Goal: Task Accomplishment & Management: Manage account settings

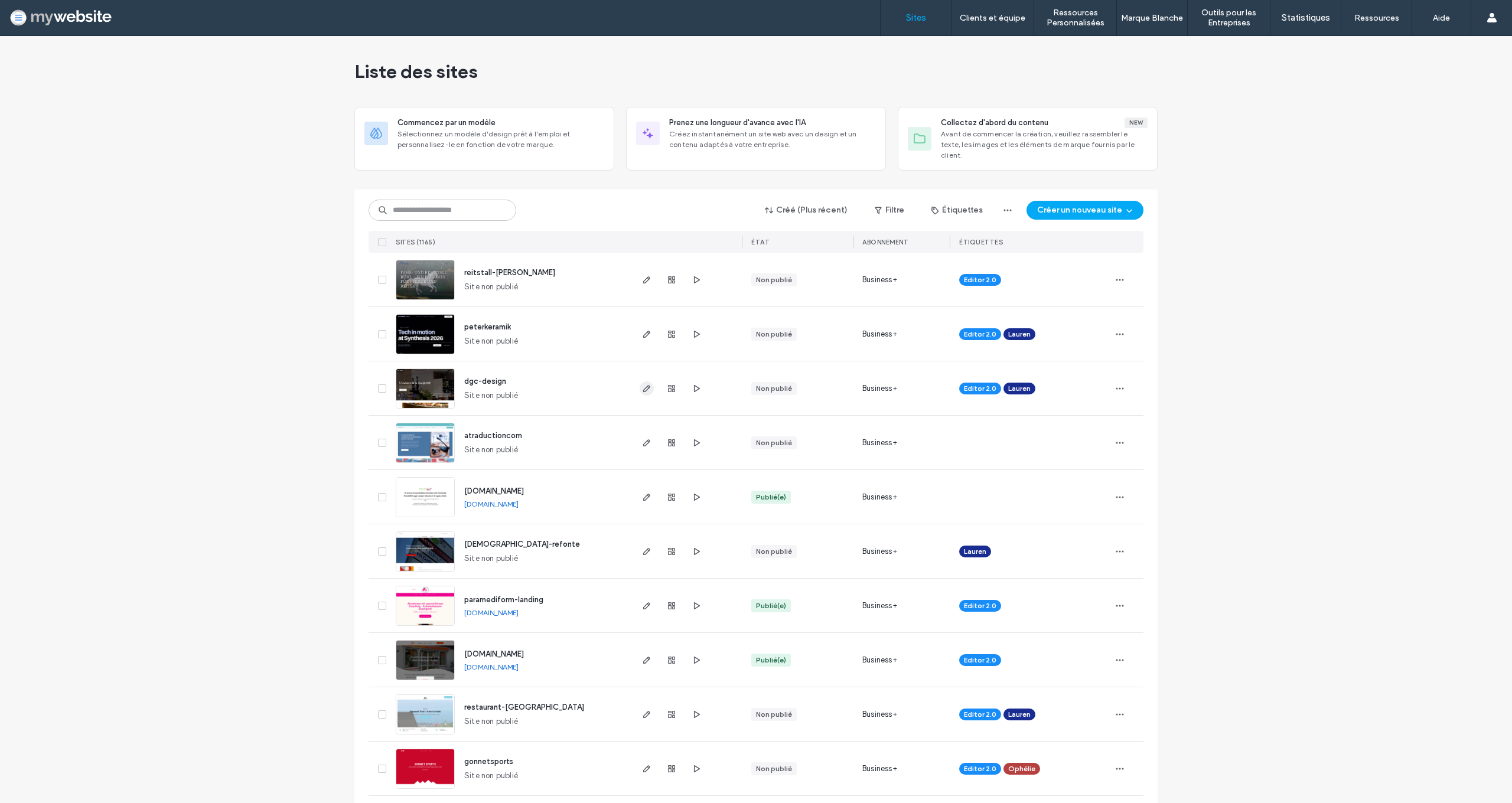
click at [645, 383] on icon "button" at bounding box center [647, 388] width 10 height 10
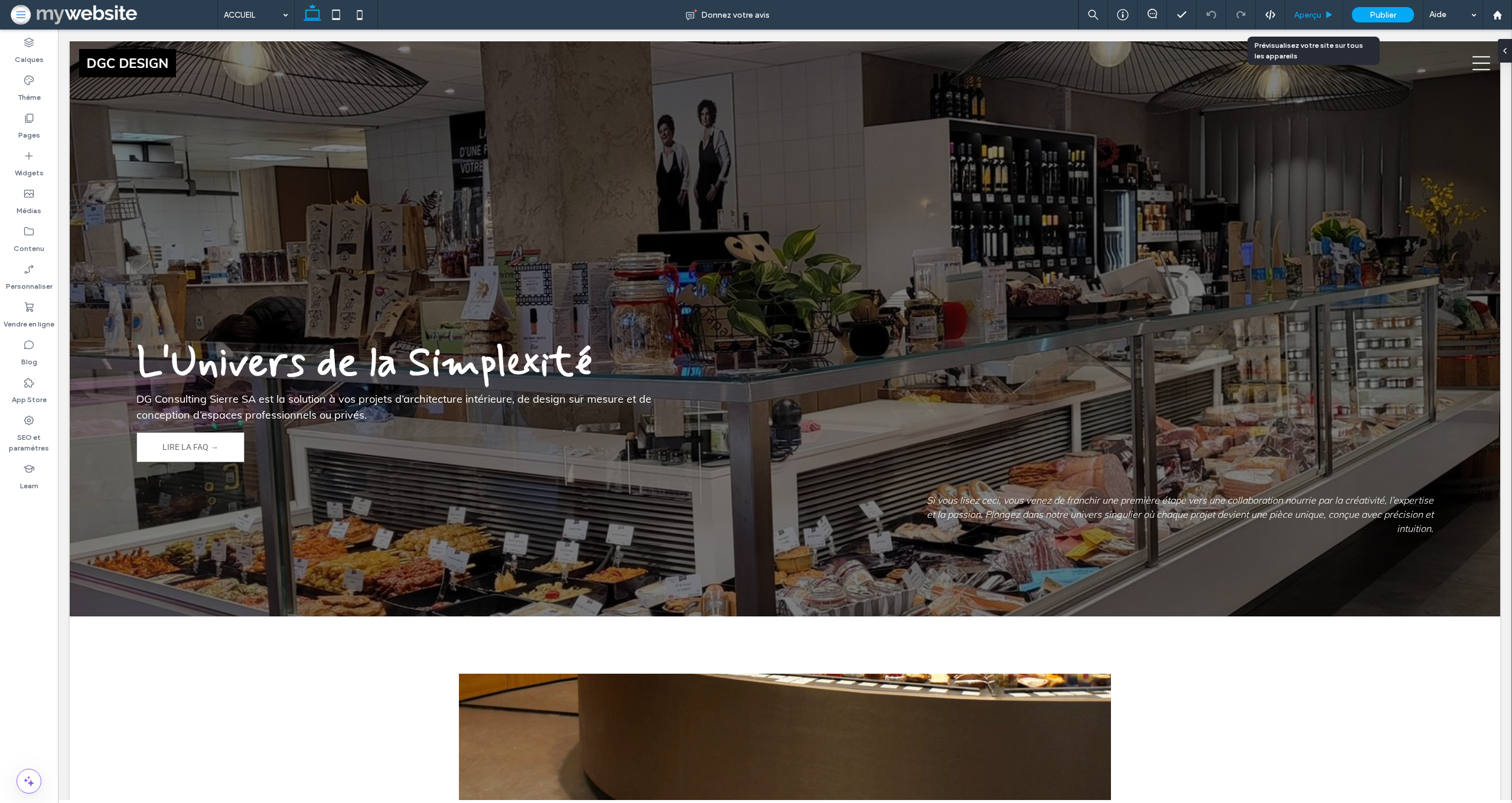
click at [1287, 9] on div "Aperçu" at bounding box center [1313, 15] width 57 height 29
click at [1307, 15] on span "Aperçu" at bounding box center [1309, 15] width 27 height 10
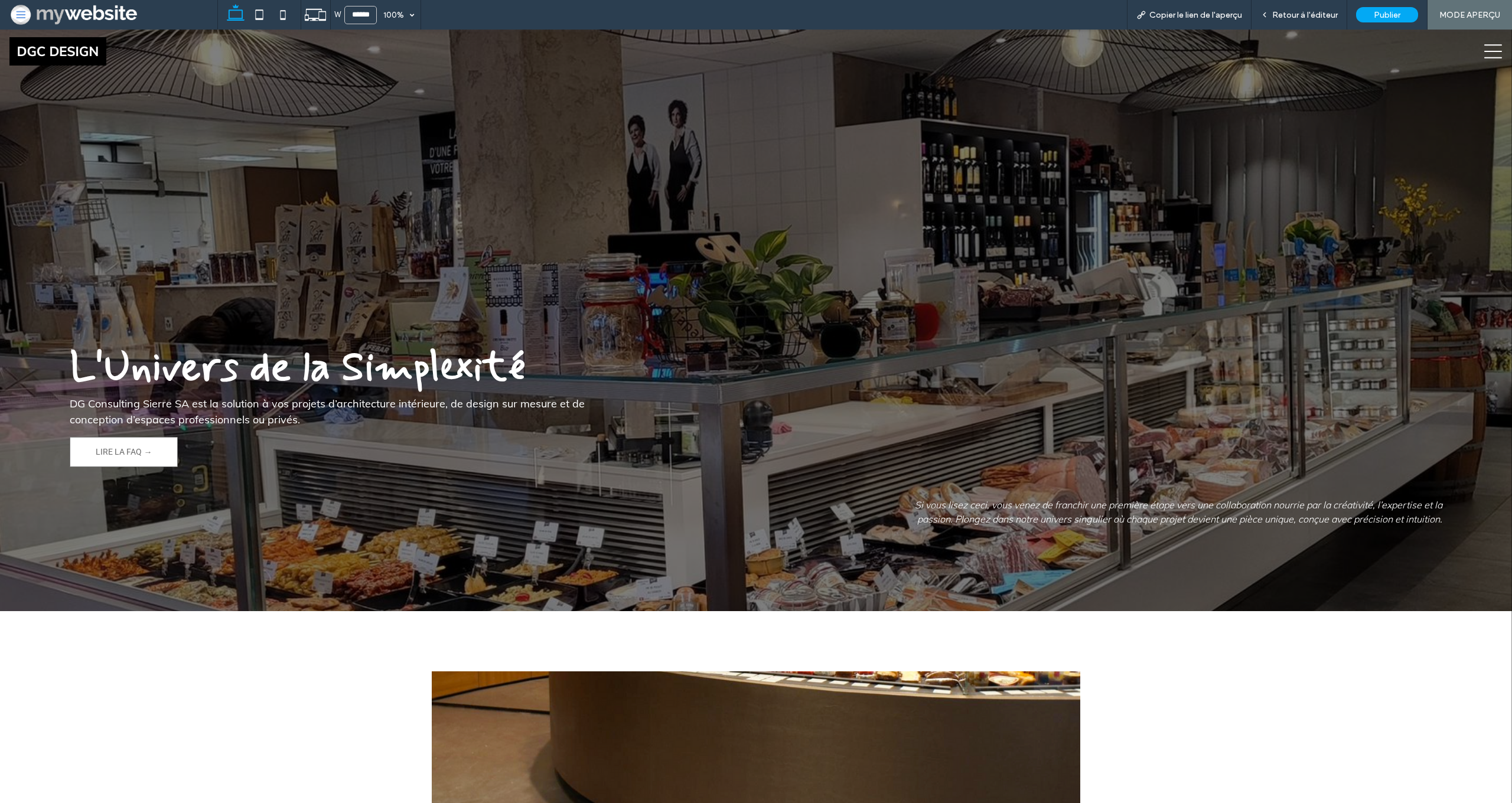
click at [1494, 52] on icon at bounding box center [1494, 52] width 18 height 15
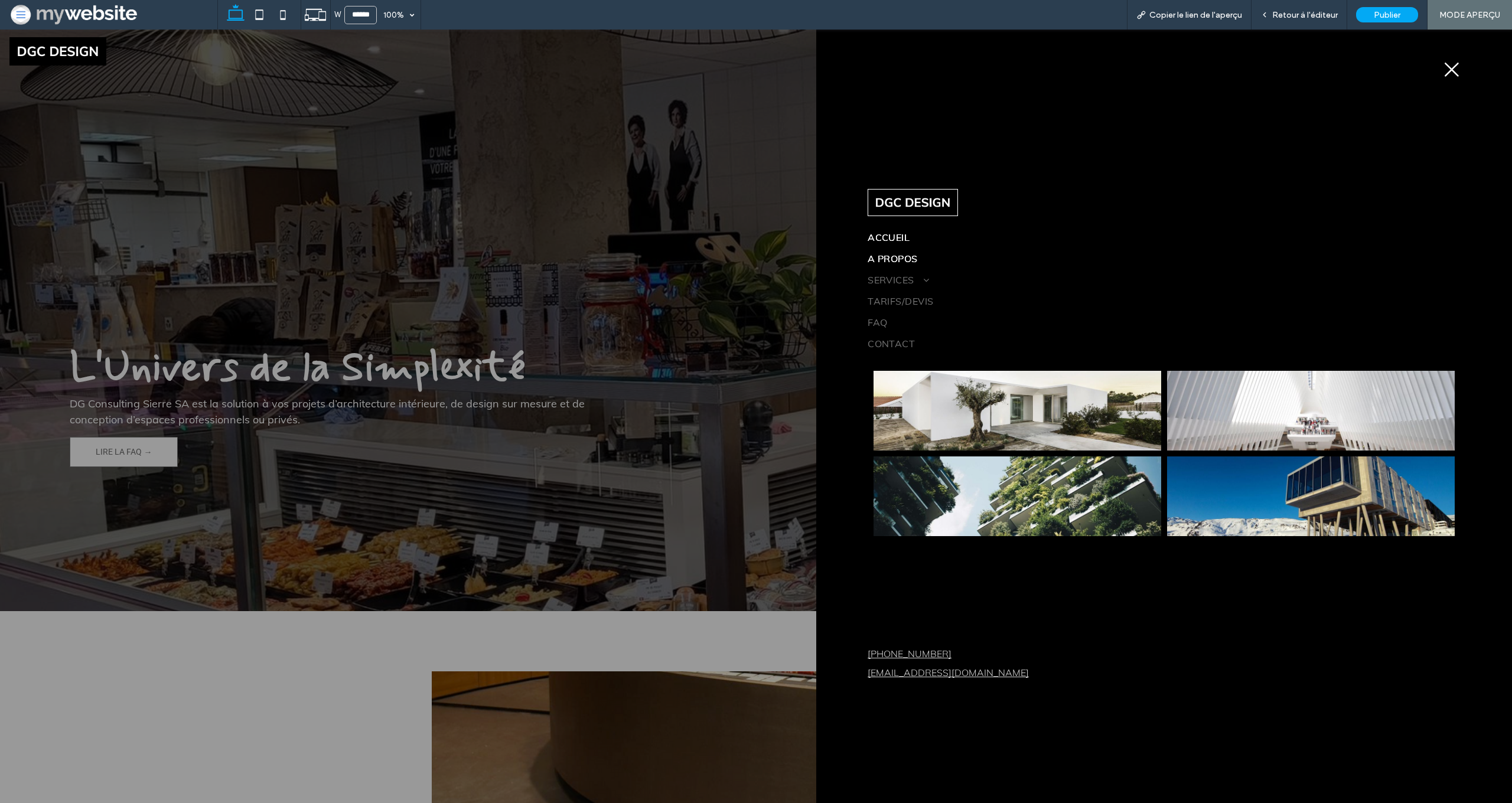
click at [889, 266] on link "A PROPOS" at bounding box center [1028, 259] width 321 height 21
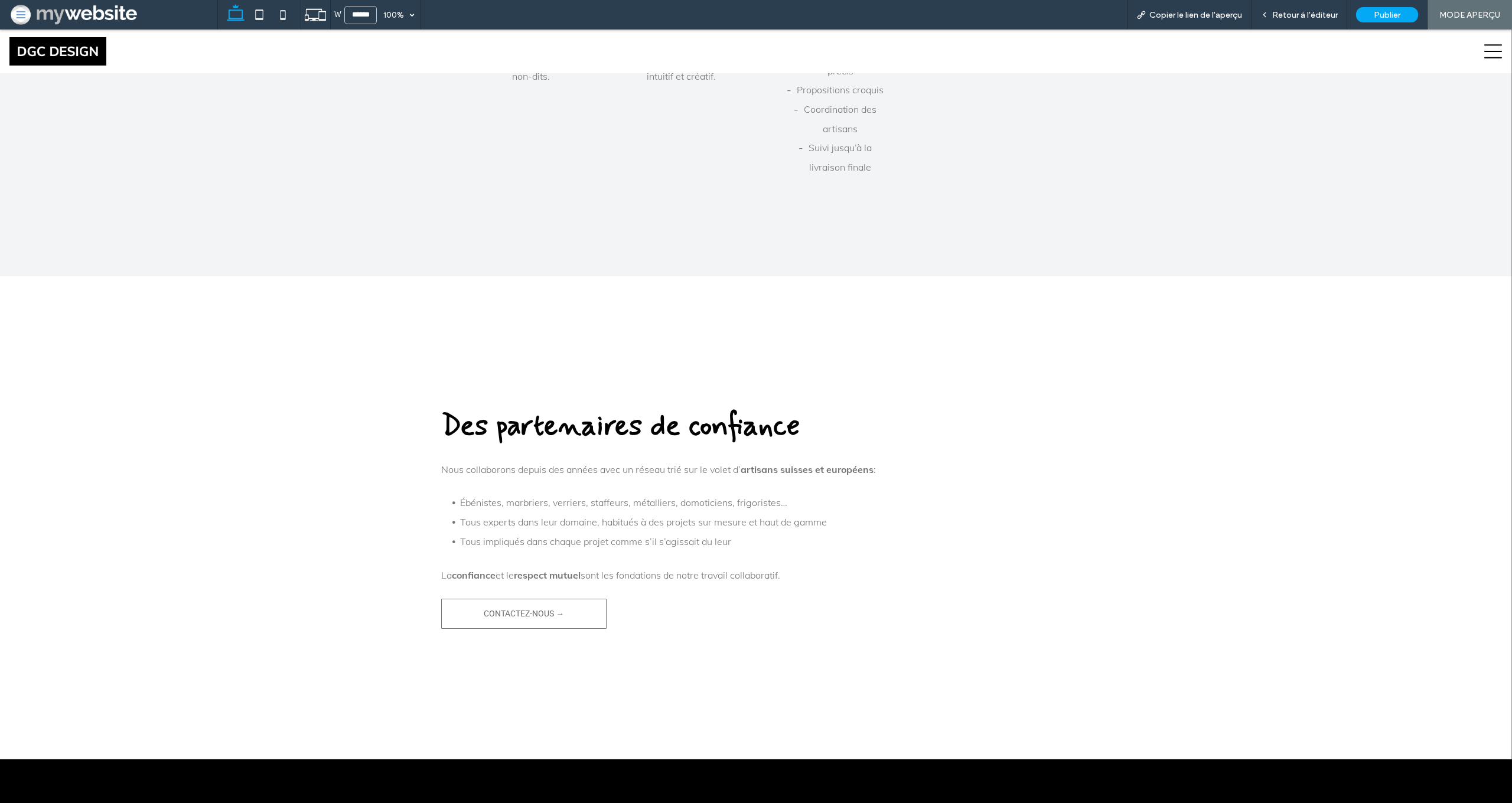
scroll to position [1403, 0]
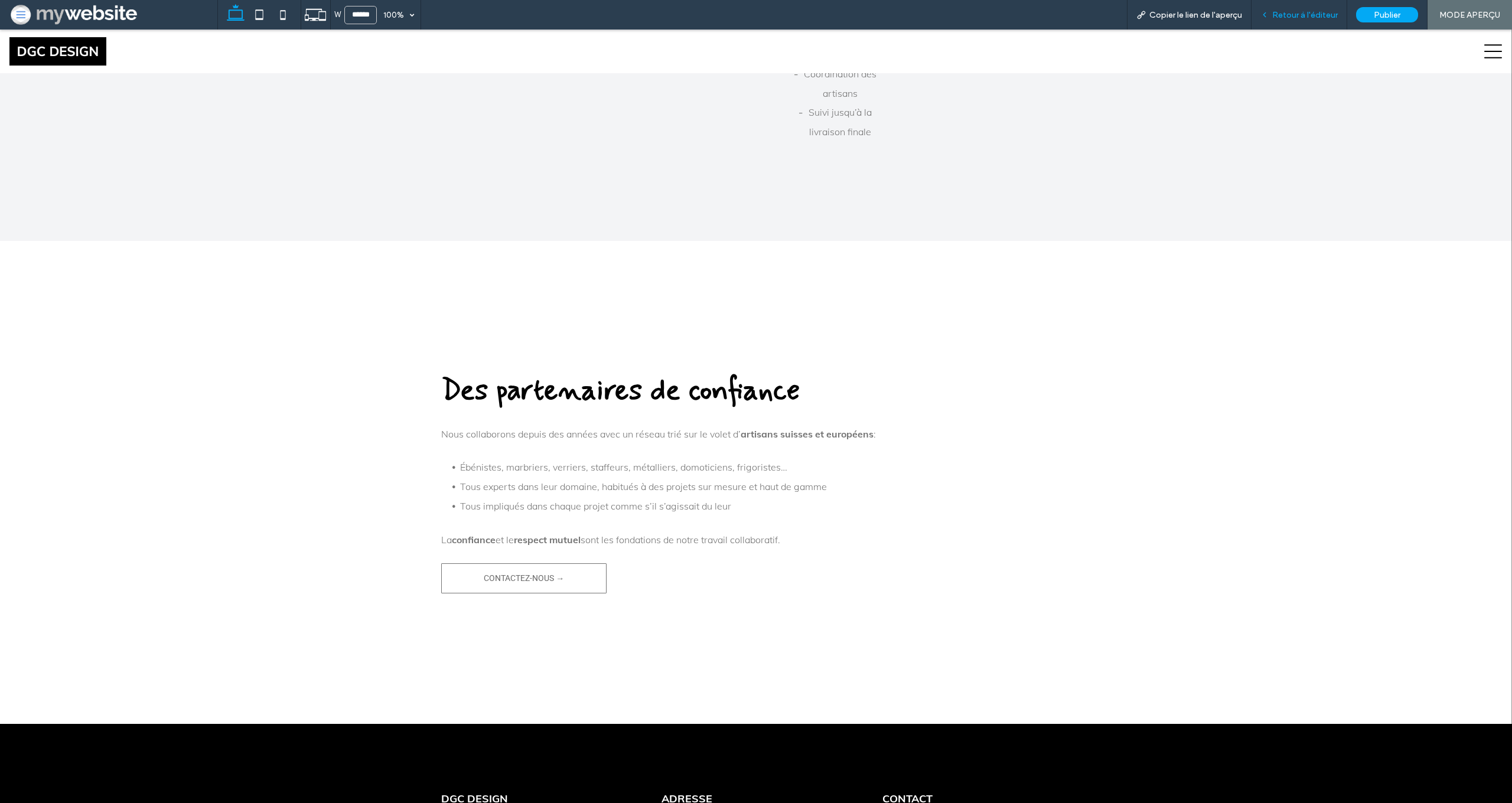
click at [1284, 21] on div "Retour à l'éditeur" at bounding box center [1300, 15] width 95 height 29
click at [1277, 21] on div "Retour à l'éditeur" at bounding box center [1300, 15] width 95 height 29
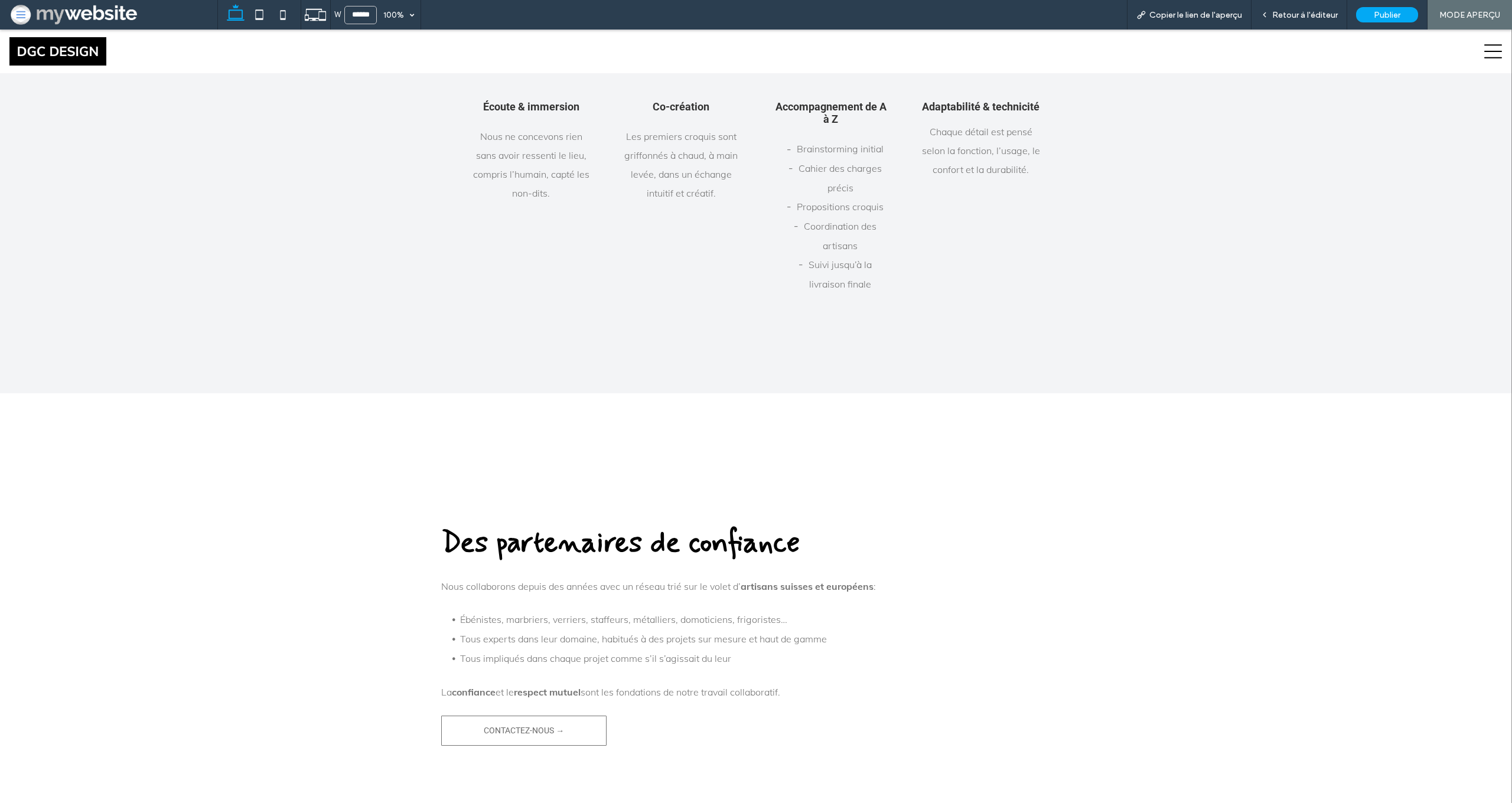
scroll to position [1347, 0]
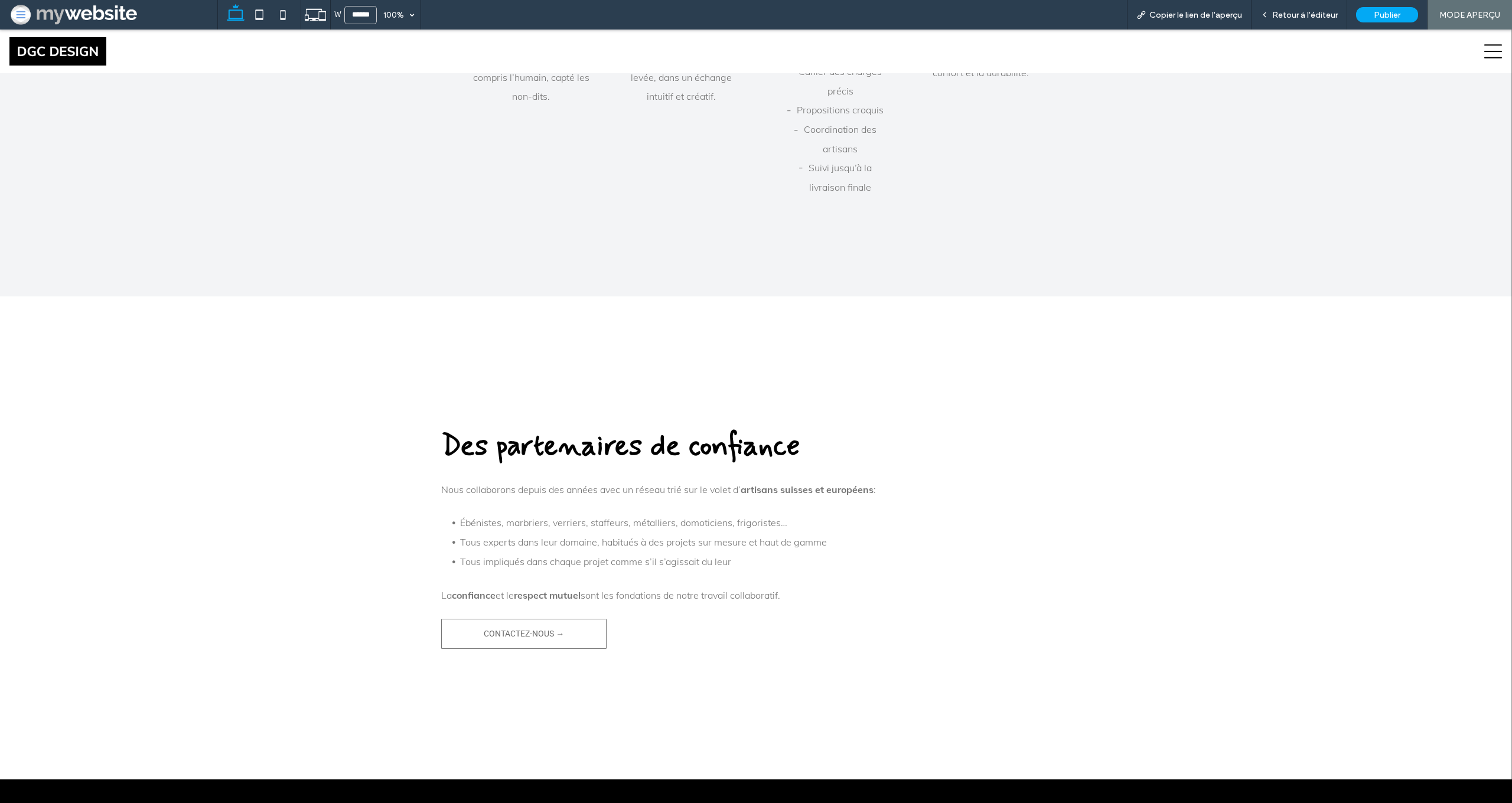
click at [77, 45] on img at bounding box center [58, 51] width 97 height 28
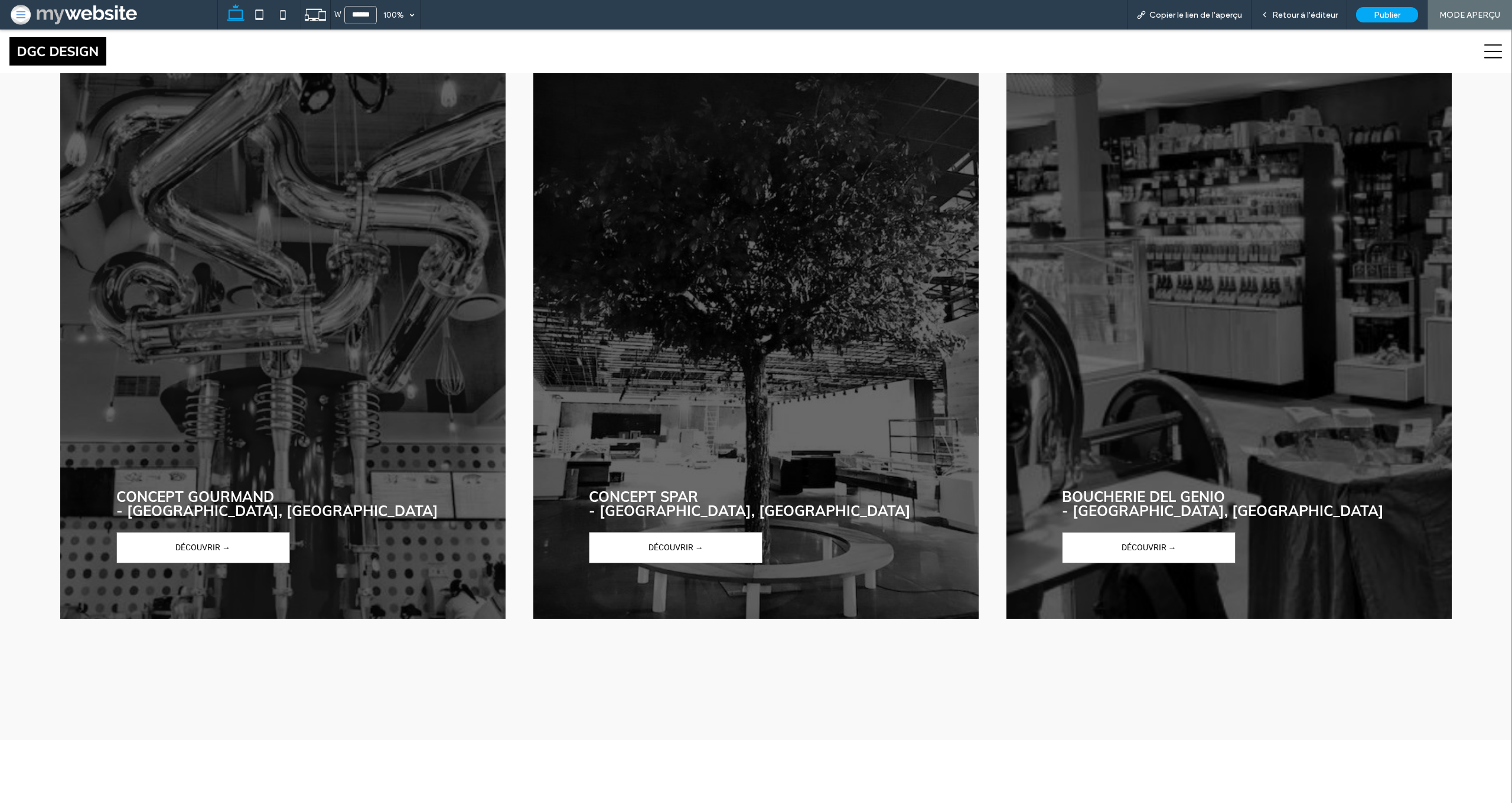
scroll to position [2440, 0]
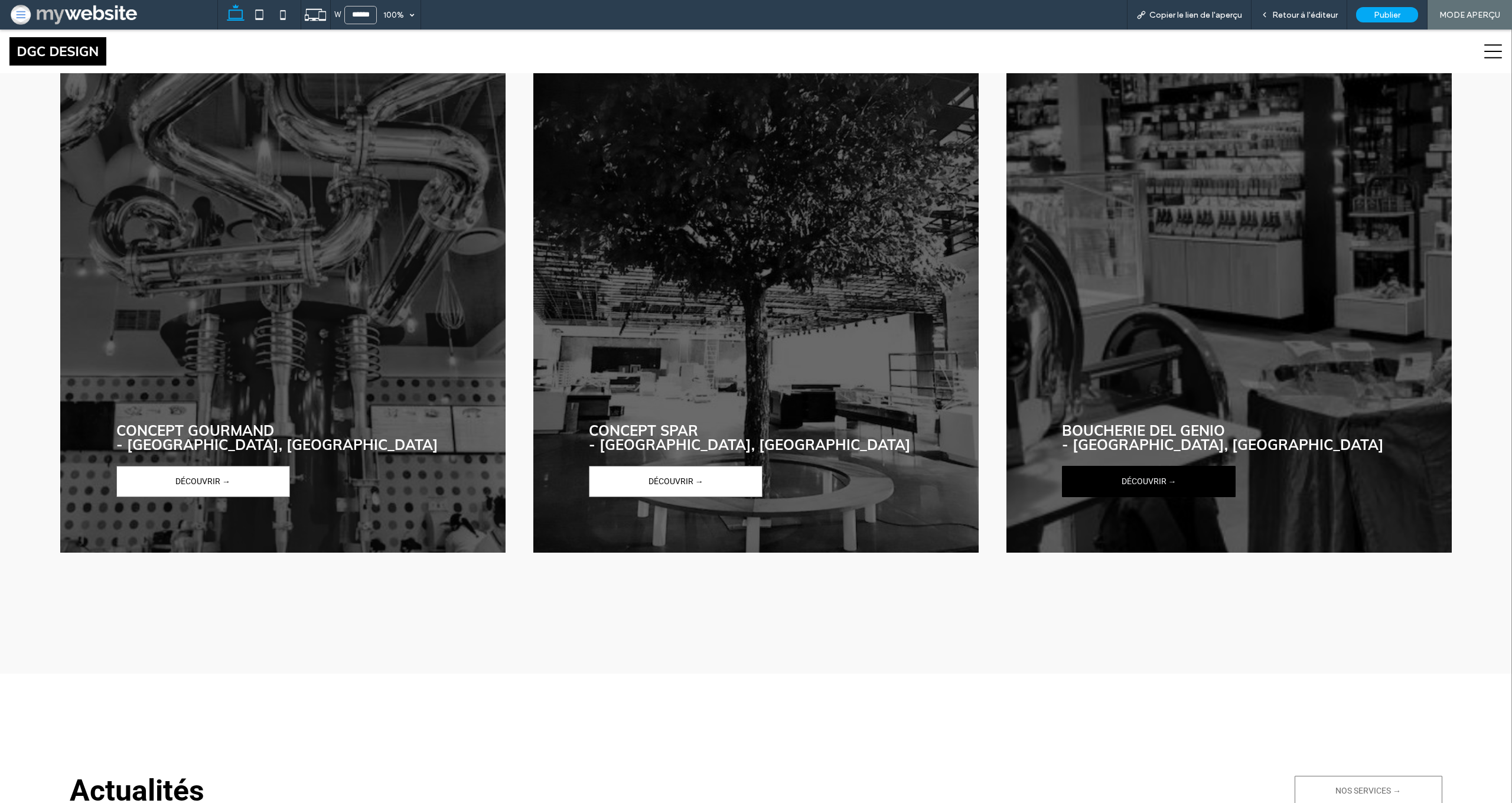
click at [1083, 485] on link "DÉCOUVRIR →" at bounding box center [1149, 482] width 173 height 31
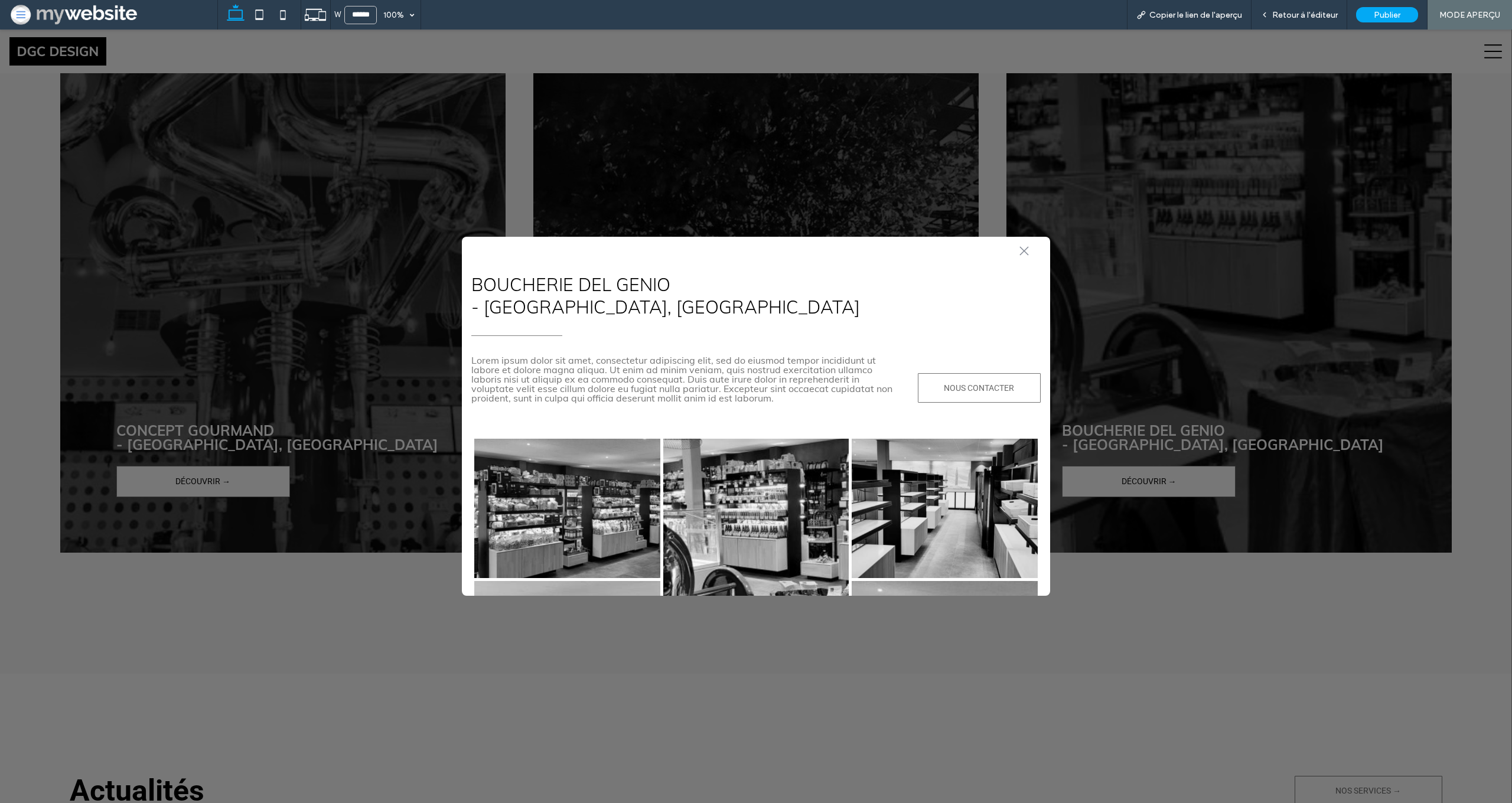
scroll to position [0, 0]
click at [1025, 252] on icon at bounding box center [1023, 250] width 9 height 9
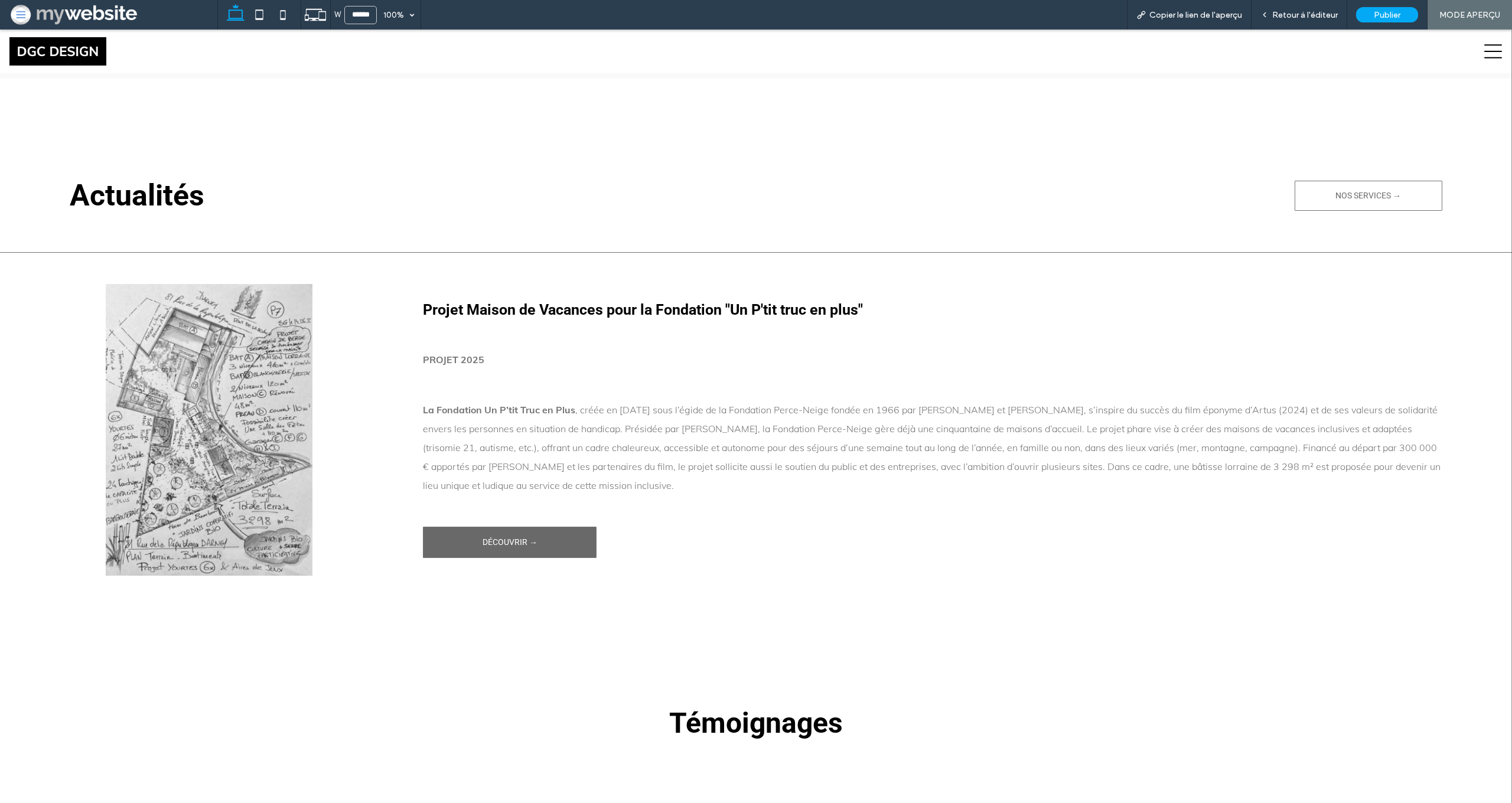
scroll to position [3037, 0]
click at [450, 531] on link "DÉCOUVRIR →" at bounding box center [509, 540] width 173 height 31
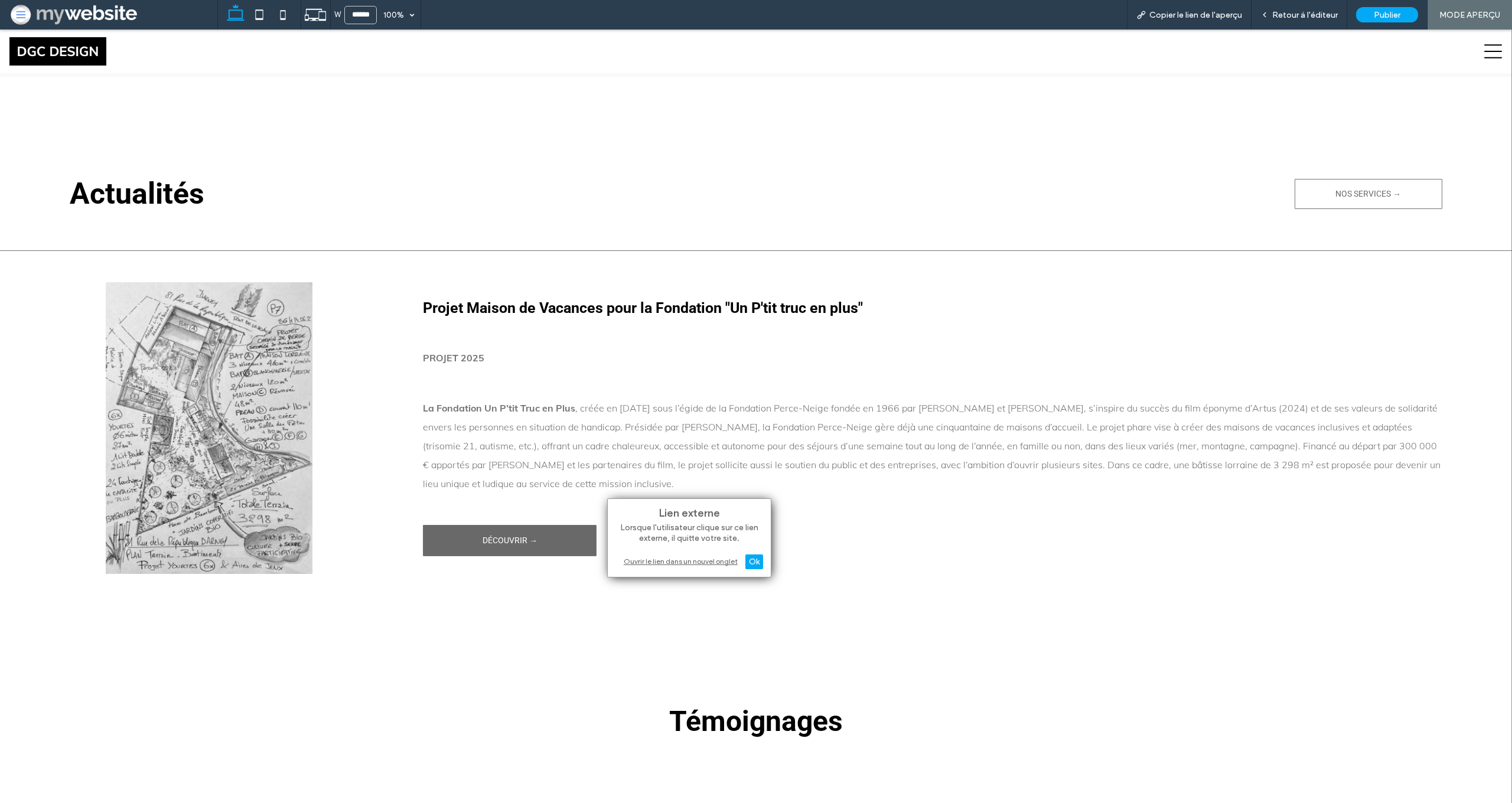
click at [640, 563] on div "Ouvrir le lien dans un nouvel onglet" at bounding box center [689, 561] width 148 height 13
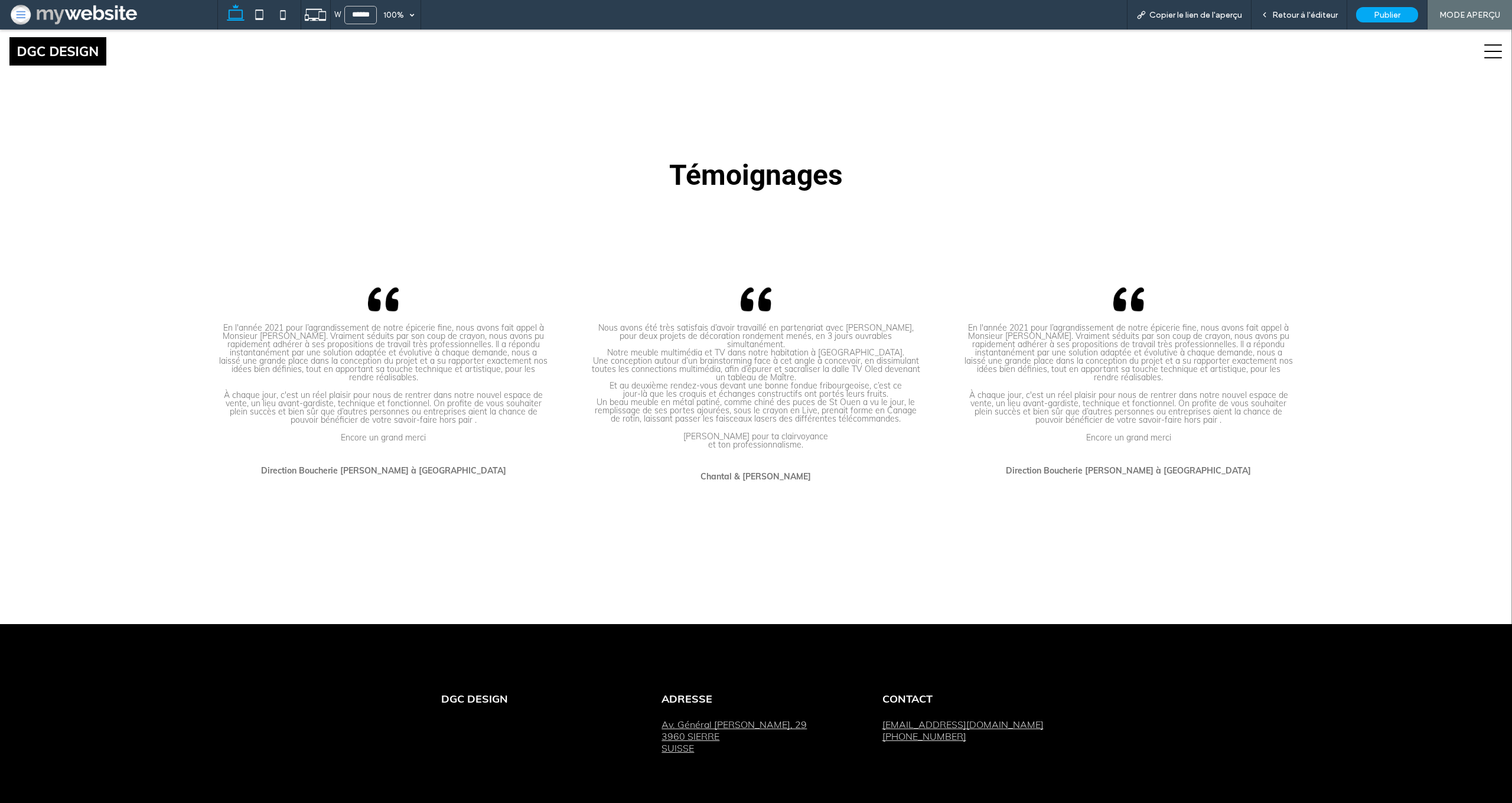
scroll to position [3583, 0]
click at [1309, 16] on span "Retour à l'éditeur" at bounding box center [1305, 15] width 65 height 10
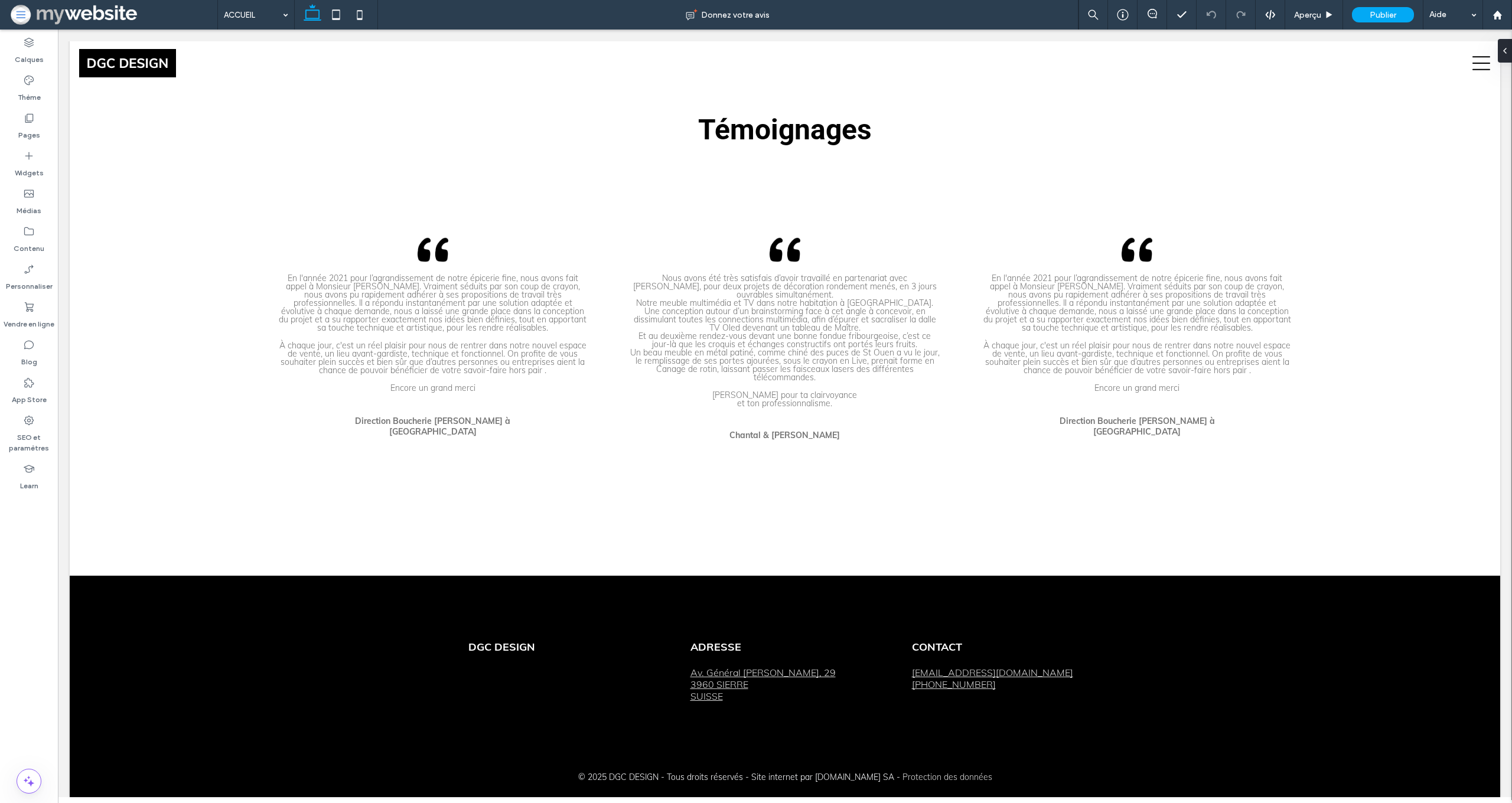
scroll to position [3567, 0]
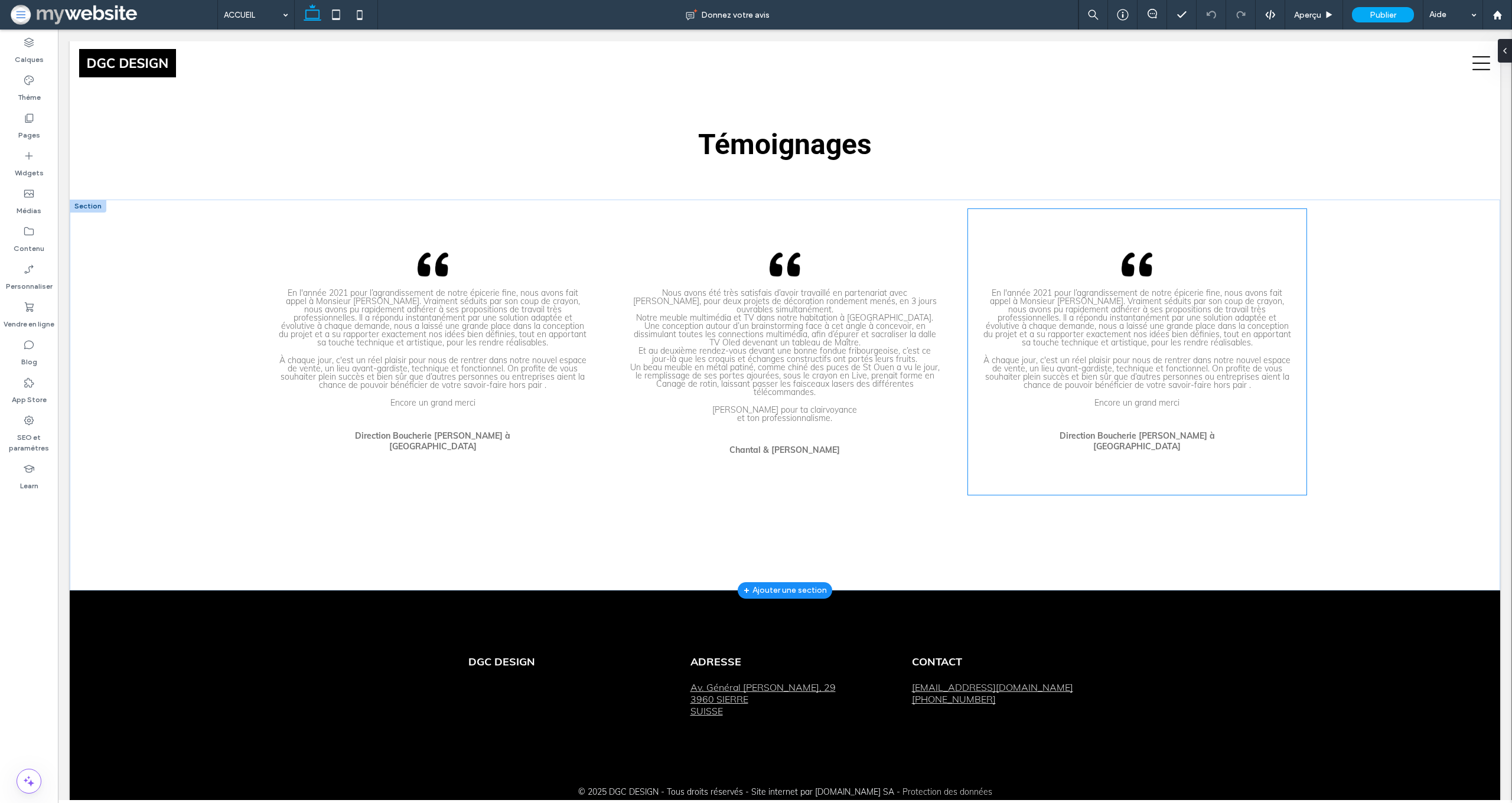
click at [1173, 288] on span "En l'année 2021 pour l’agrandissement de notre épicerie fine, nous avons fait a…" at bounding box center [1137, 318] width 308 height 60
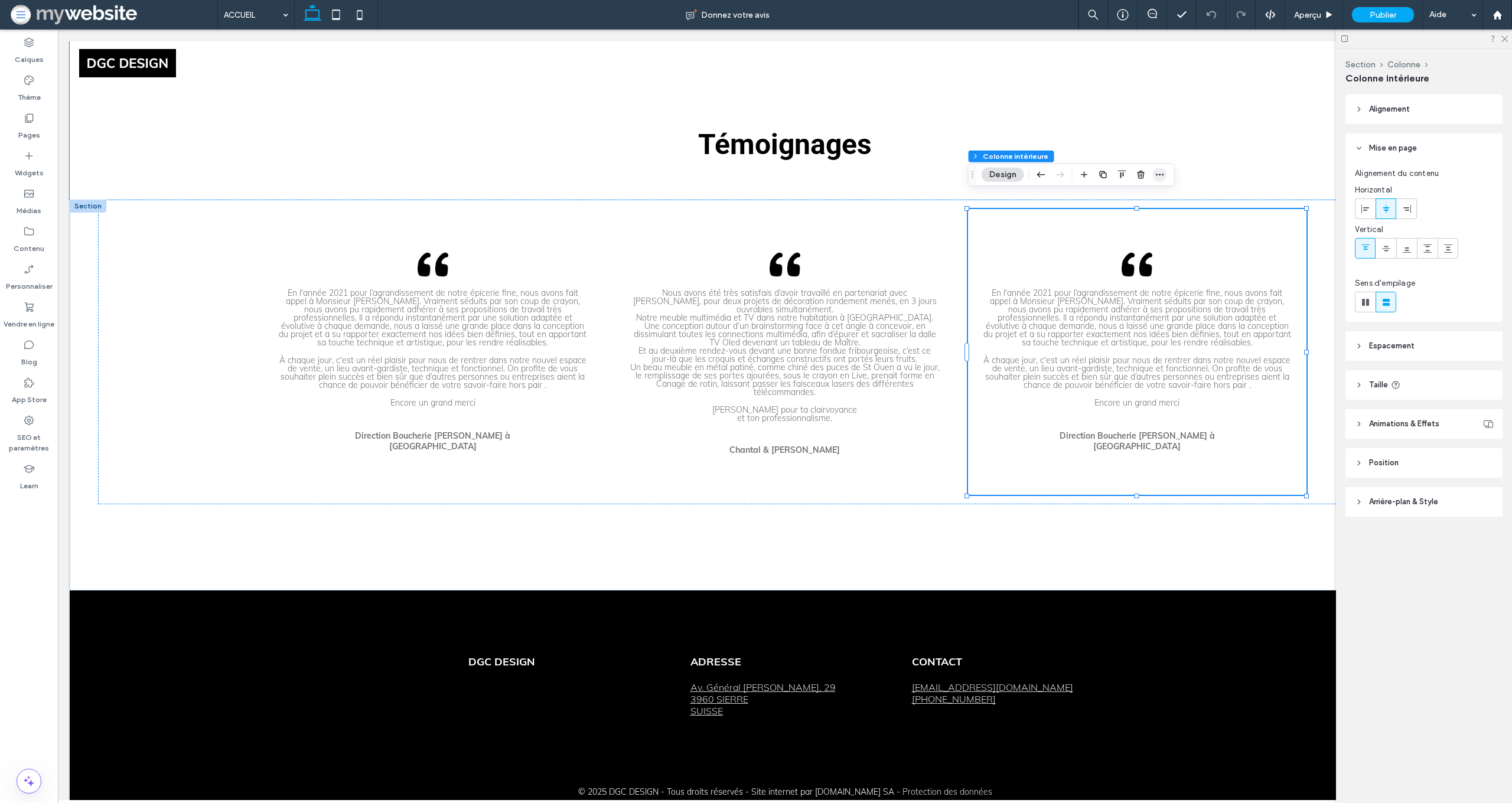
click at [1162, 173] on icon "button" at bounding box center [1161, 175] width 10 height 10
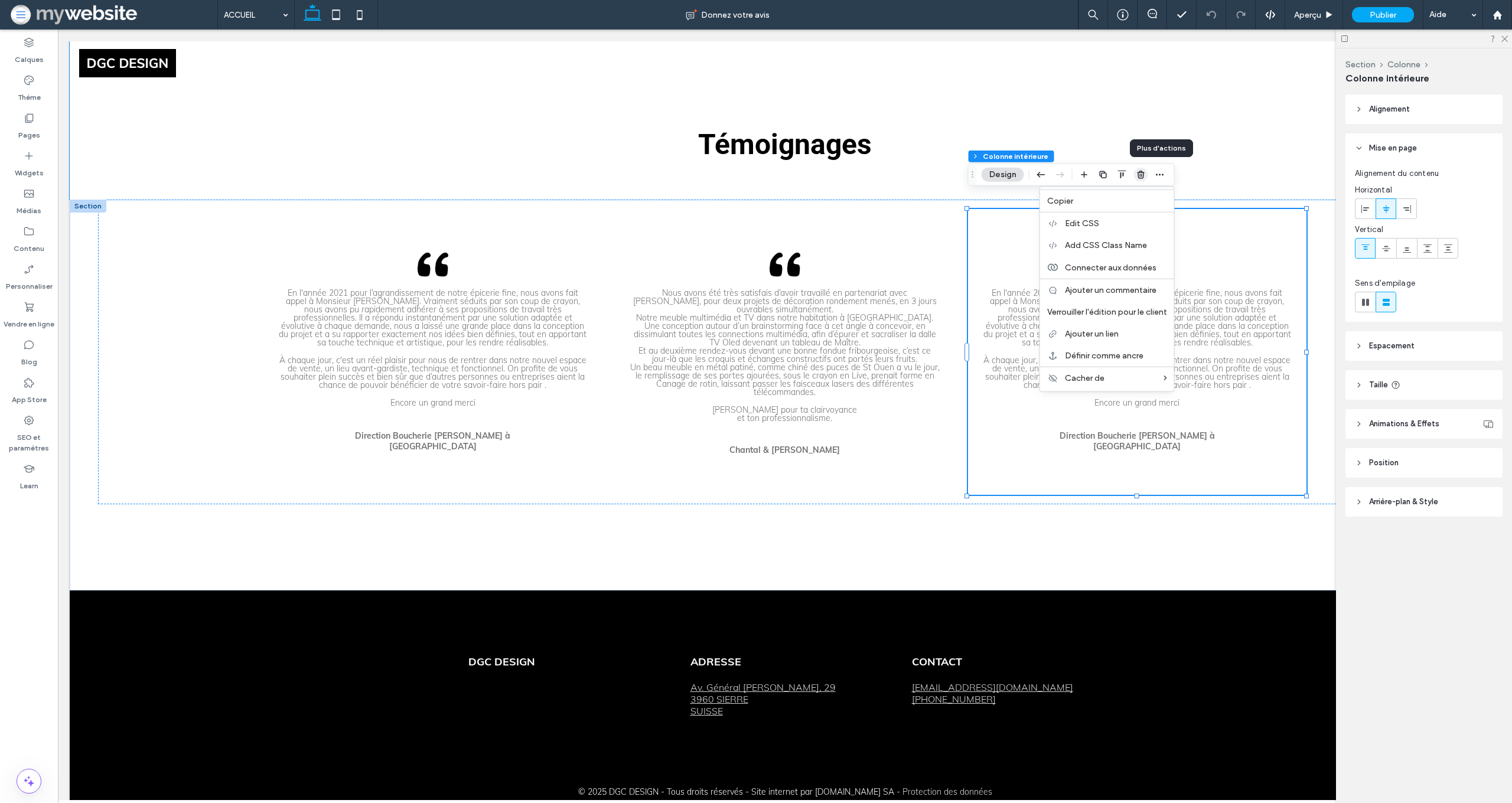
click at [1144, 173] on use "button" at bounding box center [1140, 174] width 7 height 8
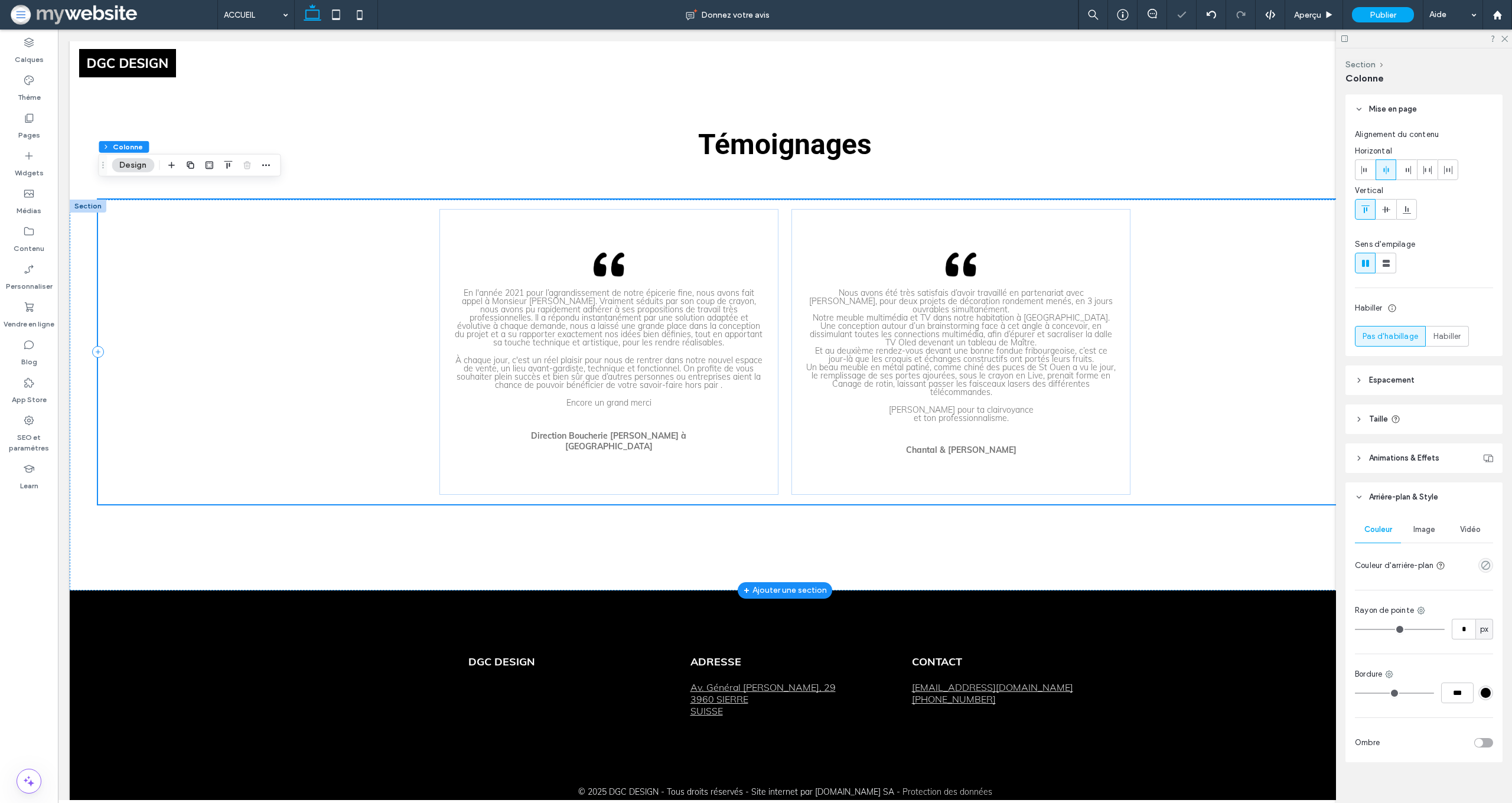
click at [1179, 288] on div "En l'année 2021 pour l’agrandissement de notre épicerie fine, nous avons fait a…" at bounding box center [785, 352] width 1374 height 306
click at [1326, 15] on icon at bounding box center [1329, 15] width 9 height 9
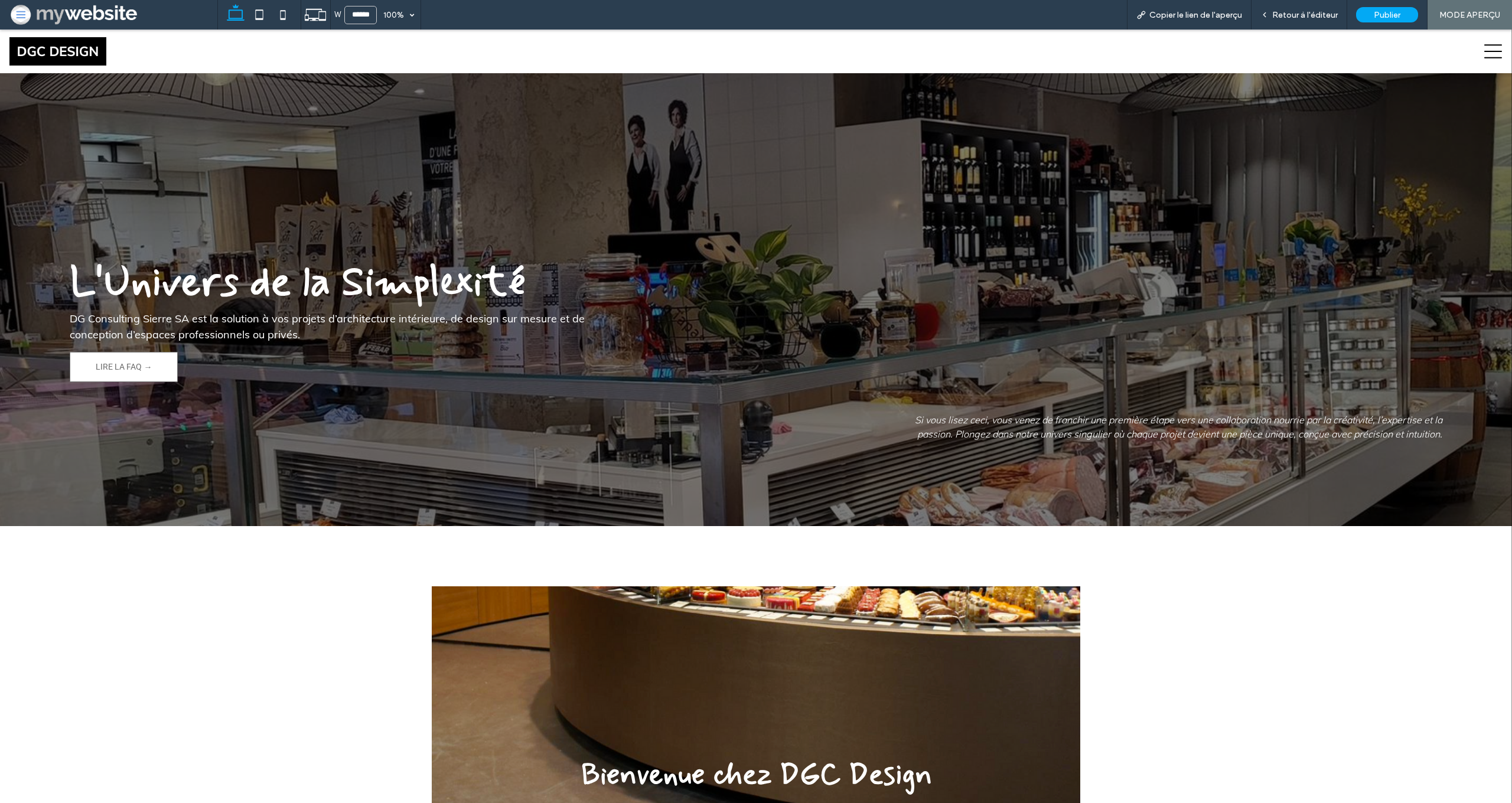
scroll to position [40, 0]
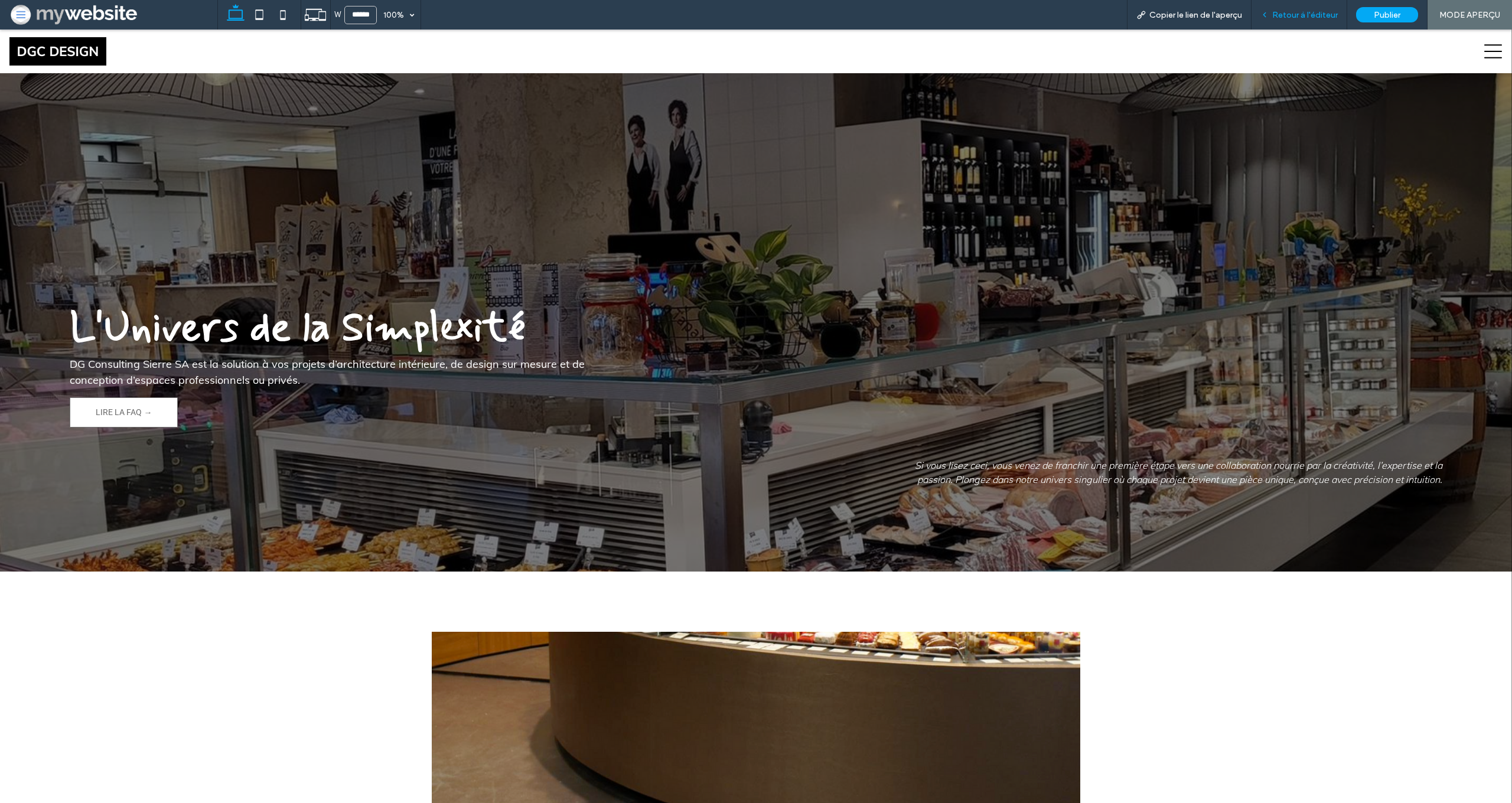
click at [1301, 18] on span "Retour à l'éditeur" at bounding box center [1305, 15] width 65 height 10
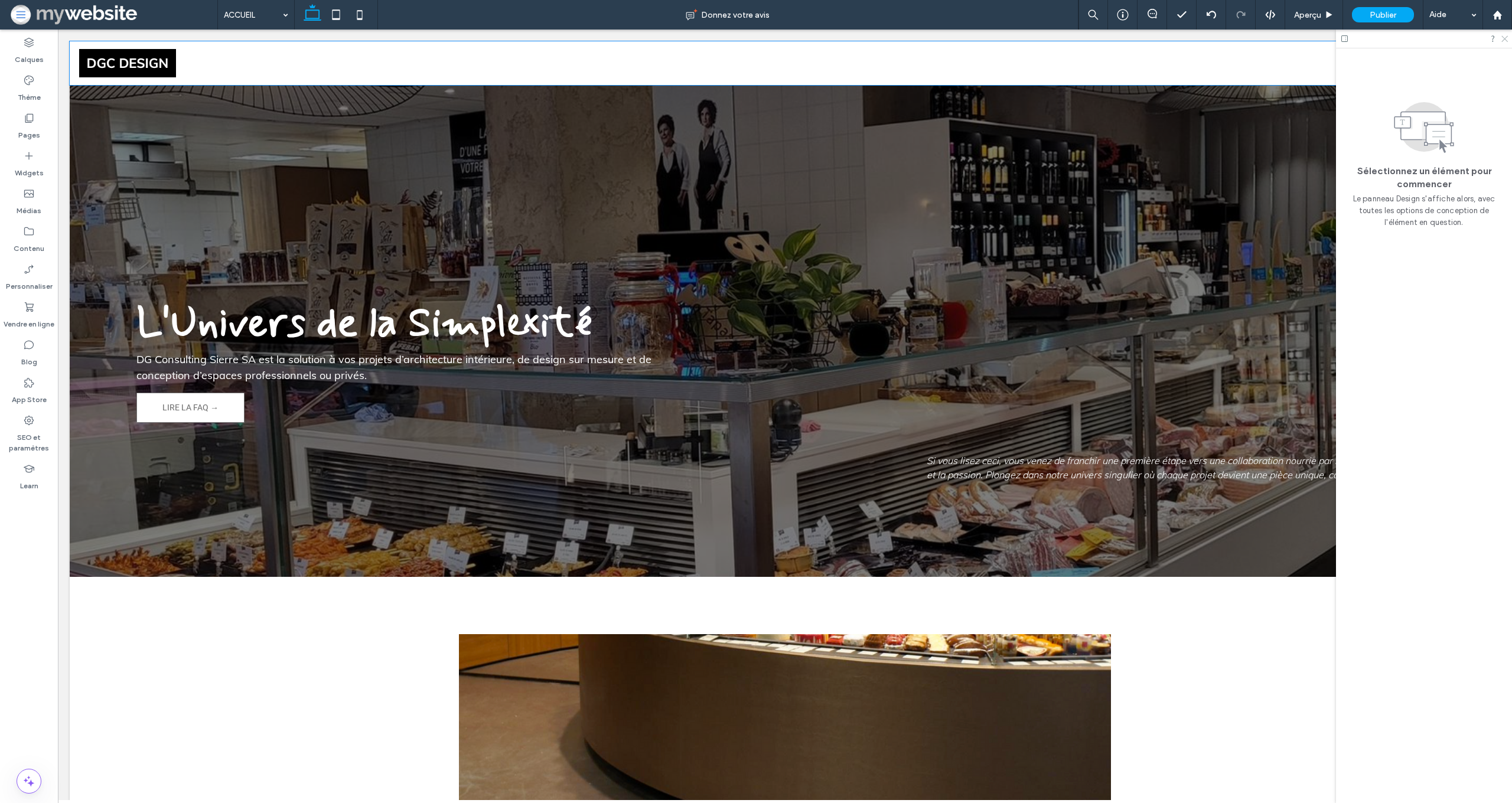
click at [1504, 36] on icon at bounding box center [1504, 38] width 8 height 8
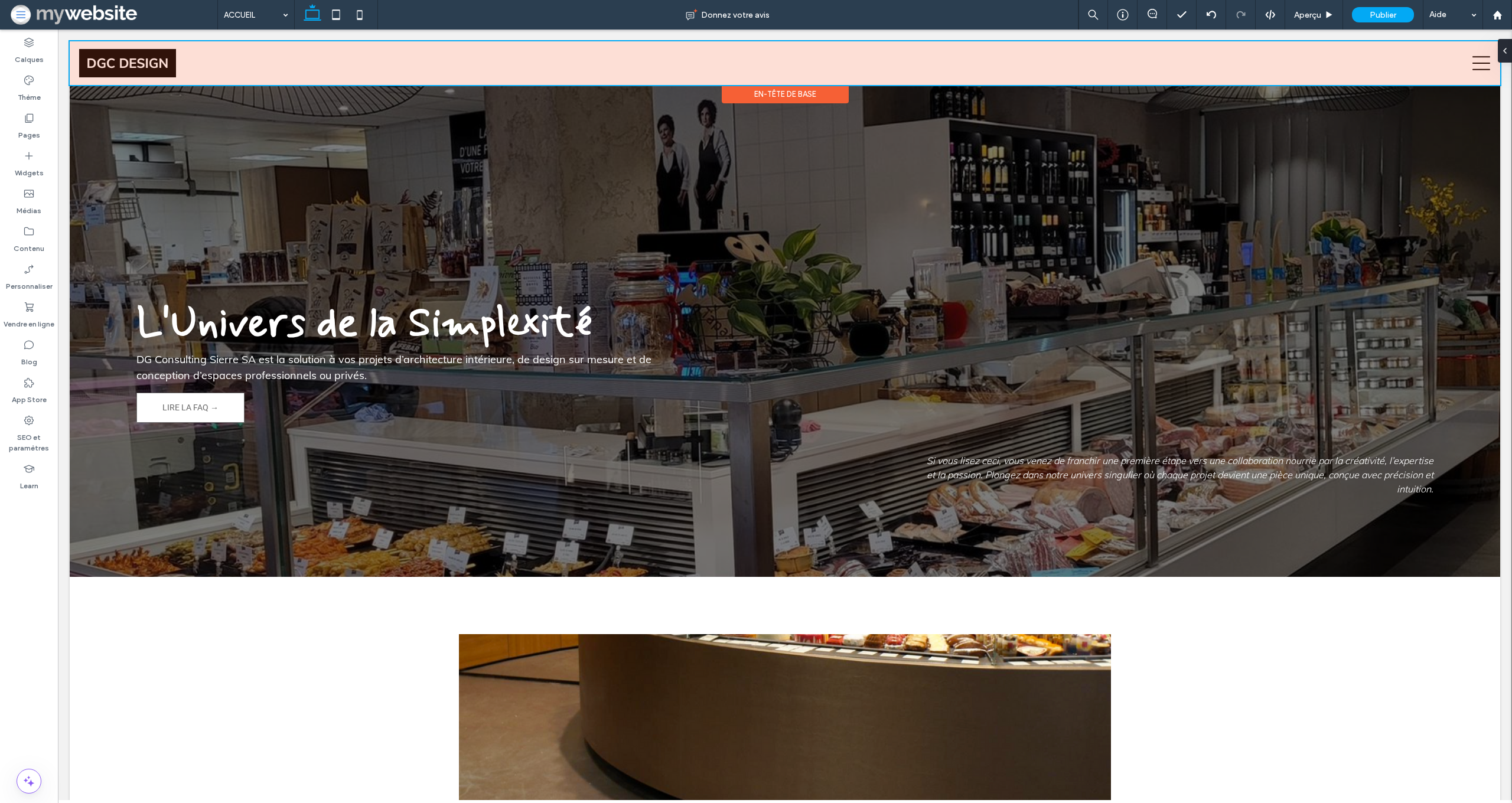
click at [1475, 61] on div at bounding box center [786, 62] width 1431 height 44
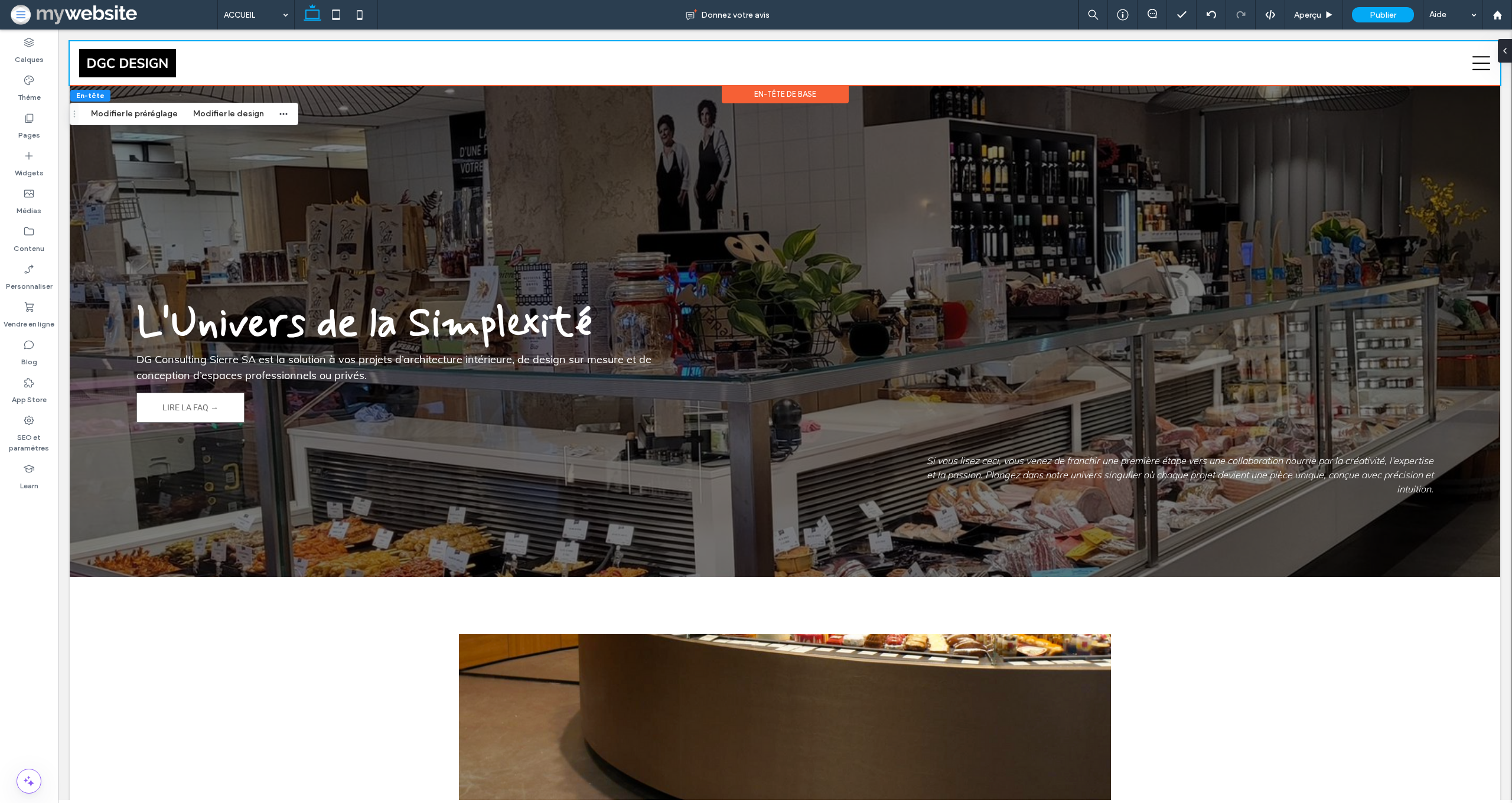
click at [1475, 61] on icon at bounding box center [1482, 63] width 18 height 18
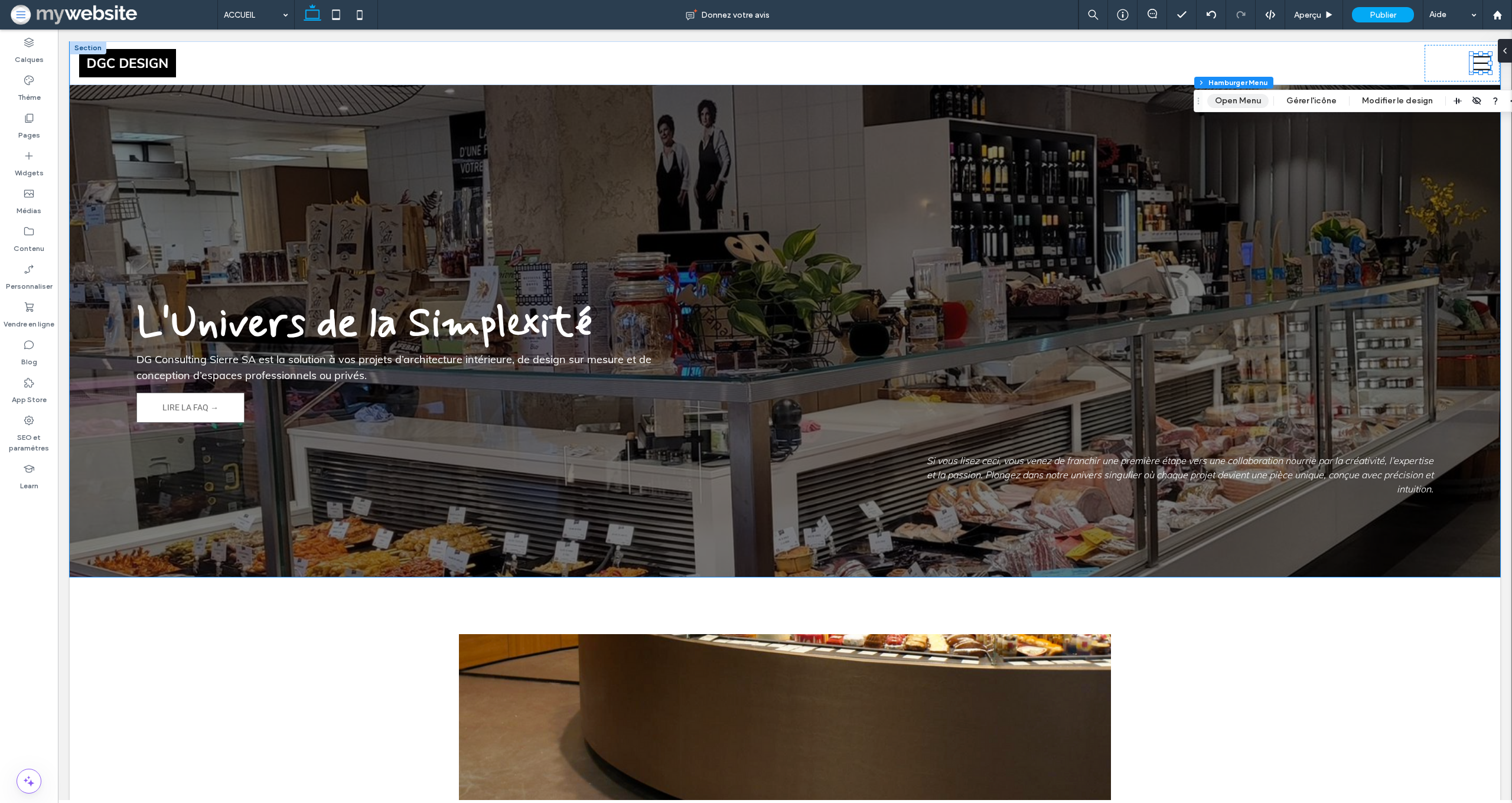
click at [1238, 100] on button "Open Menu" at bounding box center [1237, 100] width 61 height 15
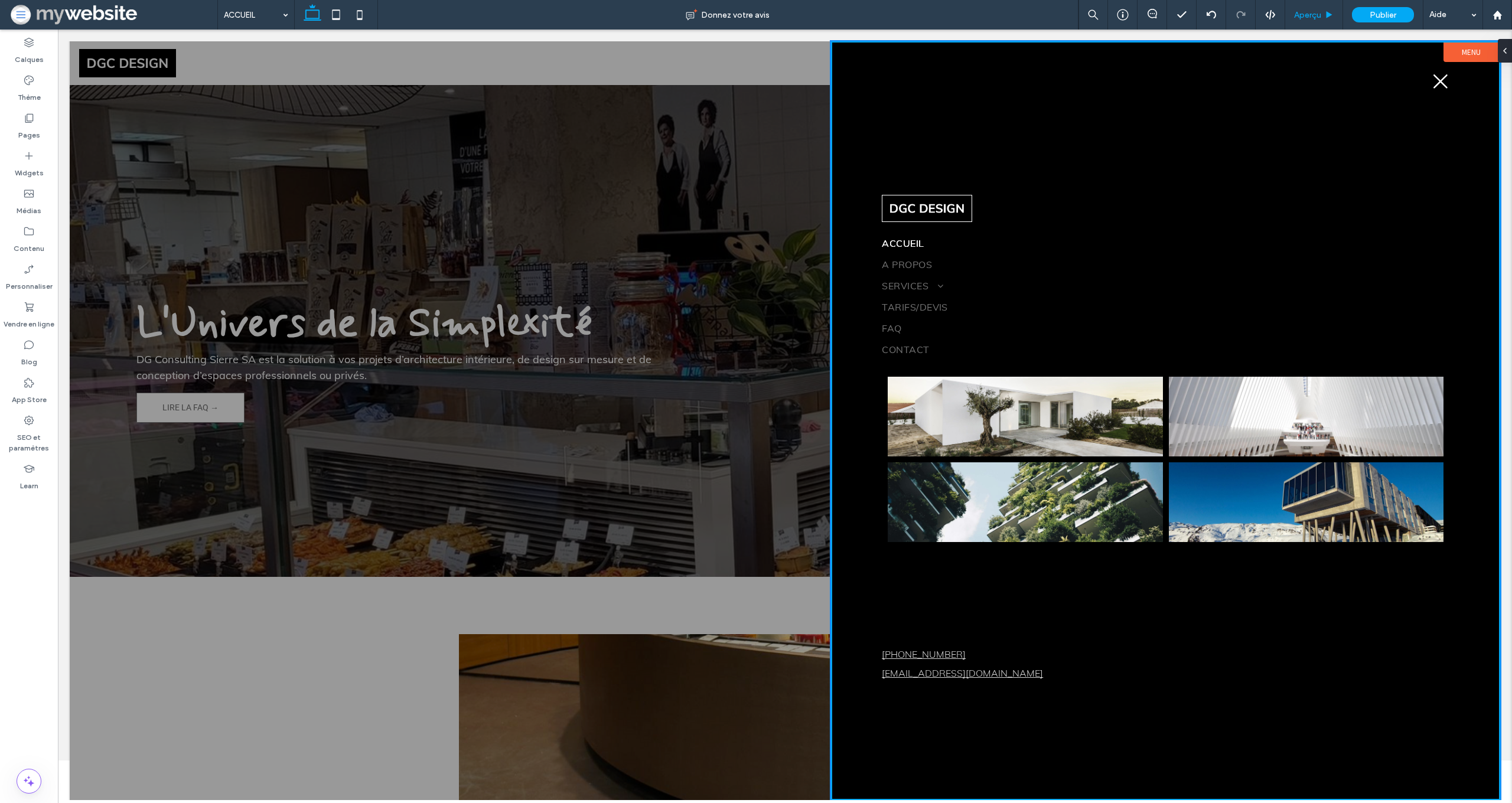
click at [1314, 18] on span "Aperçu" at bounding box center [1309, 15] width 27 height 10
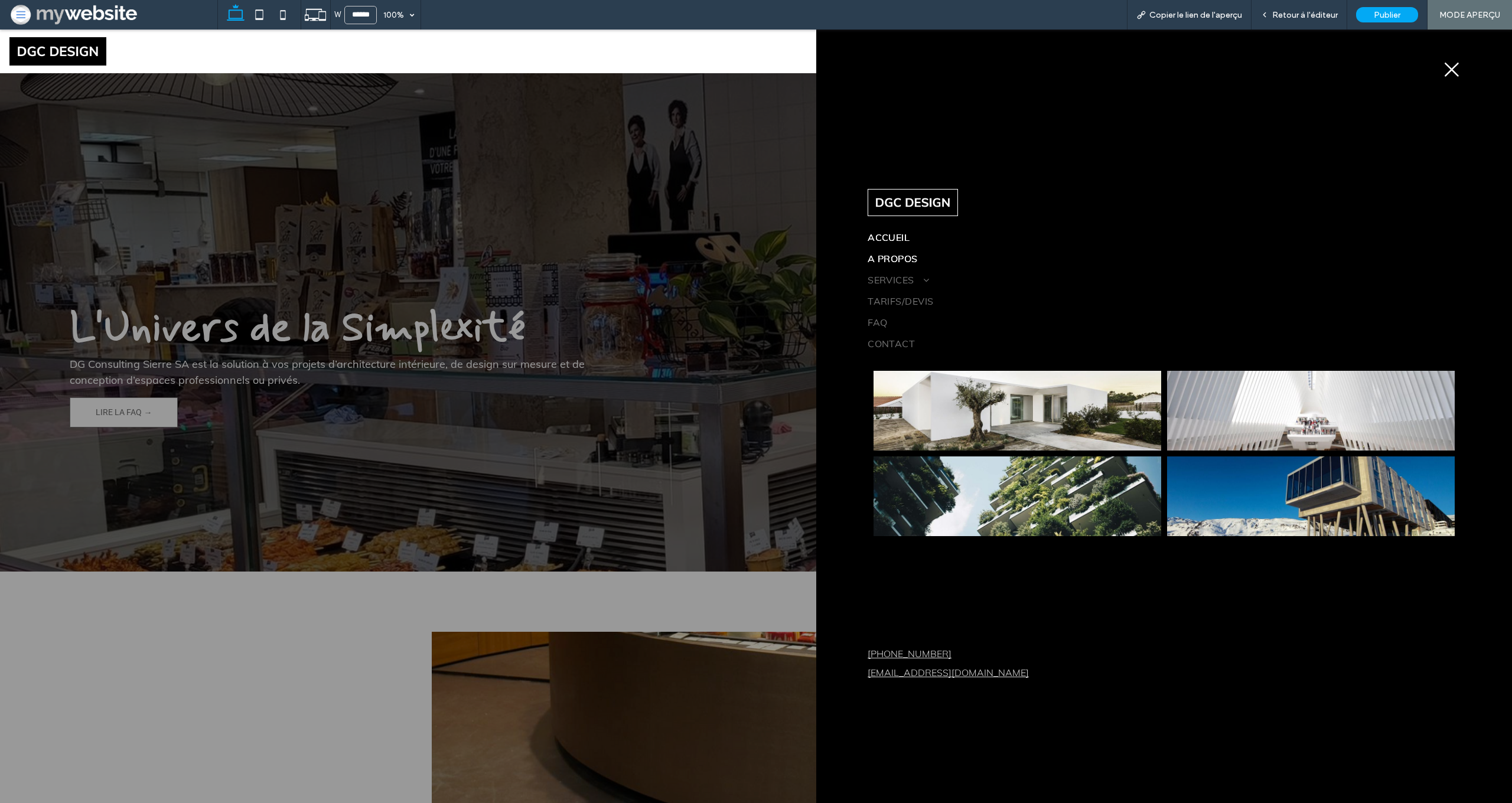
click at [904, 256] on span "A PROPOS" at bounding box center [893, 259] width 51 height 12
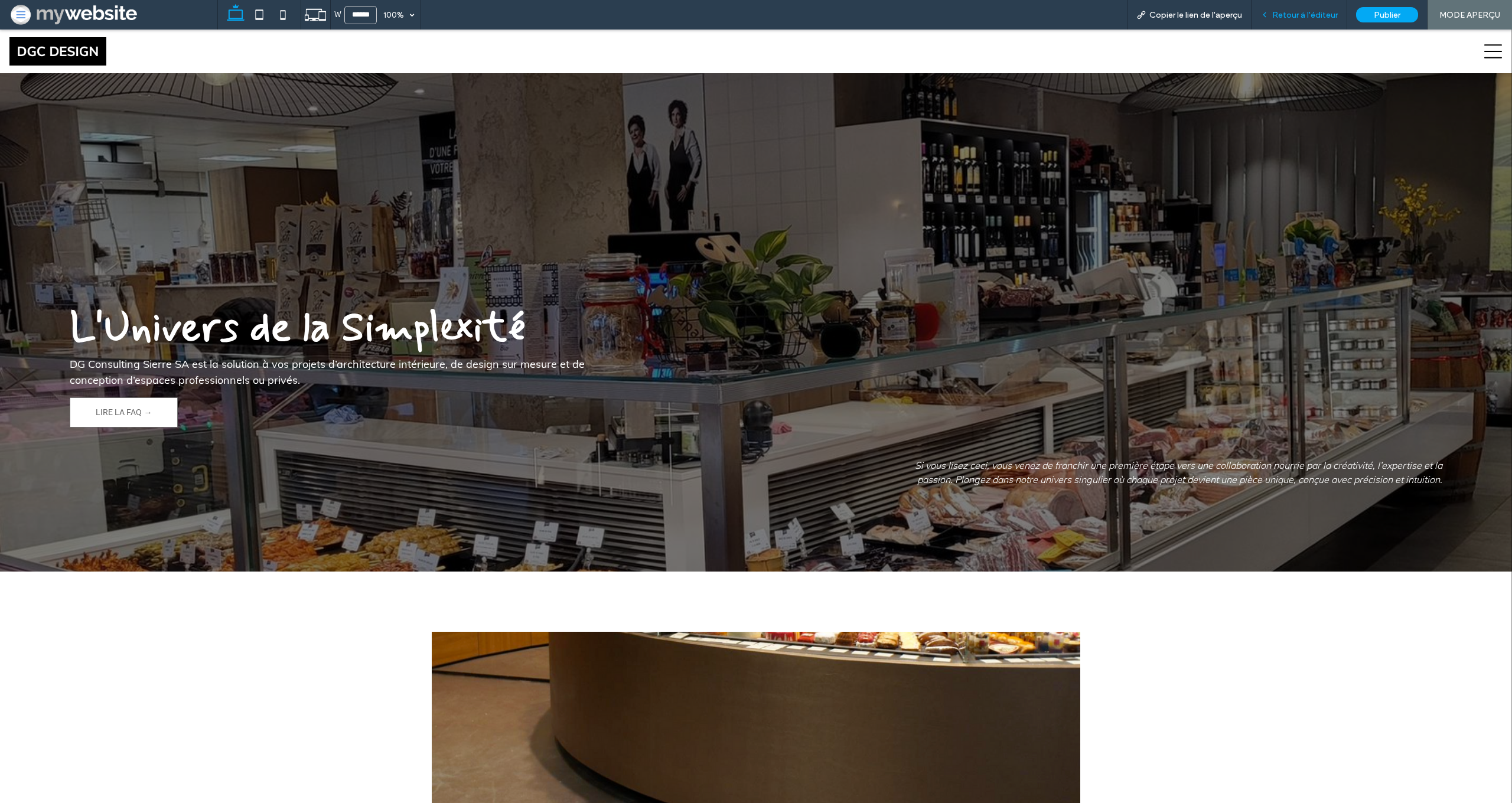
click at [1278, 18] on span "Retour à l'éditeur" at bounding box center [1305, 15] width 65 height 10
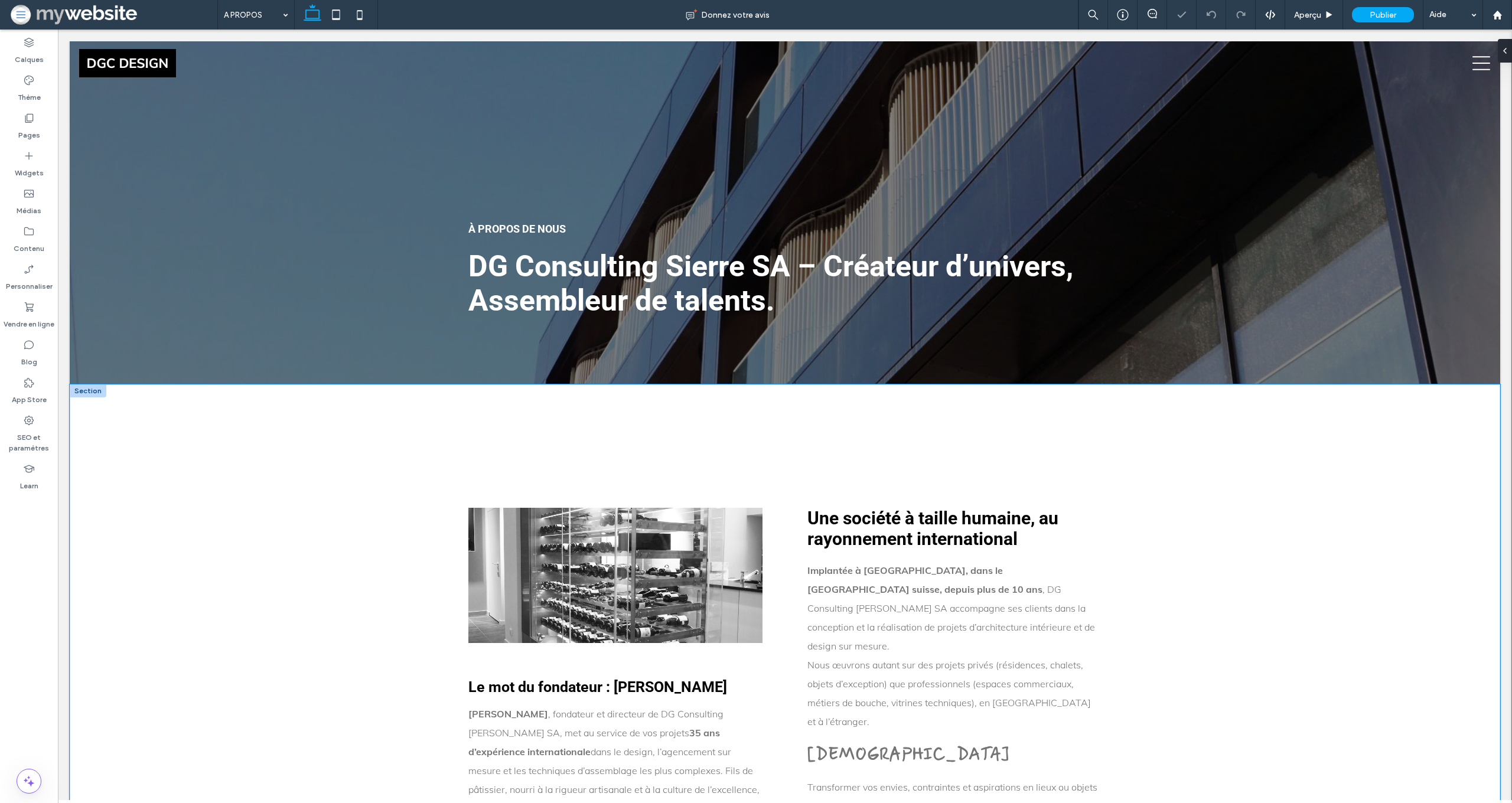
click at [159, 421] on div "Le mot du fondateur : Stéphane Grosier Stéphane Grosier , fondateur et directeu…" at bounding box center [786, 786] width 1431 height 805
click at [103, 397] on div "Le mot du fondateur : Stéphane Grosier Stéphane Grosier , fondateur et directeu…" at bounding box center [786, 786] width 1431 height 805
click at [462, 366] on button "Design" at bounding box center [465, 365] width 43 height 15
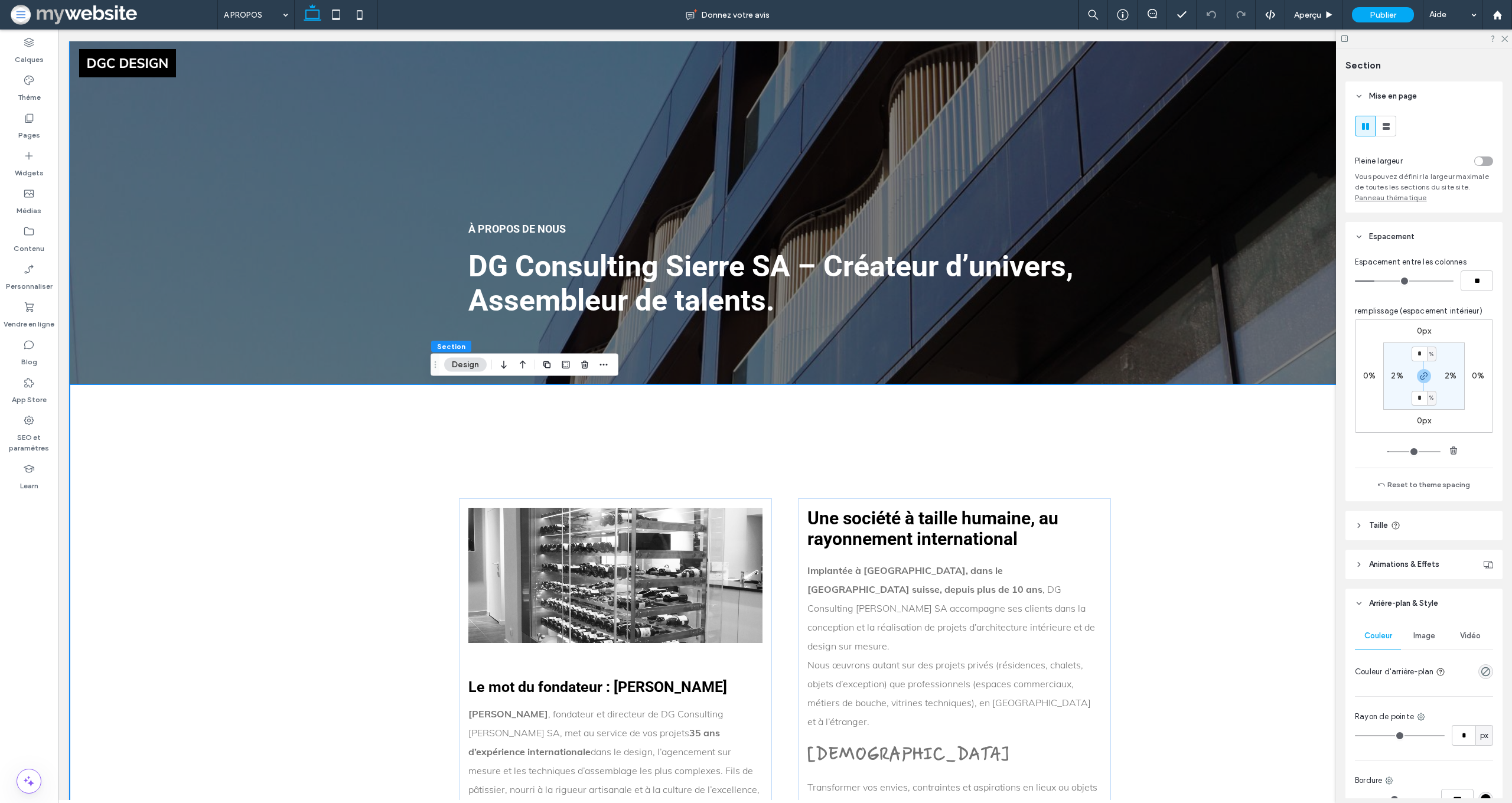
click at [1487, 162] on div "toggle" at bounding box center [1484, 162] width 18 height 10
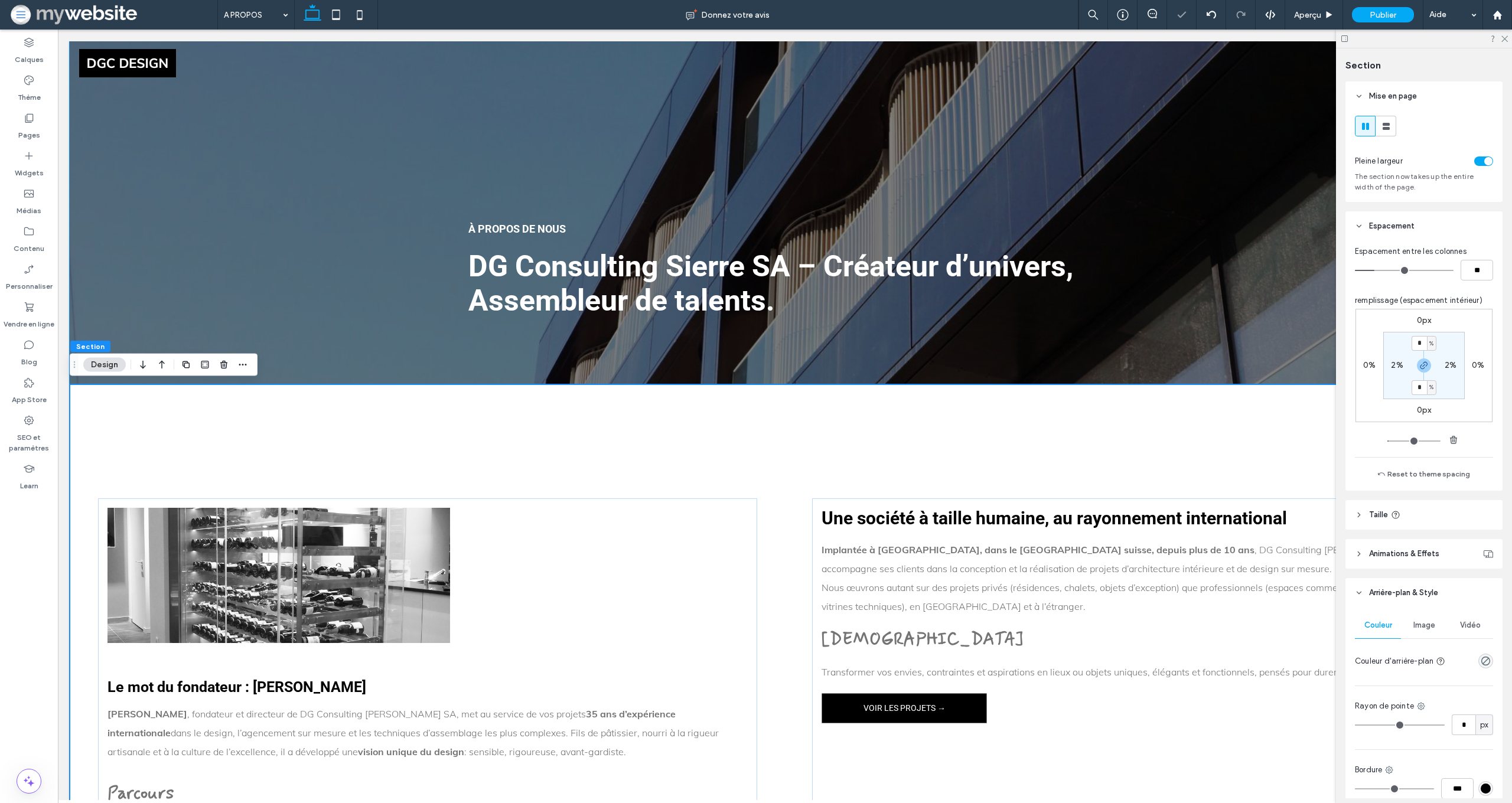
click at [1502, 42] on div at bounding box center [1424, 38] width 176 height 18
click at [1506, 40] on icon at bounding box center [1504, 38] width 8 height 8
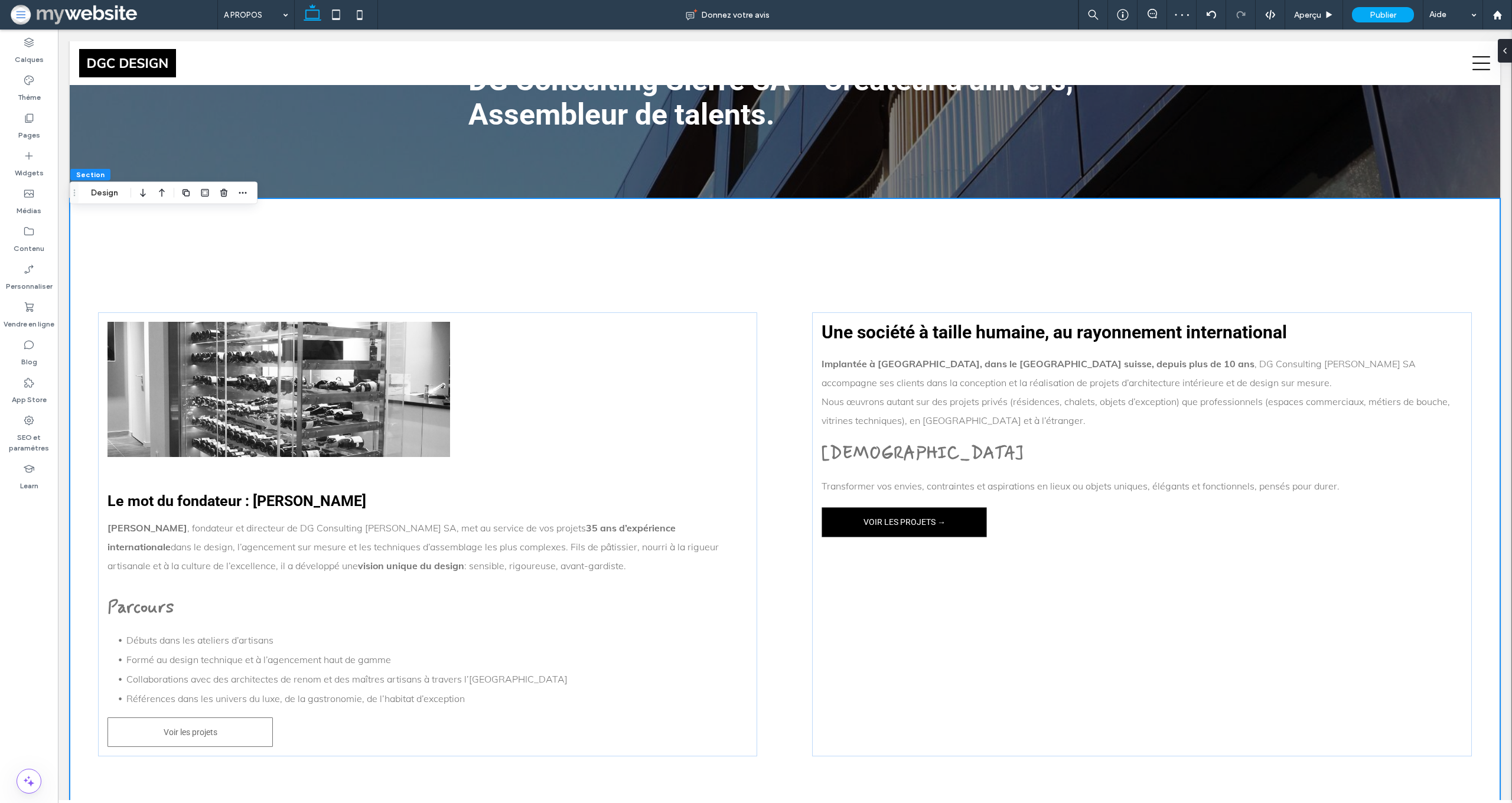
scroll to position [192, 0]
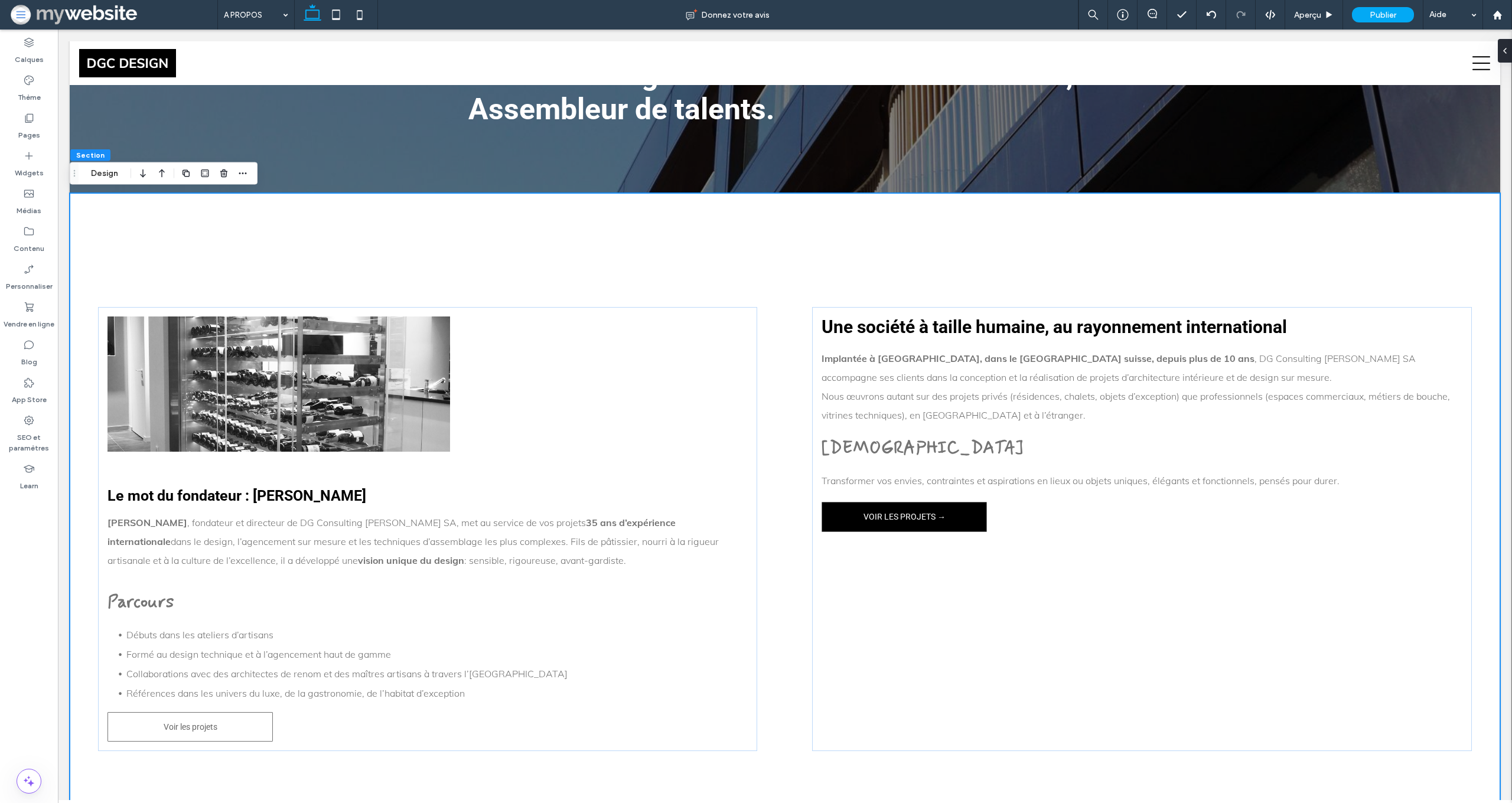
click at [701, 259] on div "Le mot du fondateur : Stéphane Grosier Stéphane Grosier , fondateur et directeu…" at bounding box center [786, 529] width 1431 height 674
click at [109, 169] on button "Design" at bounding box center [105, 173] width 43 height 15
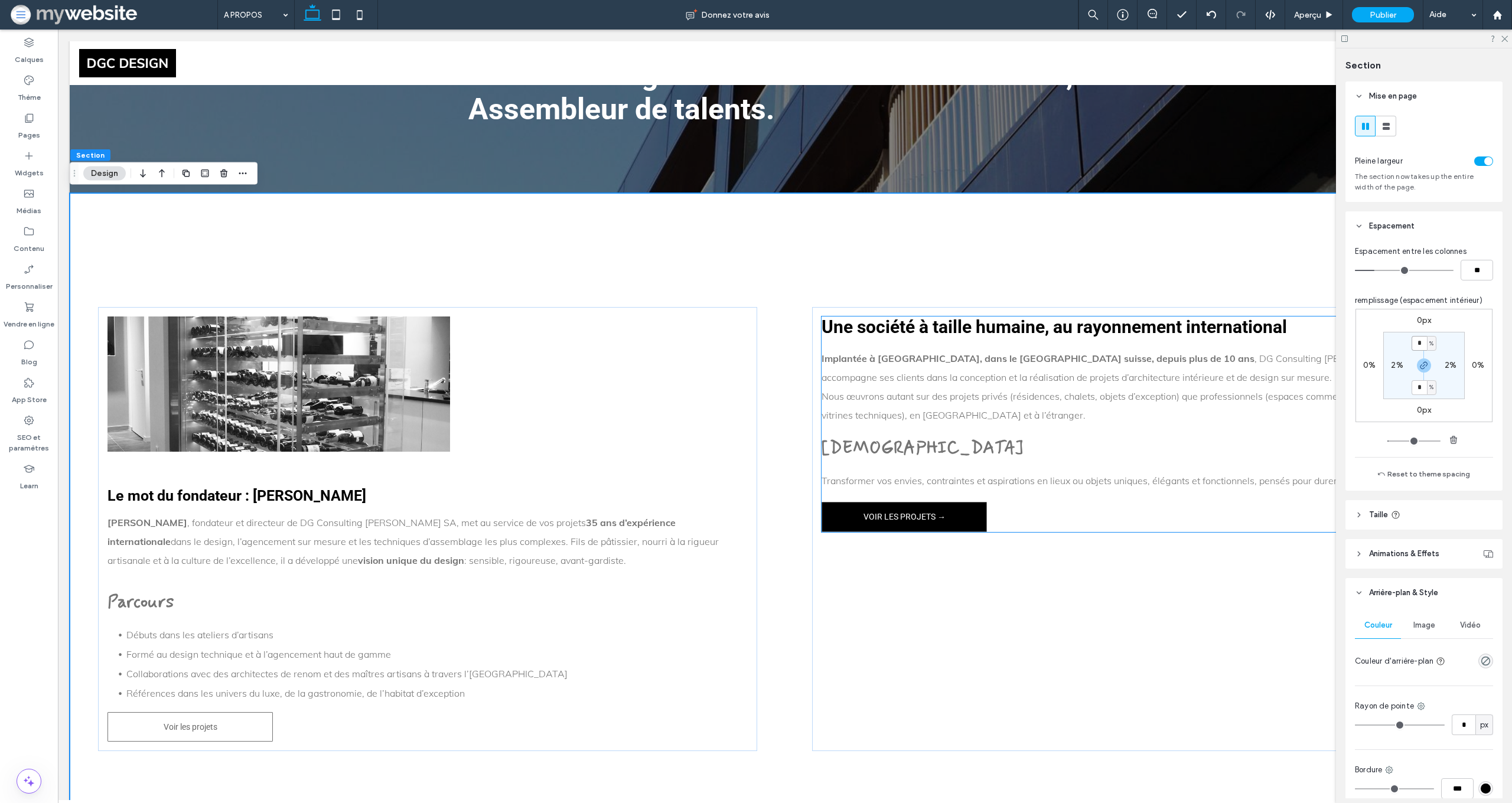
click at [1414, 347] on input "*" at bounding box center [1420, 343] width 16 height 15
type input "*"
click at [1404, 374] on section "* % 2% * % 2%" at bounding box center [1424, 365] width 82 height 67
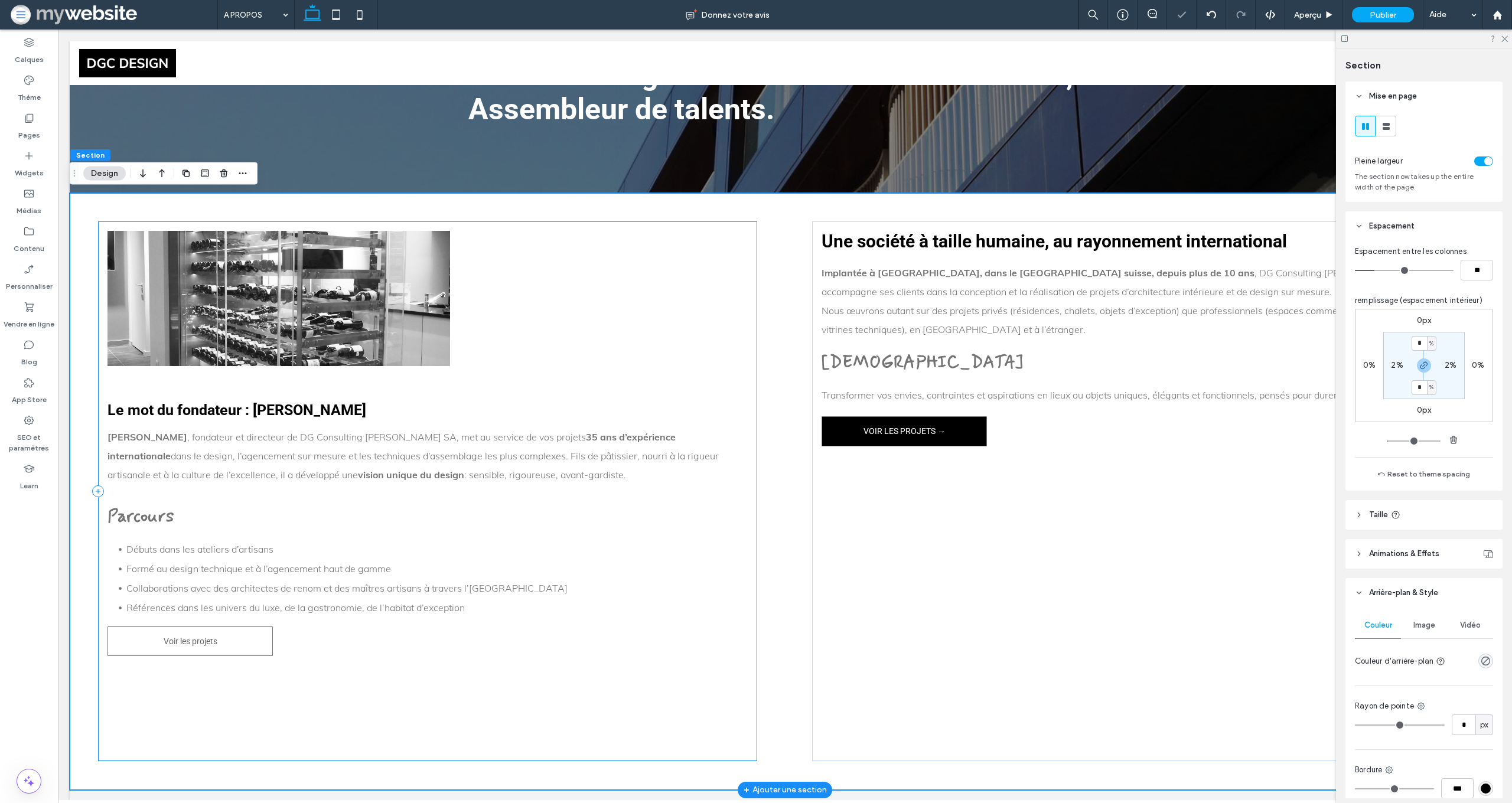
click at [546, 338] on div "Le mot du fondateur : Stéphane Grosier Stéphane Grosier , fondateur et directeu…" at bounding box center [427, 492] width 659 height 540
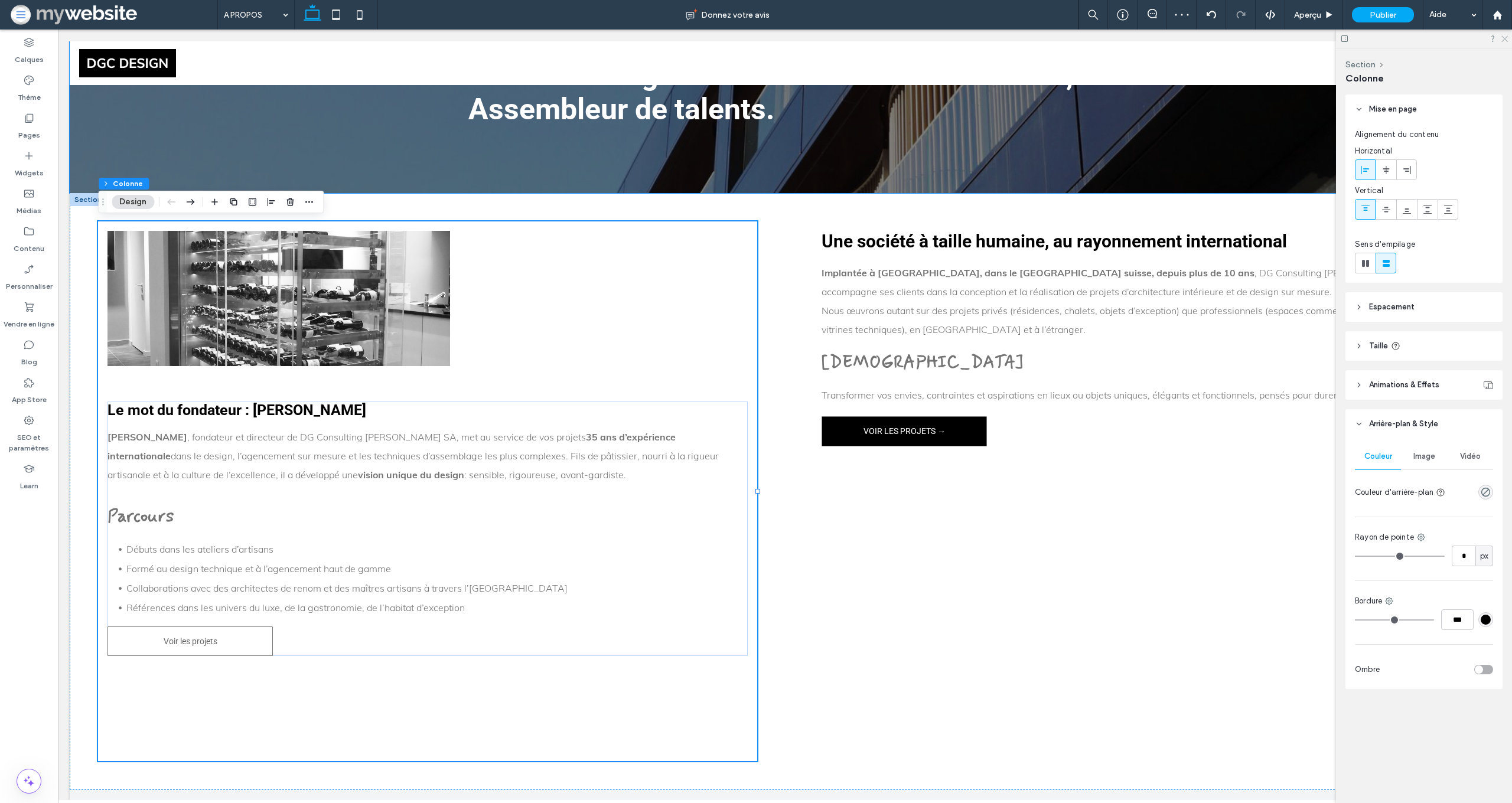
click at [1505, 39] on use at bounding box center [1505, 39] width 7 height 7
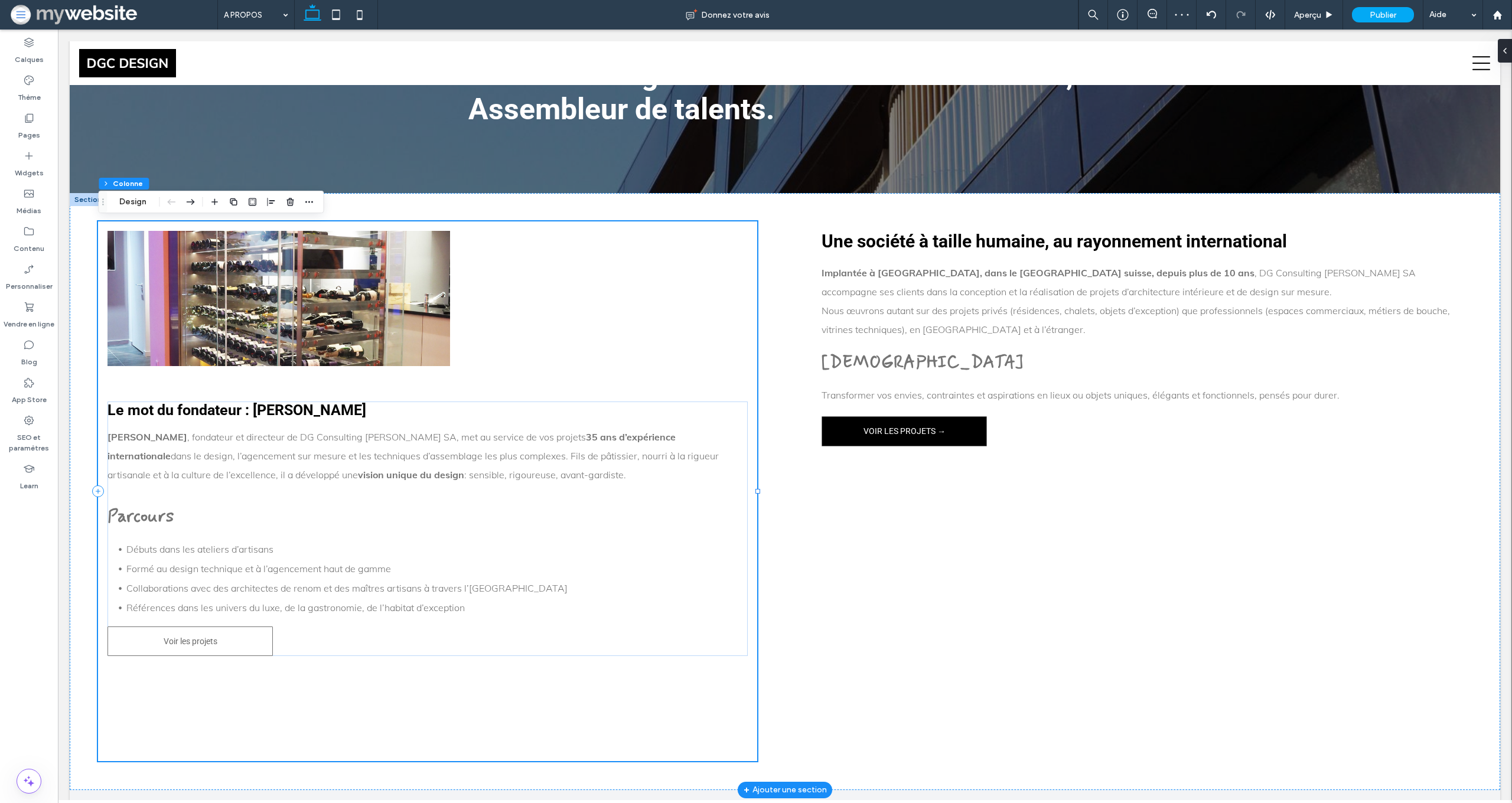
click at [427, 319] on img at bounding box center [278, 298] width 343 height 135
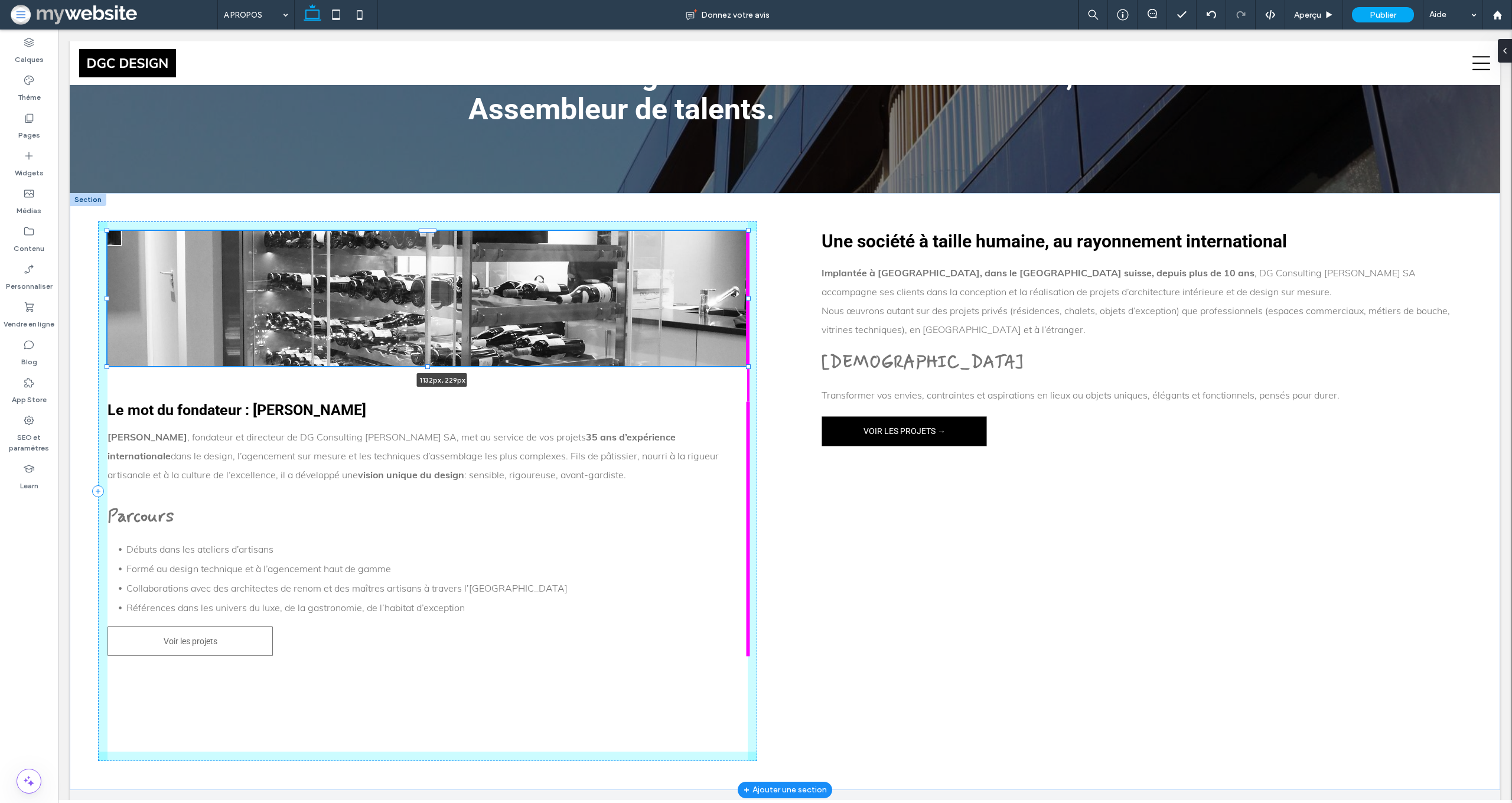
drag, startPoint x: 451, startPoint y: 300, endPoint x: 778, endPoint y: 303, distance: 327.0
click at [778, 303] on div "1132px , 229px Le mot du fondateur : Stéphane Grosier Stéphane Grosier , fondat…" at bounding box center [786, 492] width 1431 height 598
type input "****"
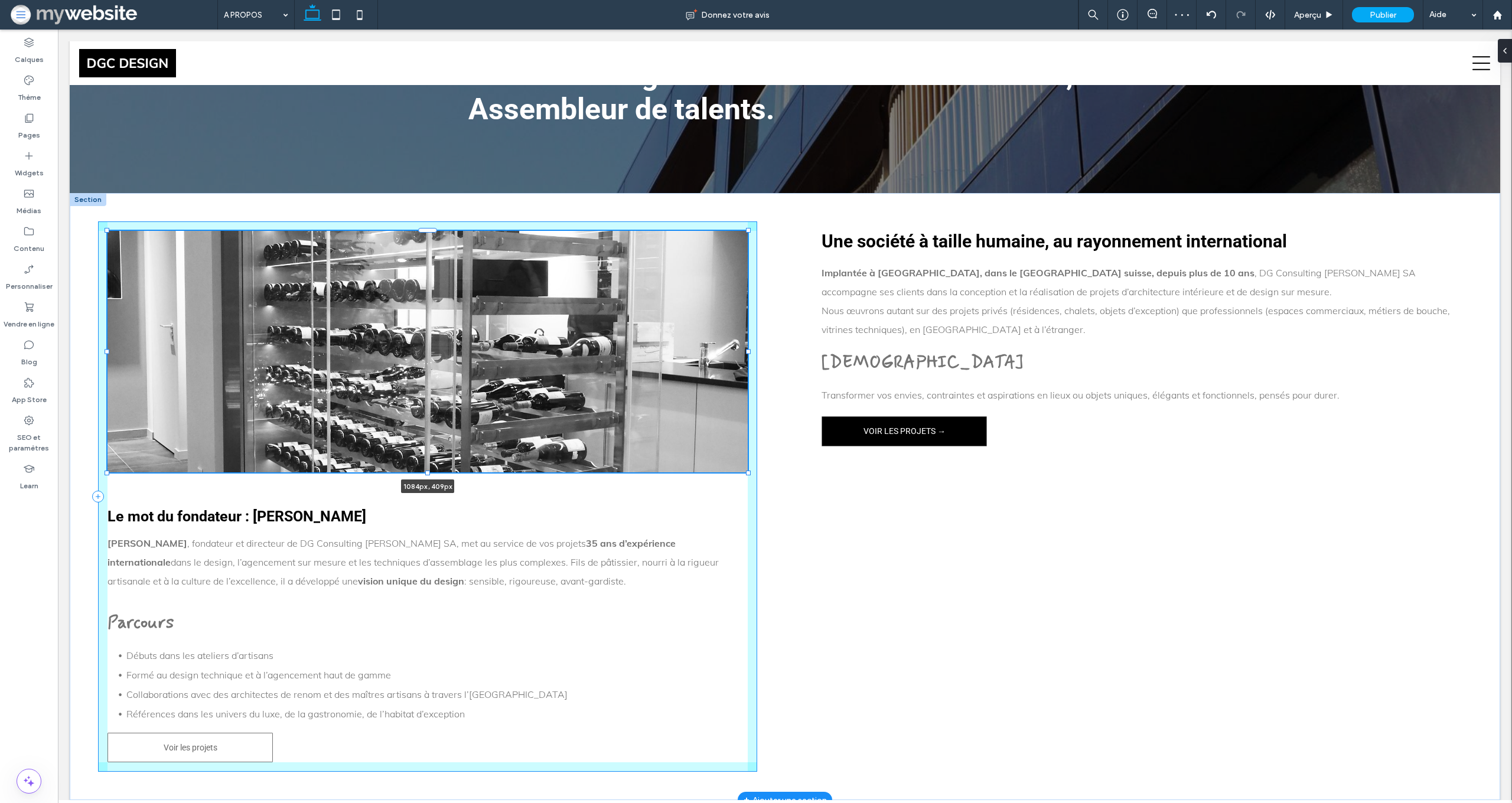
drag, startPoint x: 428, startPoint y: 368, endPoint x: 430, endPoint y: 475, distance: 107.0
click at [430, 475] on div "1084px , 409px Le mot du fondateur : Stéphane Grosier Stéphane Grosier , fondat…" at bounding box center [786, 496] width 1431 height 607
type input "***"
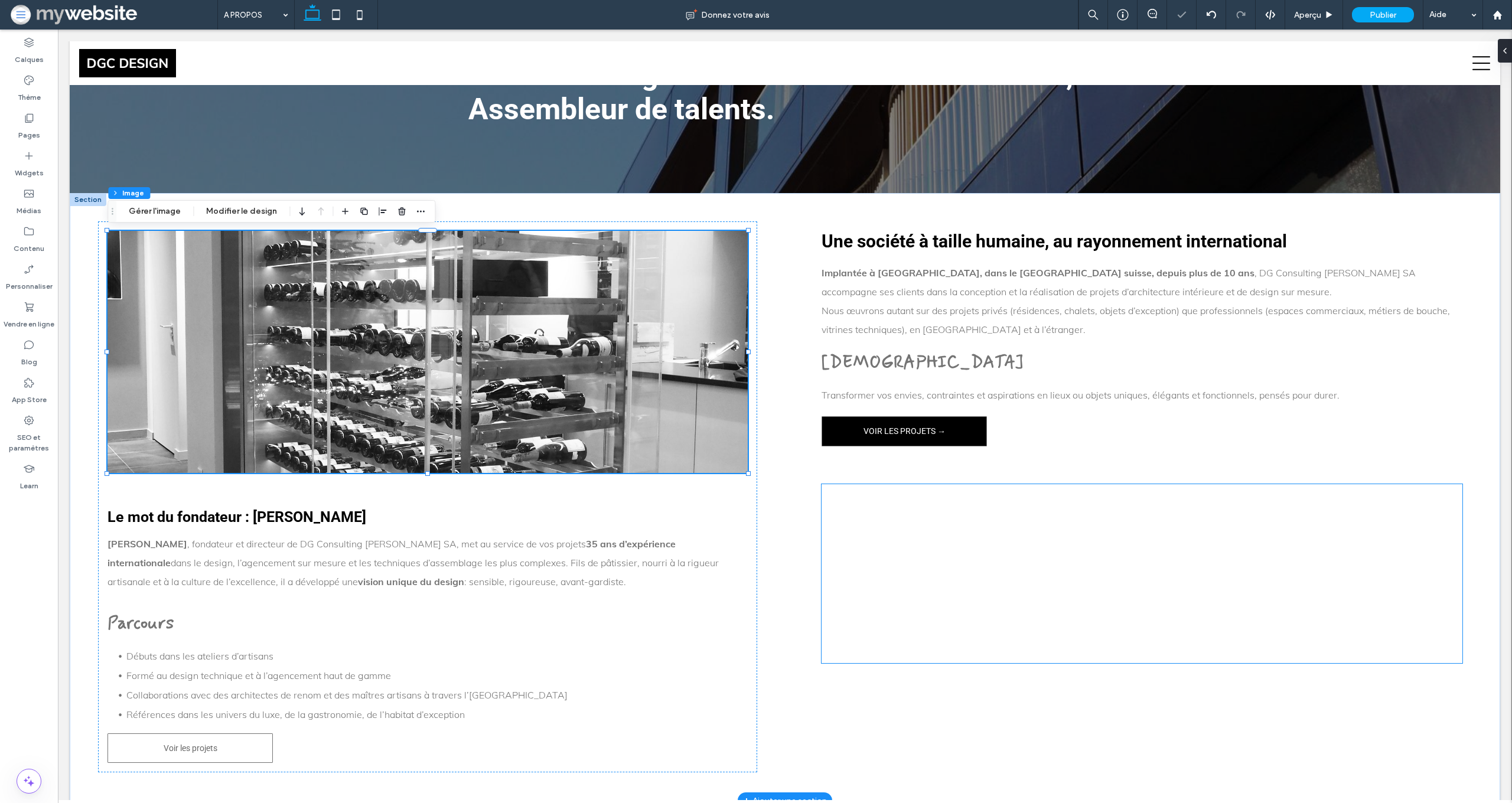
click at [1047, 527] on div at bounding box center [1142, 574] width 641 height 179
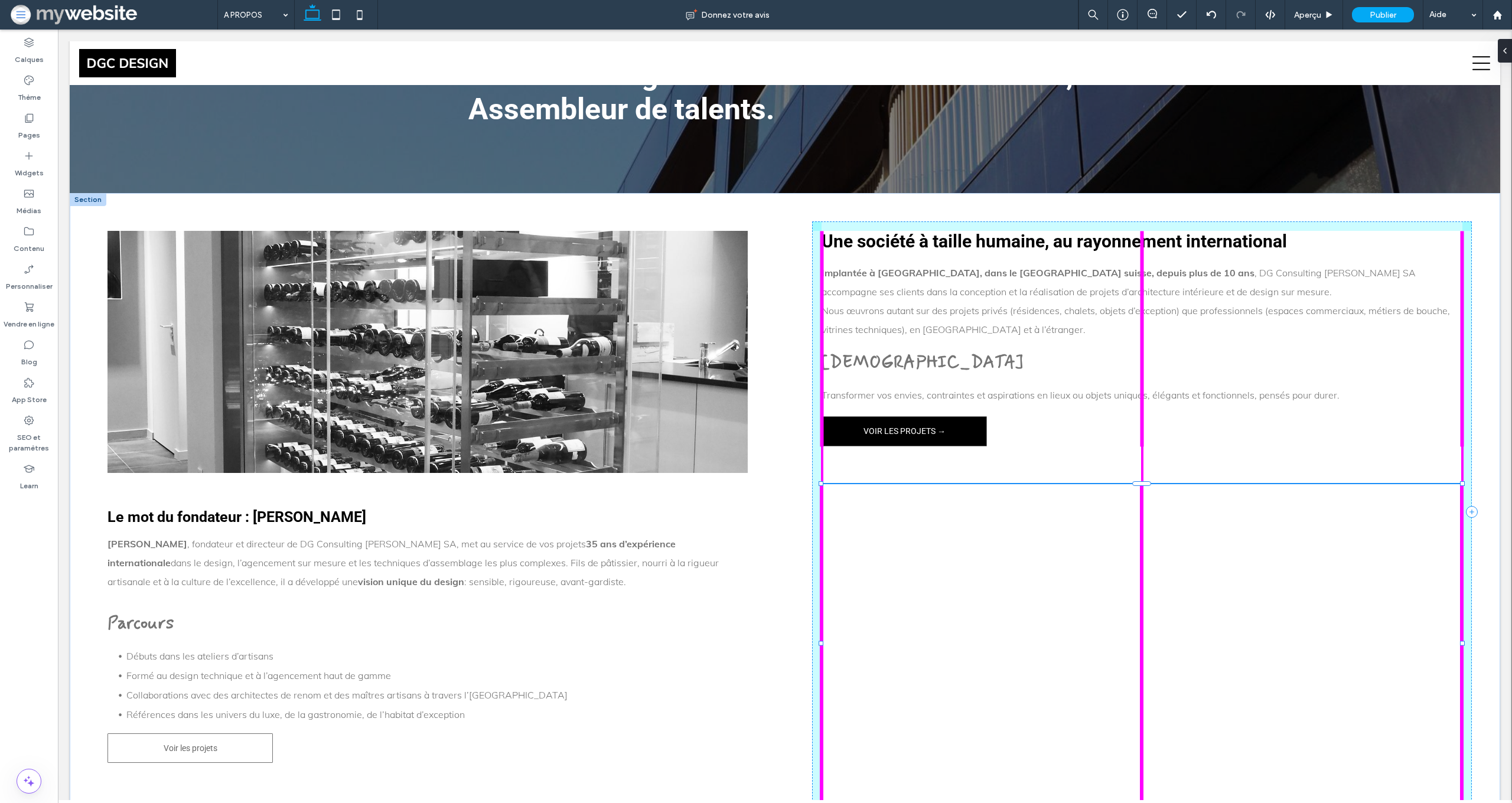
drag, startPoint x: 1140, startPoint y: 663, endPoint x: 1108, endPoint y: 803, distance: 143.6
type input "***"
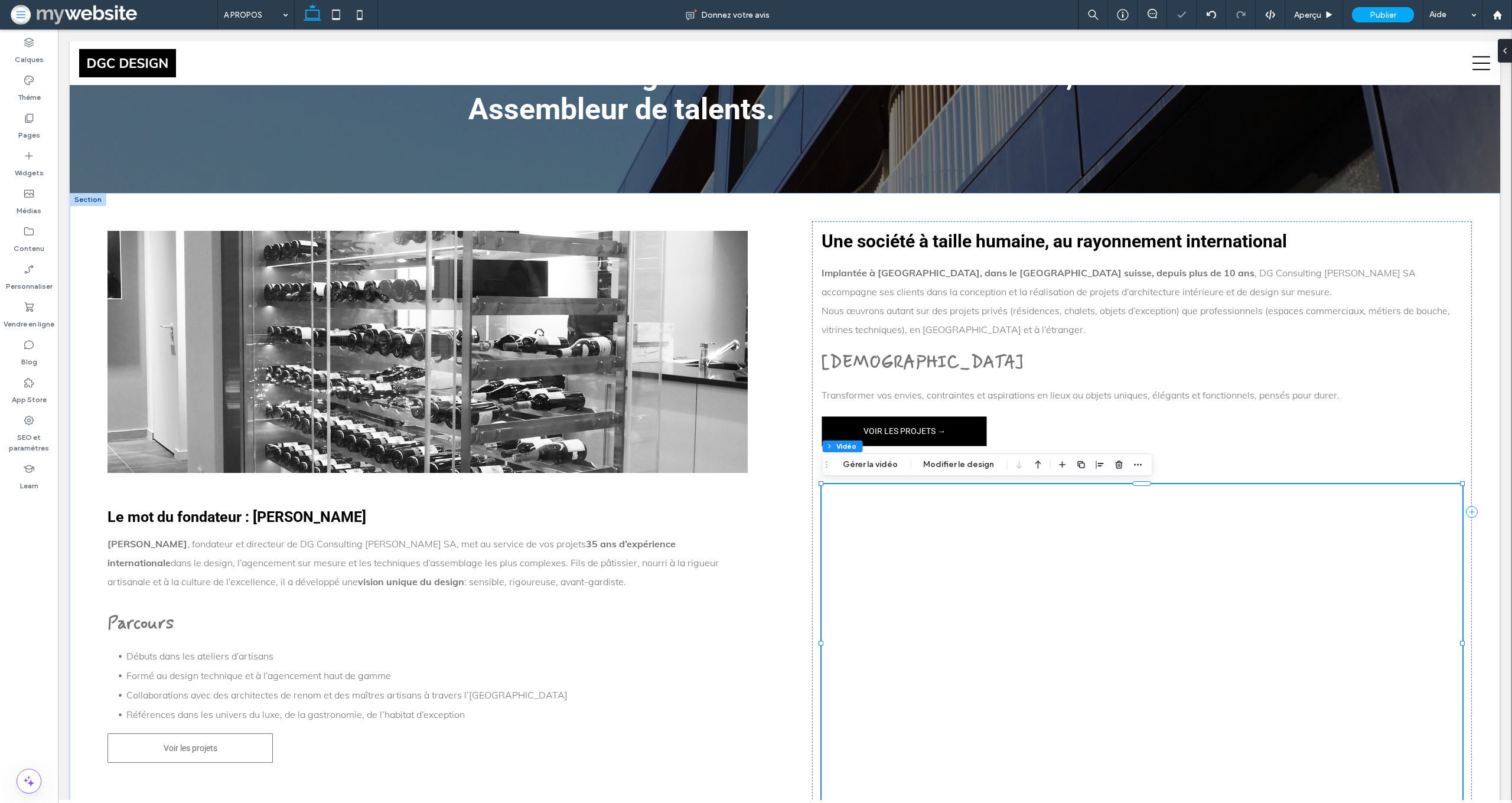
scroll to position [363, 0]
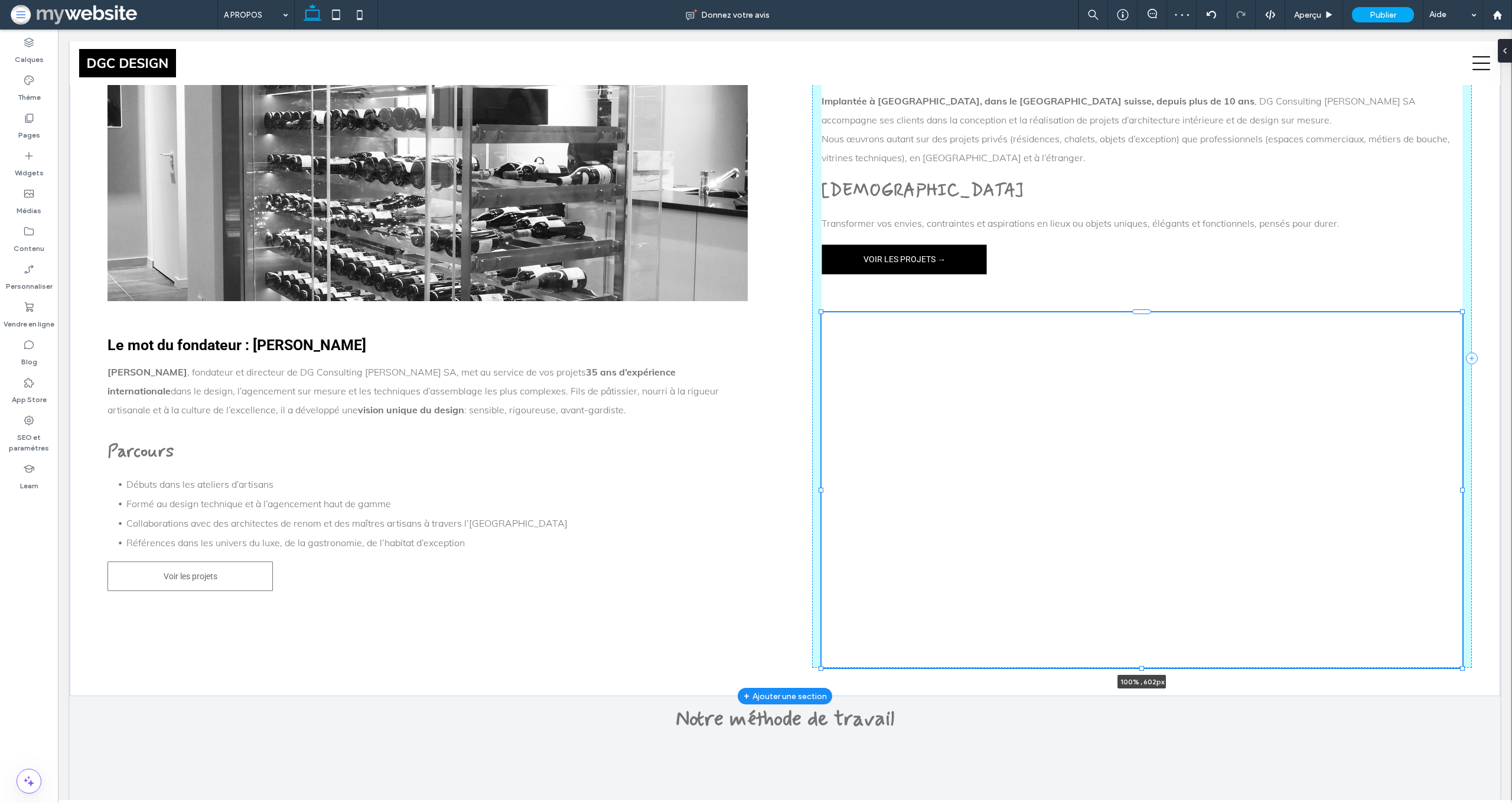
drag, startPoint x: 1140, startPoint y: 633, endPoint x: 1131, endPoint y: 670, distance: 38.1
click at [1131, 670] on div "Le mot du fondateur : Stéphane Grosier Stéphane Grosier , fondateur et directeu…" at bounding box center [786, 359] width 1431 height 675
type input "***"
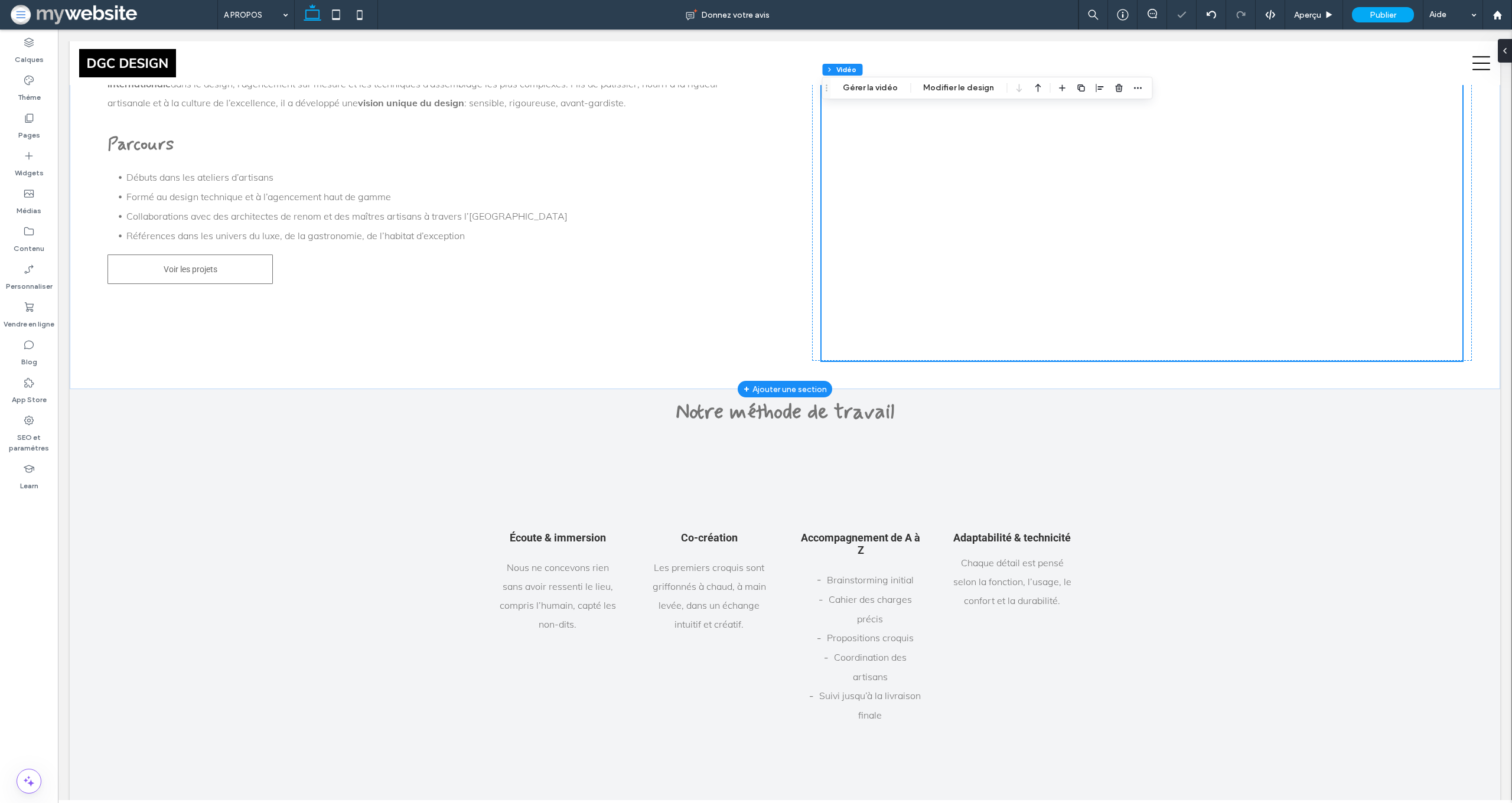
scroll to position [675, 0]
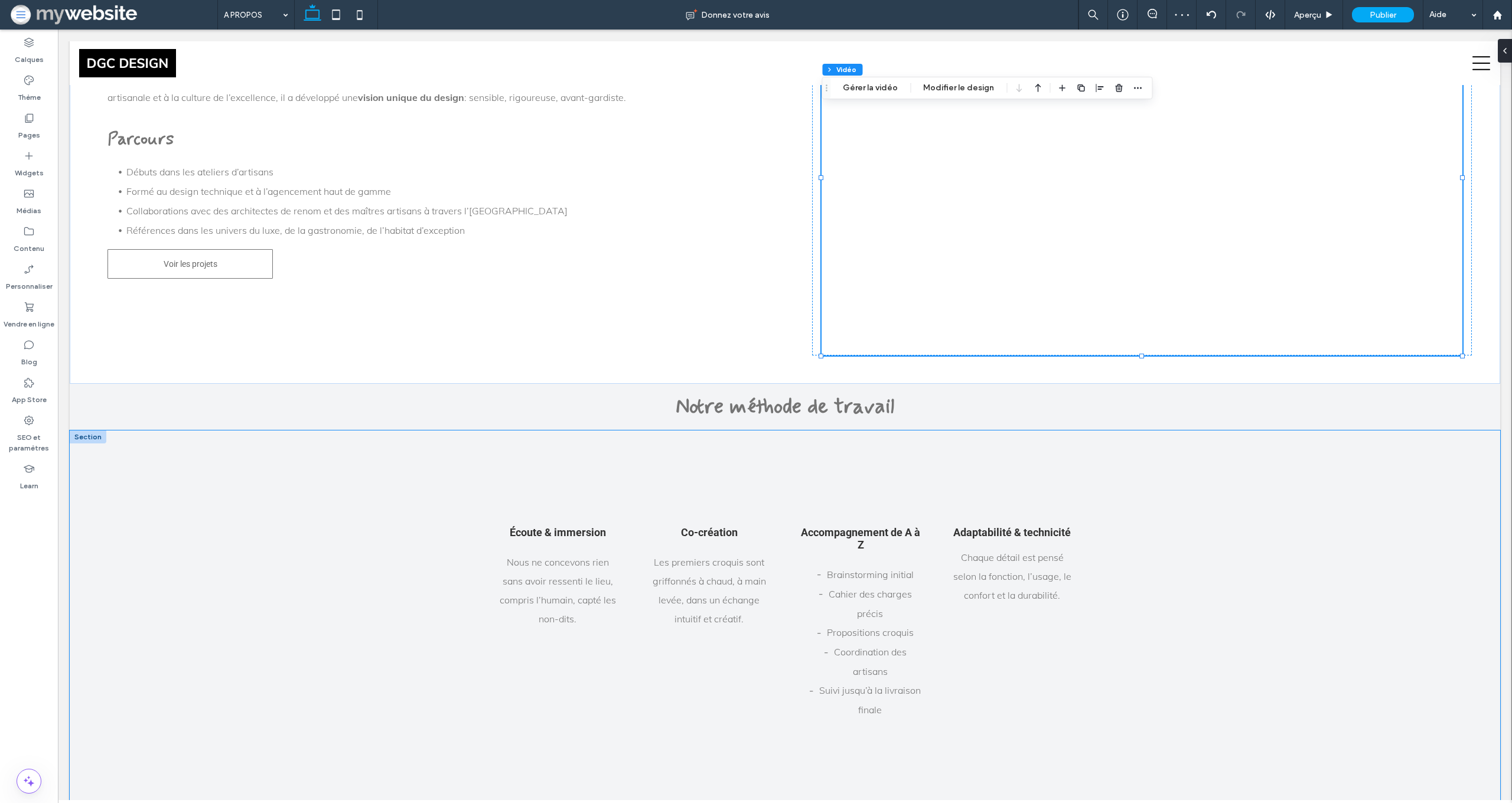
click at [184, 456] on div "Nous ne concevons rien sans avoir ressenti le lieu, compris l’humain, capté les…" at bounding box center [786, 622] width 1431 height 383
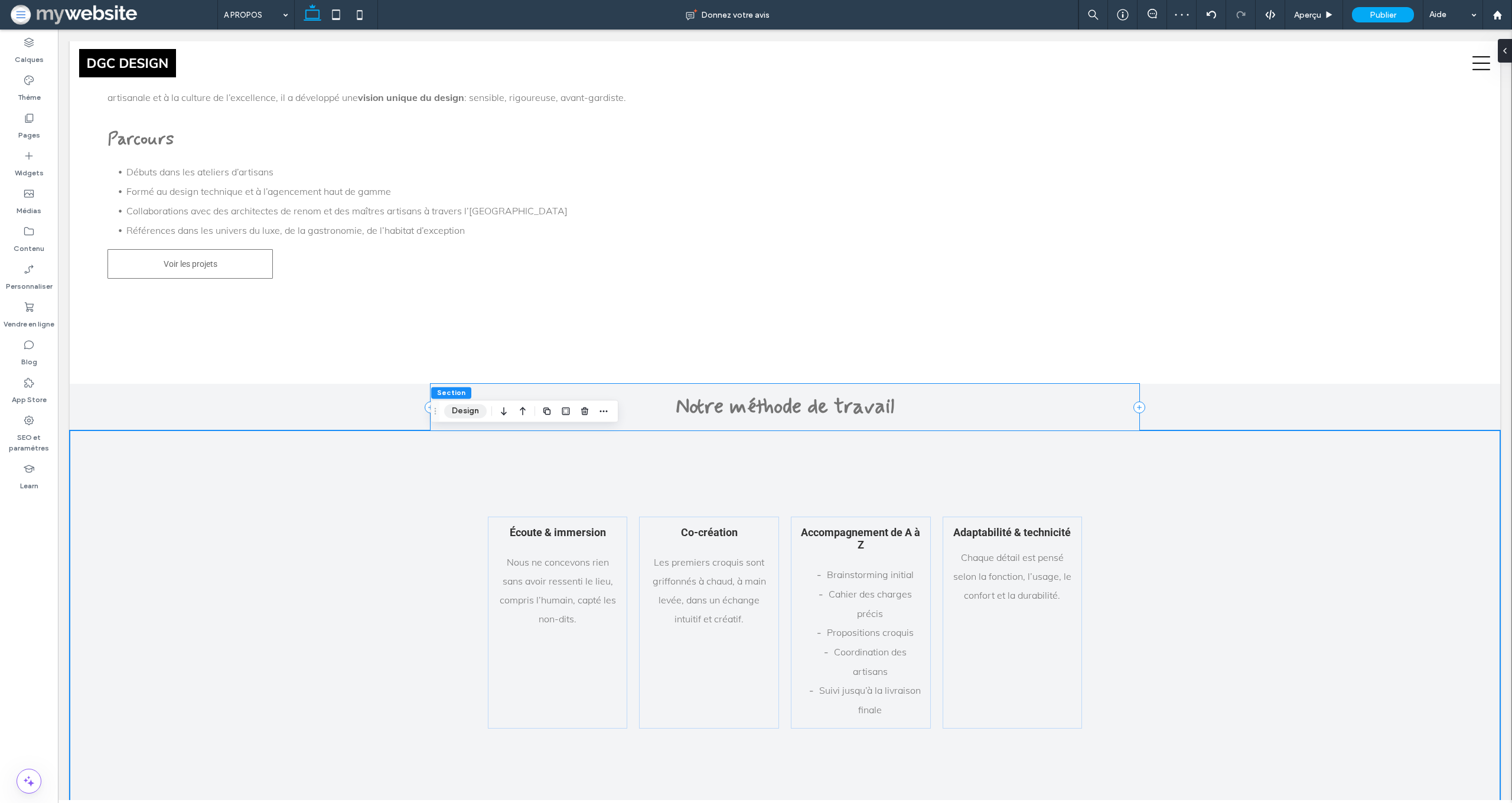
click at [456, 416] on button "Design" at bounding box center [465, 411] width 43 height 15
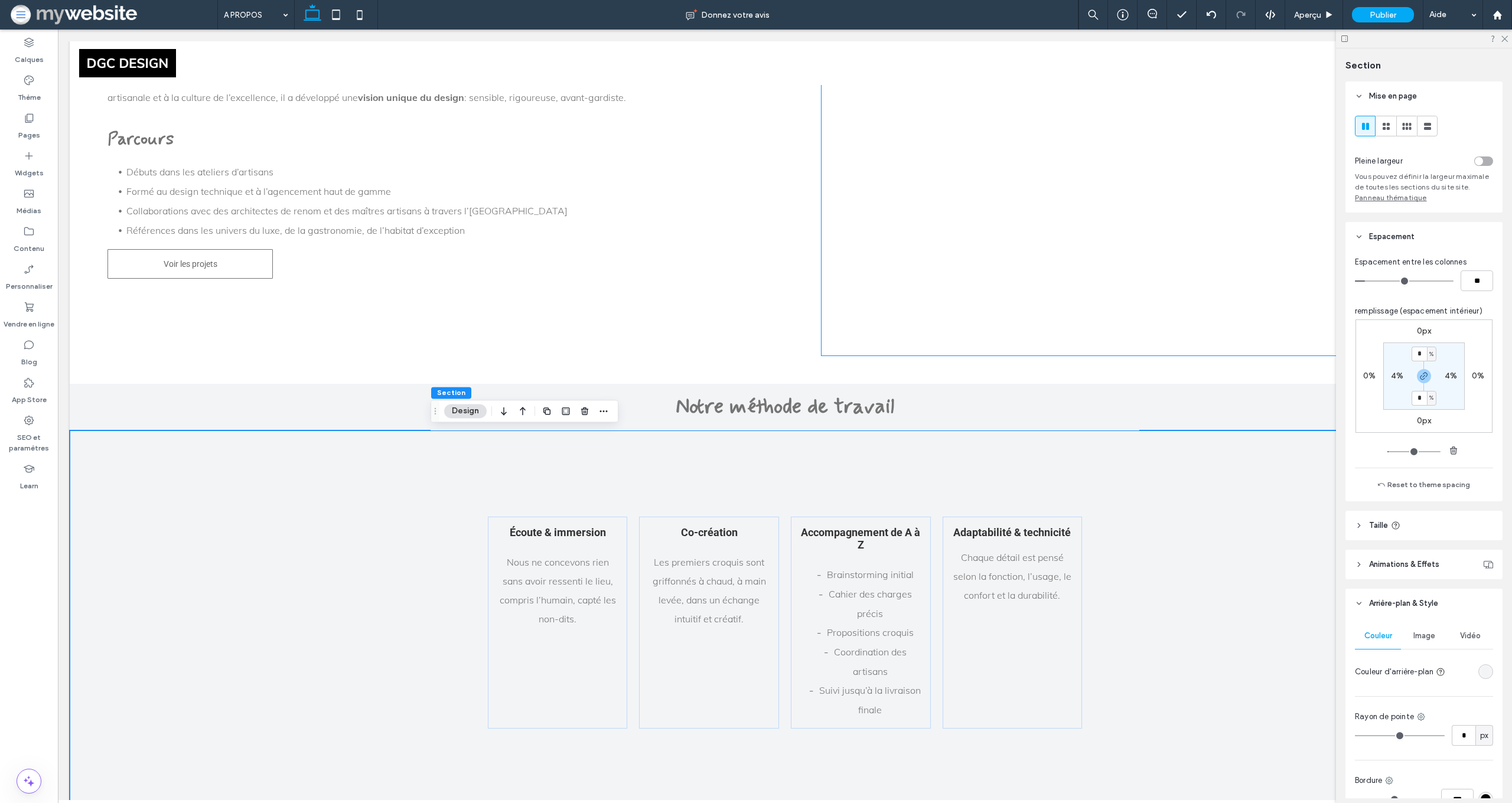
click at [1481, 163] on div "toggle" at bounding box center [1479, 161] width 8 height 8
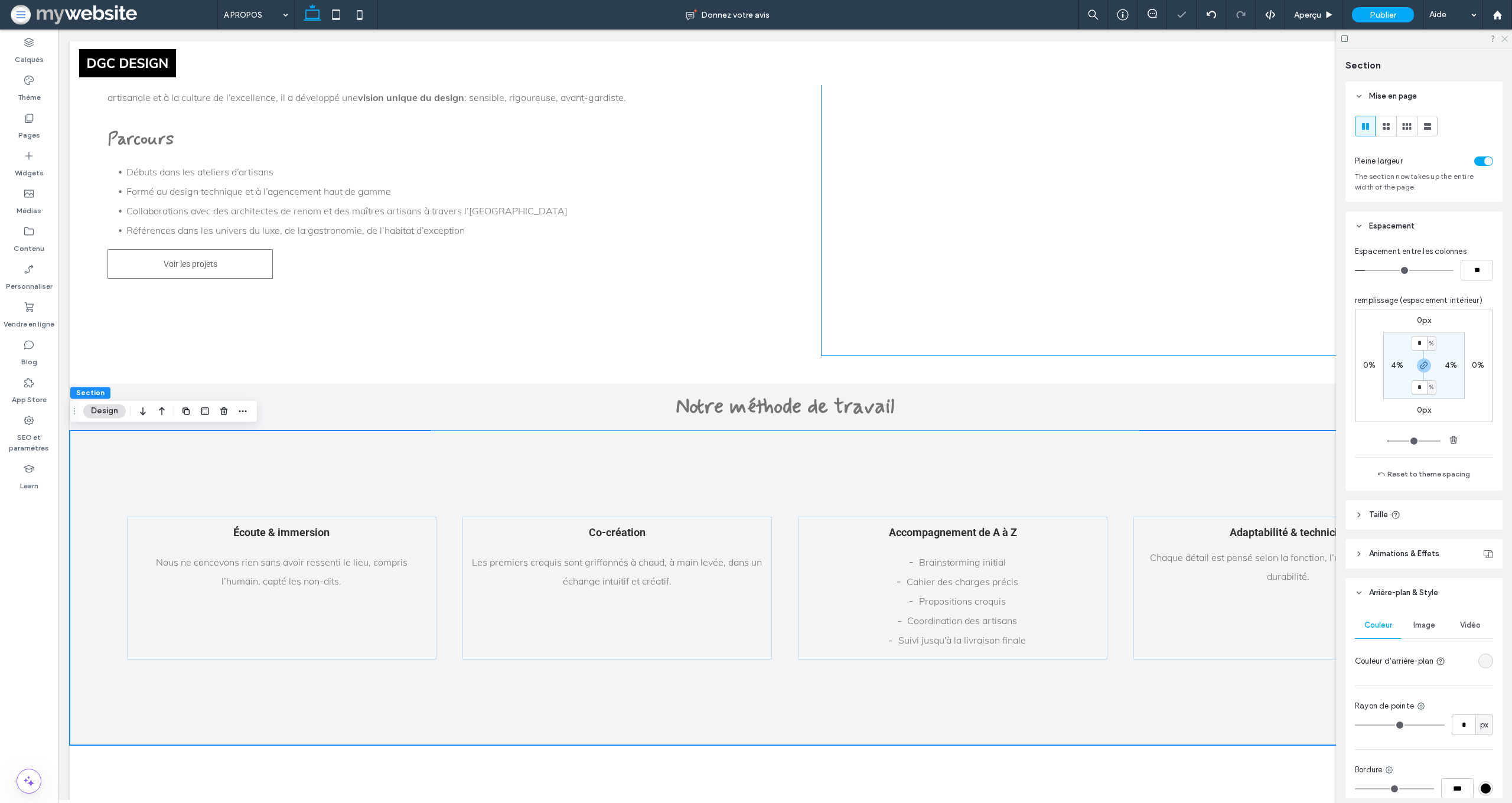
click at [1506, 41] on icon at bounding box center [1504, 38] width 8 height 8
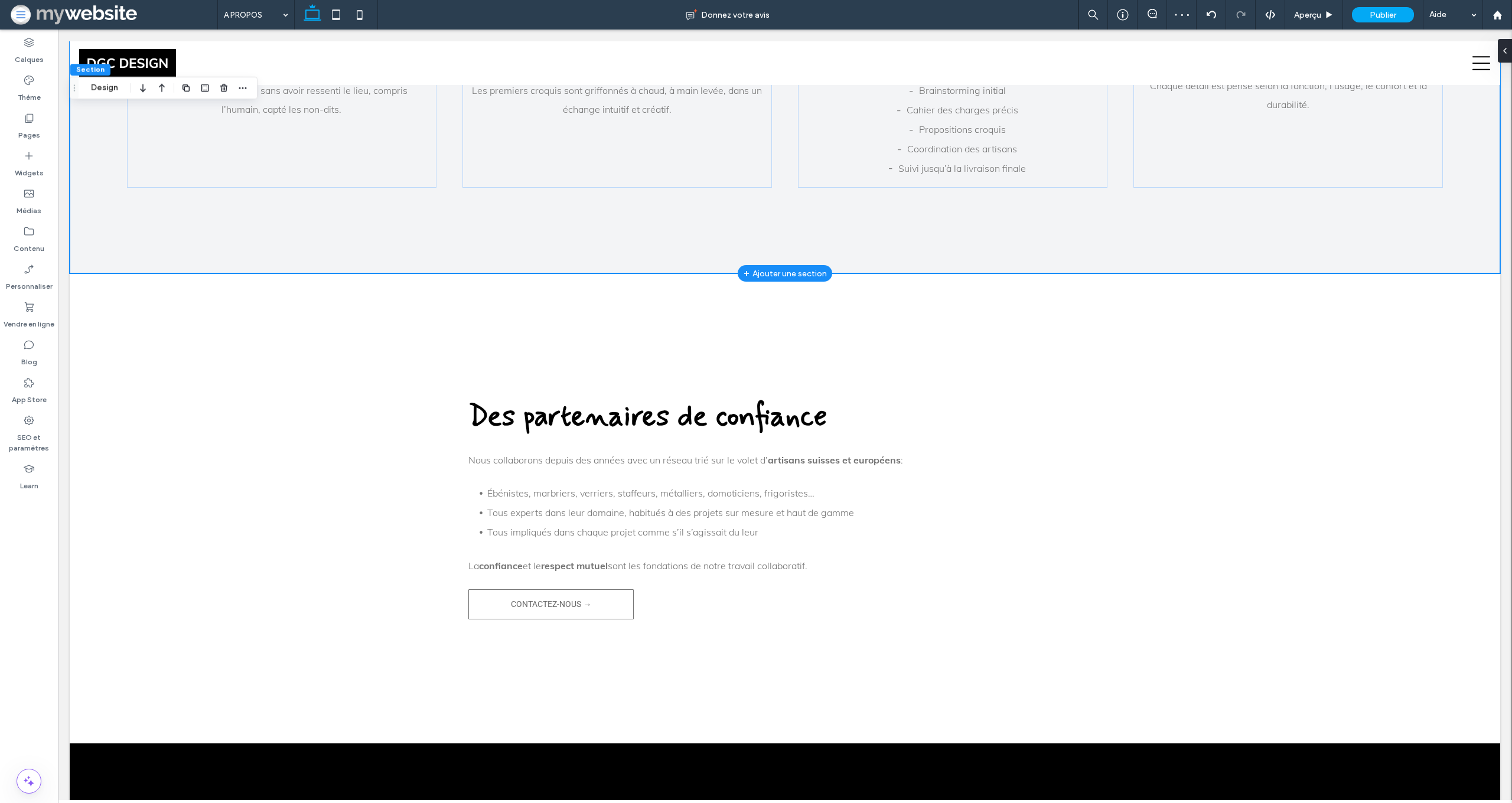
scroll to position [1149, 0]
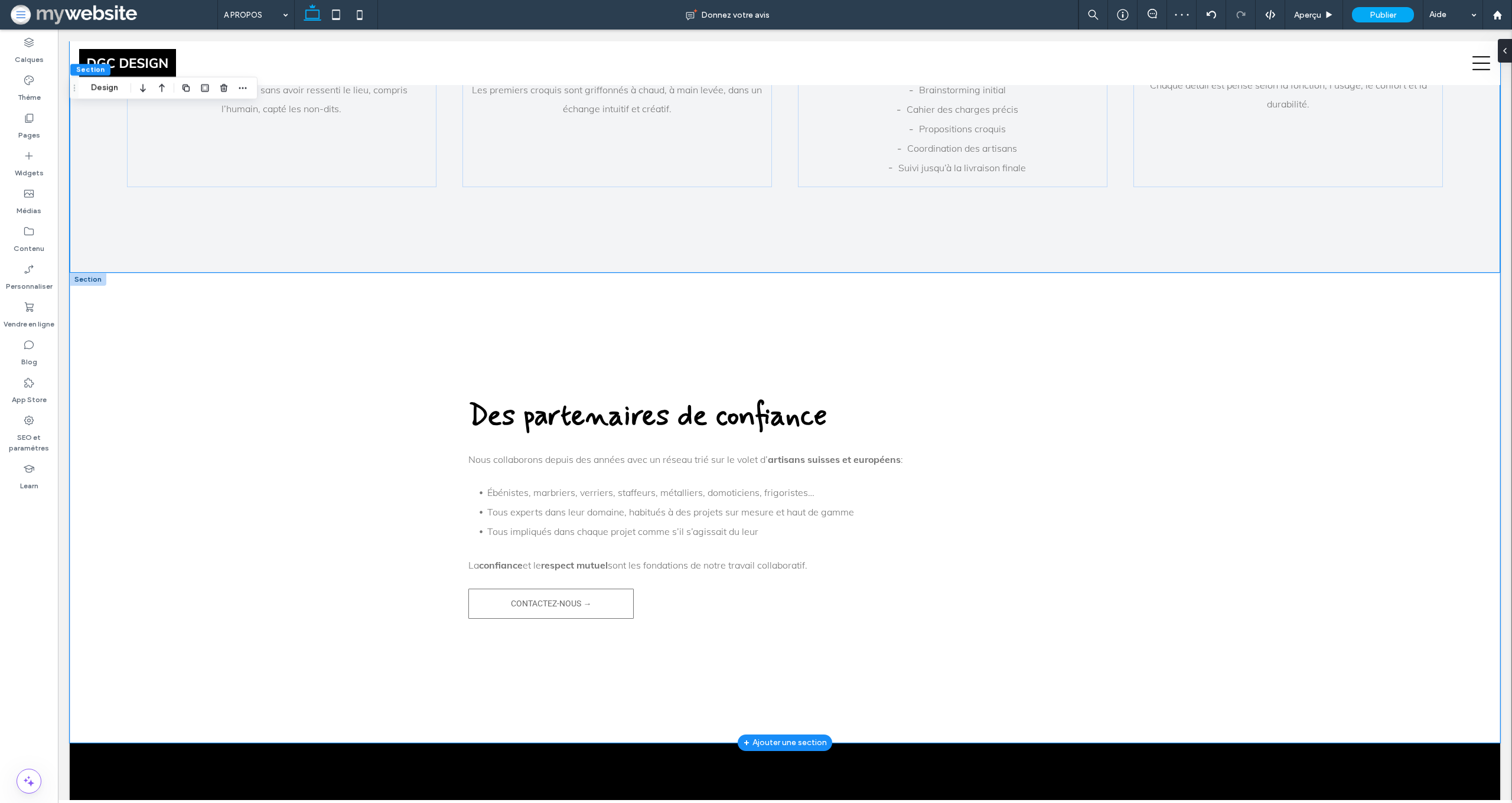
click at [317, 363] on div "Des partenaires de confiance Nous collaborons depuis des années avec un réseau …" at bounding box center [786, 507] width 1431 height 470
drag, startPoint x: 451, startPoint y: 261, endPoint x: 390, endPoint y: 234, distance: 66.7
click at [451, 261] on div "Section Design" at bounding box center [524, 253] width 188 height 22
click at [468, 250] on button "Design" at bounding box center [465, 253] width 43 height 15
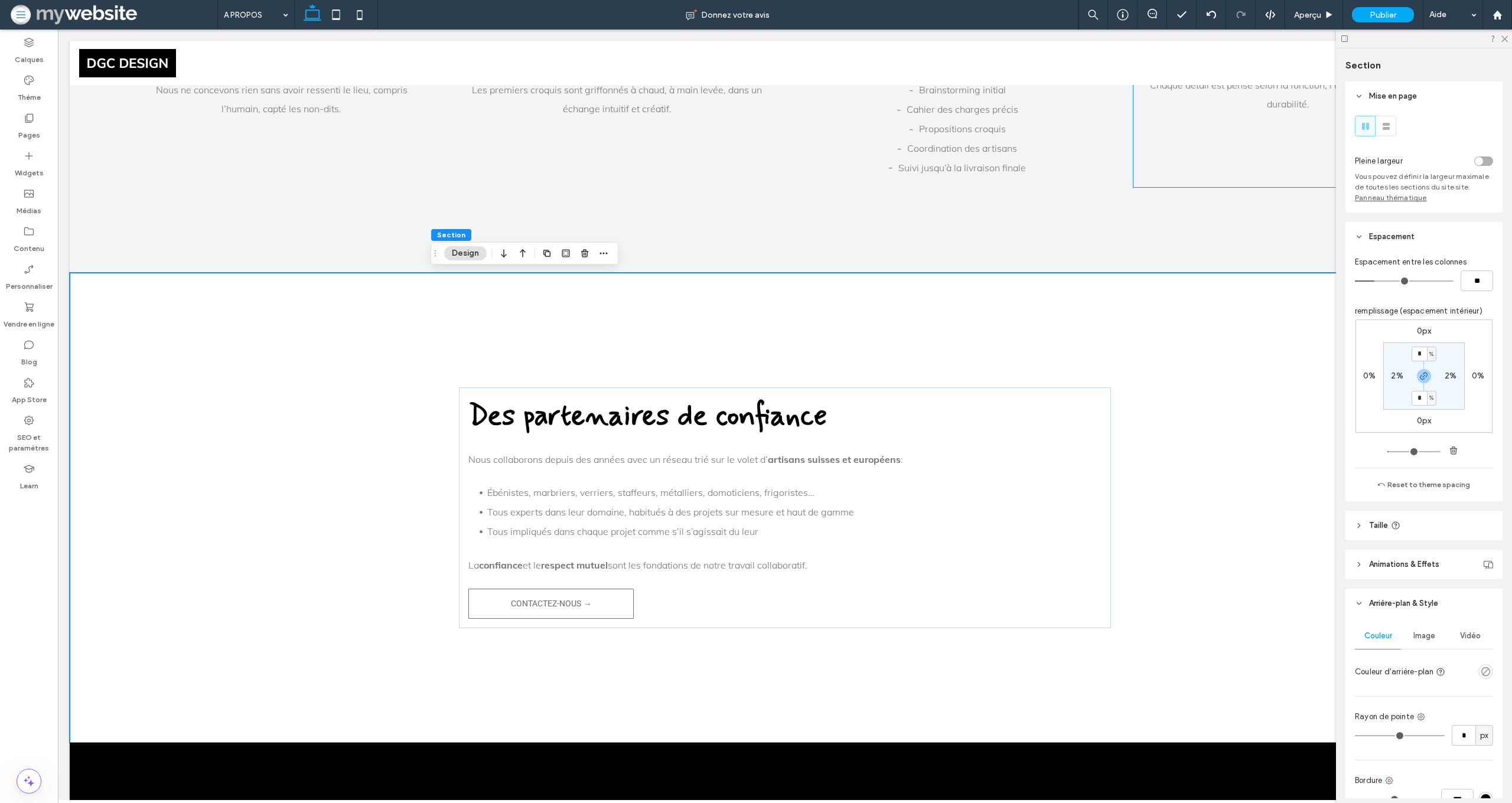
click at [1488, 162] on div "toggle" at bounding box center [1484, 162] width 18 height 10
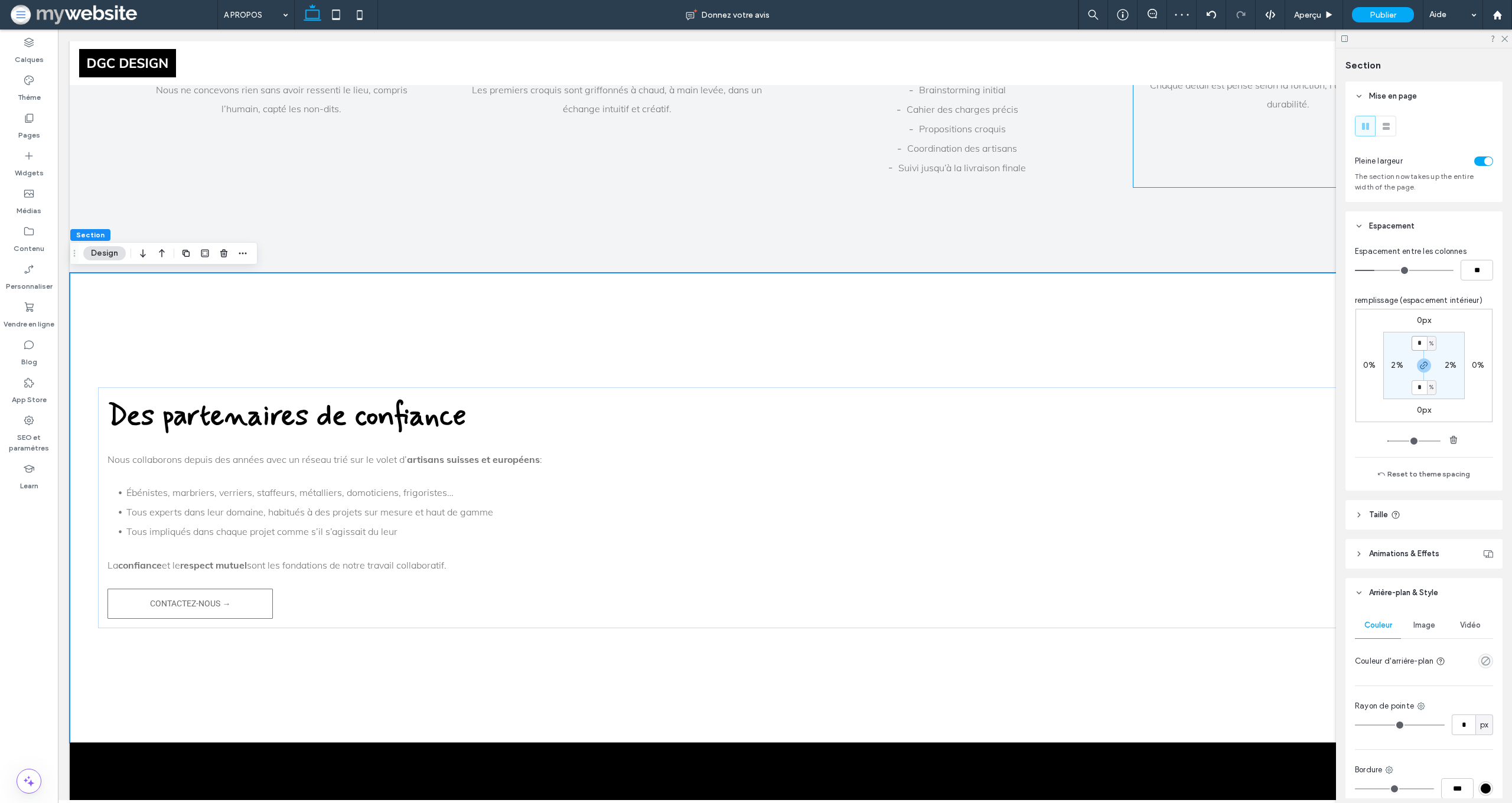
click at [1416, 341] on input "*" at bounding box center [1420, 343] width 16 height 15
type input "*"
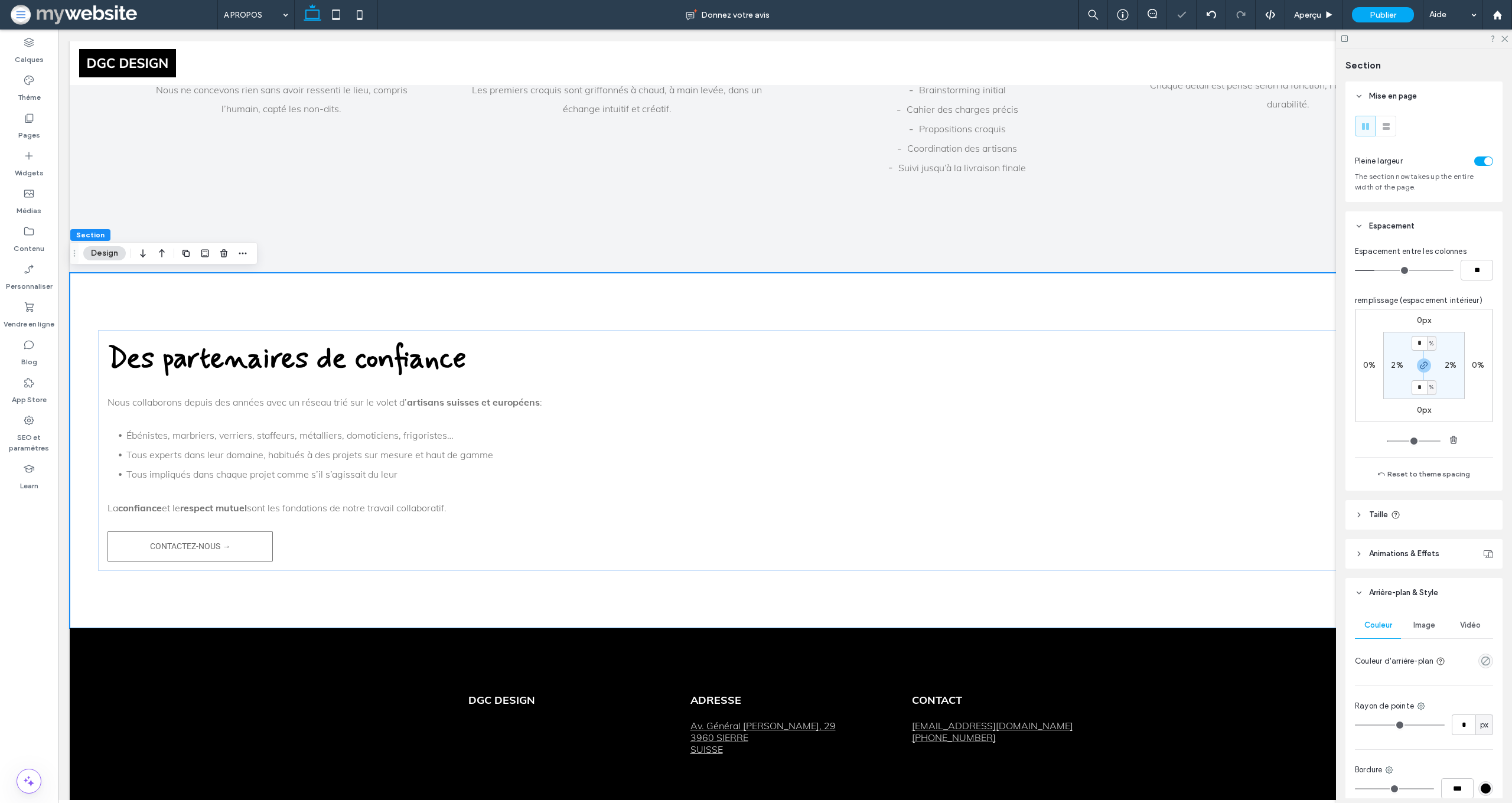
click at [1508, 44] on div at bounding box center [1424, 38] width 176 height 18
click at [1508, 43] on div at bounding box center [1424, 38] width 176 height 18
click at [1502, 37] on icon at bounding box center [1504, 38] width 8 height 8
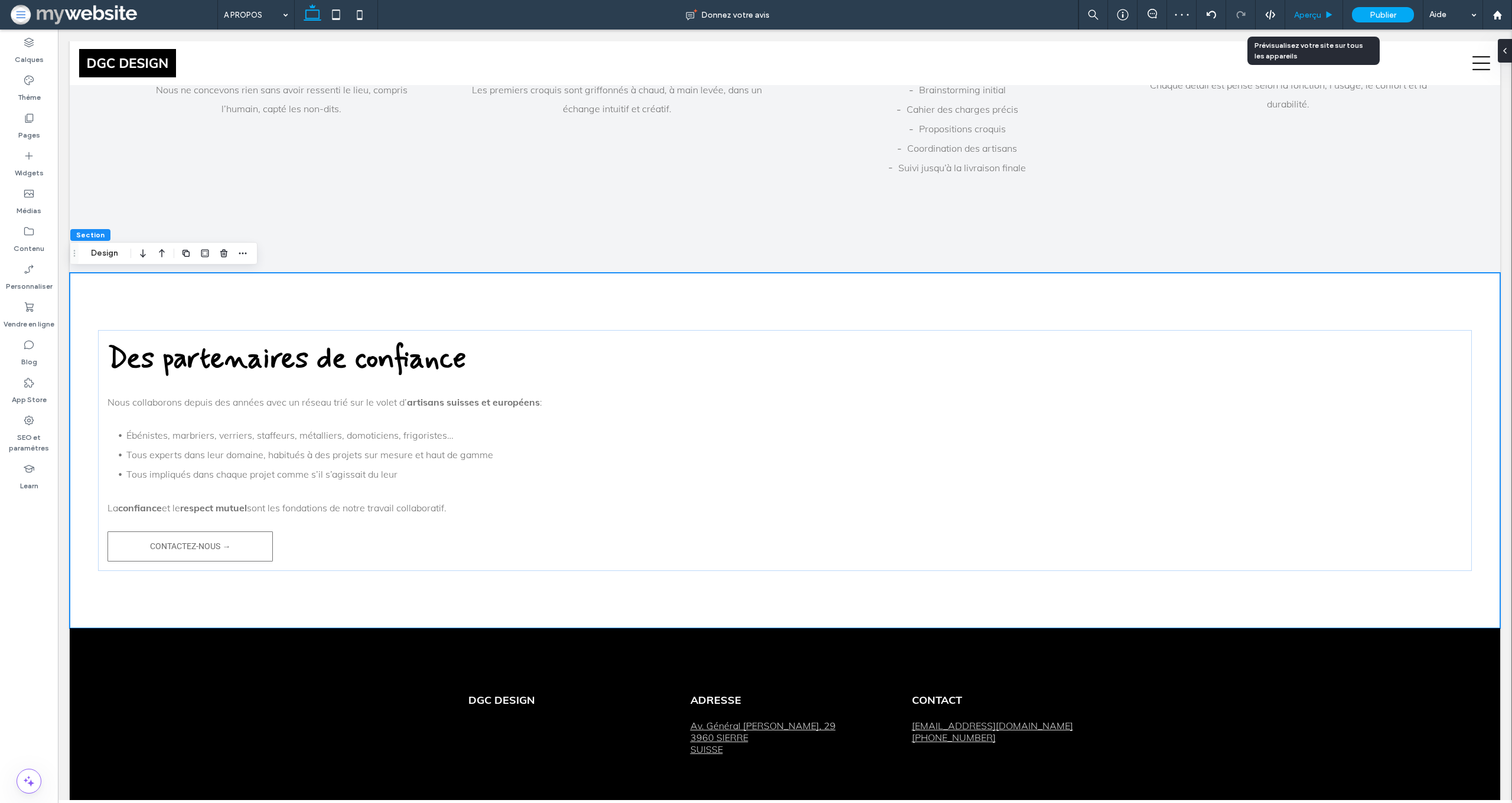
click at [1307, 15] on span "Aperçu" at bounding box center [1309, 15] width 27 height 10
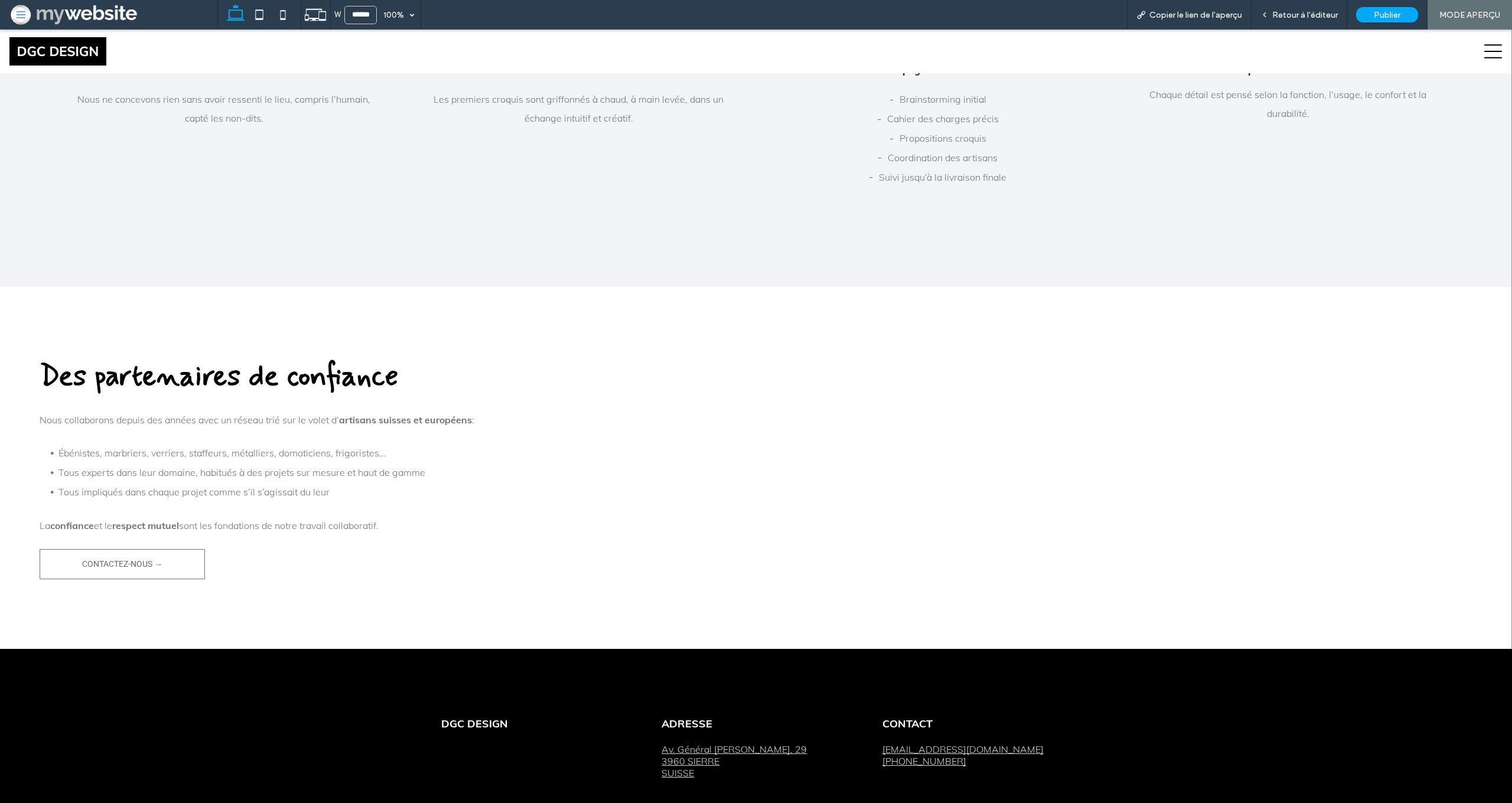
click at [1500, 55] on icon at bounding box center [1494, 52] width 18 height 18
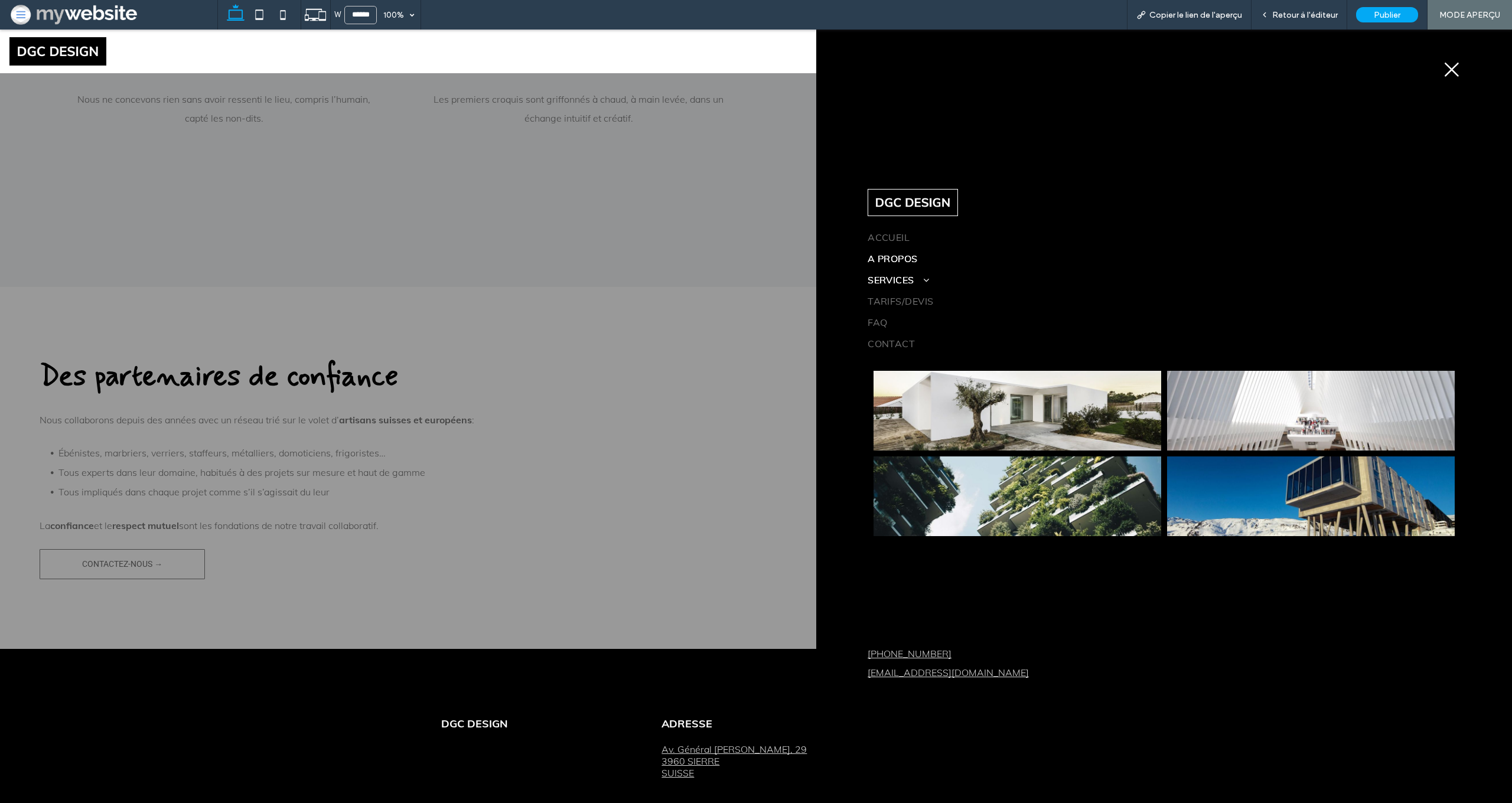
click at [878, 274] on span "SERVICES" at bounding box center [898, 280] width 61 height 12
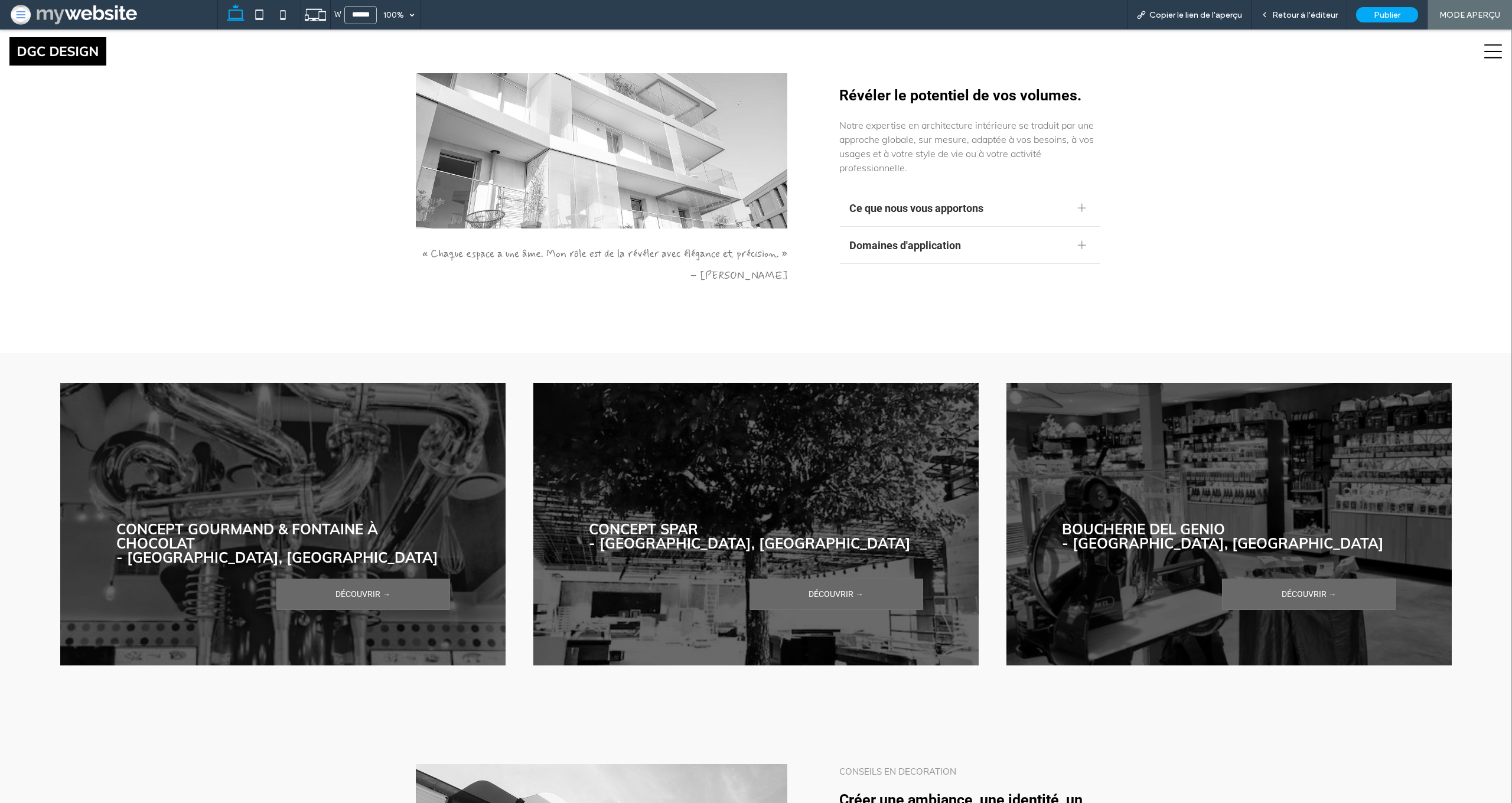
scroll to position [393, 0]
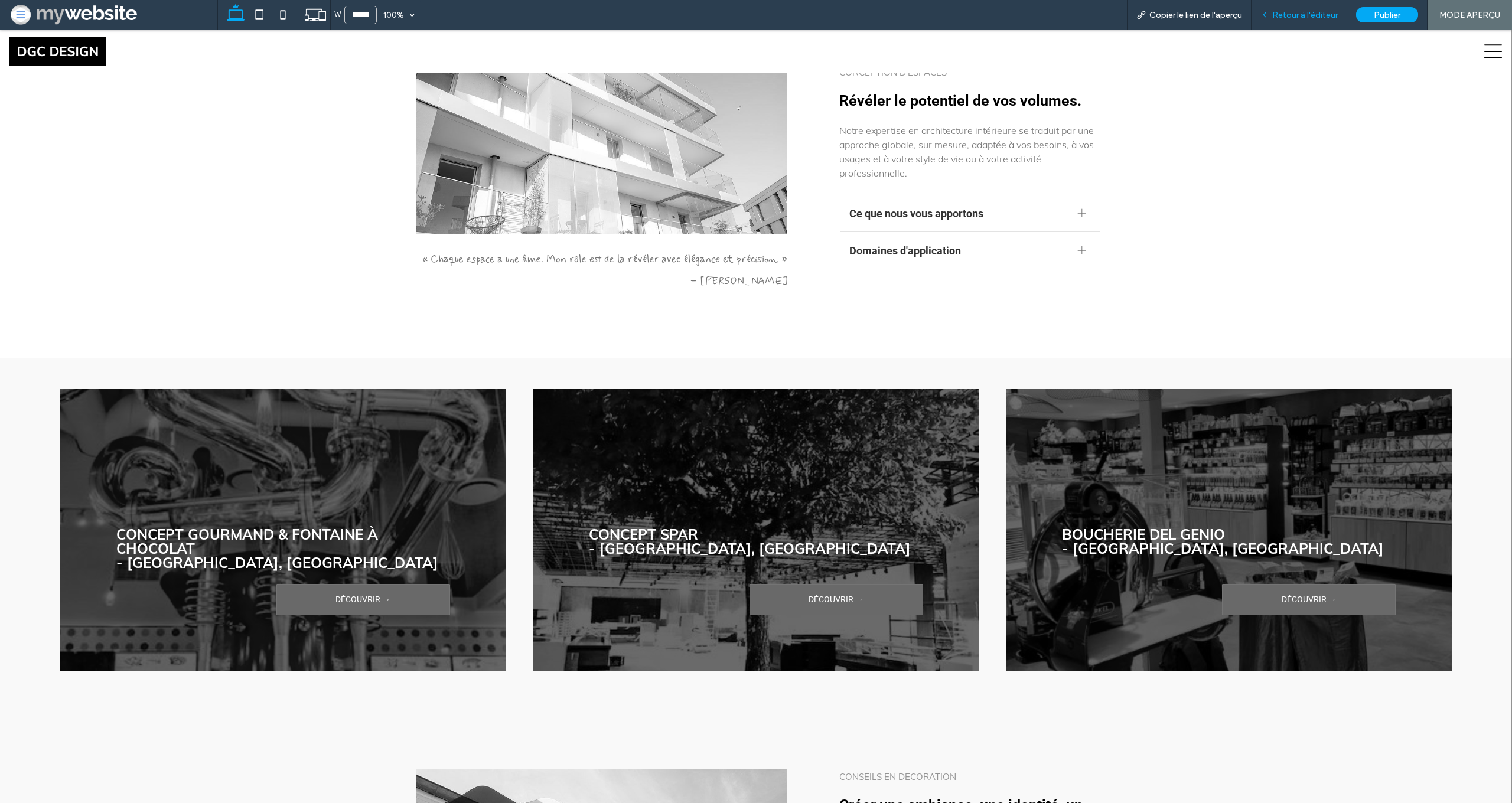
click at [1290, 18] on span "Retour à l'éditeur" at bounding box center [1305, 15] width 65 height 10
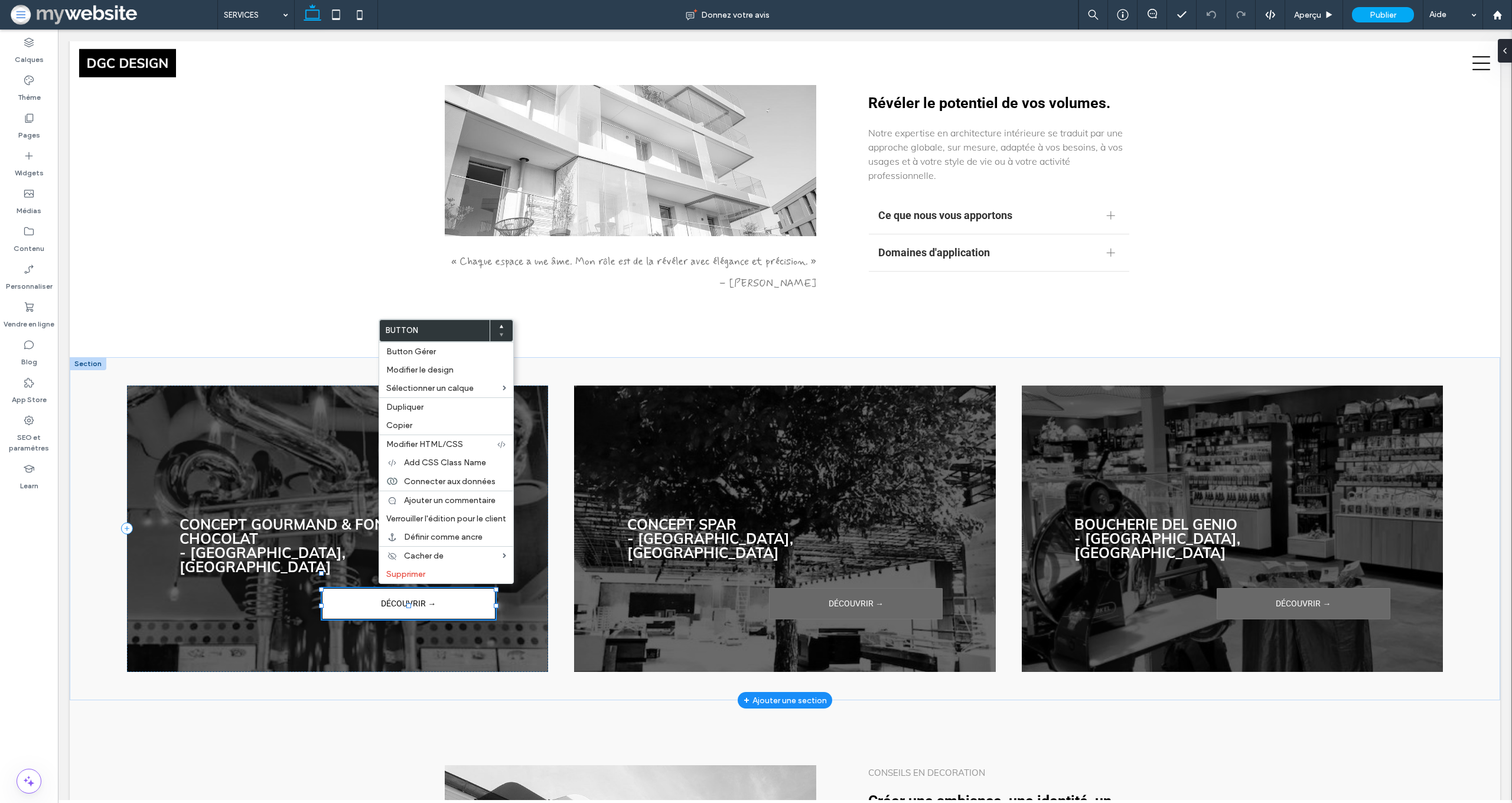
drag, startPoint x: 378, startPoint y: 584, endPoint x: 470, endPoint y: 596, distance: 92.8
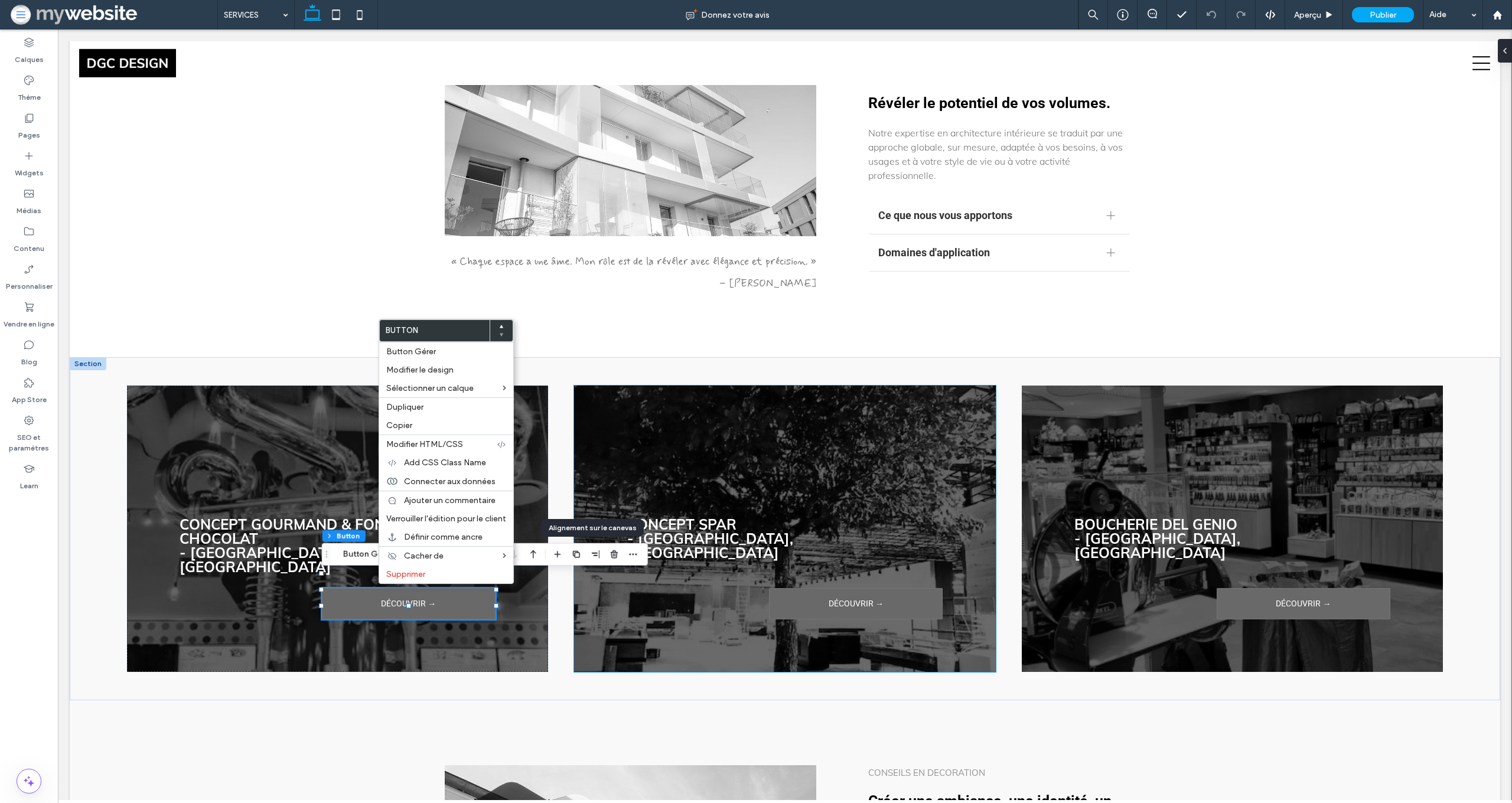
click at [594, 546] on div at bounding box center [595, 555] width 15 height 21
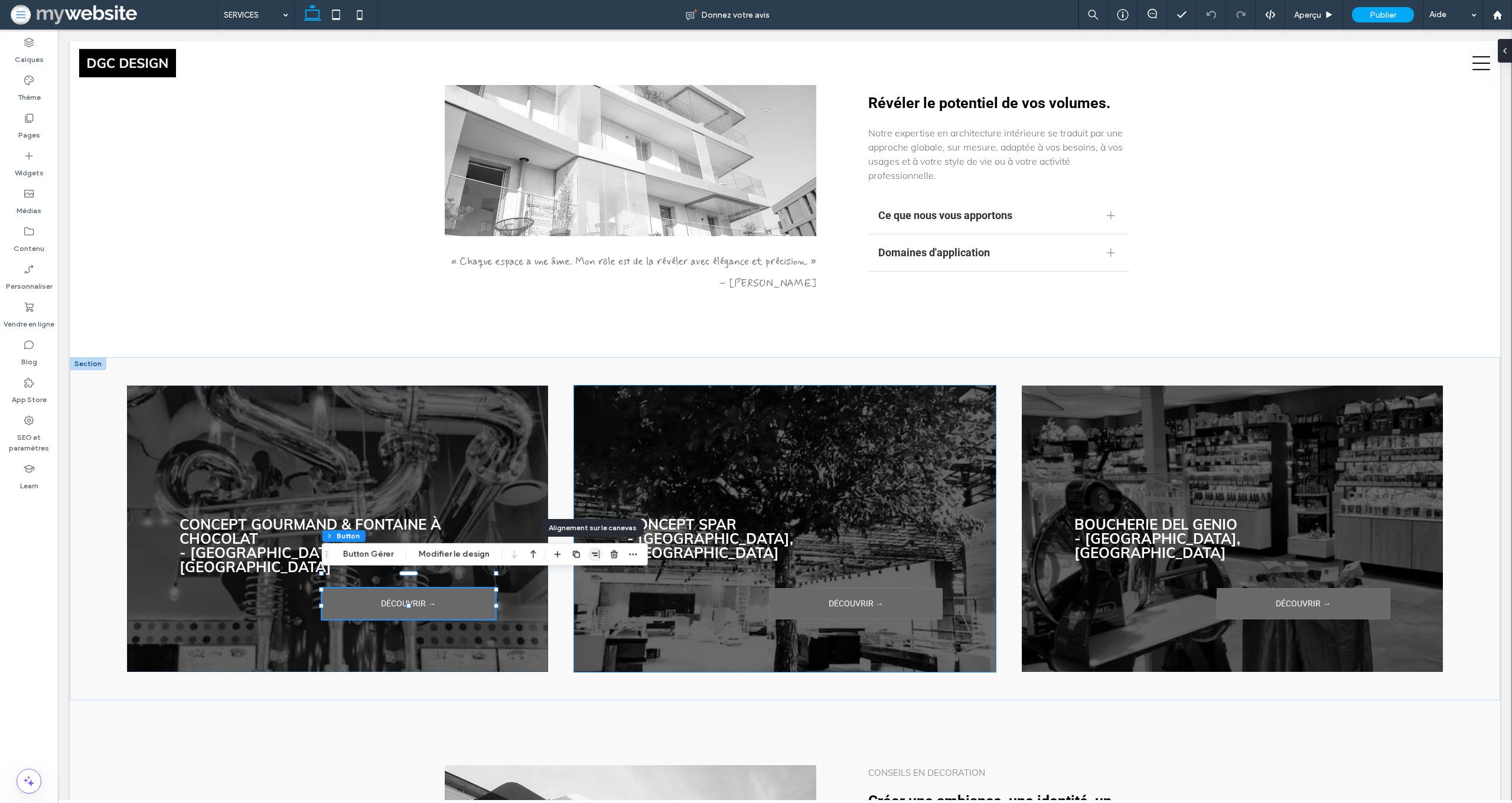
click at [592, 552] on icon "button" at bounding box center [596, 555] width 10 height 10
click at [562, 570] on div at bounding box center [595, 577] width 92 height 22
click at [562, 579] on use "flex-start" at bounding box center [564, 577] width 8 height 8
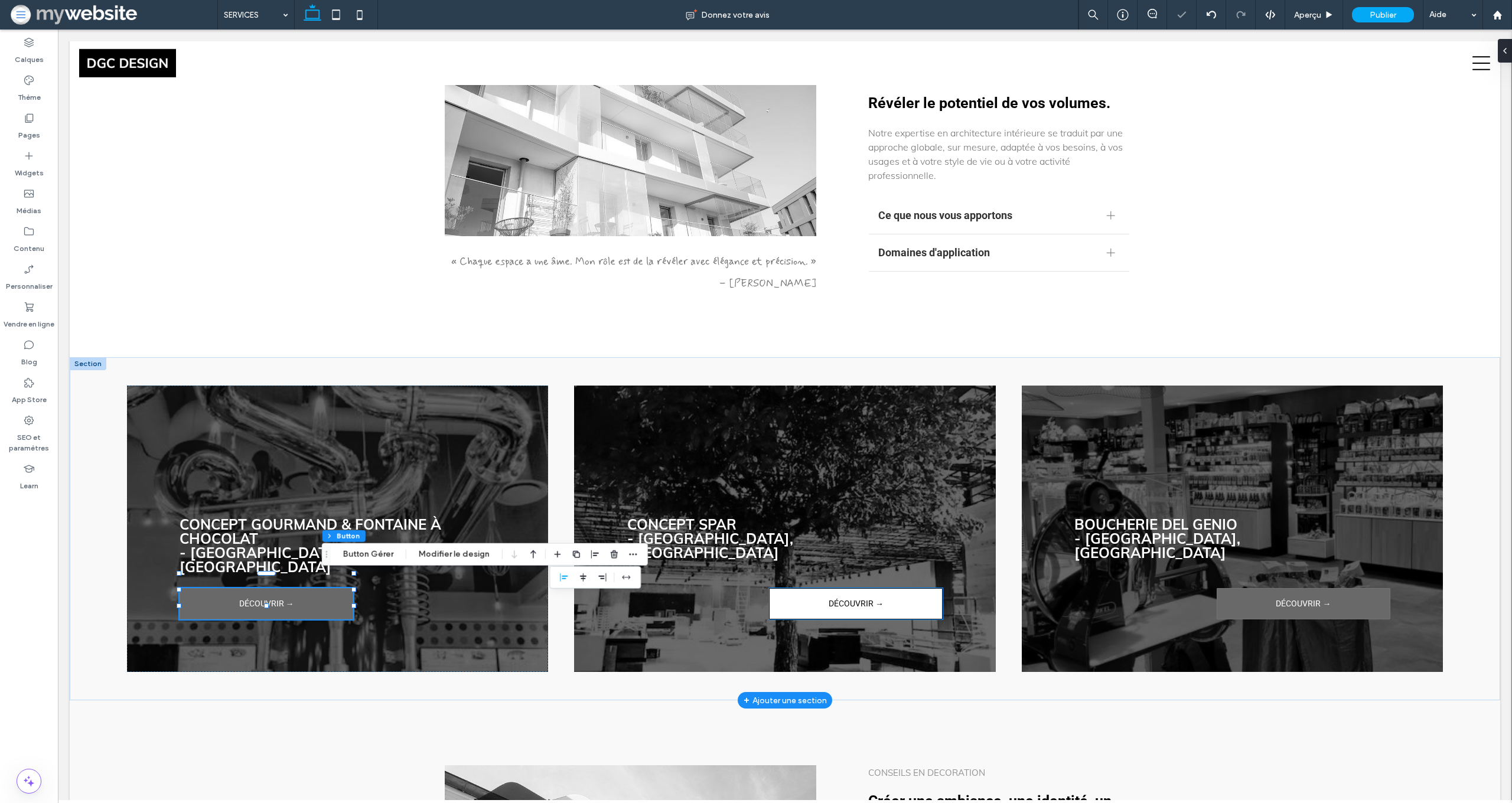
click at [831, 599] on span "DÉCOUVRIR →" at bounding box center [856, 604] width 55 height 29
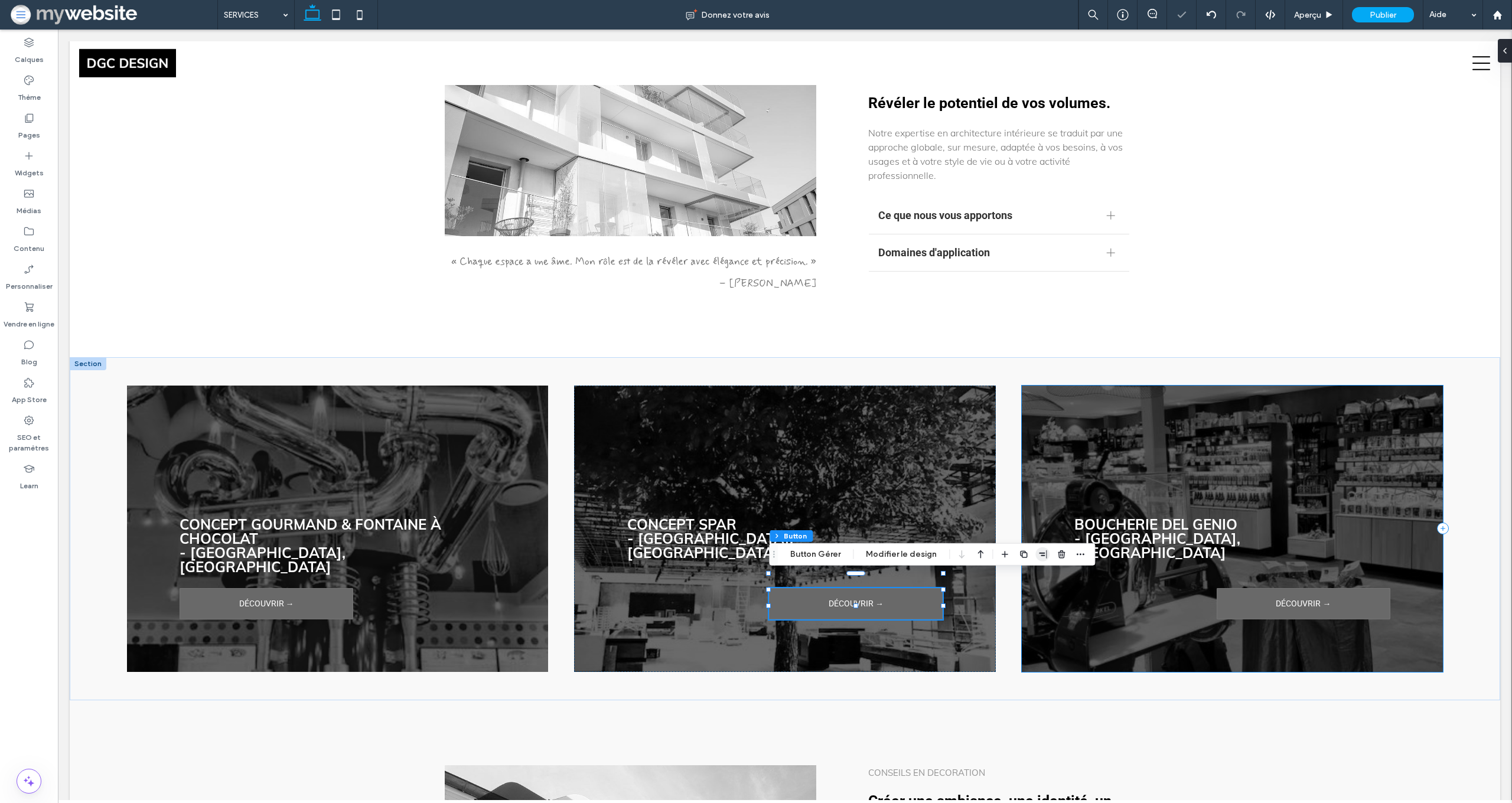
click at [1045, 558] on span "button" at bounding box center [1043, 555] width 15 height 15
click at [1000, 565] on div at bounding box center [1005, 555] width 15 height 21
click at [1048, 559] on div at bounding box center [1043, 555] width 90 height 21
click at [1038, 555] on icon "button" at bounding box center [1043, 555] width 10 height 10
click at [1011, 571] on span "flex-start" at bounding box center [1012, 577] width 15 height 15
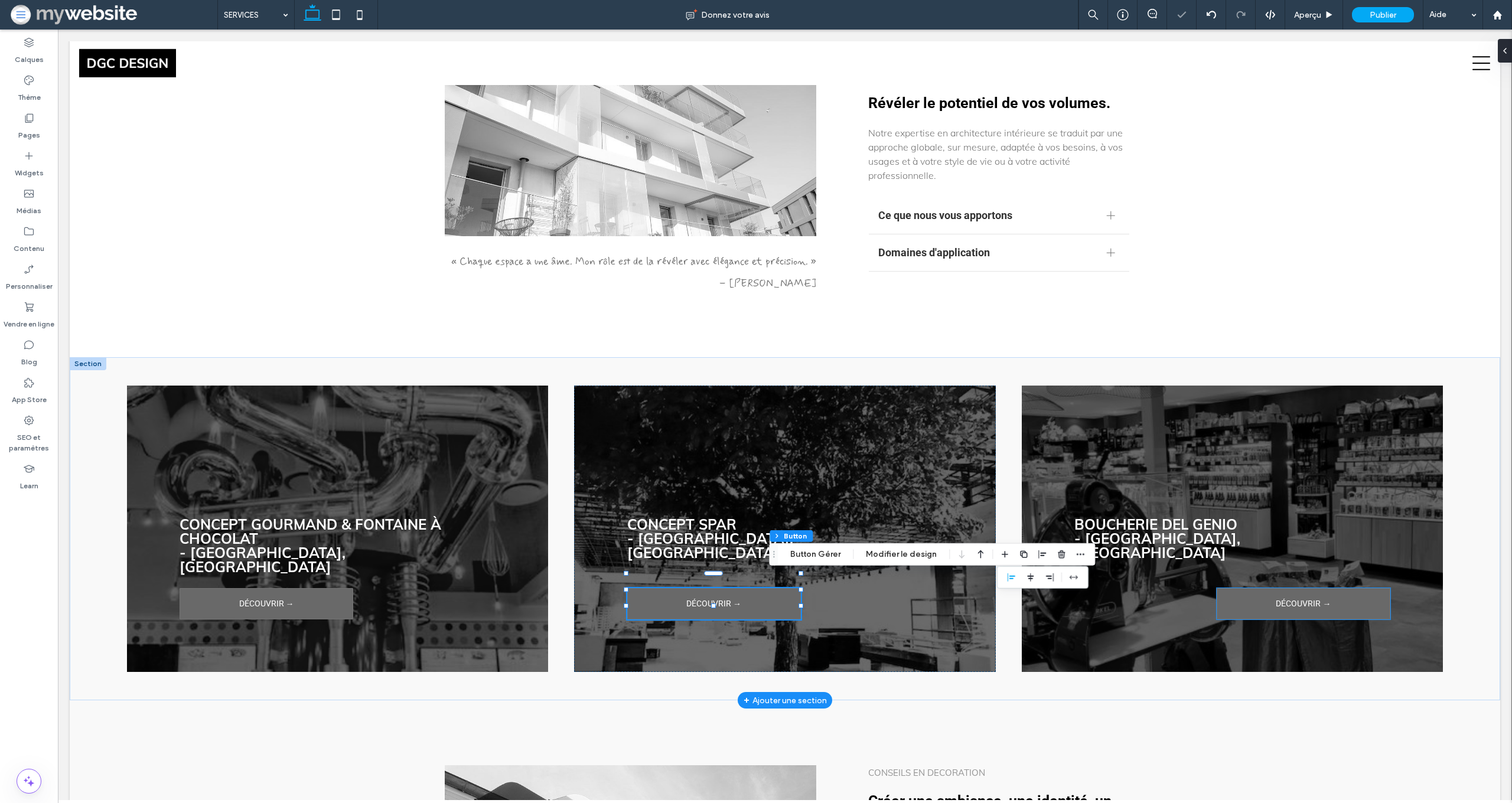
click at [1256, 605] on div "Boucherie DEL GENIO - SION, CH DÉCOUVRIR →" at bounding box center [1233, 529] width 422 height 286
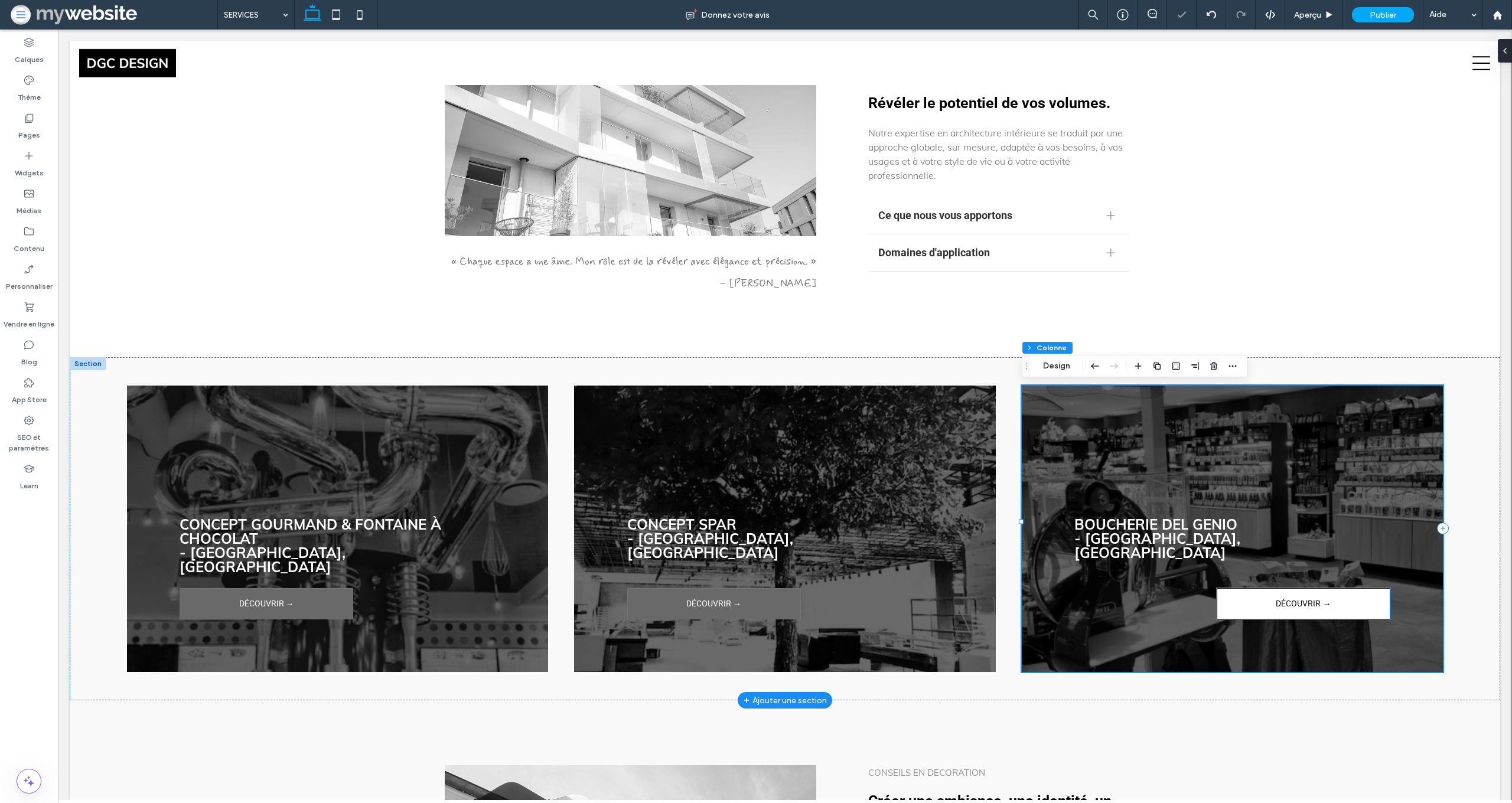
click at [1251, 588] on link "DÉCOUVRIR →" at bounding box center [1304, 603] width 173 height 31
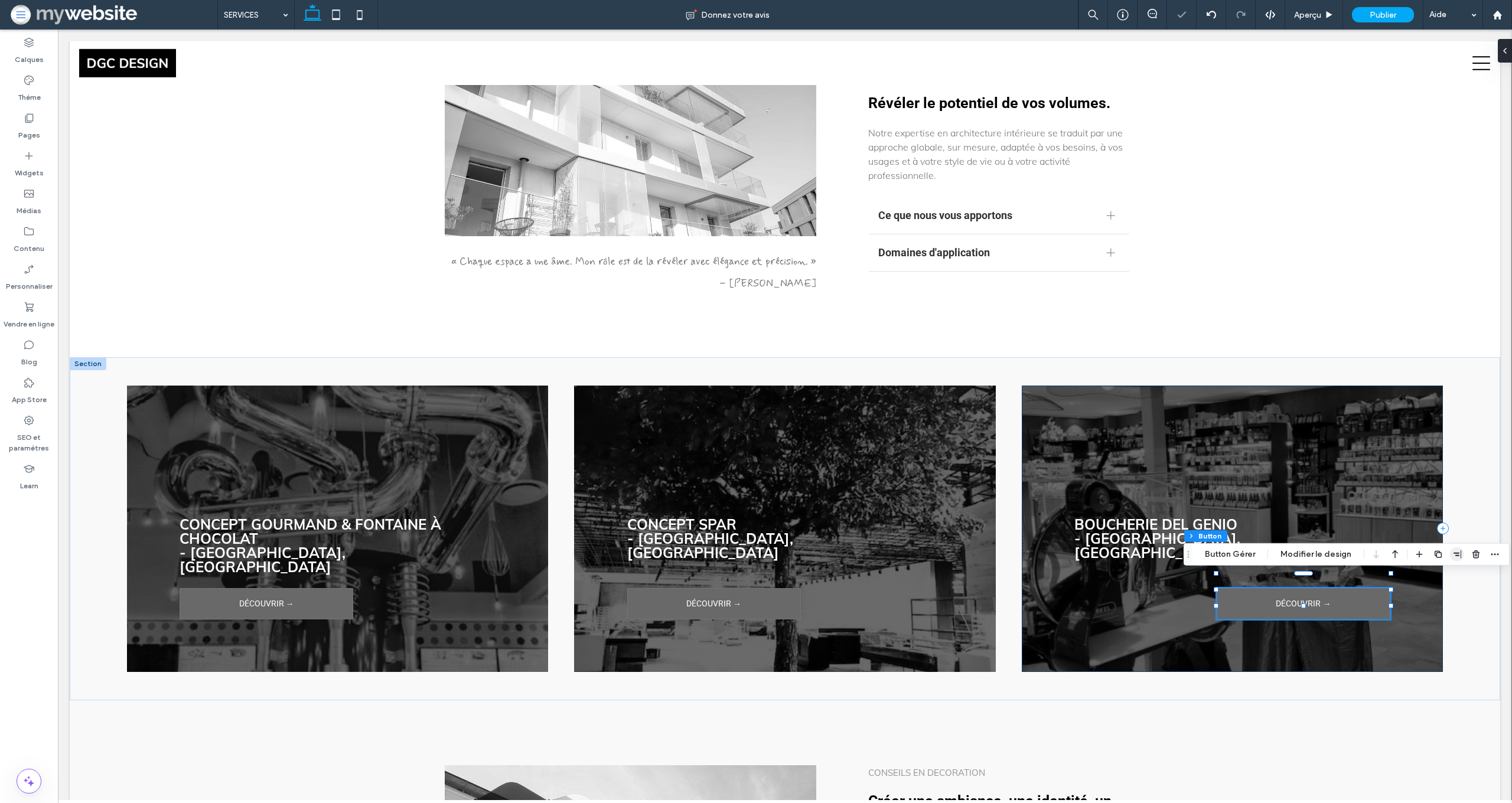
click at [1453, 558] on icon "button" at bounding box center [1457, 555] width 10 height 10
click at [1424, 584] on span "flex-start" at bounding box center [1426, 577] width 15 height 15
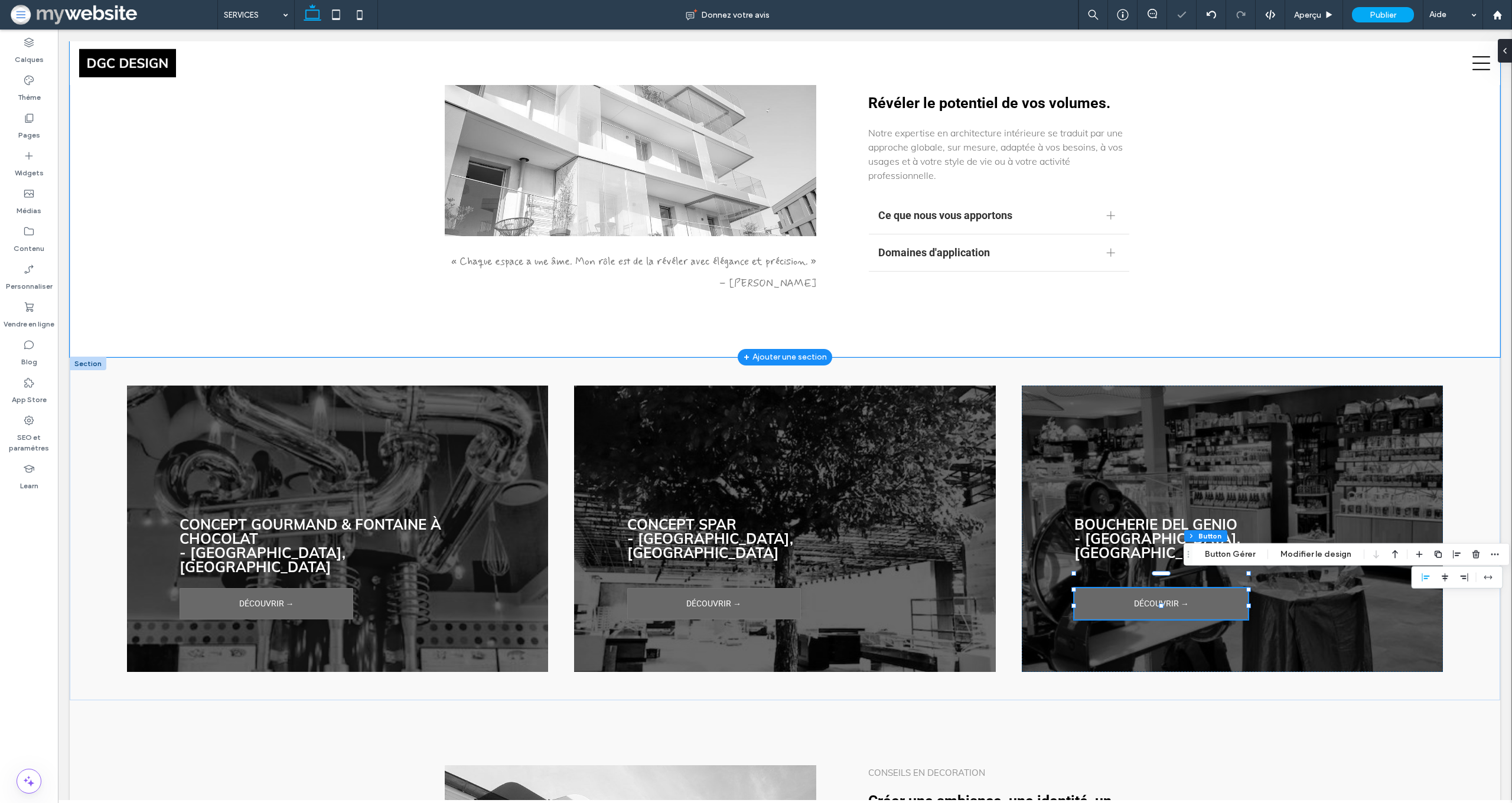
click at [1420, 278] on div "« Chaque espace a une âme. Mon rôle est de la révéler avec élégance et précisio…" at bounding box center [786, 171] width 1431 height 374
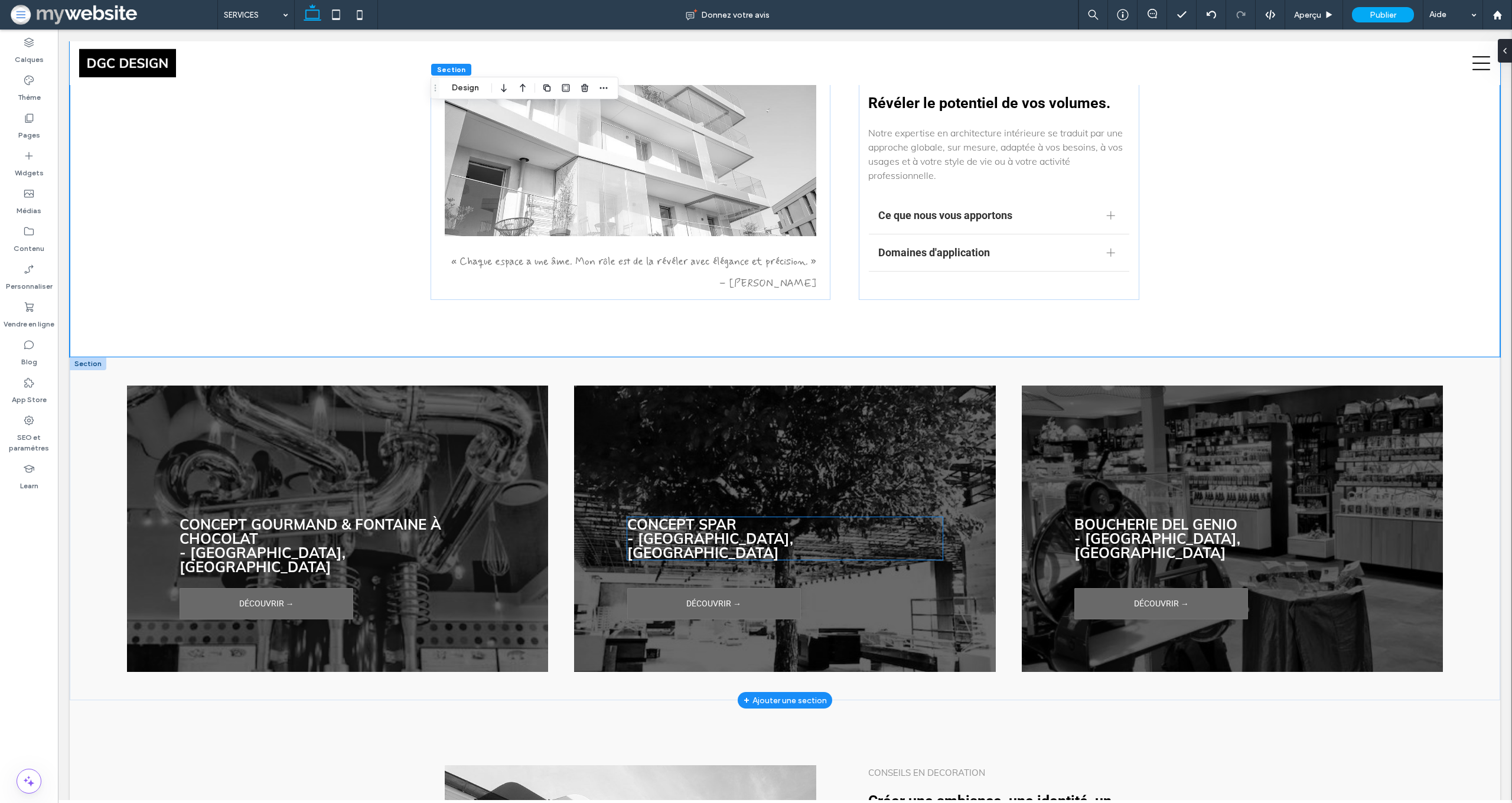
click at [696, 537] on strong "- PRETORIA, ZA" at bounding box center [710, 545] width 166 height 32
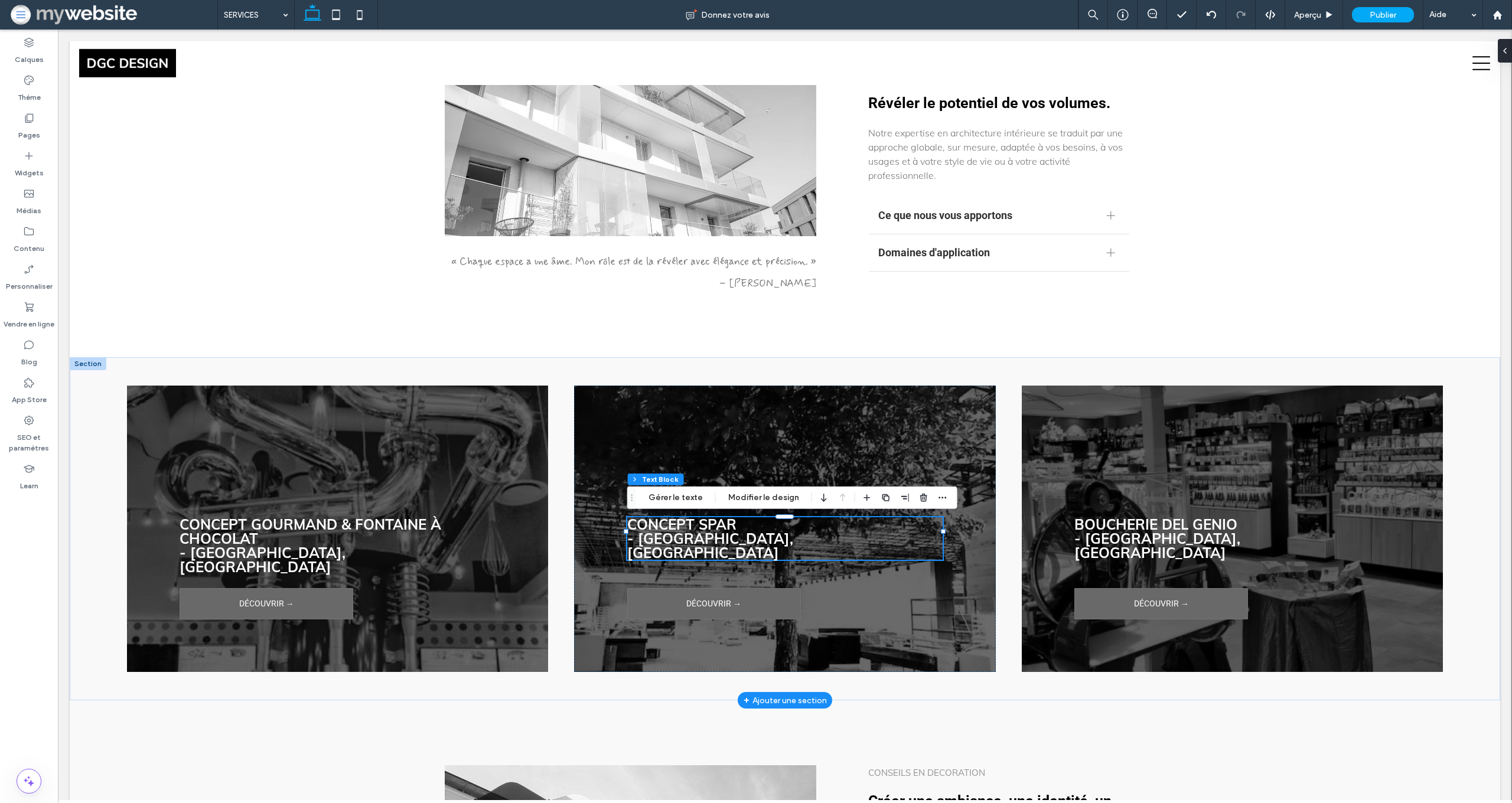
click at [719, 543] on strong "- PRETORIA, ZA" at bounding box center [710, 545] width 166 height 32
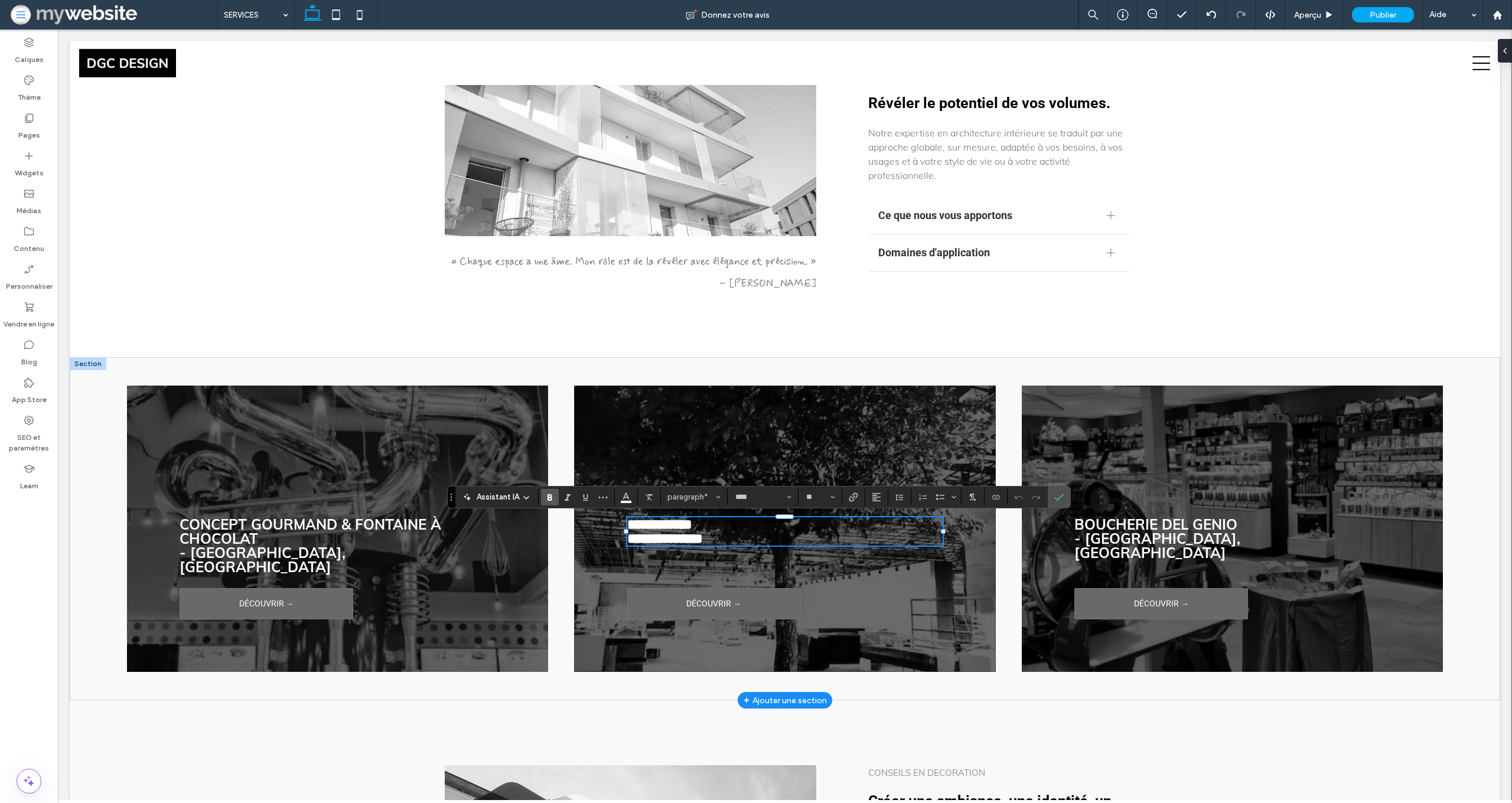
click at [703, 543] on strong "**********" at bounding box center [665, 538] width 76 height 15
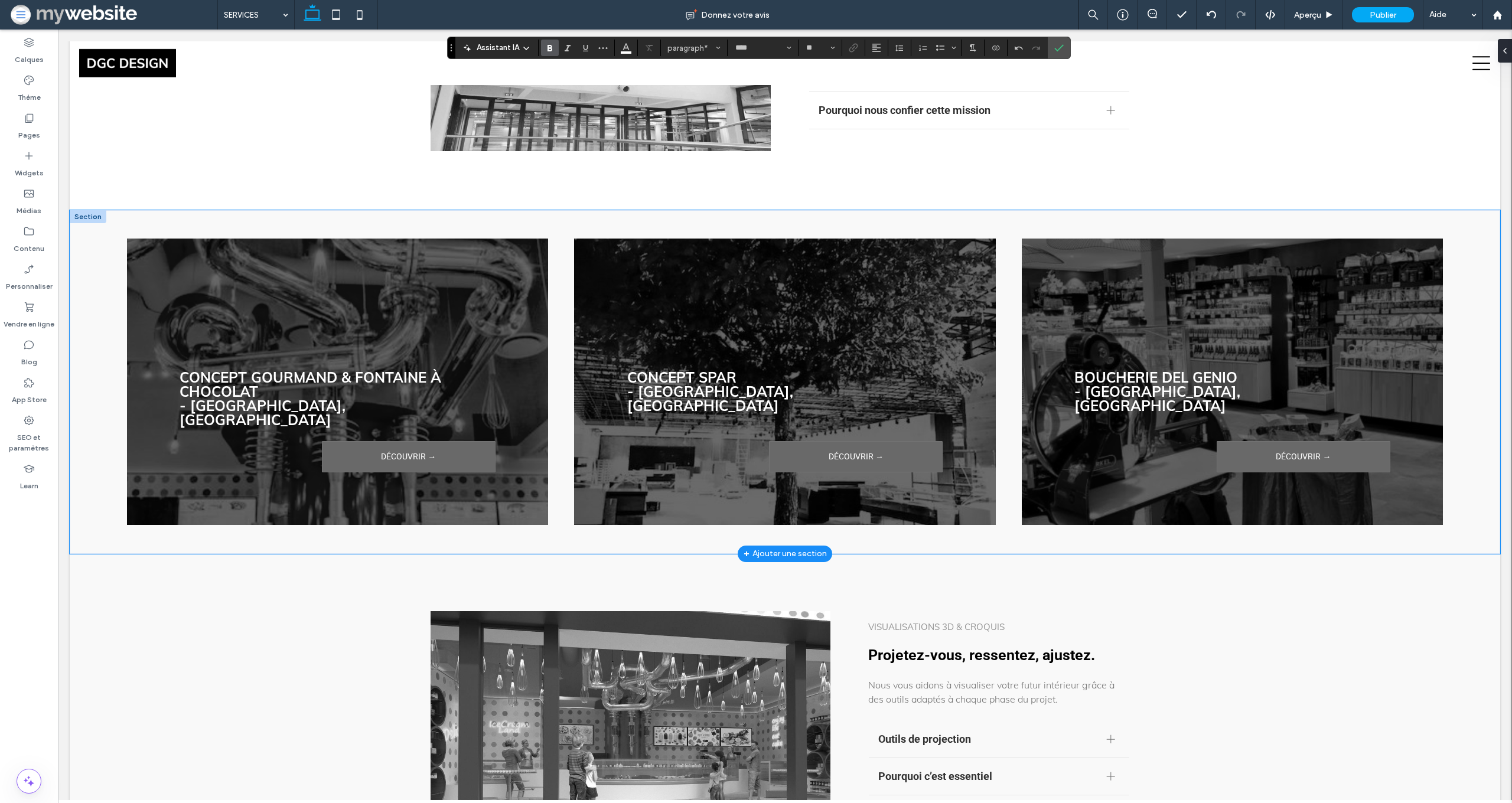
scroll to position [1944, 0]
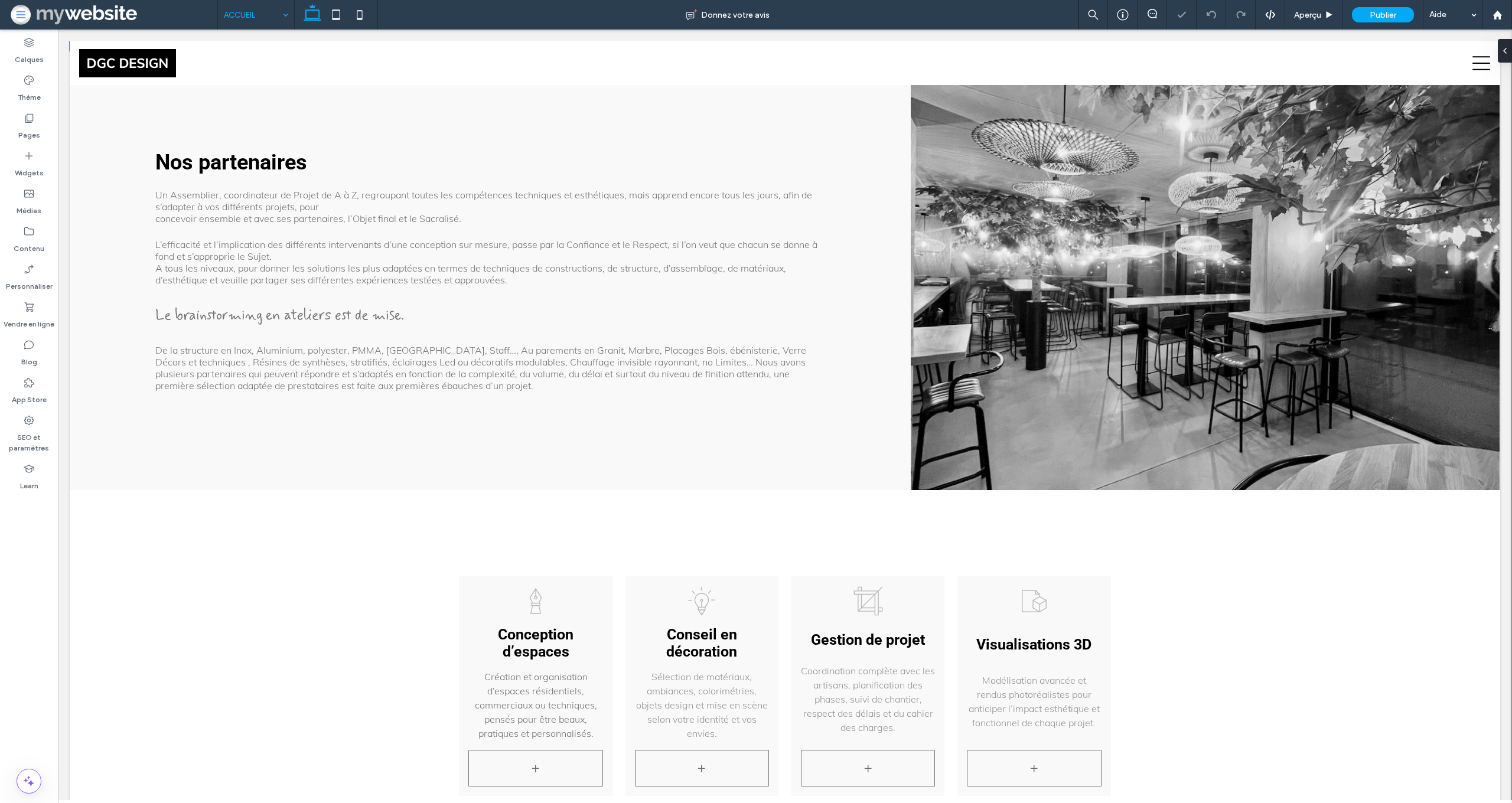
scroll to position [1683, 0]
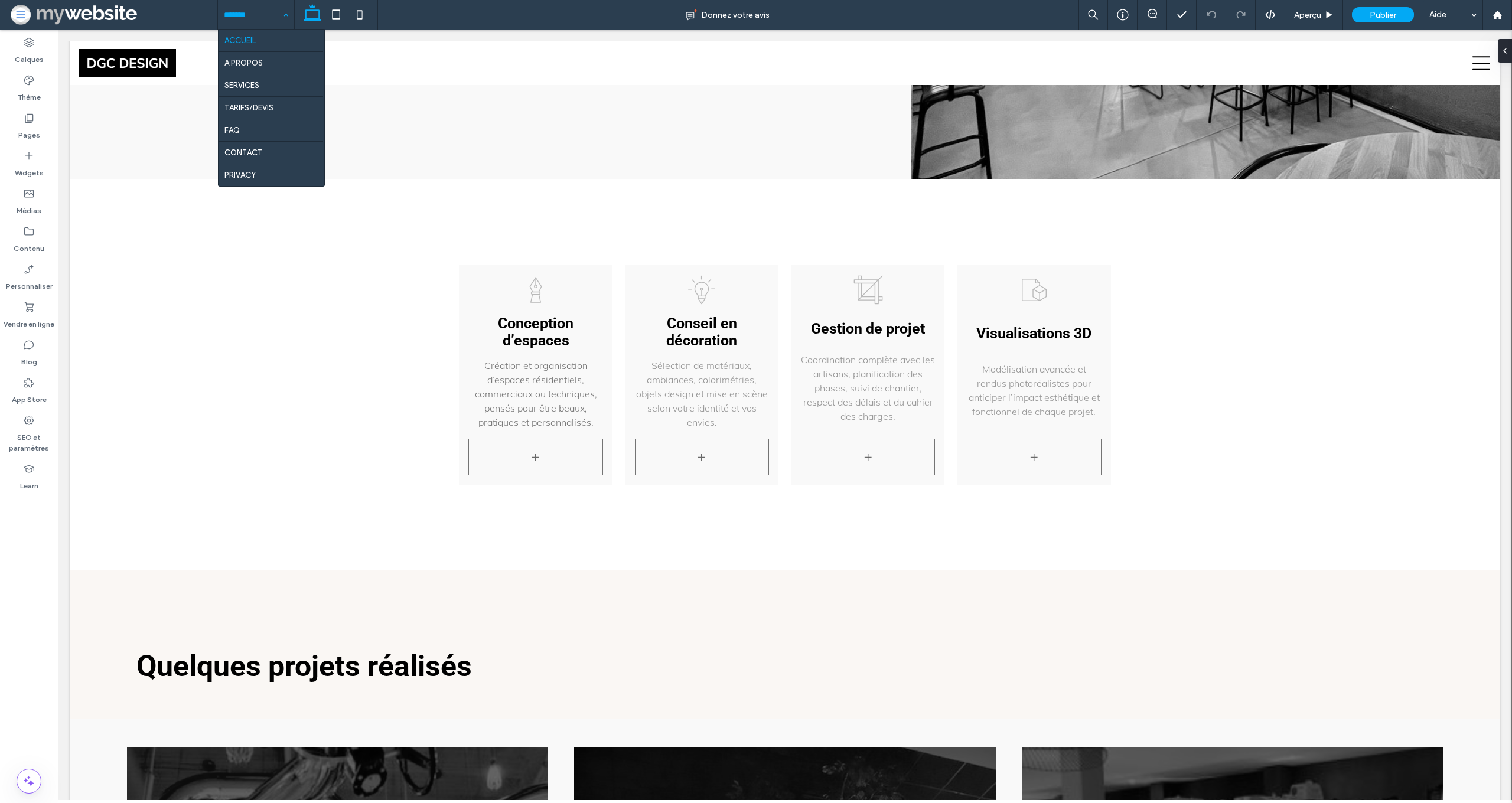
click at [280, 20] on div "ACCUEIL A PROPOS SERVICES TARIFS/DEVIS FAQ CONTACT PRIVACY" at bounding box center [256, 15] width 76 height 29
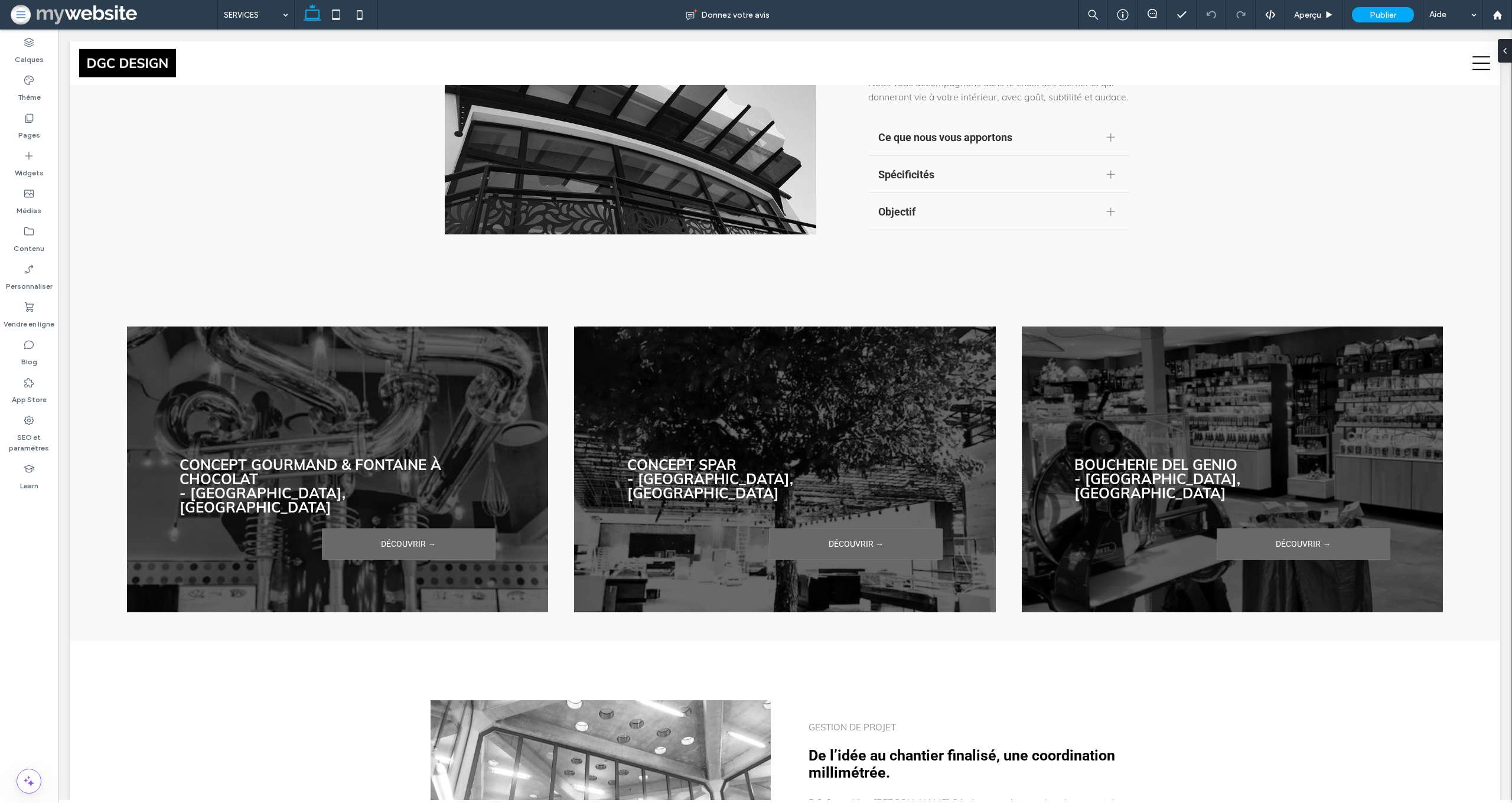
scroll to position [962, 0]
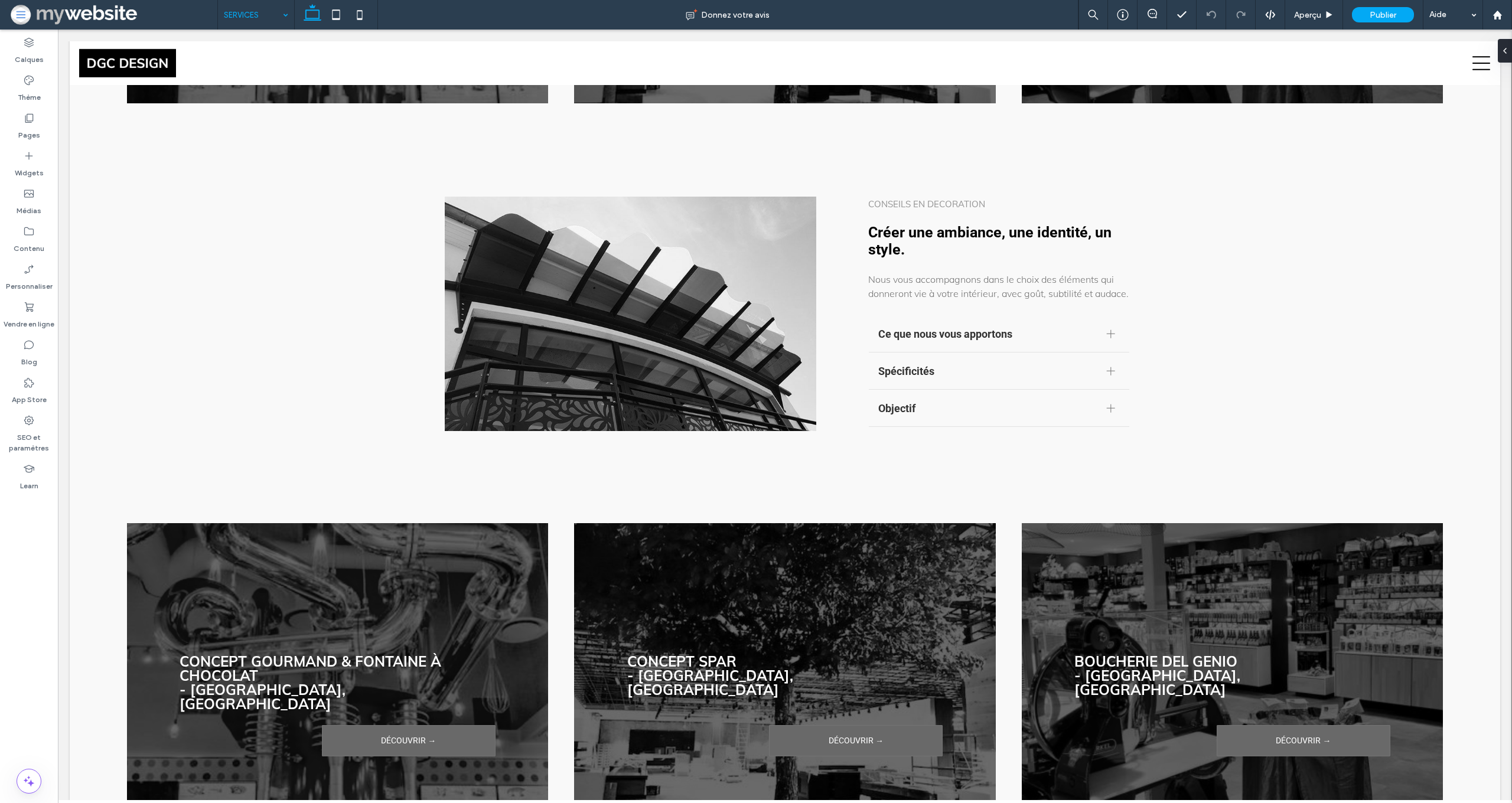
click at [258, 23] on input at bounding box center [253, 15] width 58 height 29
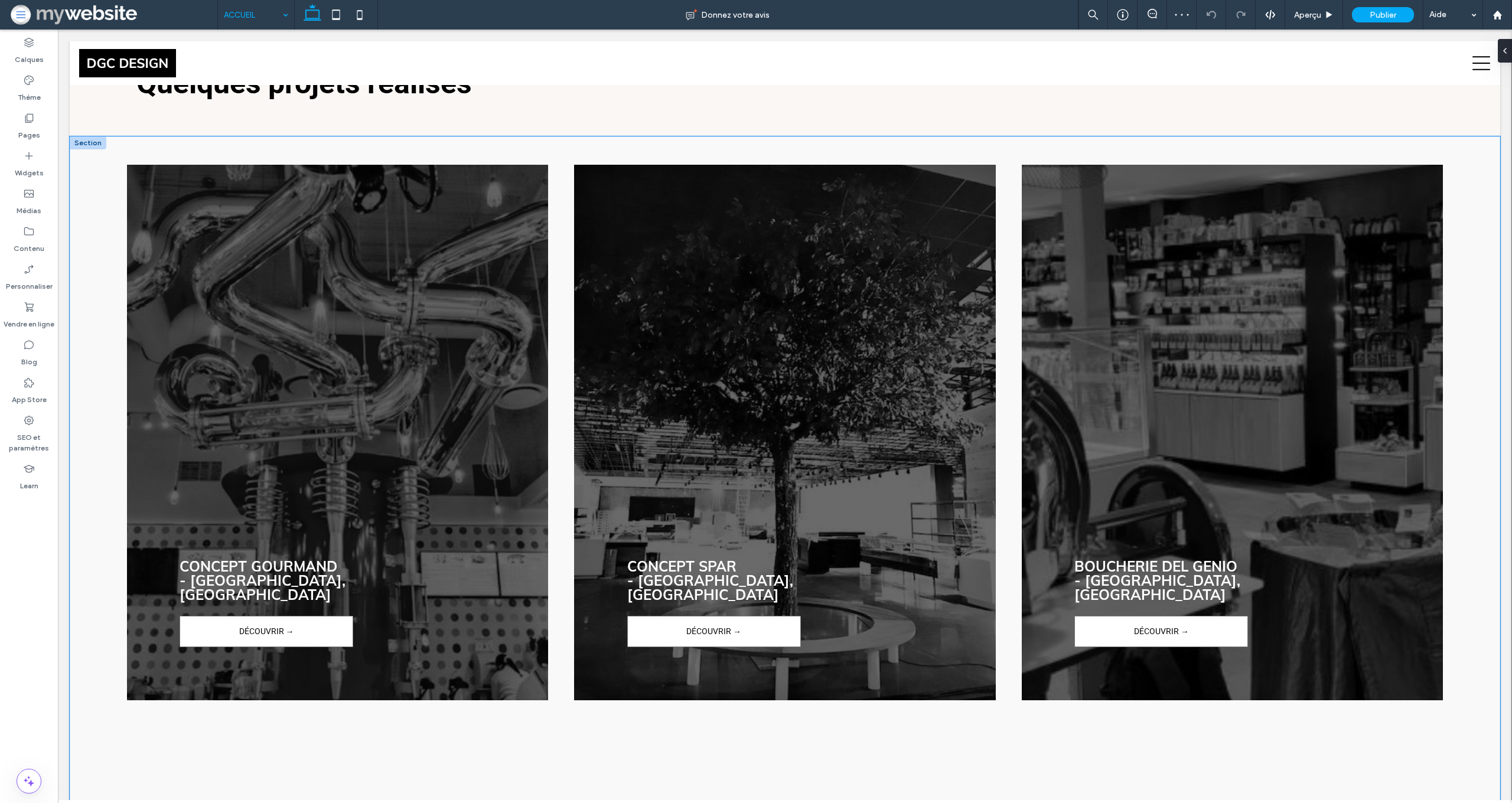
scroll to position [2258, 0]
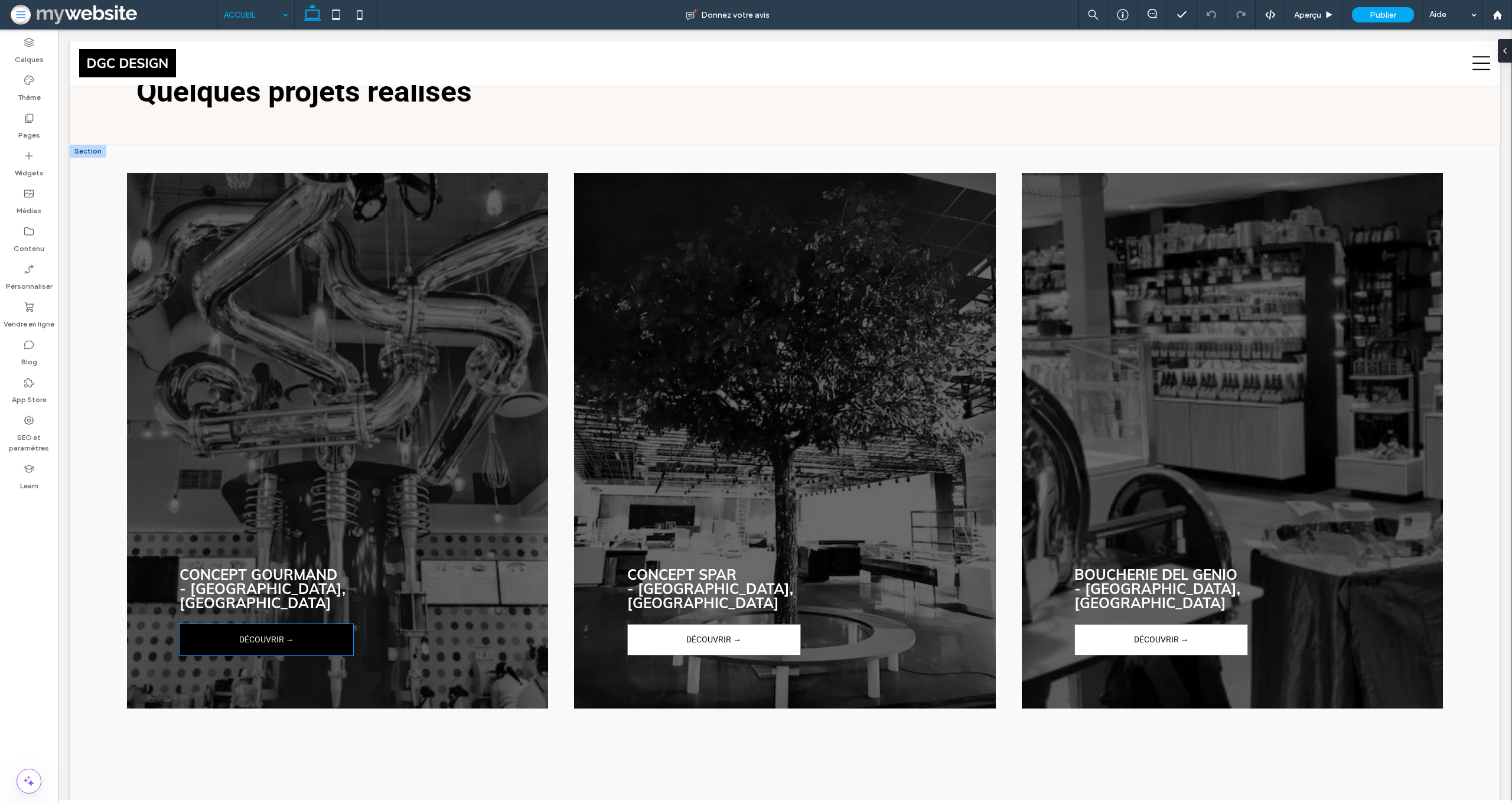
click at [283, 626] on span "DÉCOUVRIR →" at bounding box center [267, 640] width 55 height 29
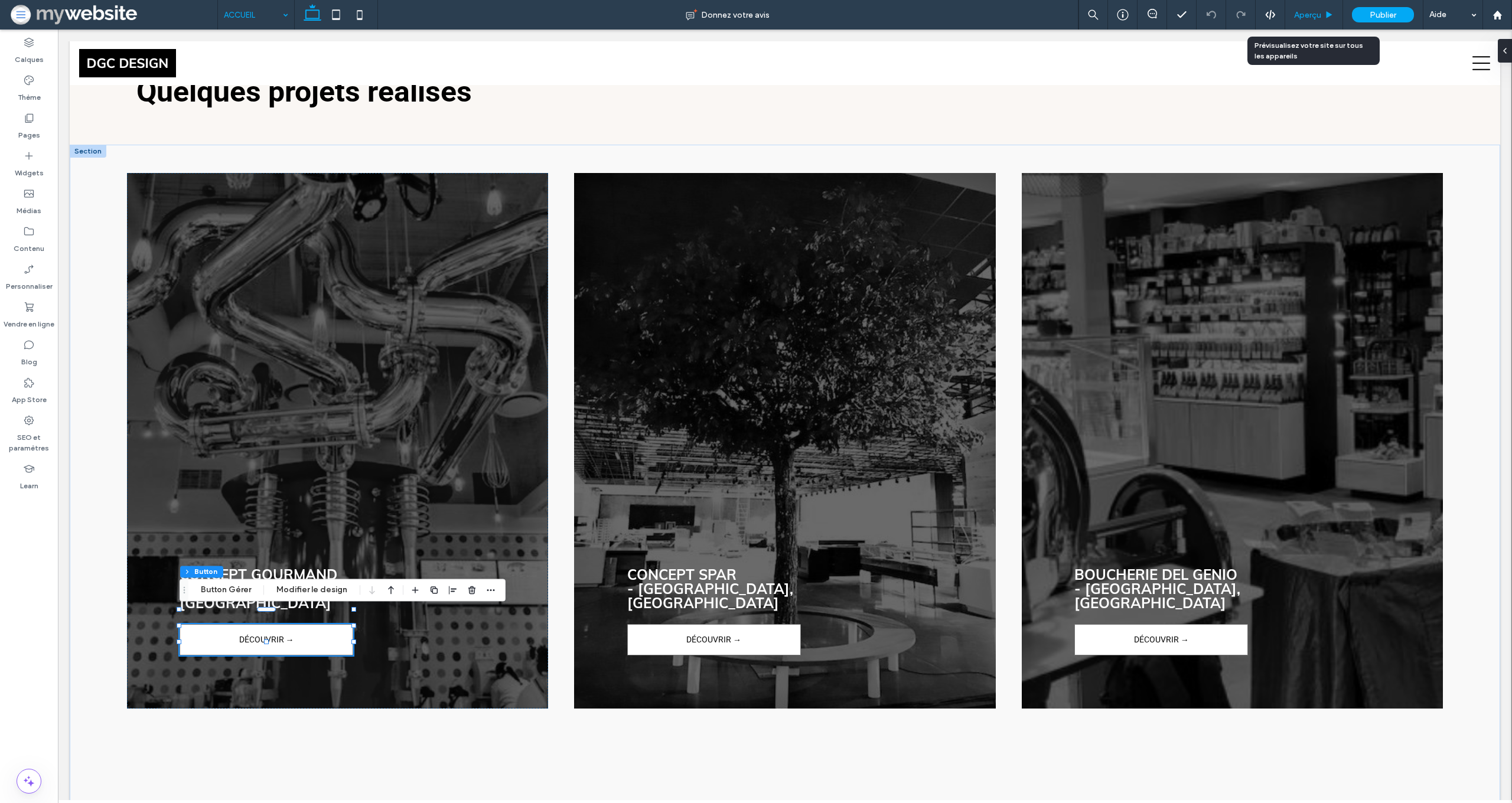
click at [1301, 12] on span "Aperçu" at bounding box center [1309, 15] width 27 height 10
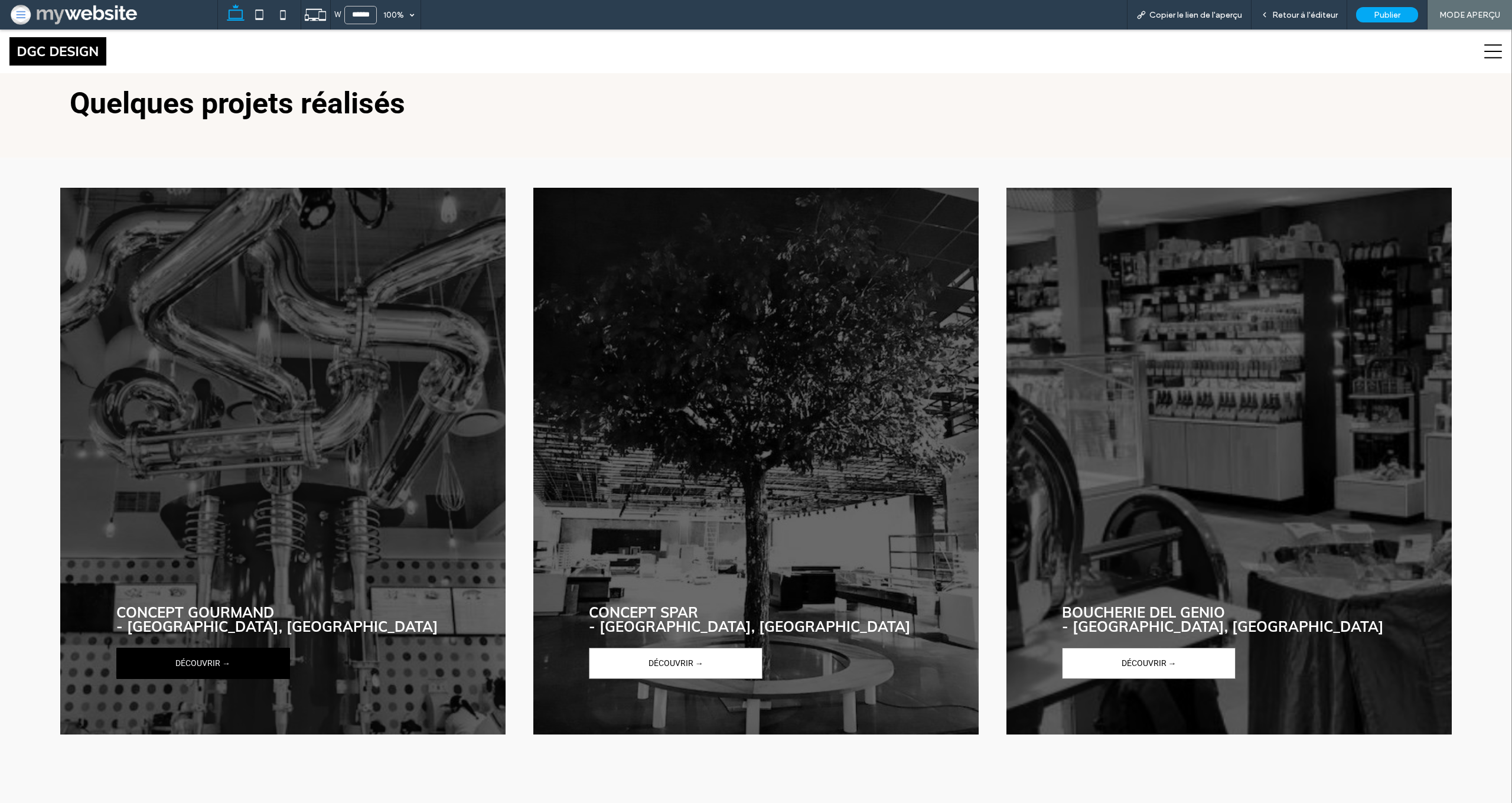
click at [184, 668] on span "DÉCOUVRIR →" at bounding box center [203, 664] width 55 height 29
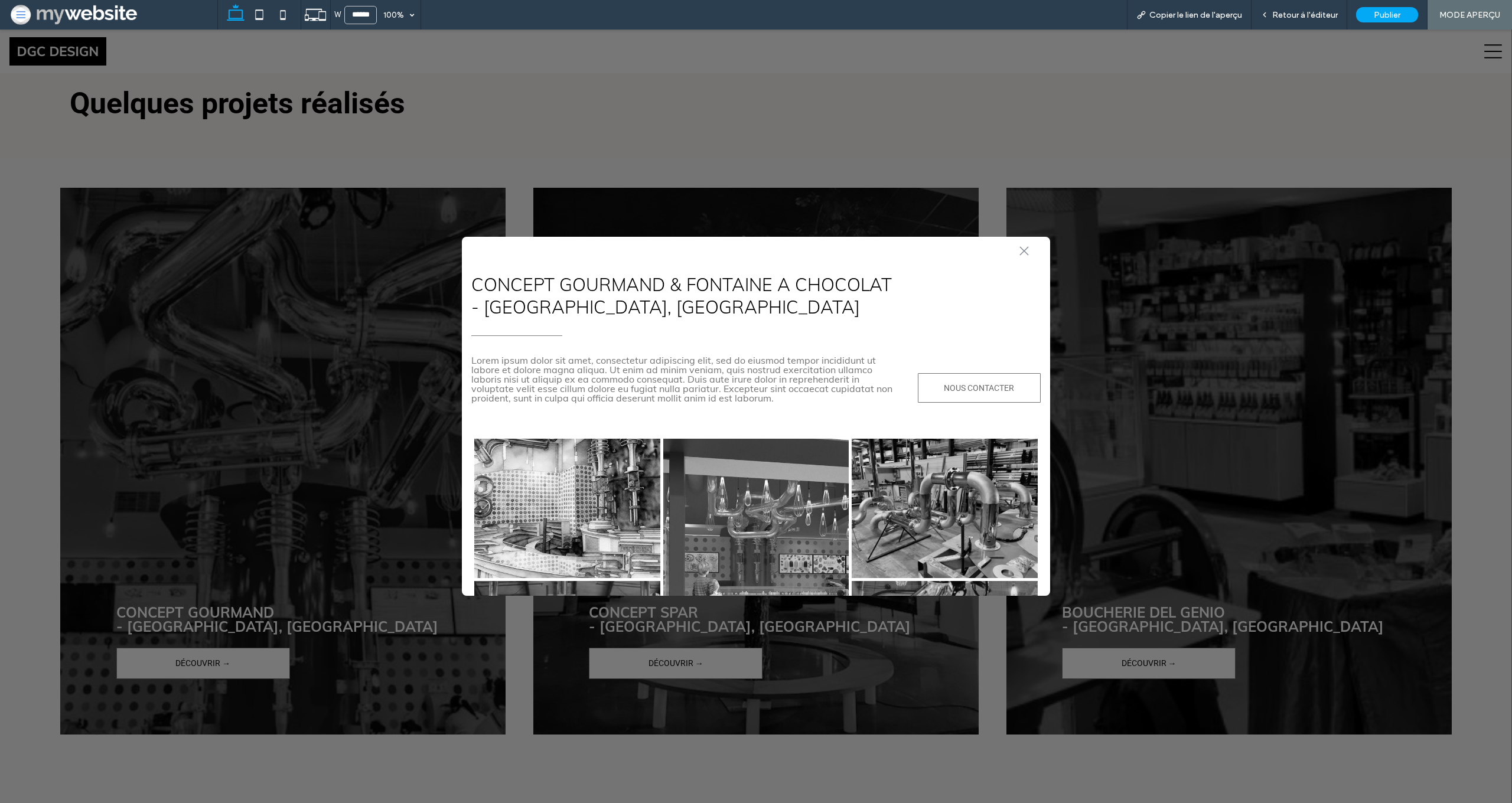
click at [1028, 249] on icon ".st0-1091118977{fill-rule:evenodd;clip-rule:evenodd;}" at bounding box center [1024, 251] width 10 height 10
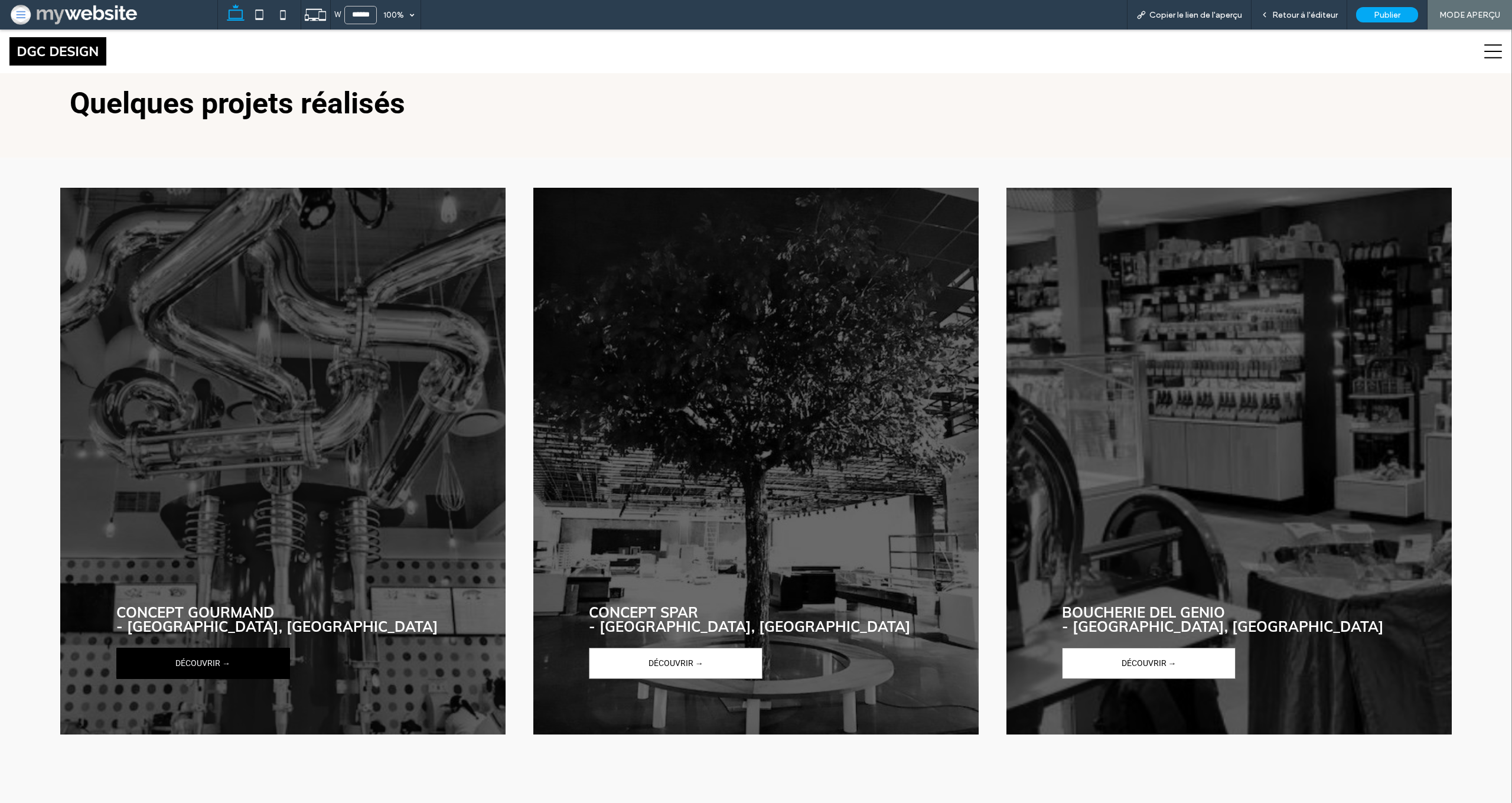
click at [202, 660] on span "DÉCOUVRIR →" at bounding box center [203, 664] width 55 height 29
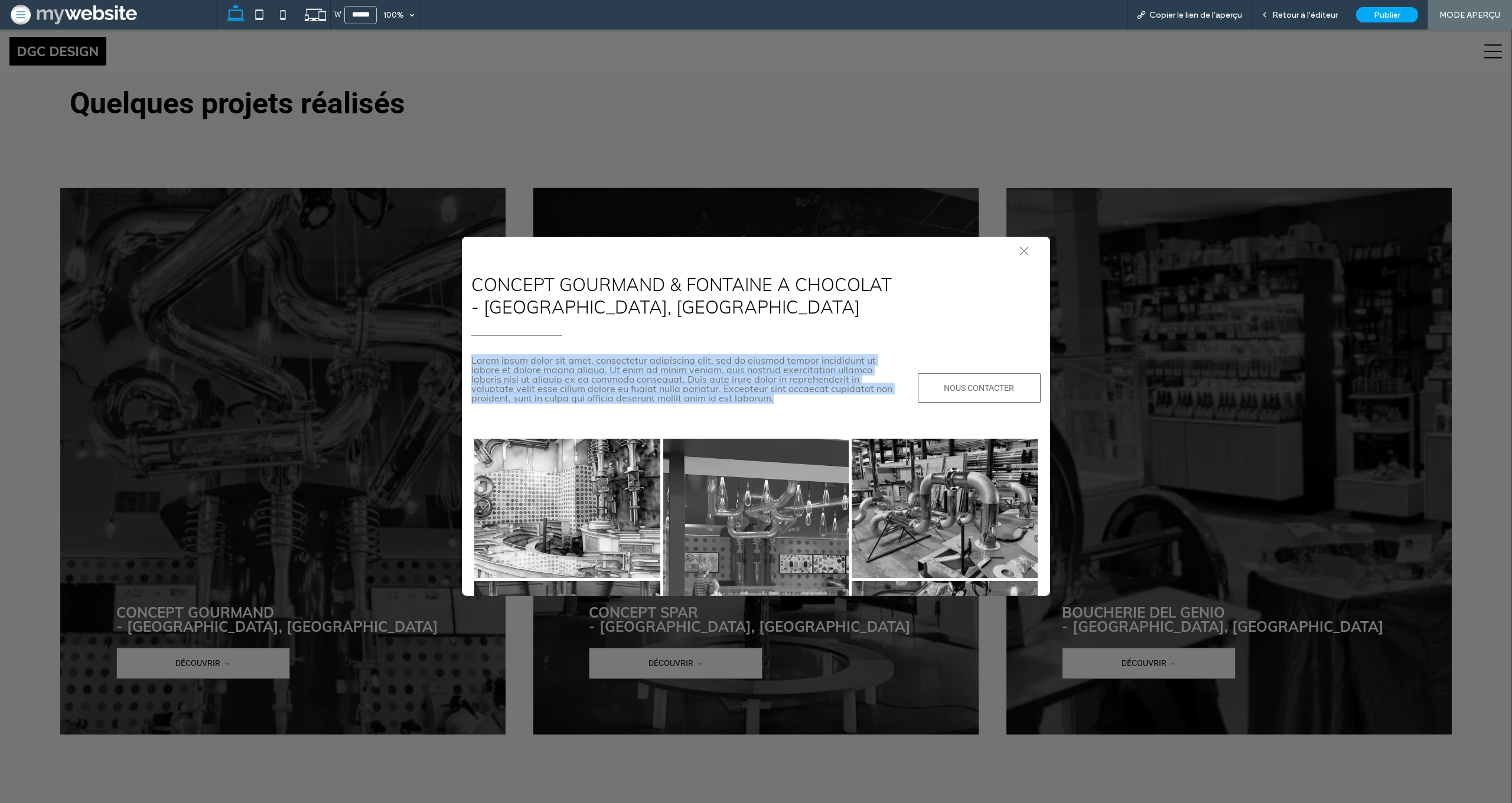
drag, startPoint x: 473, startPoint y: 360, endPoint x: 803, endPoint y: 408, distance: 333.5
click at [803, 408] on div "Lorem ipsum dolor sit amet, consectetur adipiscing elit, sed do eiusmod tempor …" at bounding box center [756, 380] width 570 height 66
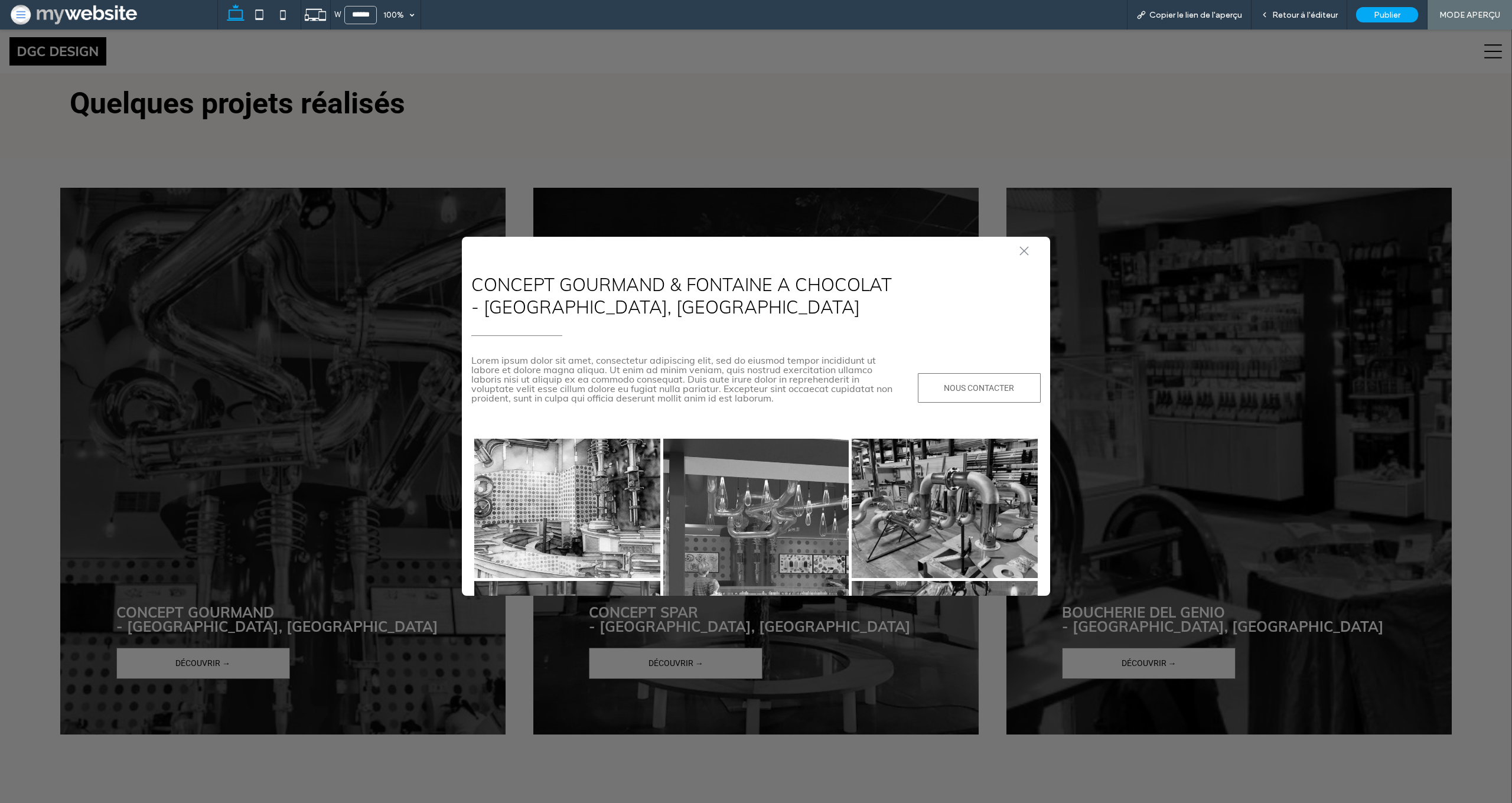
click at [1024, 250] on icon at bounding box center [1023, 250] width 9 height 9
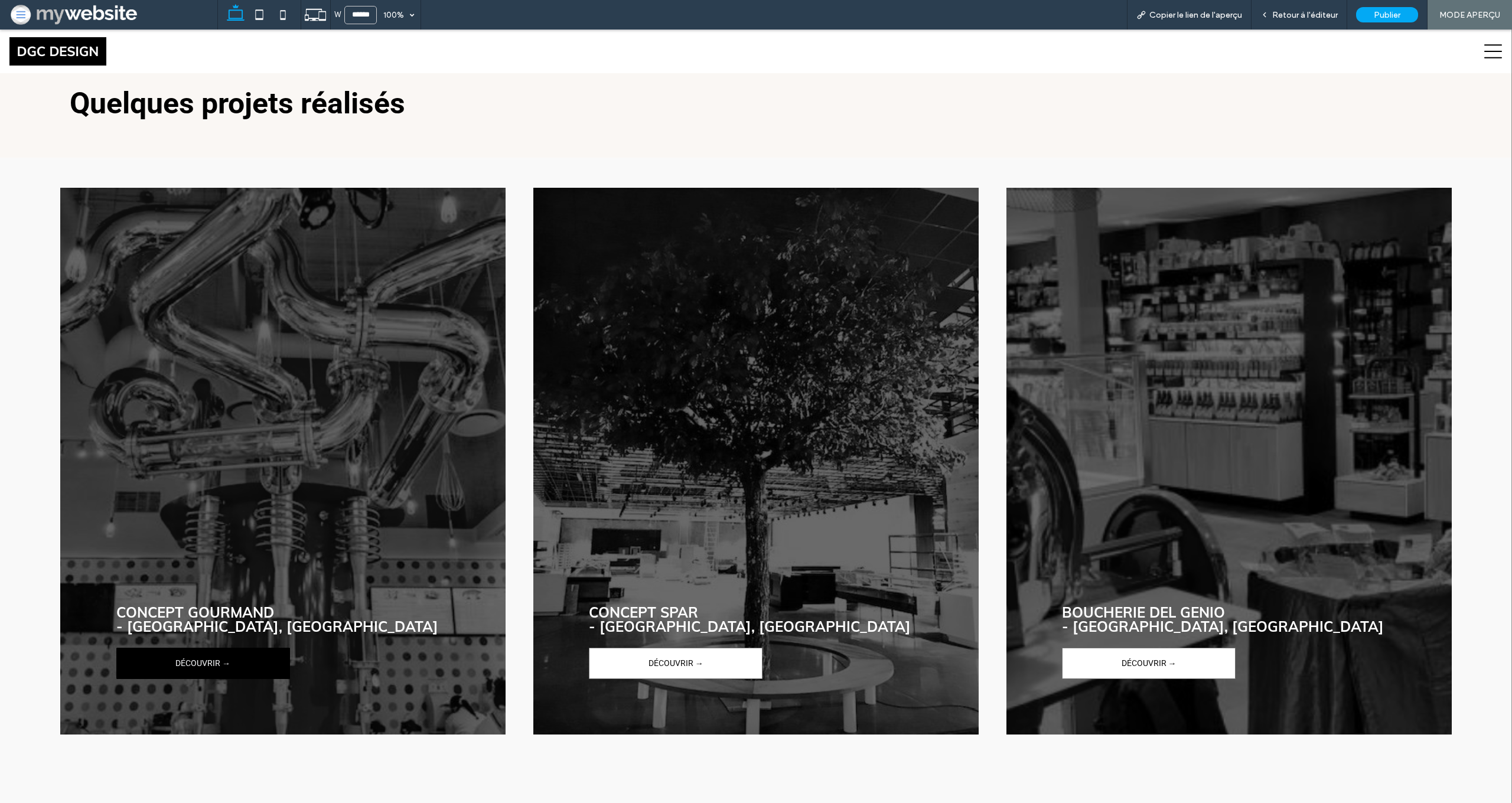
click at [203, 649] on span "DÉCOUVRIR →" at bounding box center [203, 664] width 55 height 29
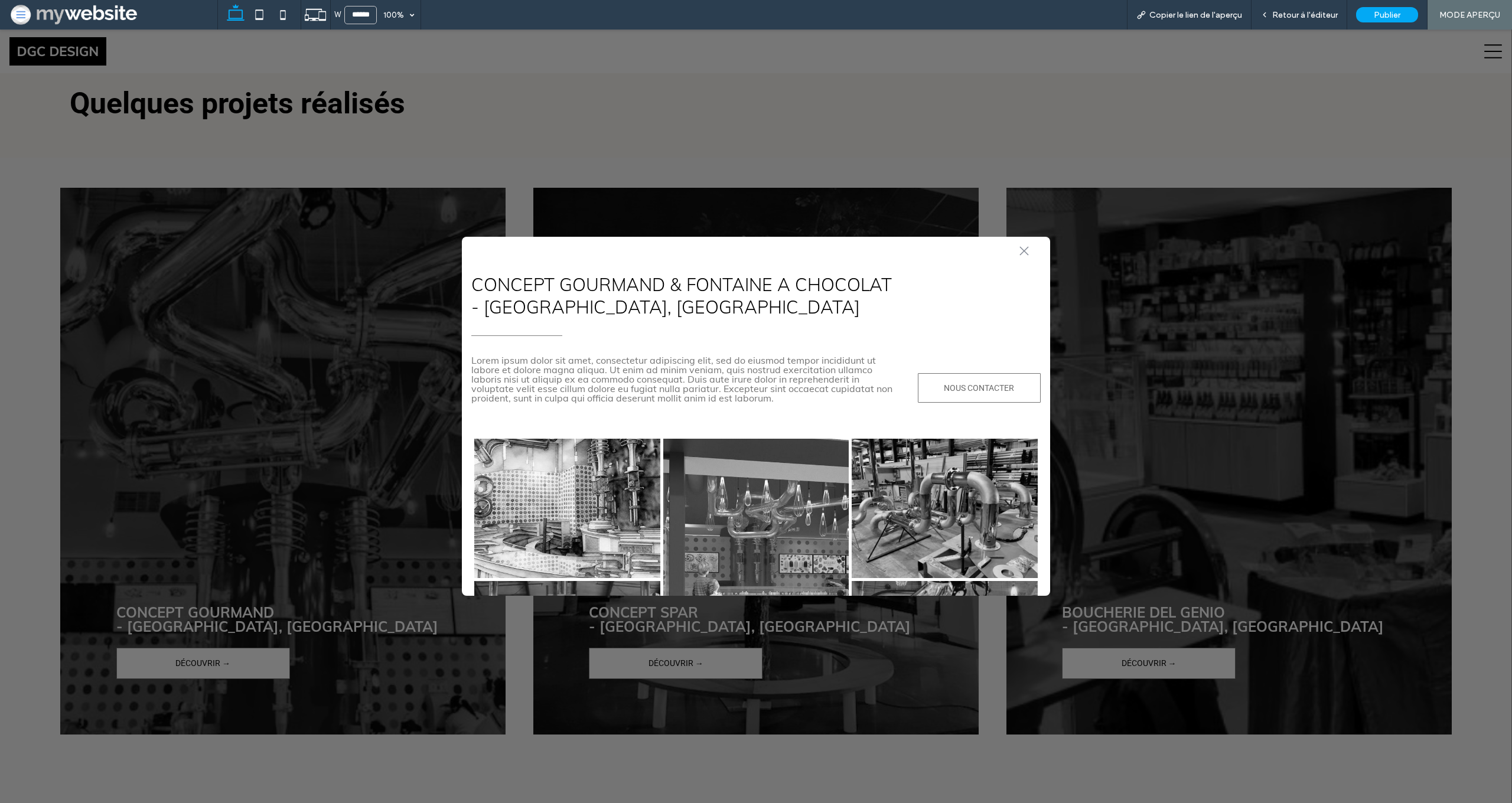
click at [1024, 258] on div ".st0-1091118977{fill-rule:evenodd;clip-rule:evenodd;}" at bounding box center [756, 248] width 565 height 24
click at [1024, 255] on icon ".st0-1091118977{fill-rule:evenodd;clip-rule:evenodd;}" at bounding box center [1024, 251] width 10 height 10
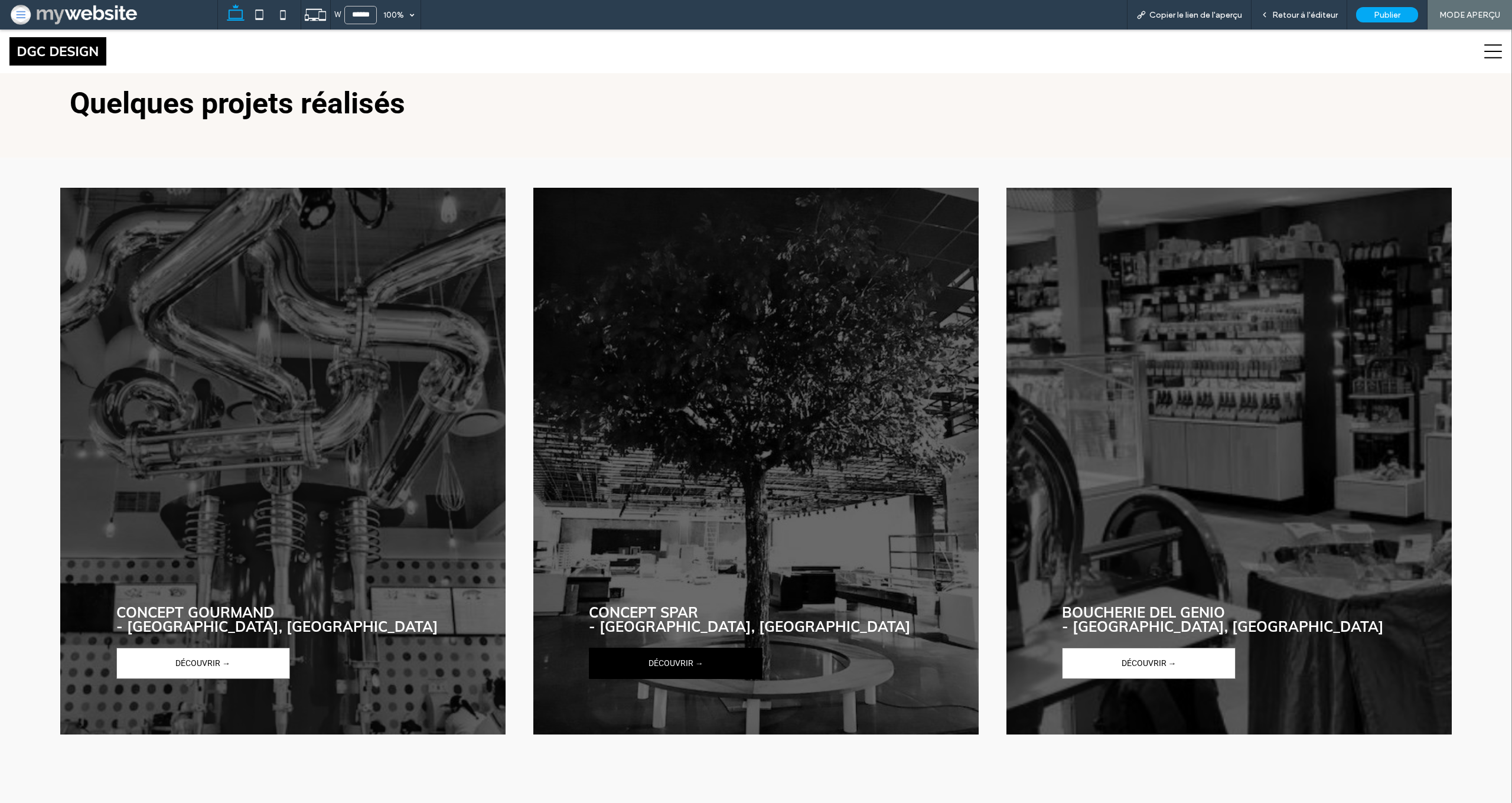
click at [654, 654] on span "DÉCOUVRIR →" at bounding box center [676, 664] width 55 height 29
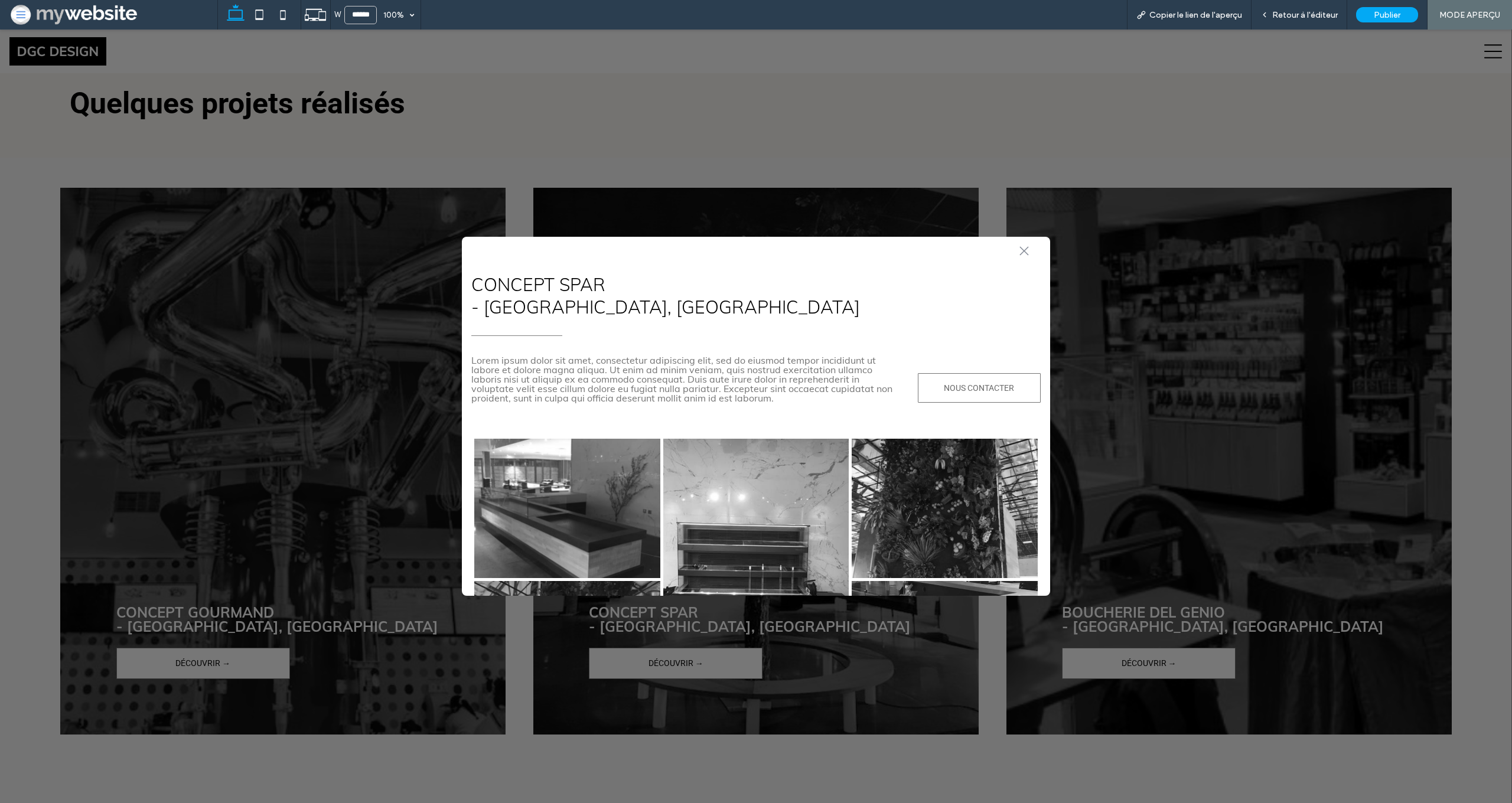
click at [1024, 250] on icon at bounding box center [1023, 250] width 9 height 9
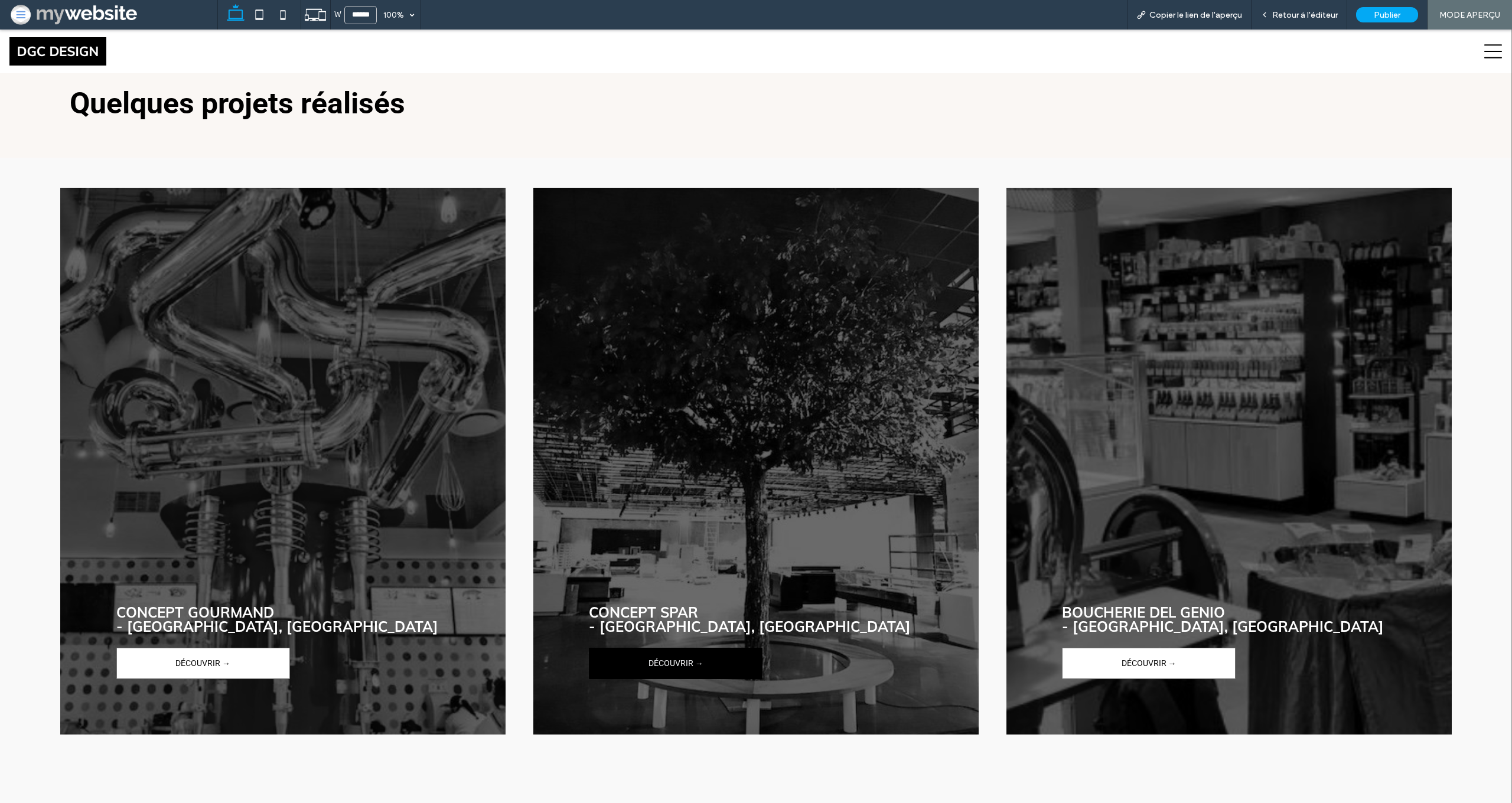
click at [638, 664] on link "DÉCOUVRIR →" at bounding box center [676, 664] width 173 height 31
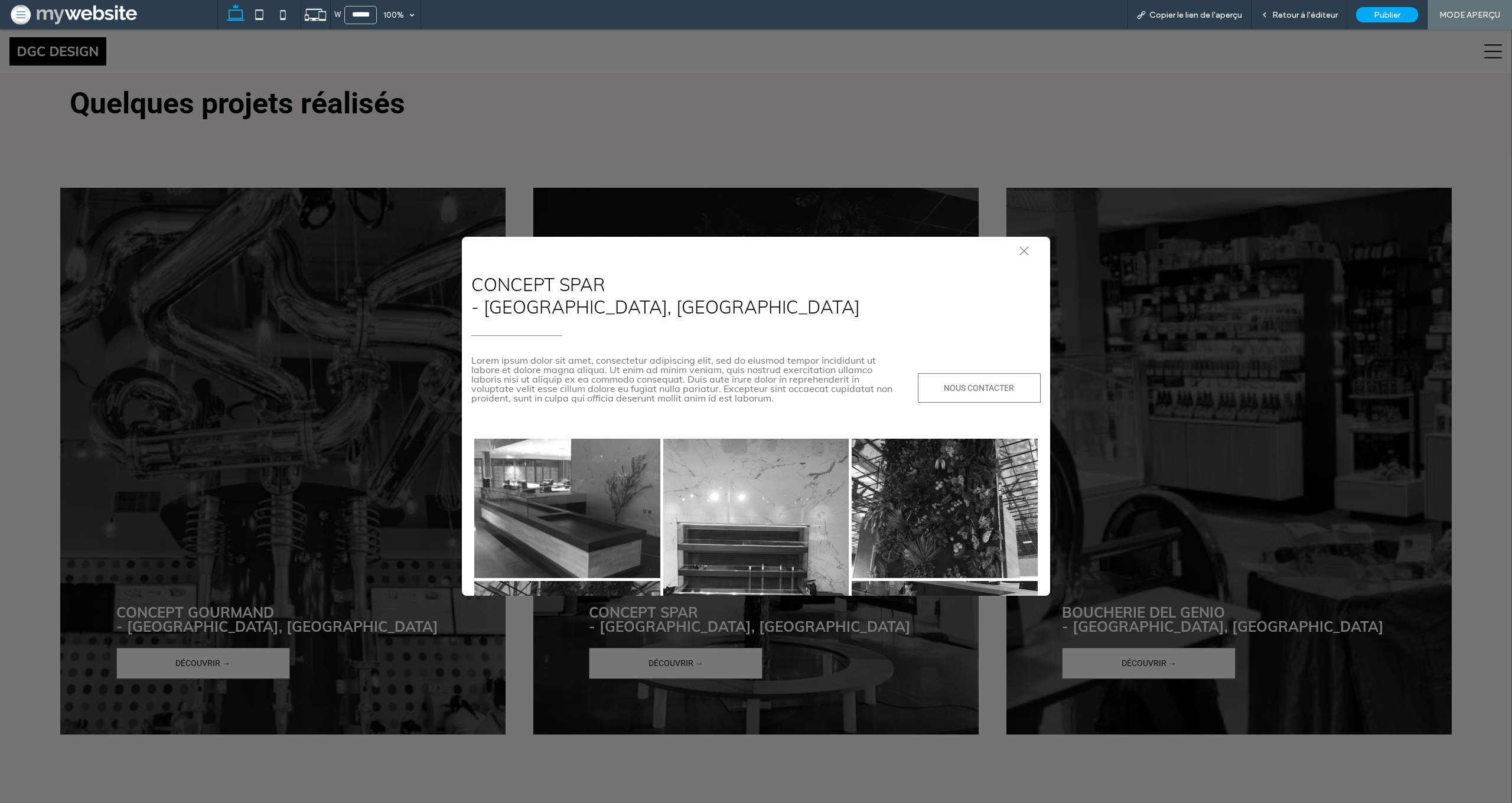
click at [1025, 247] on icon ".st0-1091118977{fill-rule:evenodd;clip-rule:evenodd;}" at bounding box center [1024, 251] width 10 height 10
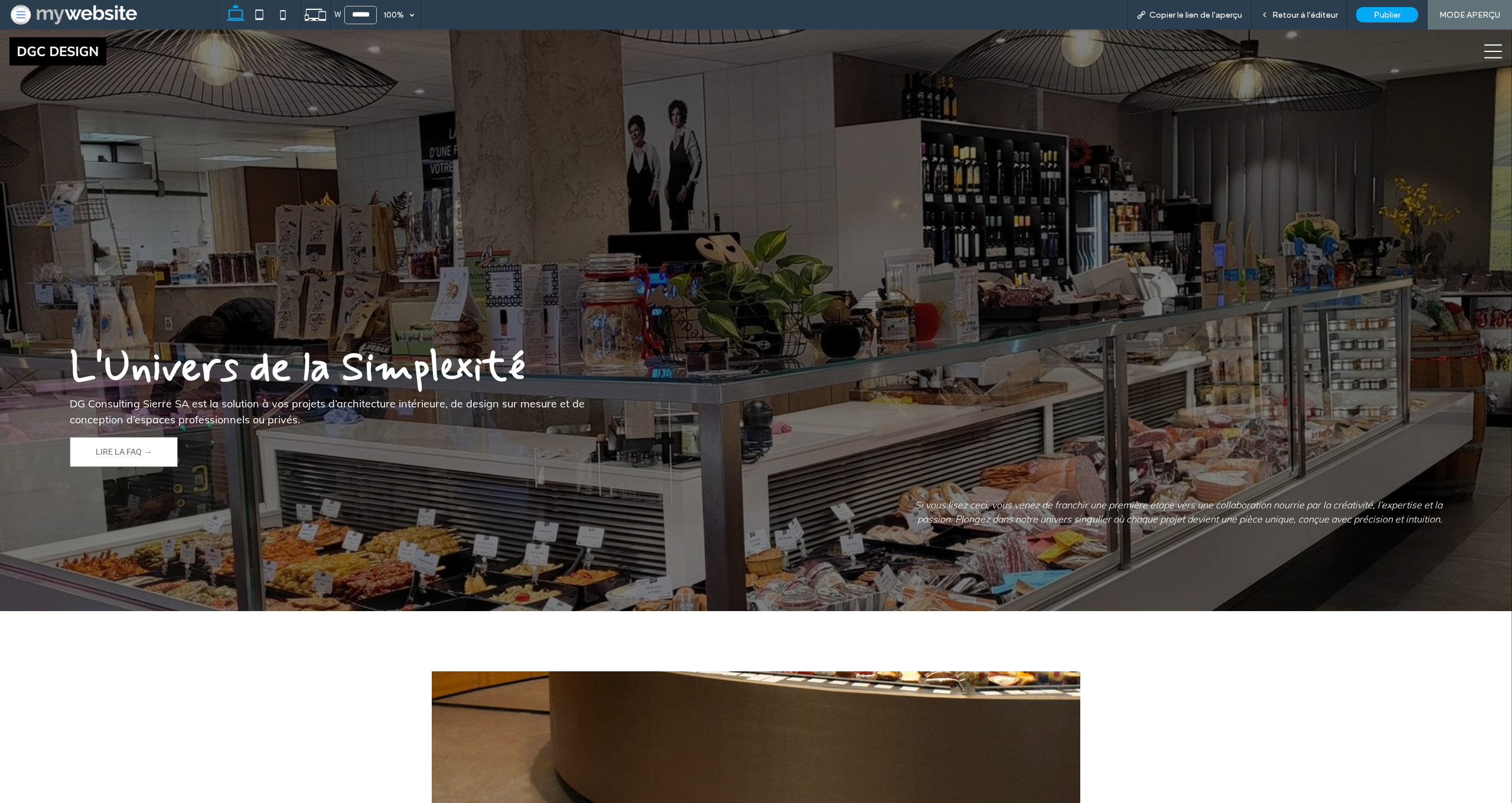
click at [1493, 54] on icon at bounding box center [1494, 52] width 18 height 18
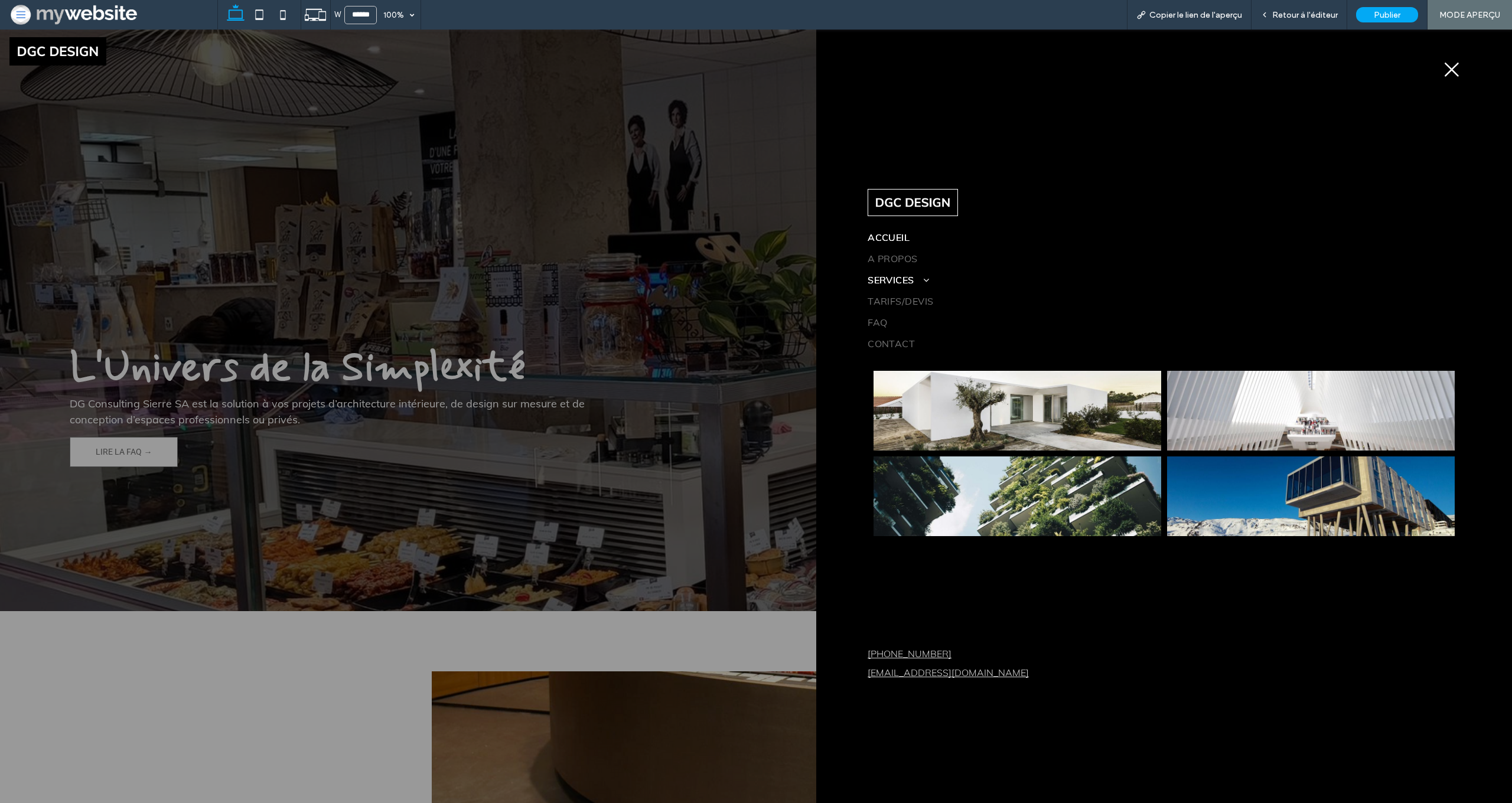
click at [889, 278] on span "SERVICES" at bounding box center [898, 280] width 61 height 12
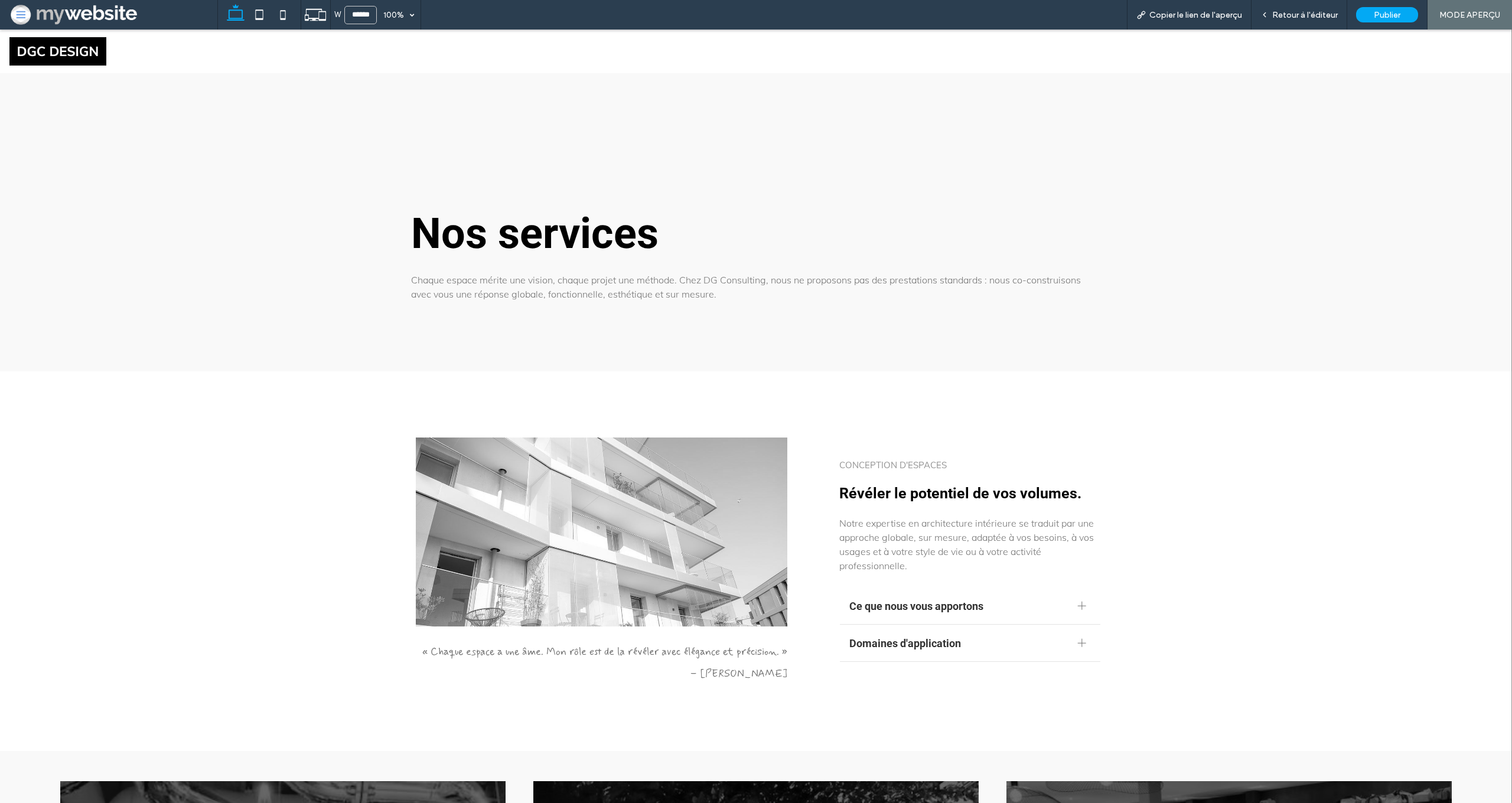
click at [91, 15] on span at bounding box center [113, 15] width 208 height 23
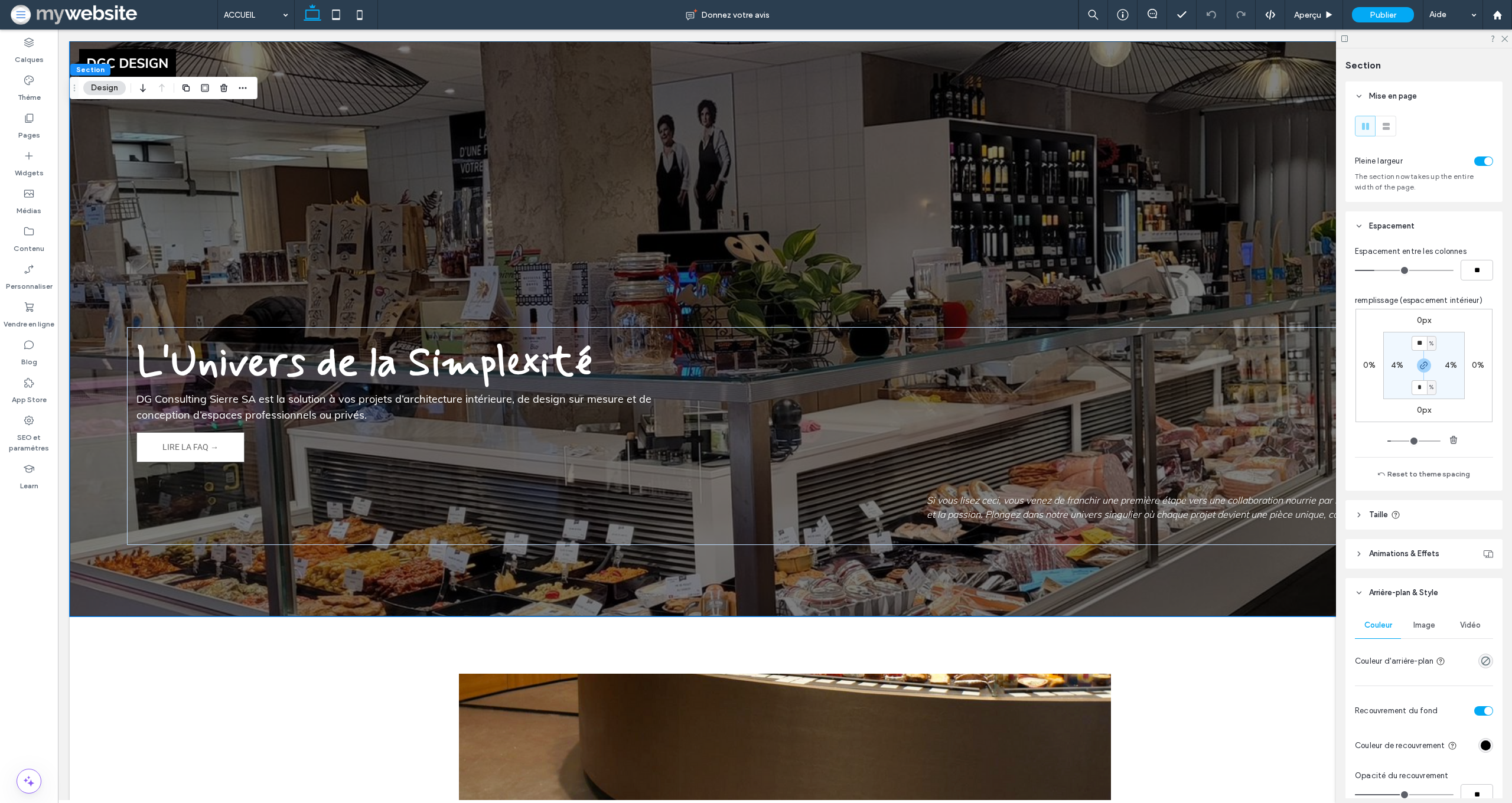
click at [1502, 45] on div at bounding box center [1424, 38] width 176 height 18
click at [1502, 43] on div at bounding box center [1424, 38] width 176 height 18
click at [1506, 41] on icon at bounding box center [1504, 38] width 8 height 8
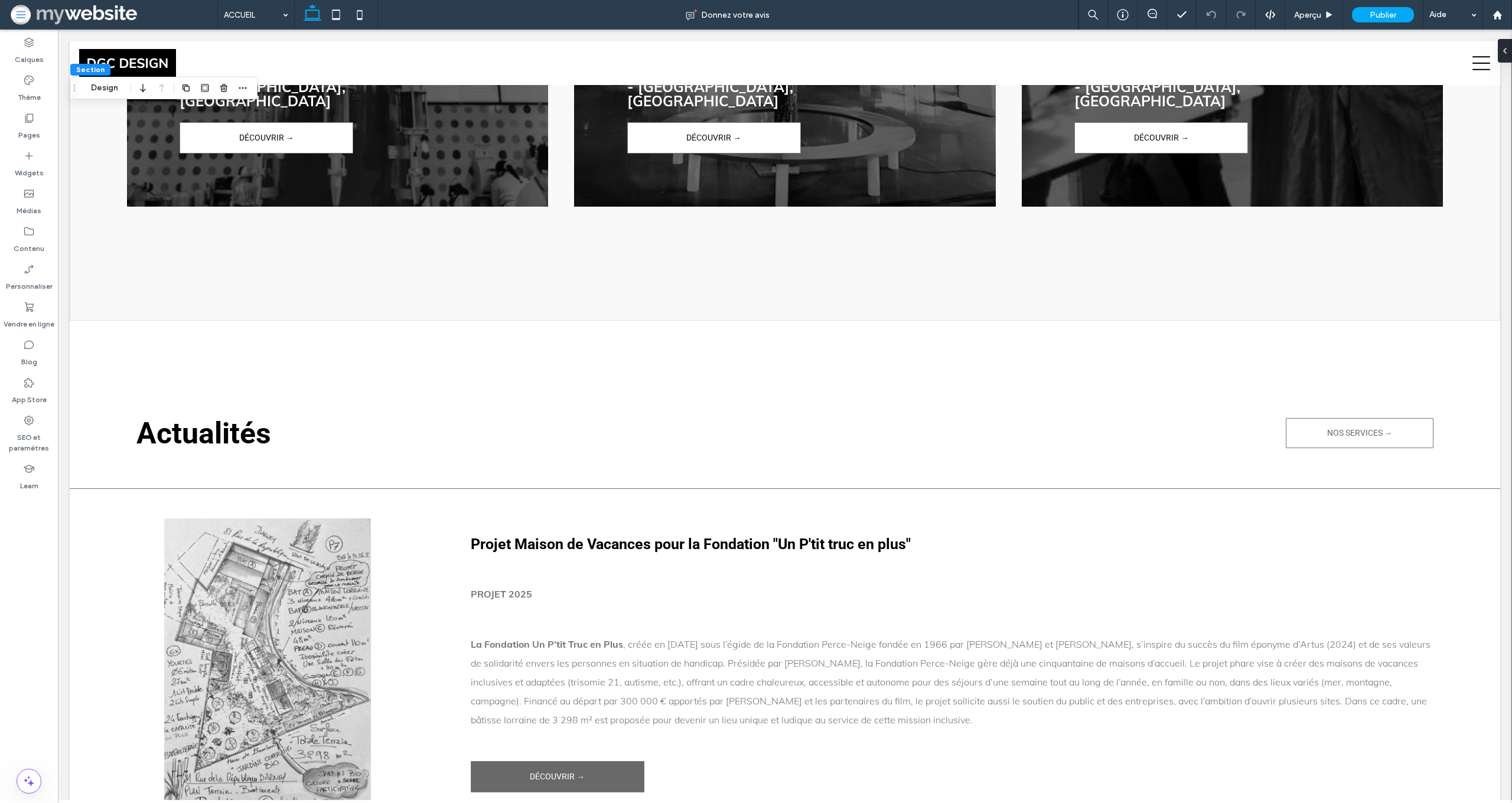
scroll to position [2642, 0]
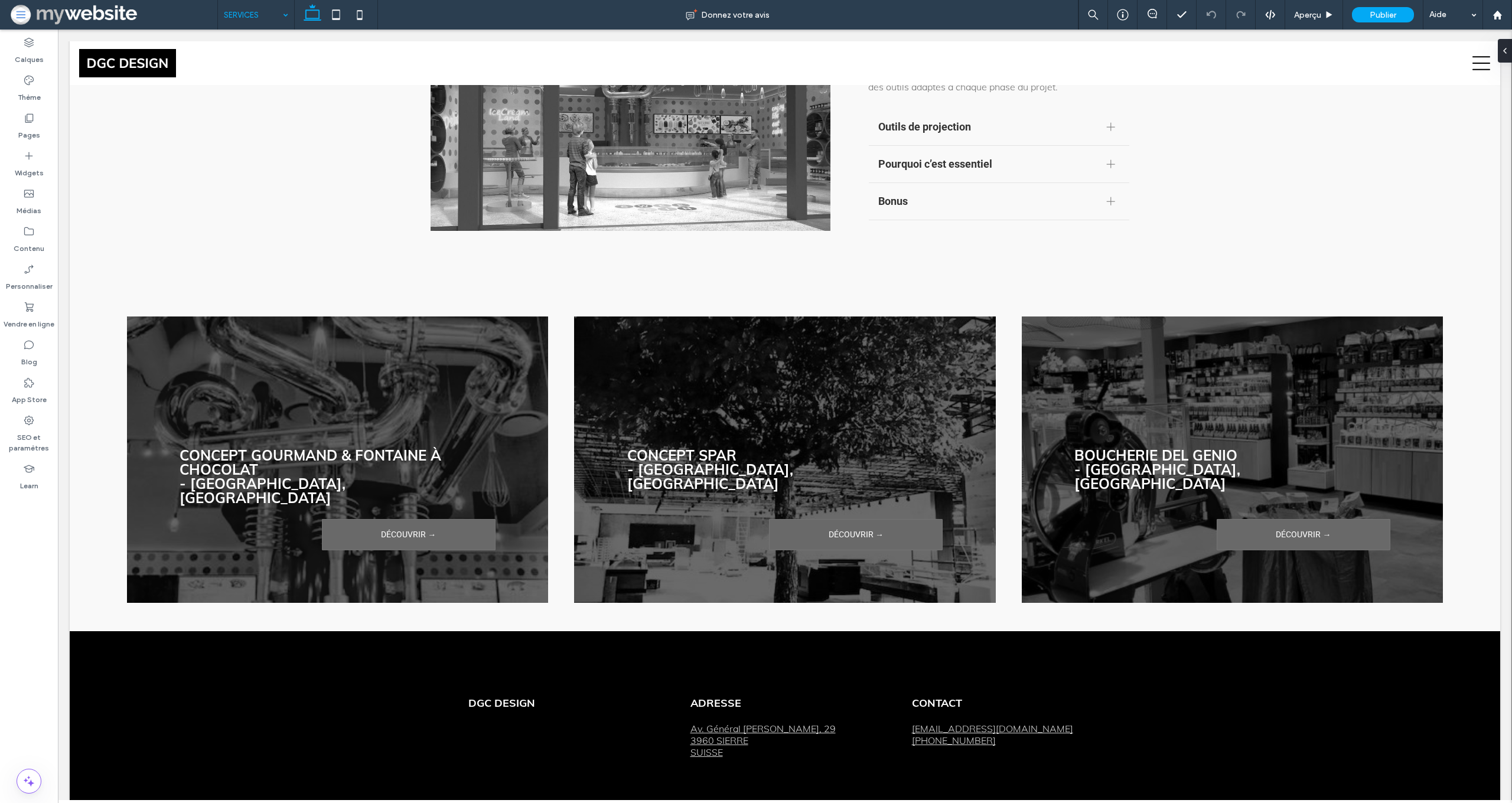
scroll to position [2554, 0]
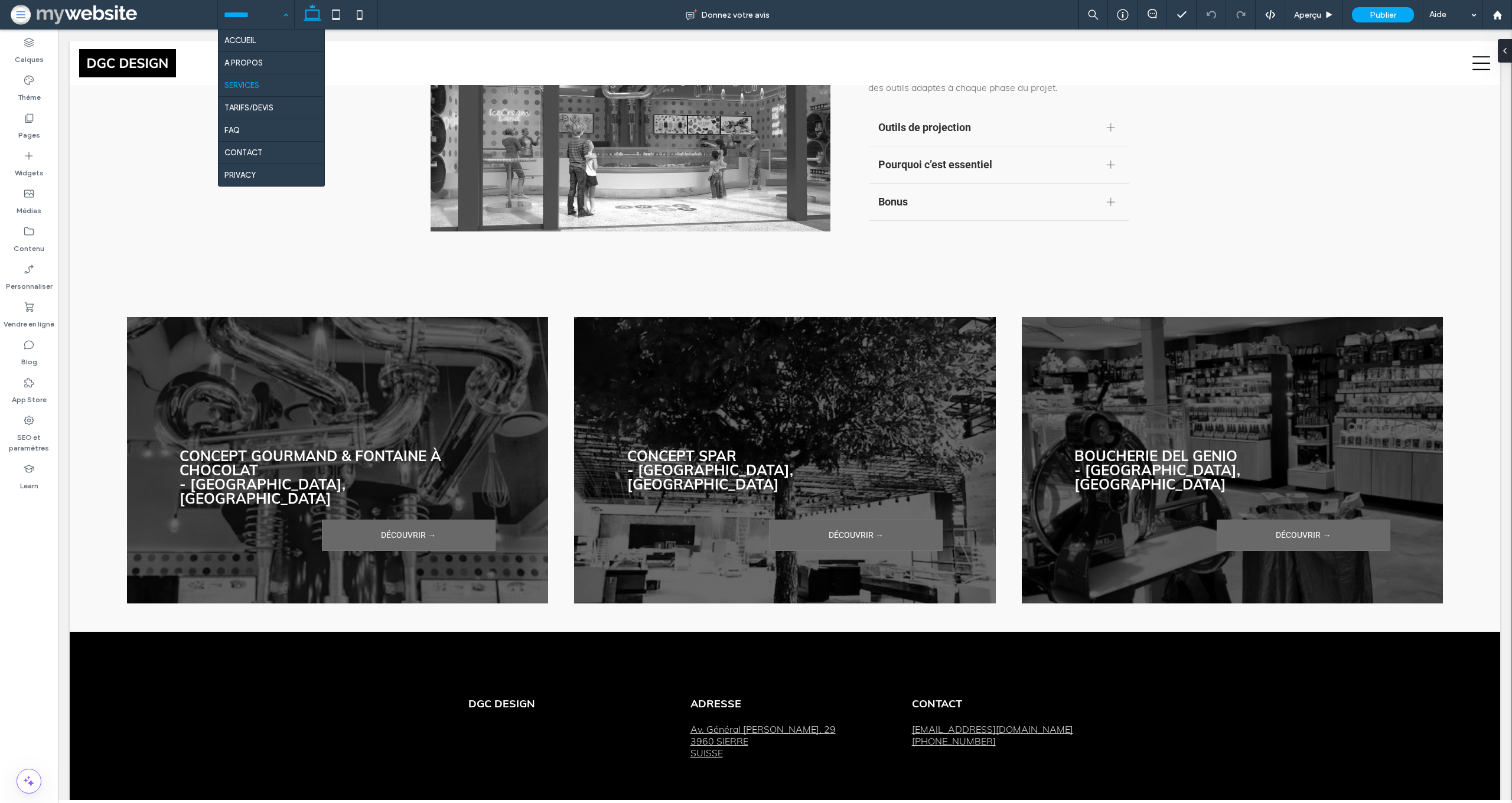
click at [253, 17] on input at bounding box center [253, 15] width 58 height 29
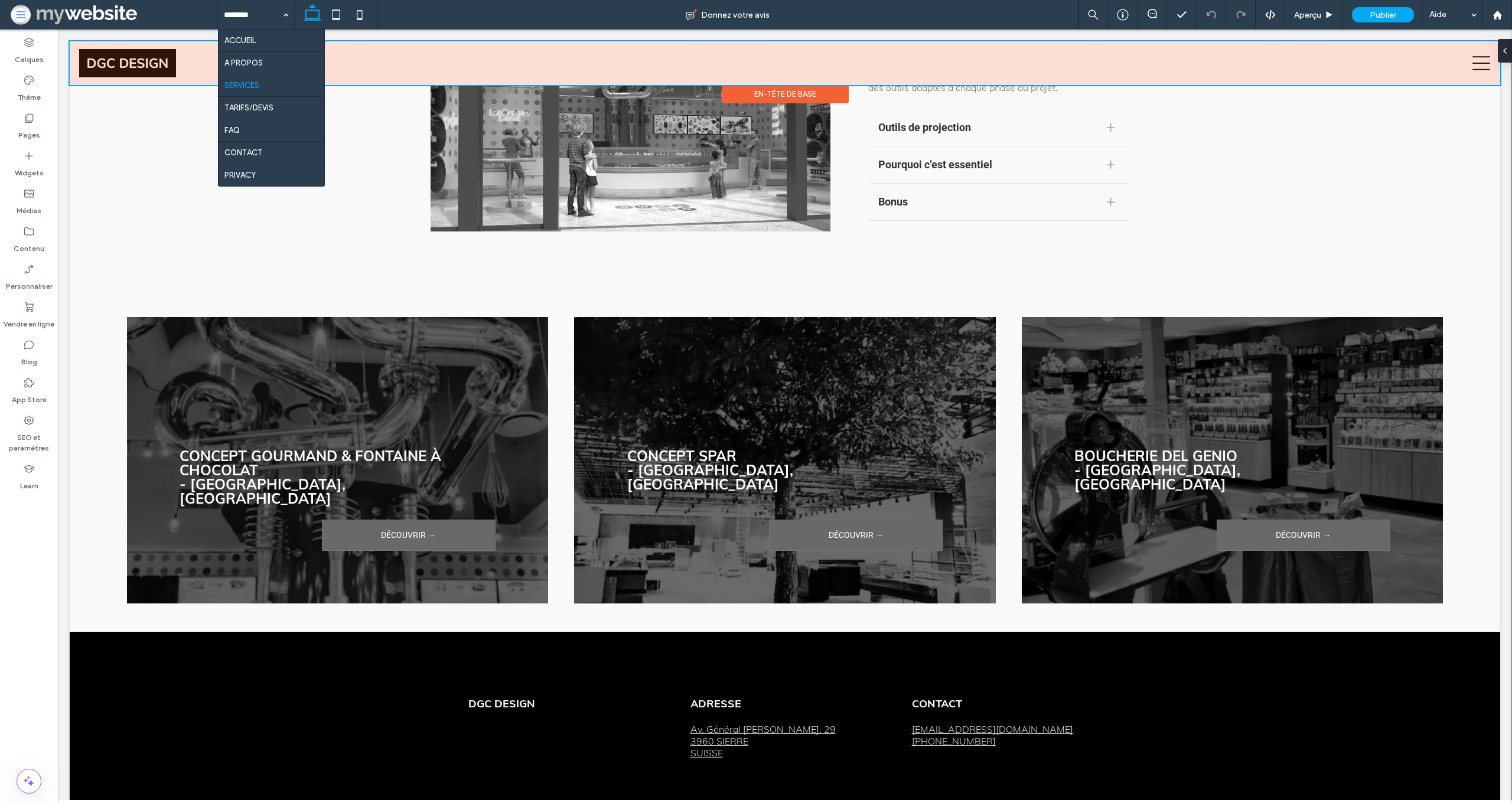
click at [1476, 54] on div at bounding box center [786, 62] width 1431 height 44
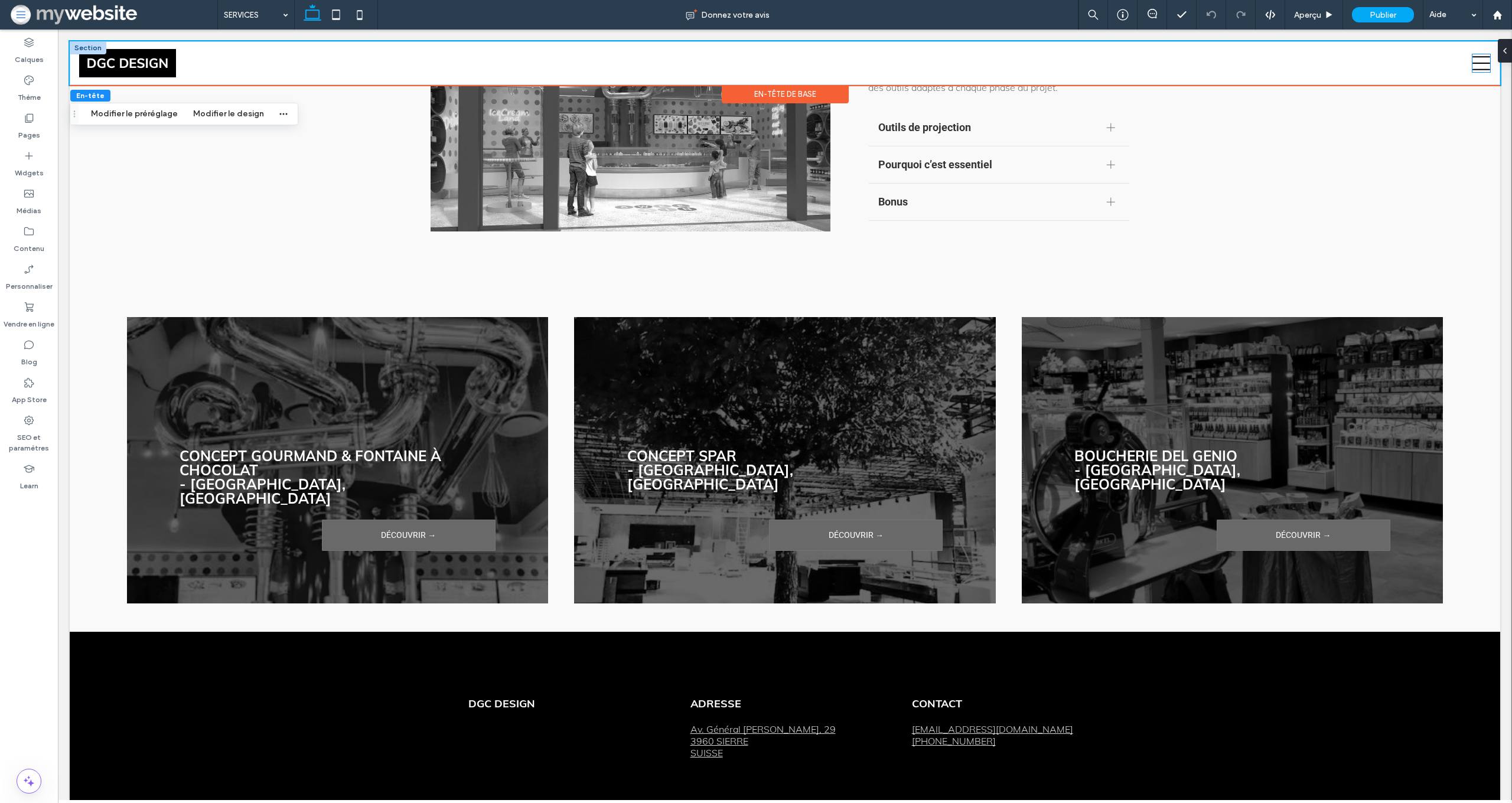
click at [1479, 59] on icon at bounding box center [1482, 63] width 18 height 18
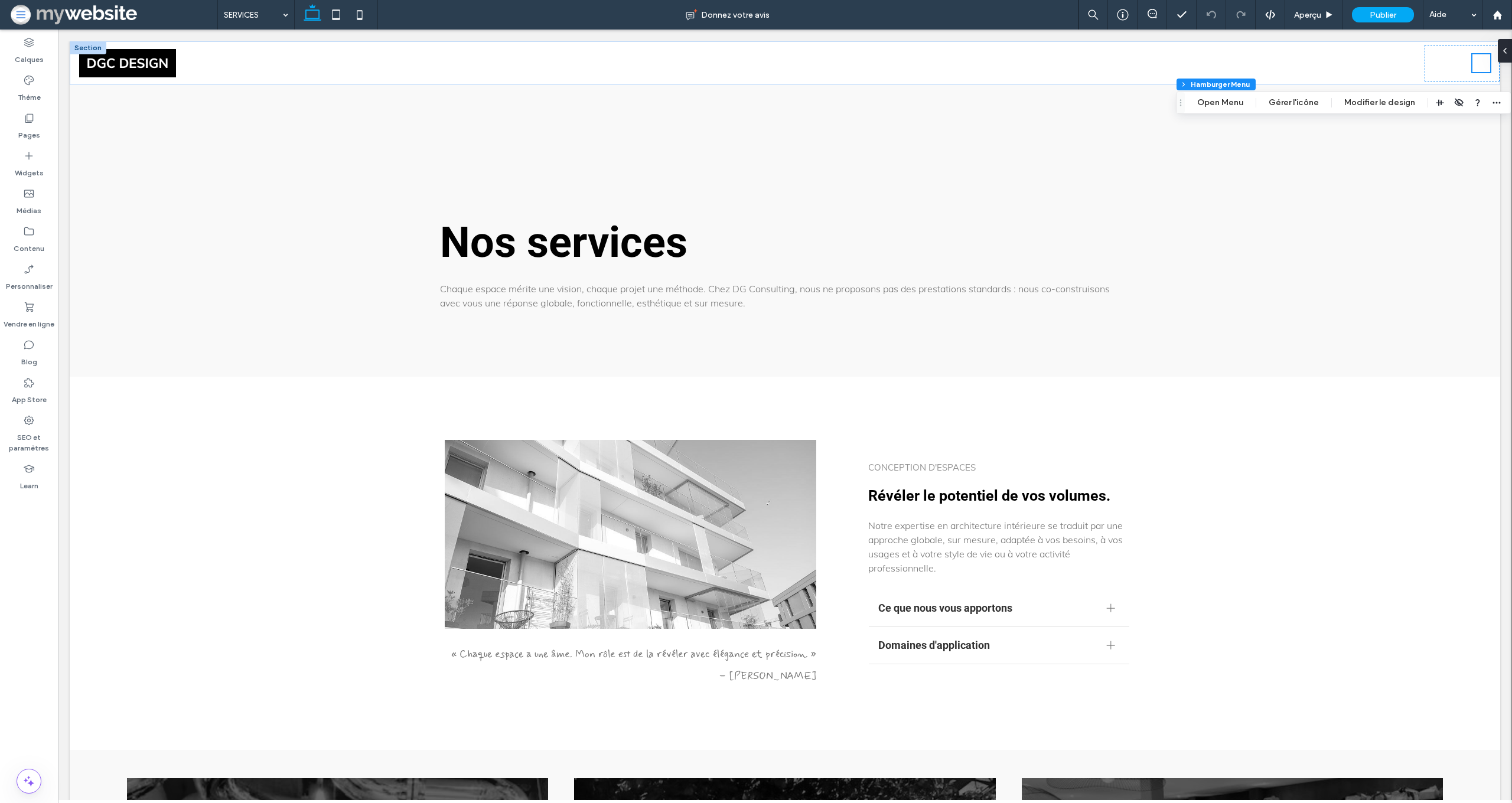
scroll to position [0, 0]
click at [38, 55] on label "Calques" at bounding box center [29, 56] width 29 height 17
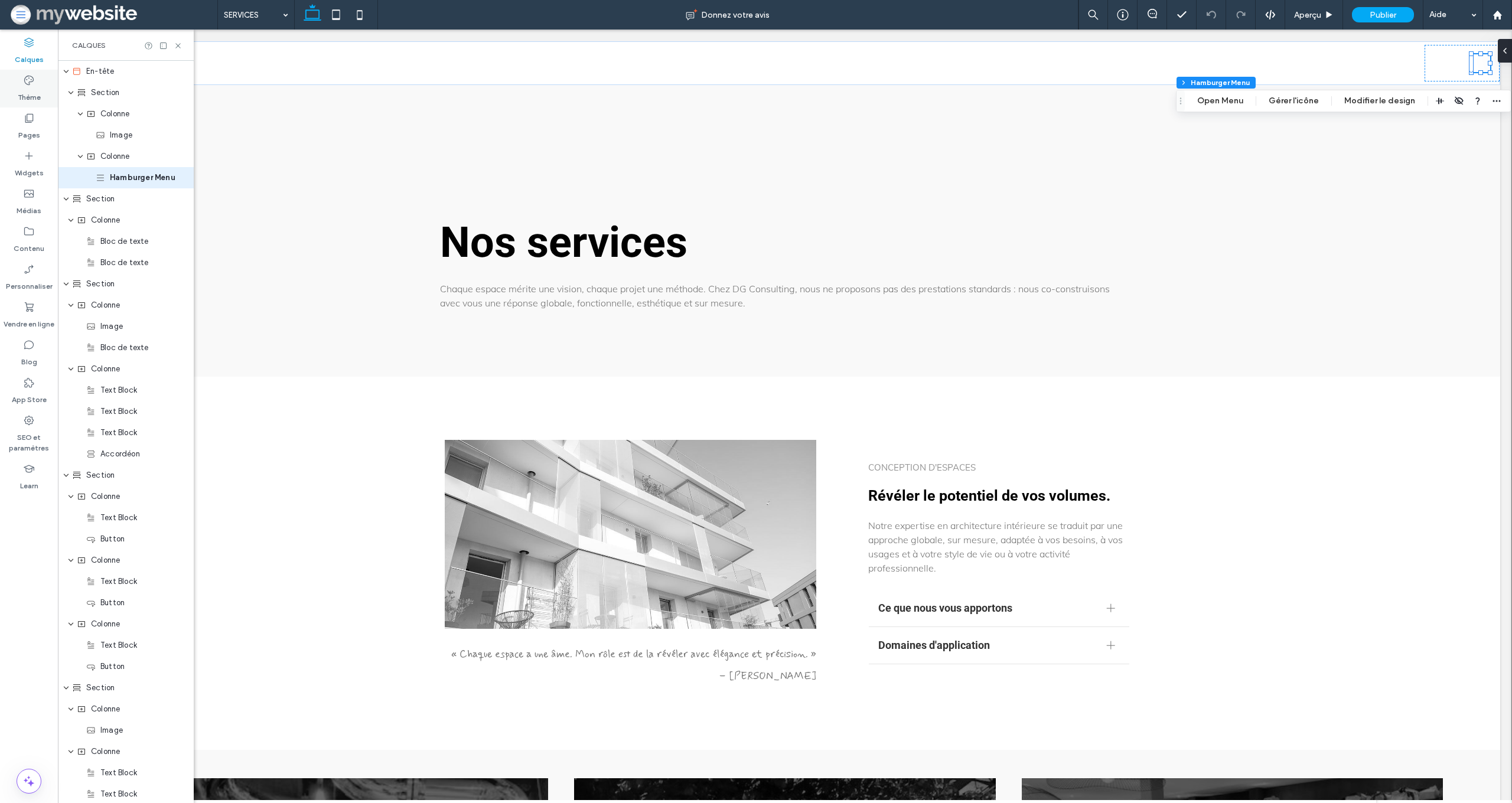
click at [37, 84] on div "Thème" at bounding box center [28, 89] width 57 height 38
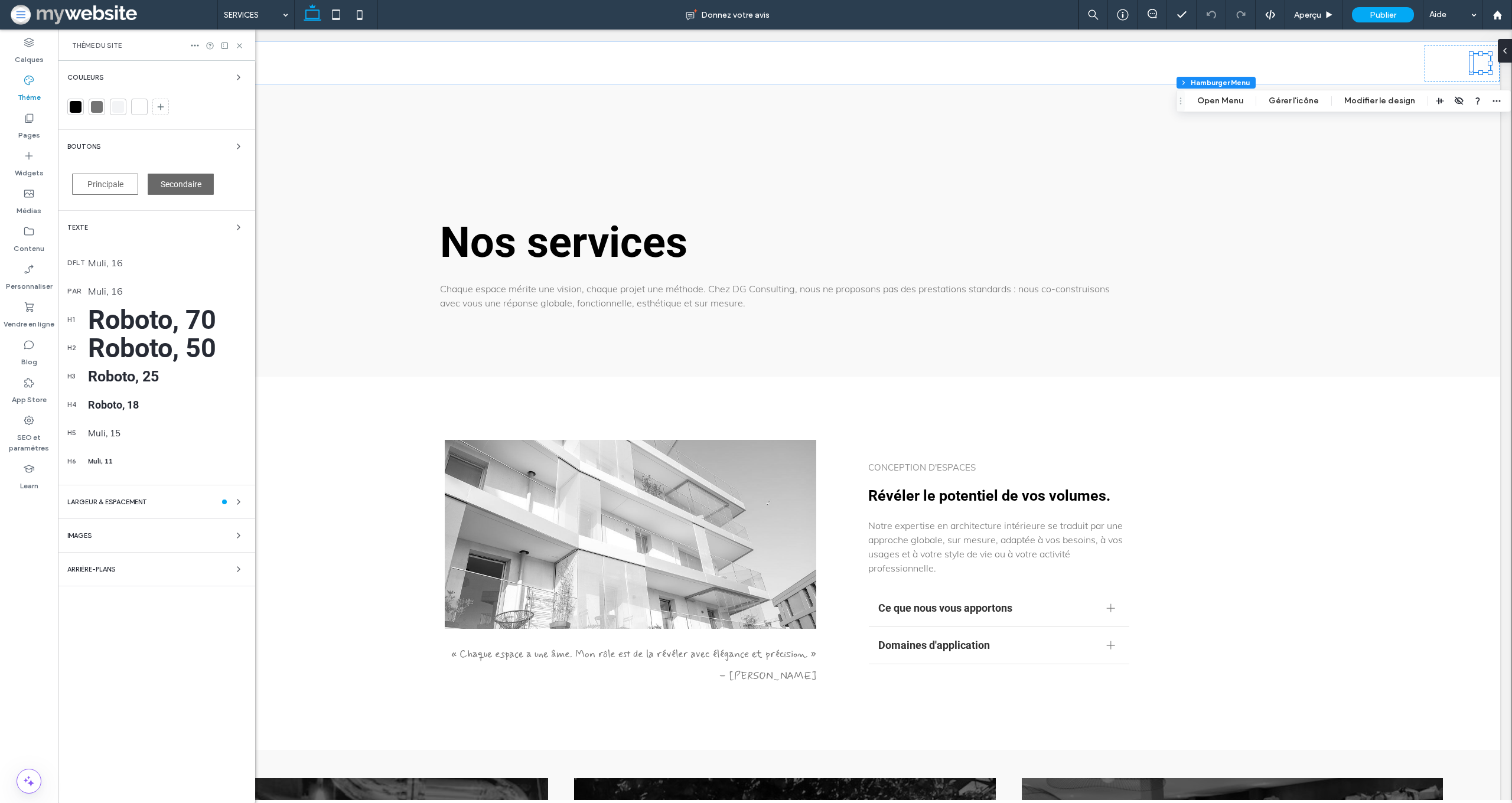
scroll to position [0, 0]
click at [32, 151] on icon at bounding box center [29, 156] width 12 height 12
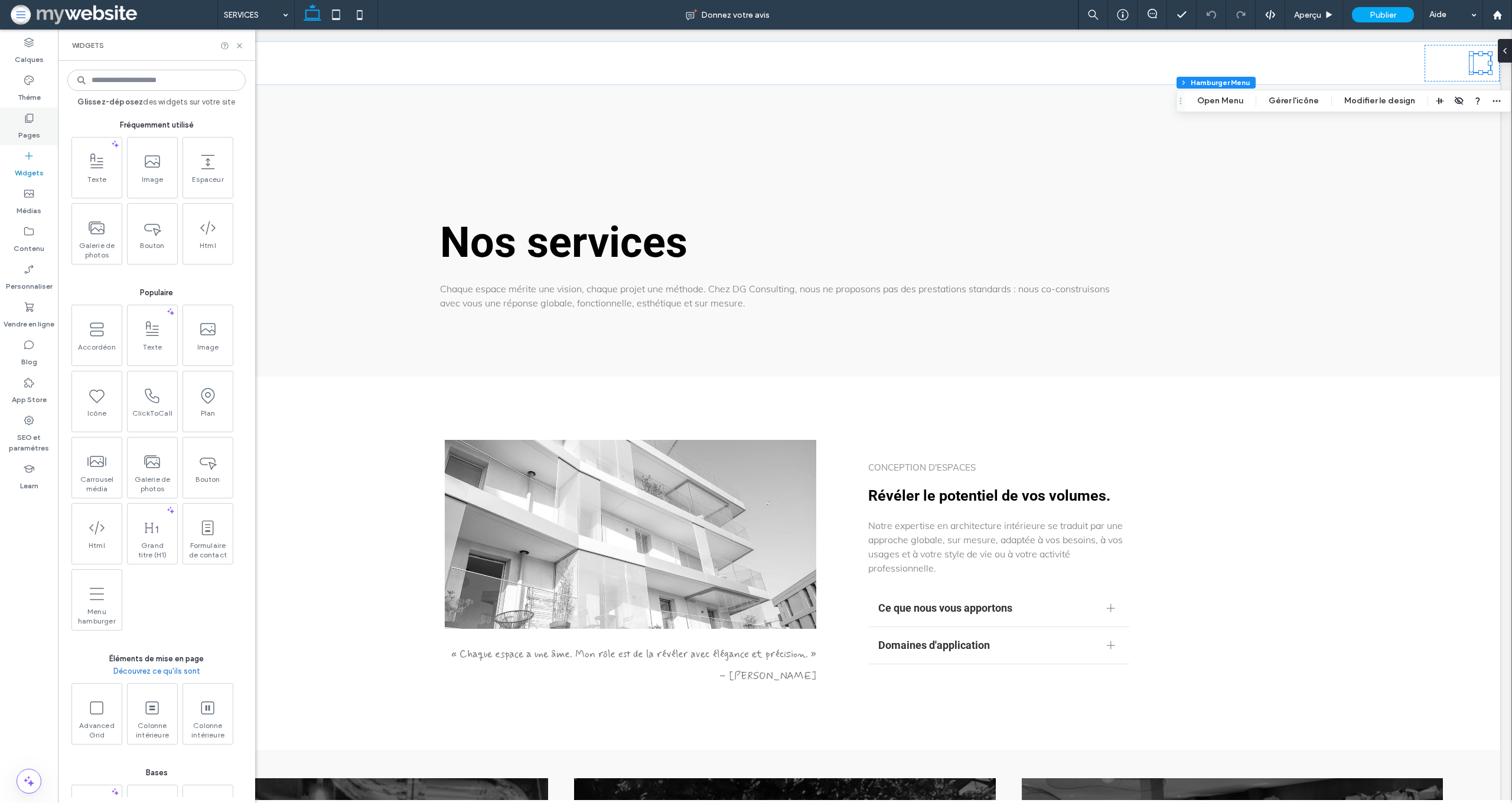
click at [32, 130] on label "Pages" at bounding box center [29, 131] width 21 height 17
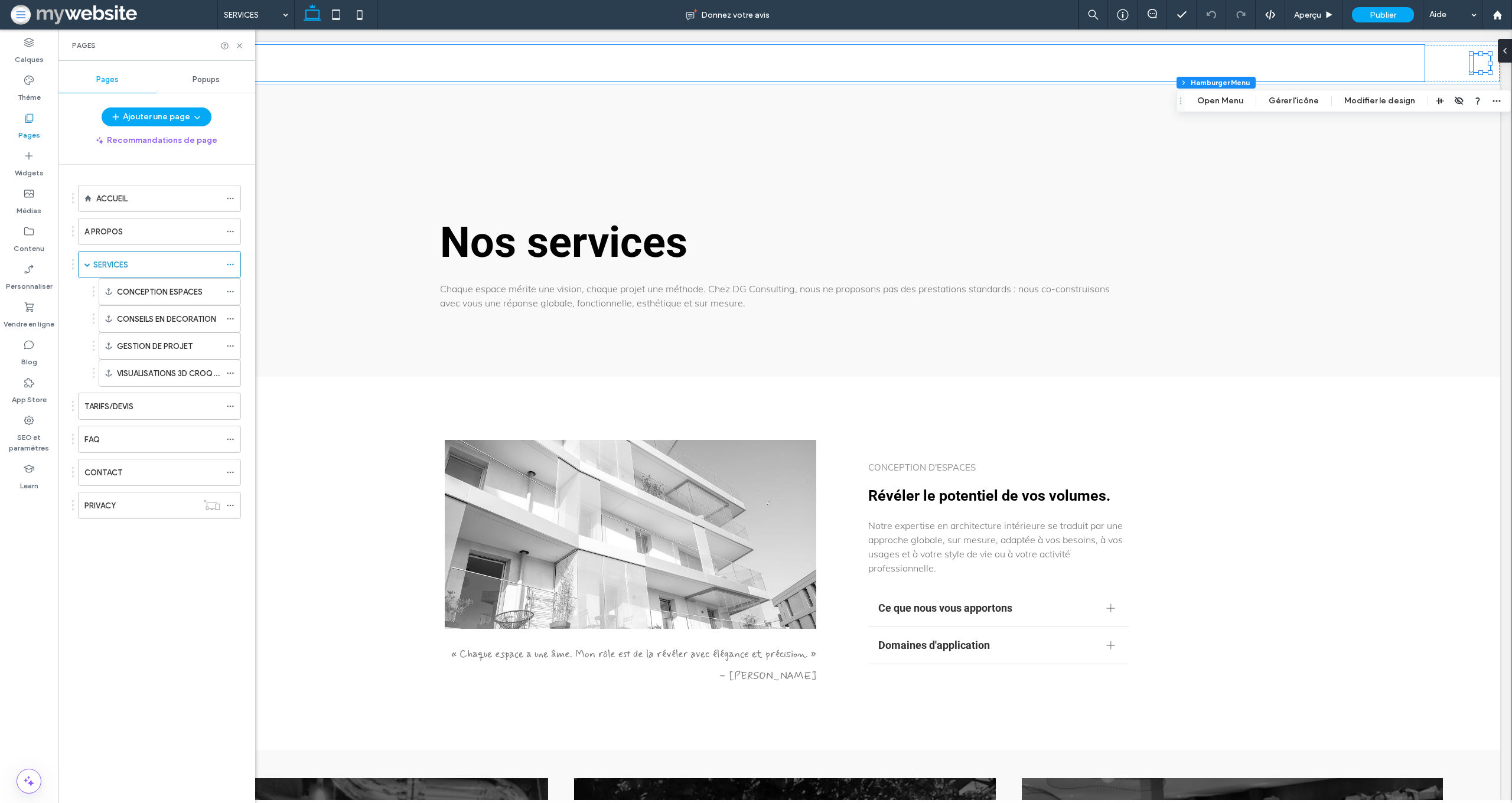
click at [248, 45] on div "Pages" at bounding box center [156, 45] width 198 height 31
click at [242, 45] on icon at bounding box center [240, 45] width 9 height 9
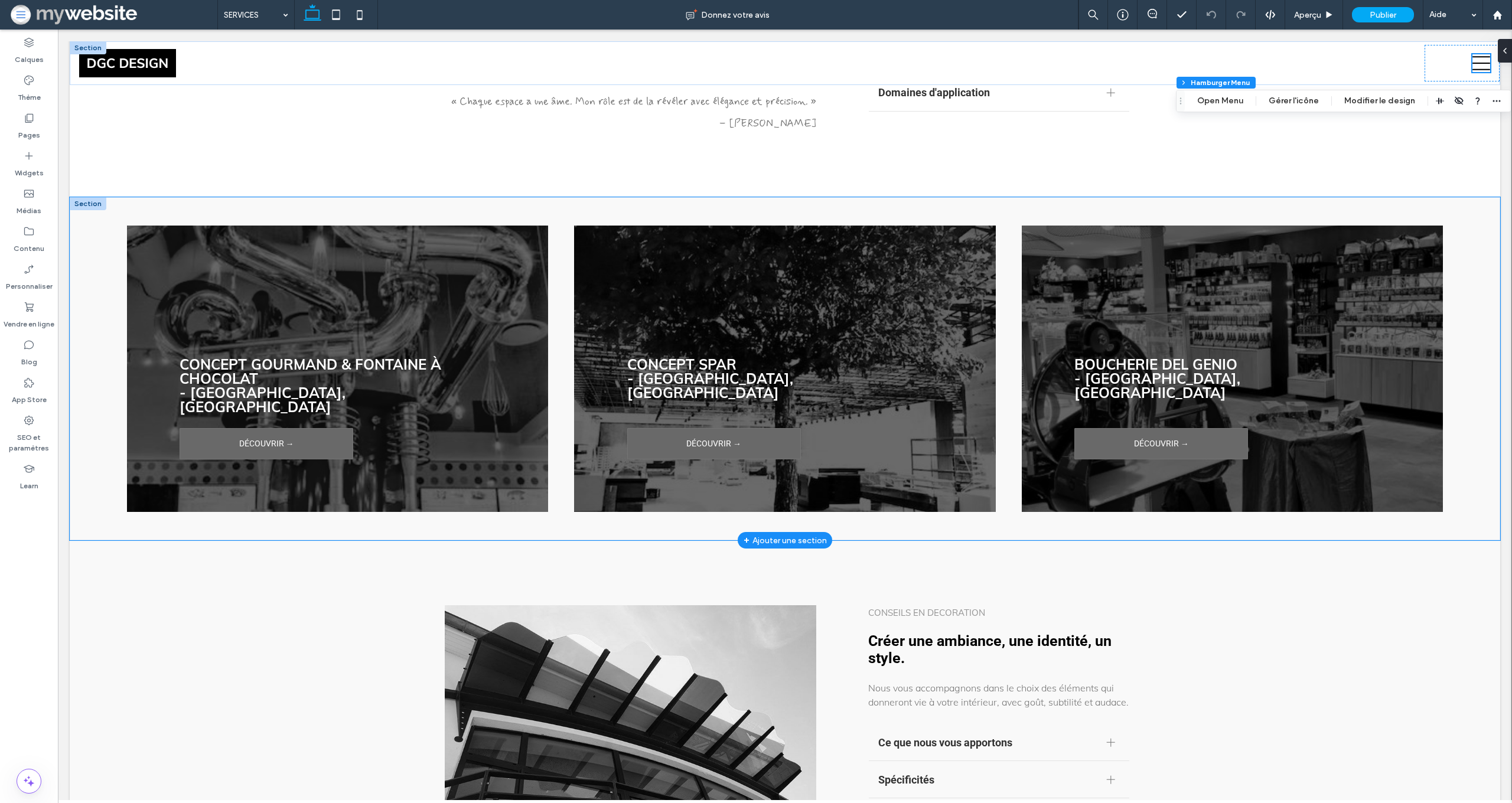
scroll to position [555, 0]
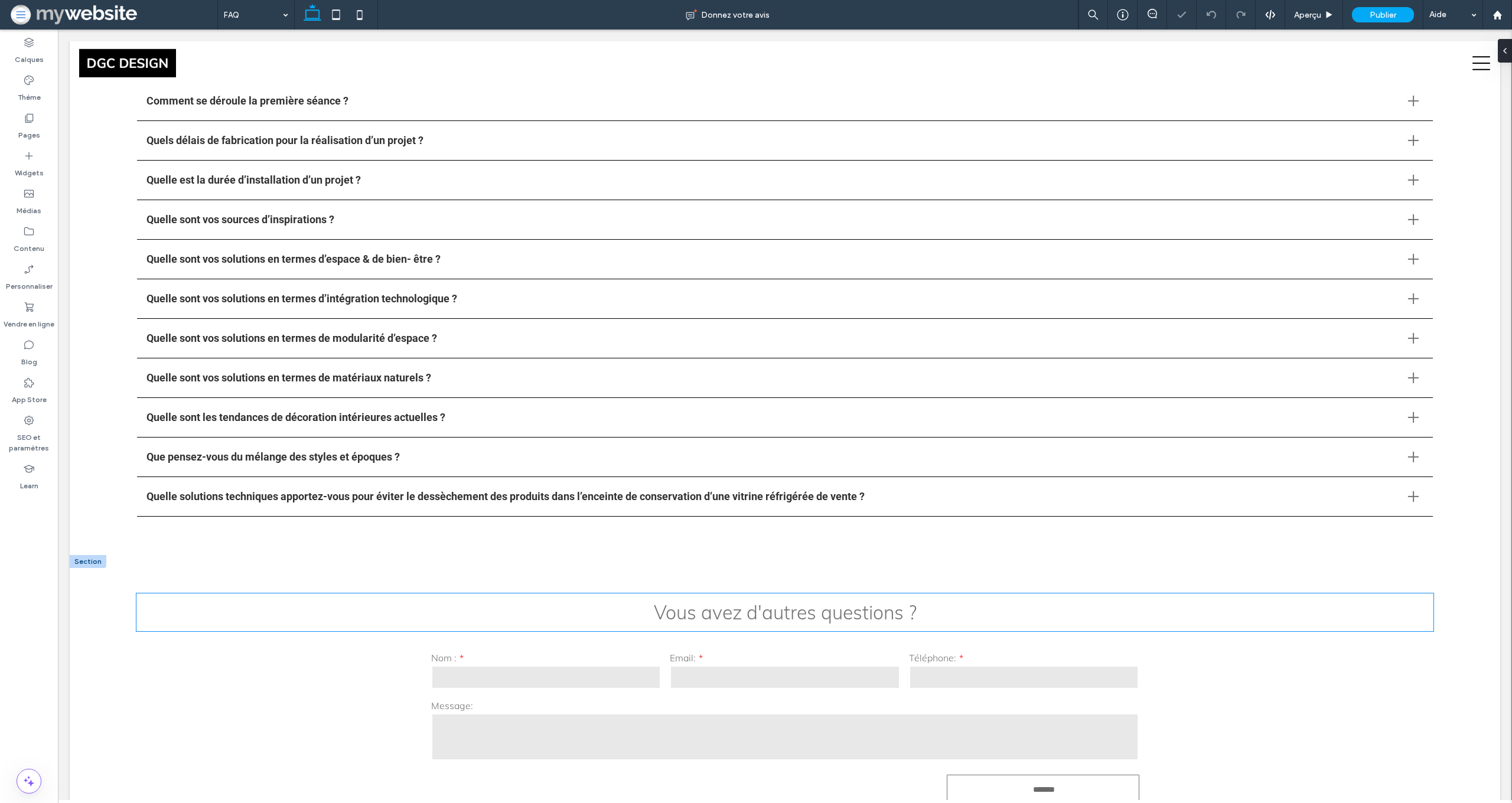
scroll to position [400, 0]
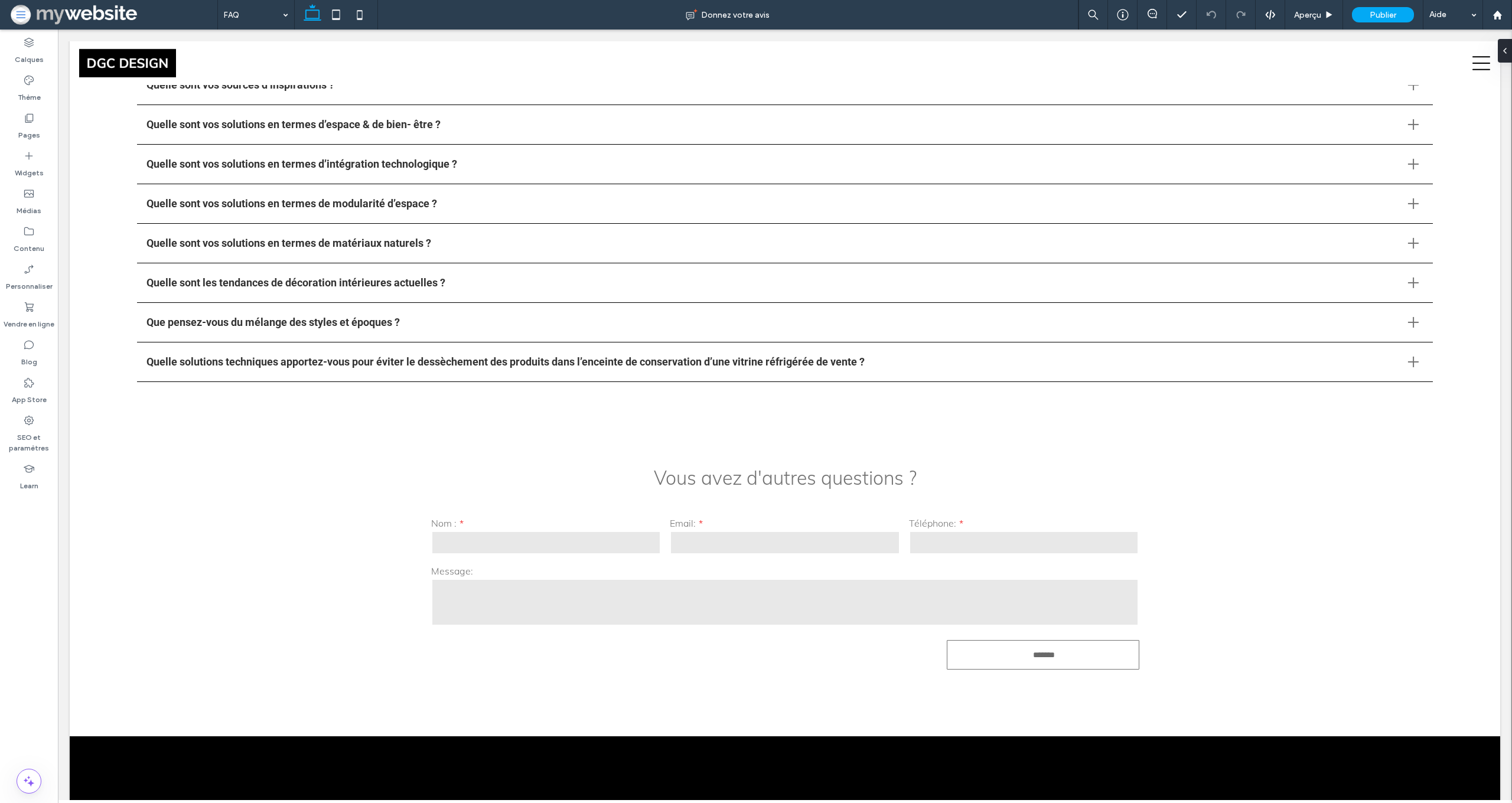
click at [283, 18] on div "FAQ" at bounding box center [256, 15] width 76 height 29
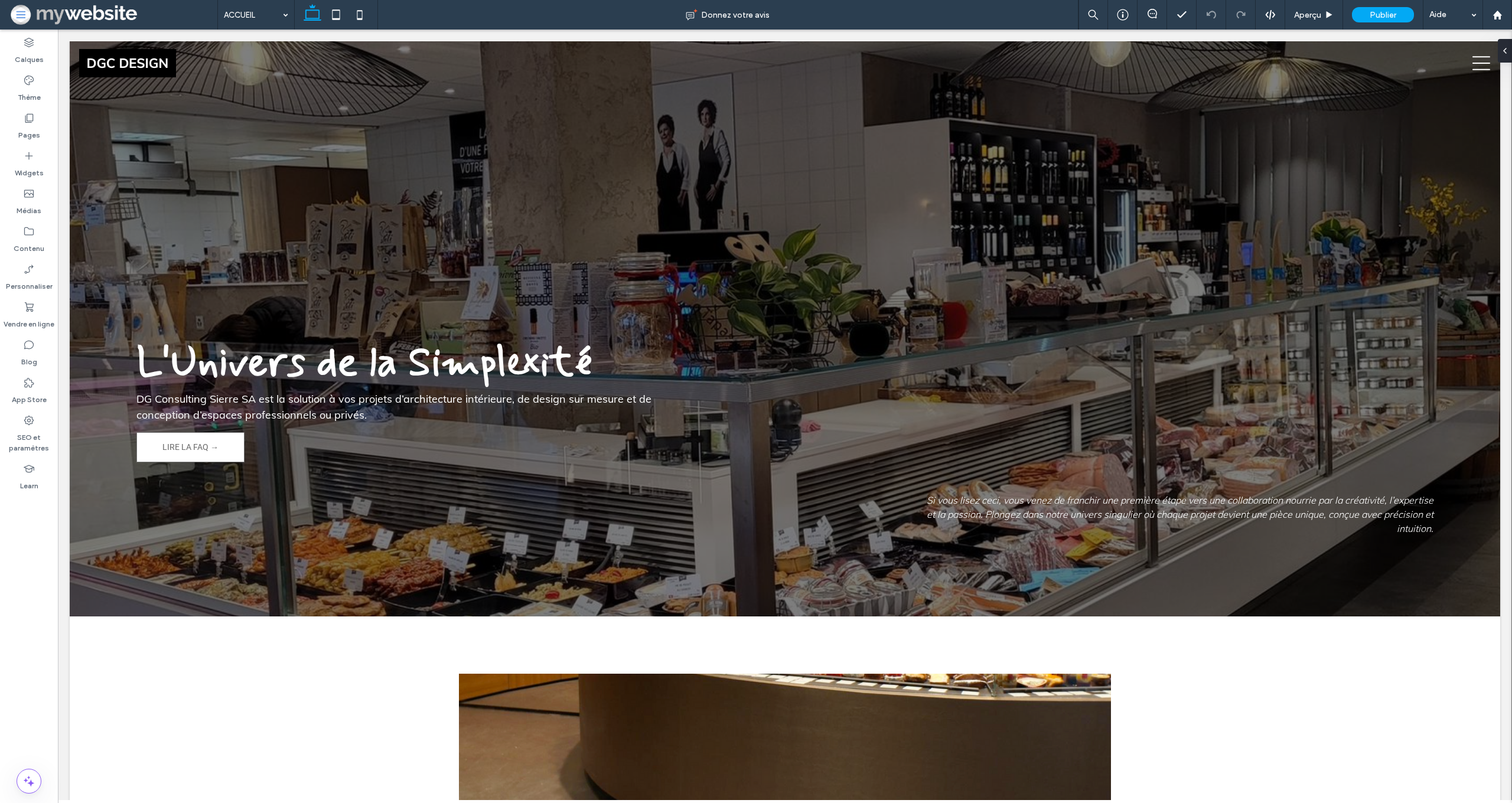
scroll to position [0, 0]
click at [252, 23] on input at bounding box center [253, 15] width 58 height 29
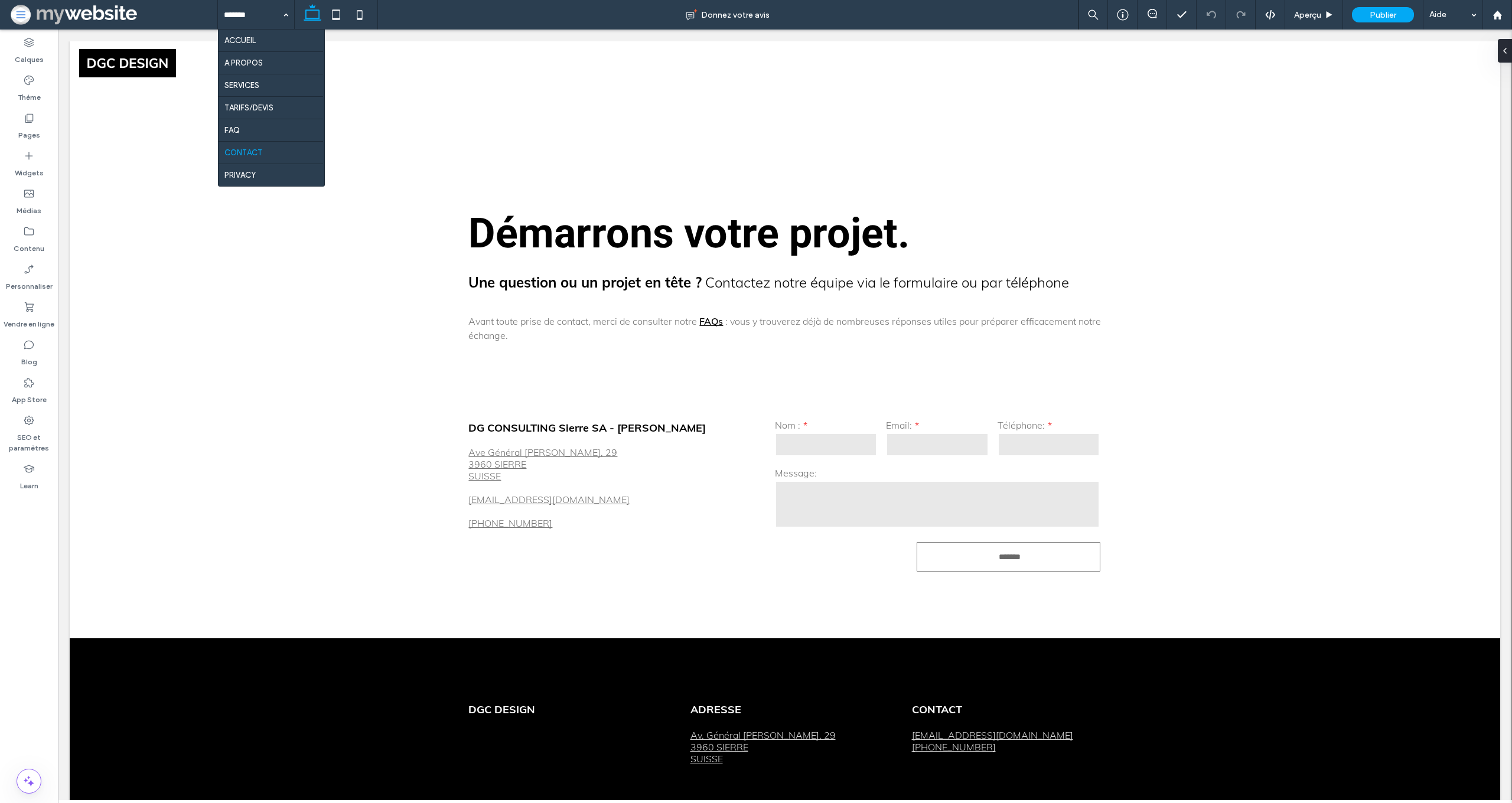
click at [240, 17] on input at bounding box center [253, 15] width 58 height 29
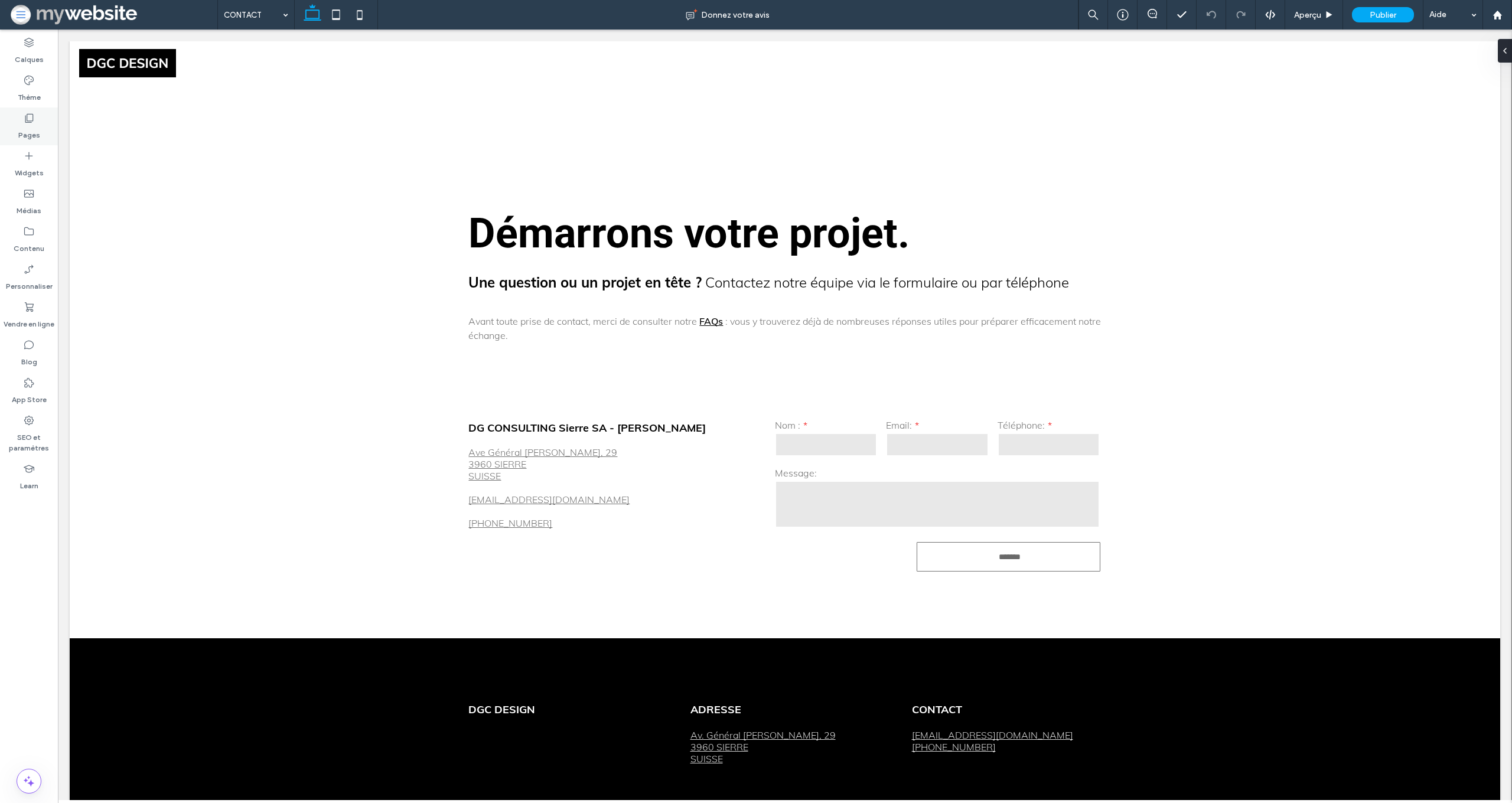
click at [32, 117] on icon at bounding box center [29, 118] width 12 height 12
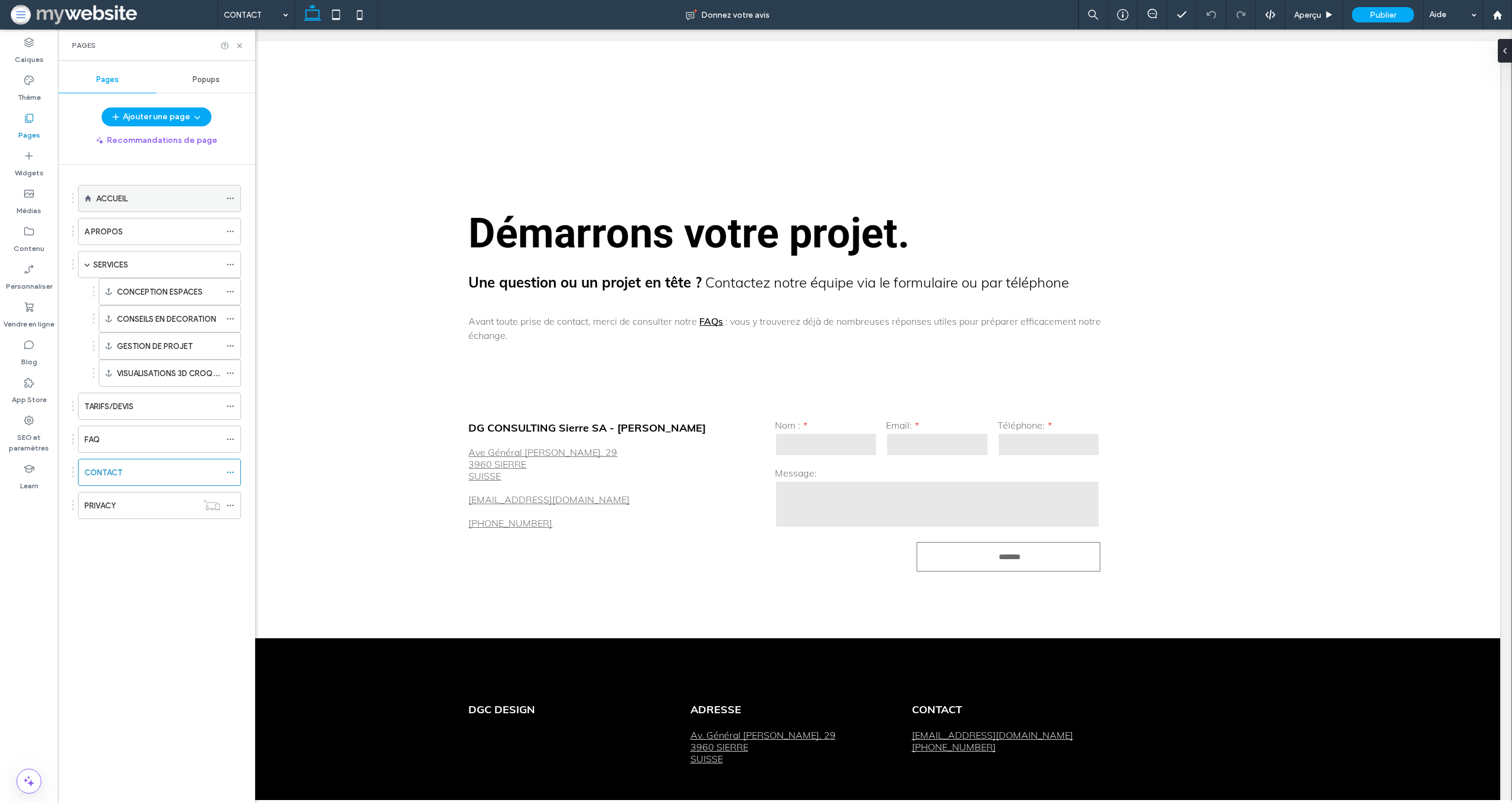
click at [114, 202] on label "ACCUEIL" at bounding box center [112, 199] width 31 height 20
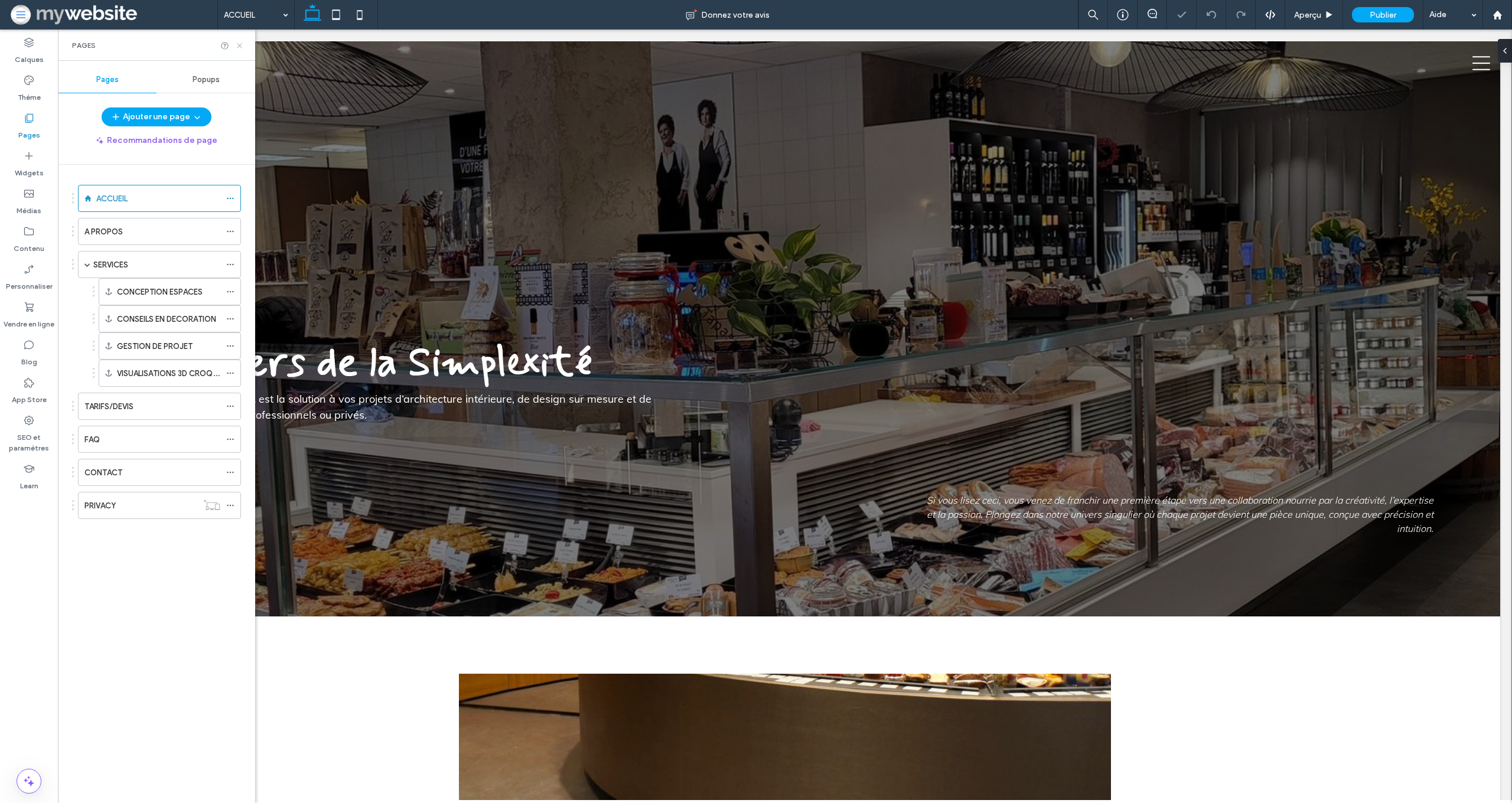
click at [239, 47] on use at bounding box center [239, 45] width 5 height 5
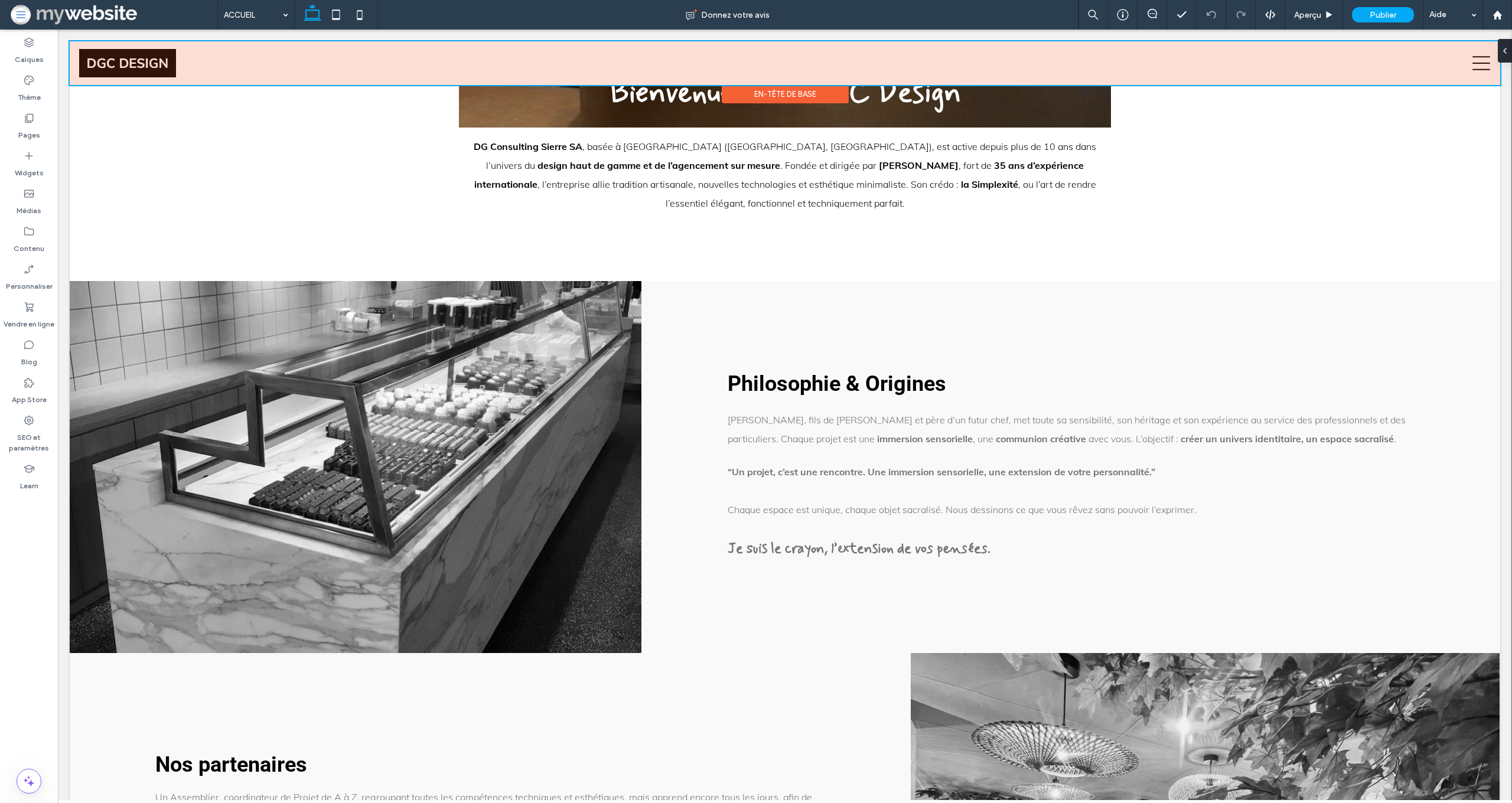
scroll to position [653, 0]
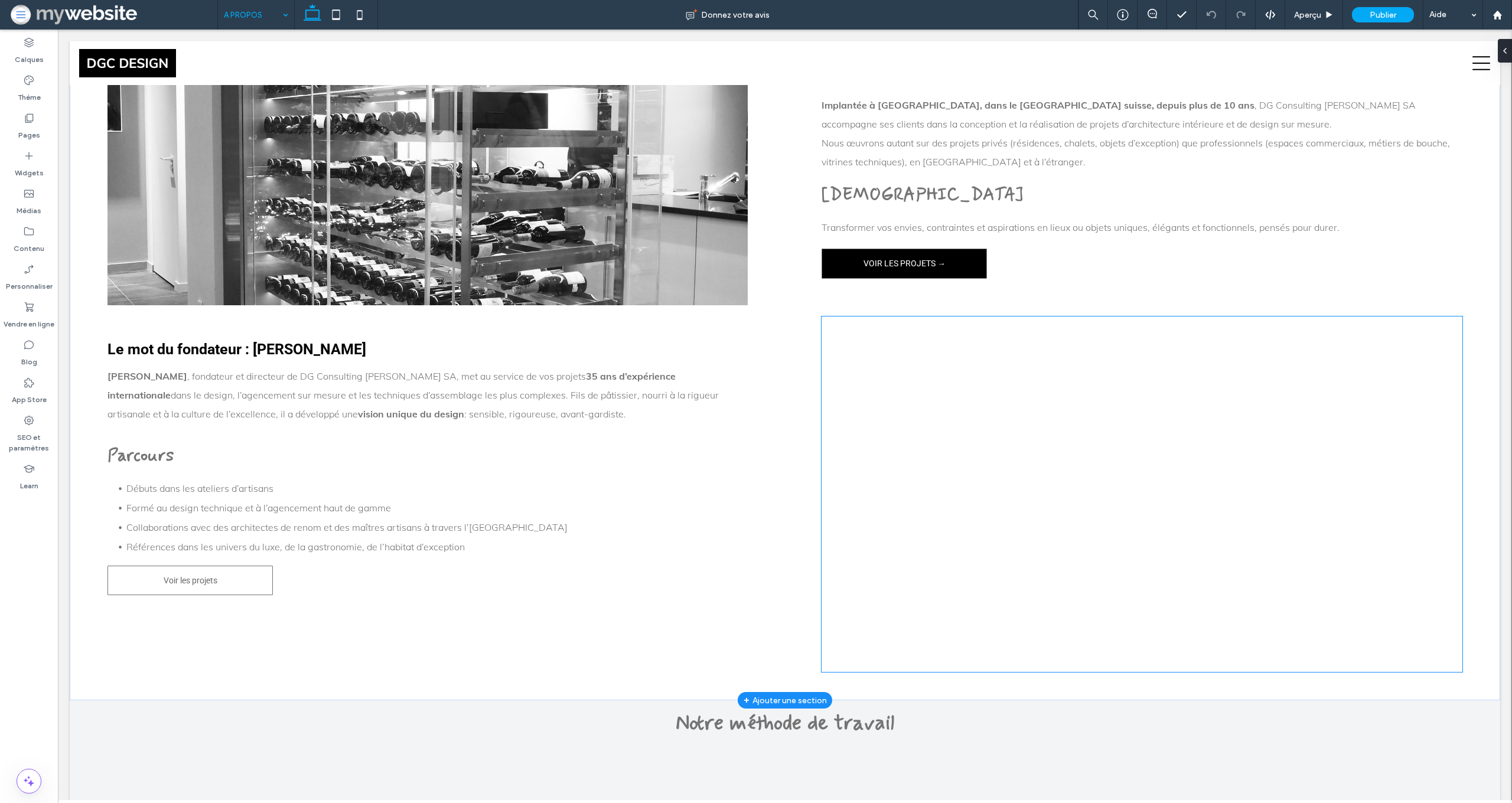
scroll to position [382, 0]
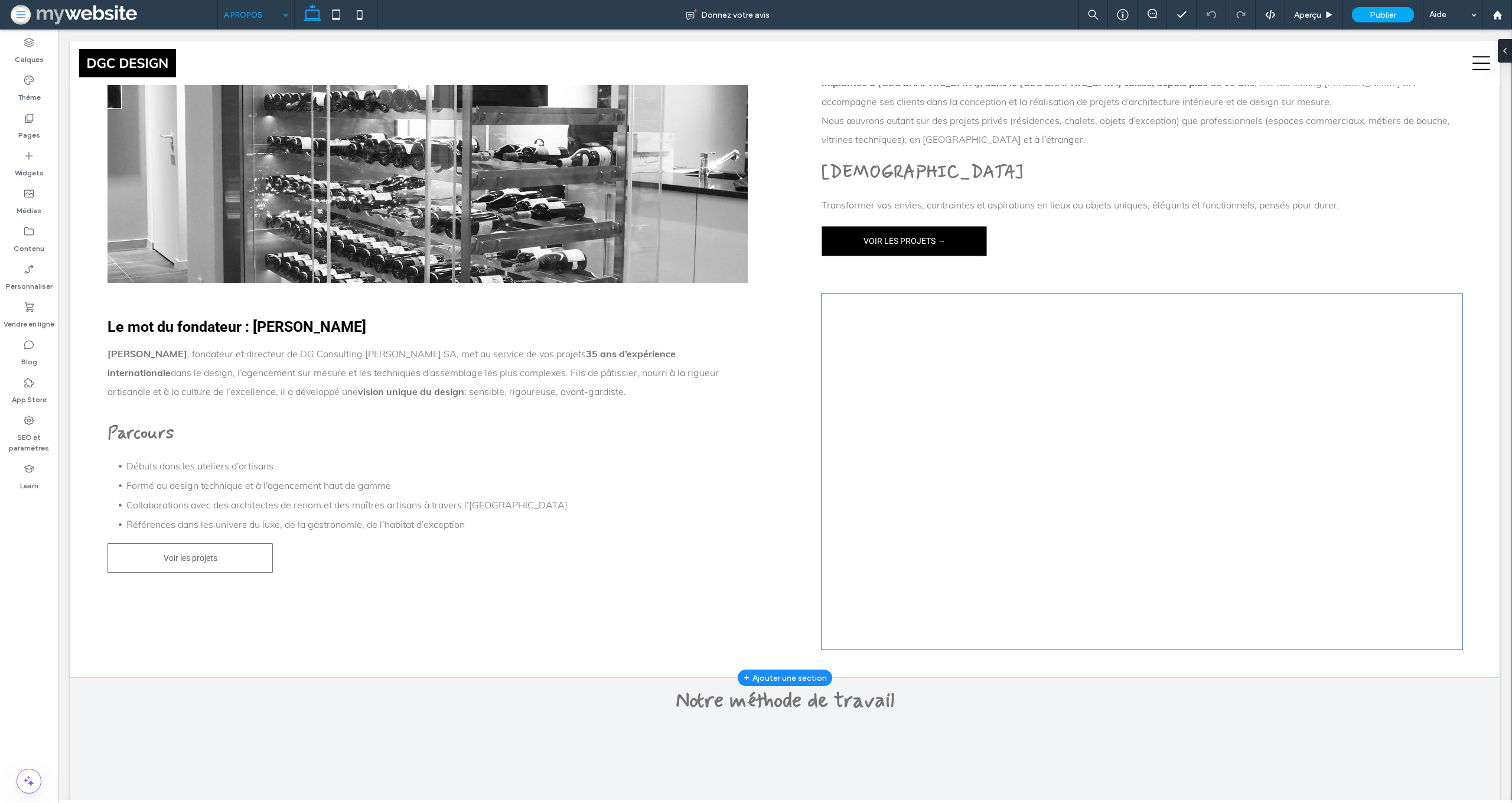
click at [835, 317] on div at bounding box center [1142, 471] width 641 height 355
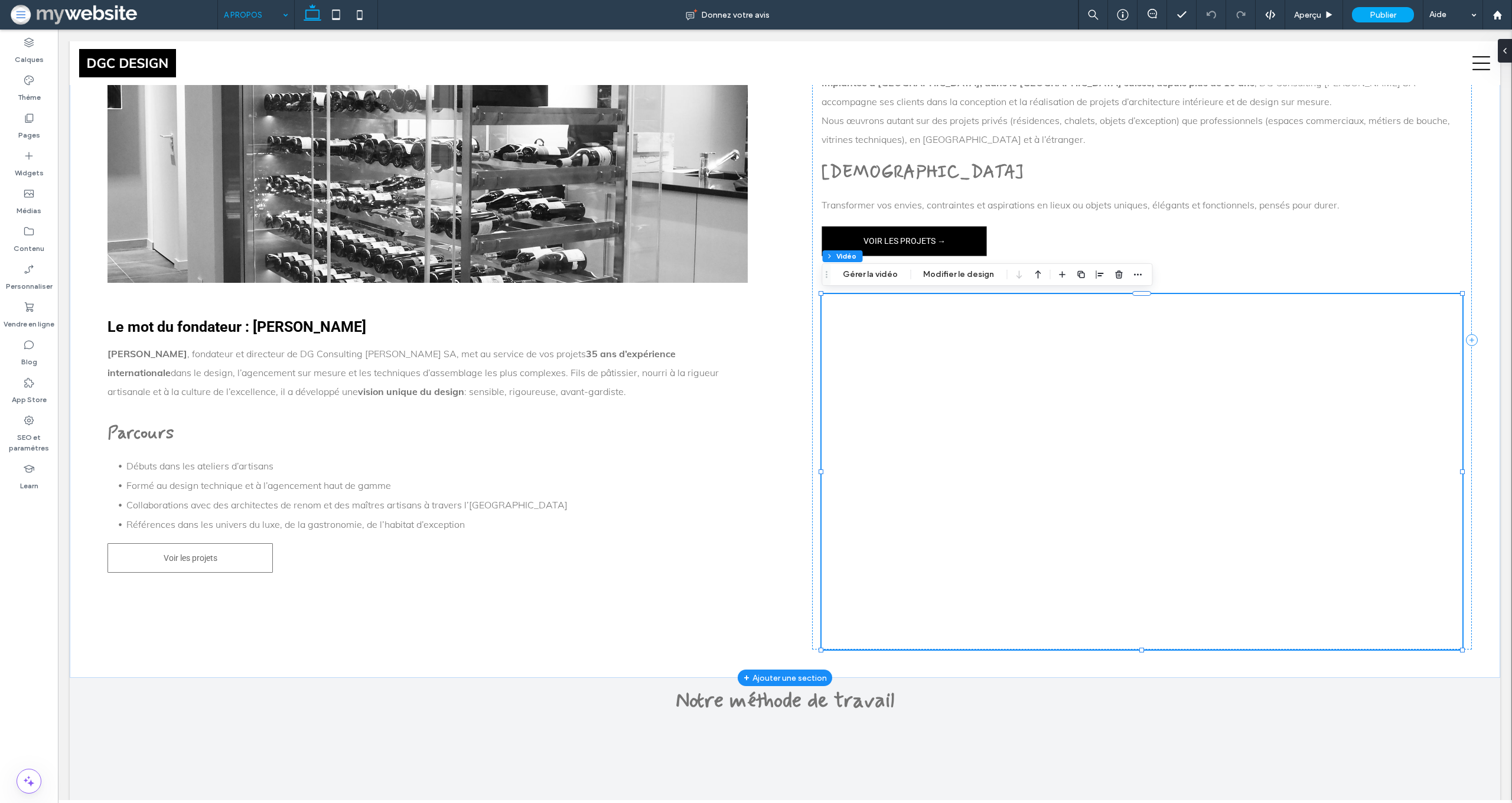
click at [841, 316] on div at bounding box center [1142, 471] width 641 height 355
click at [1317, 16] on span "Aperçu" at bounding box center [1309, 15] width 27 height 10
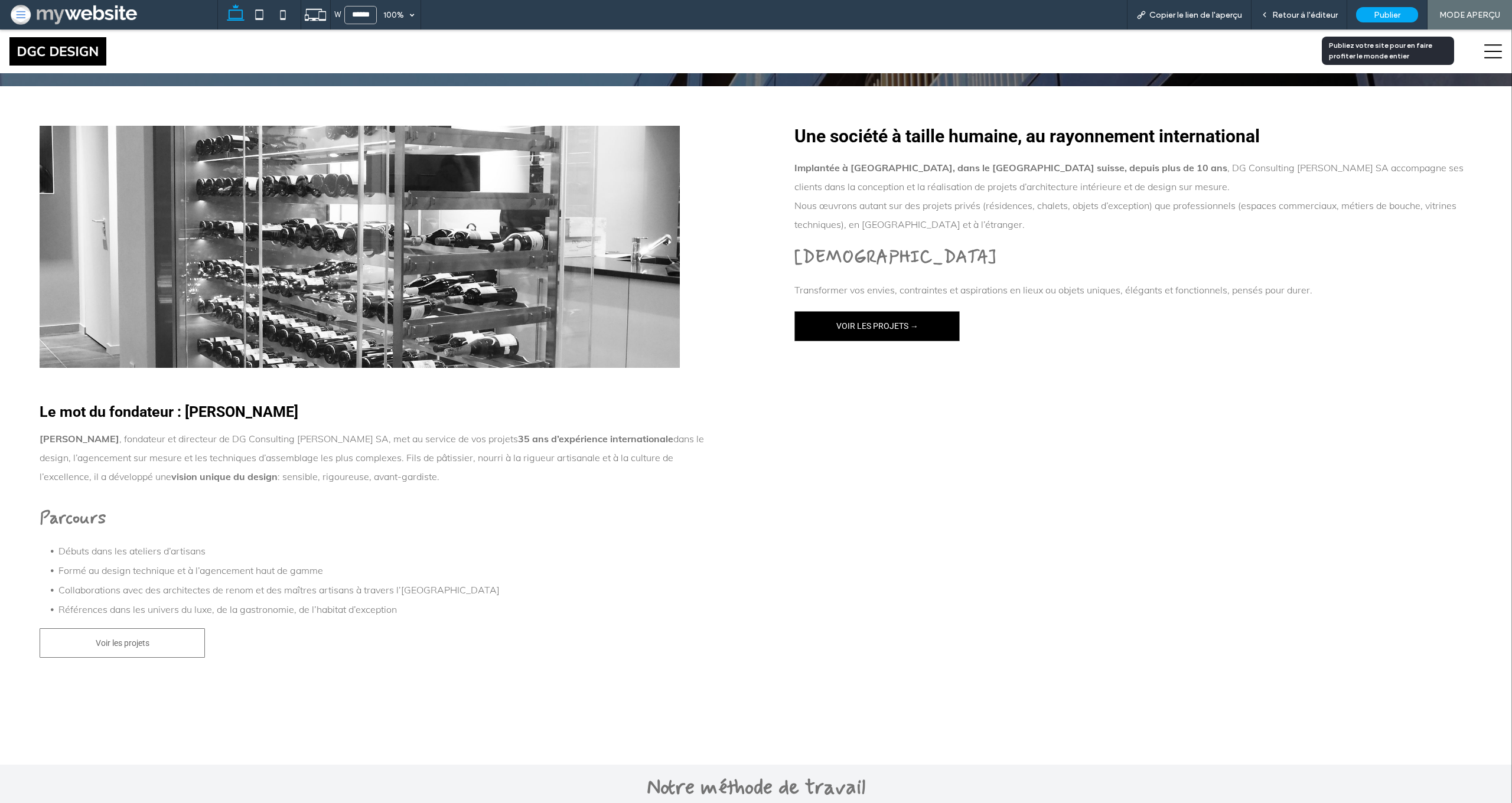
scroll to position [336, 0]
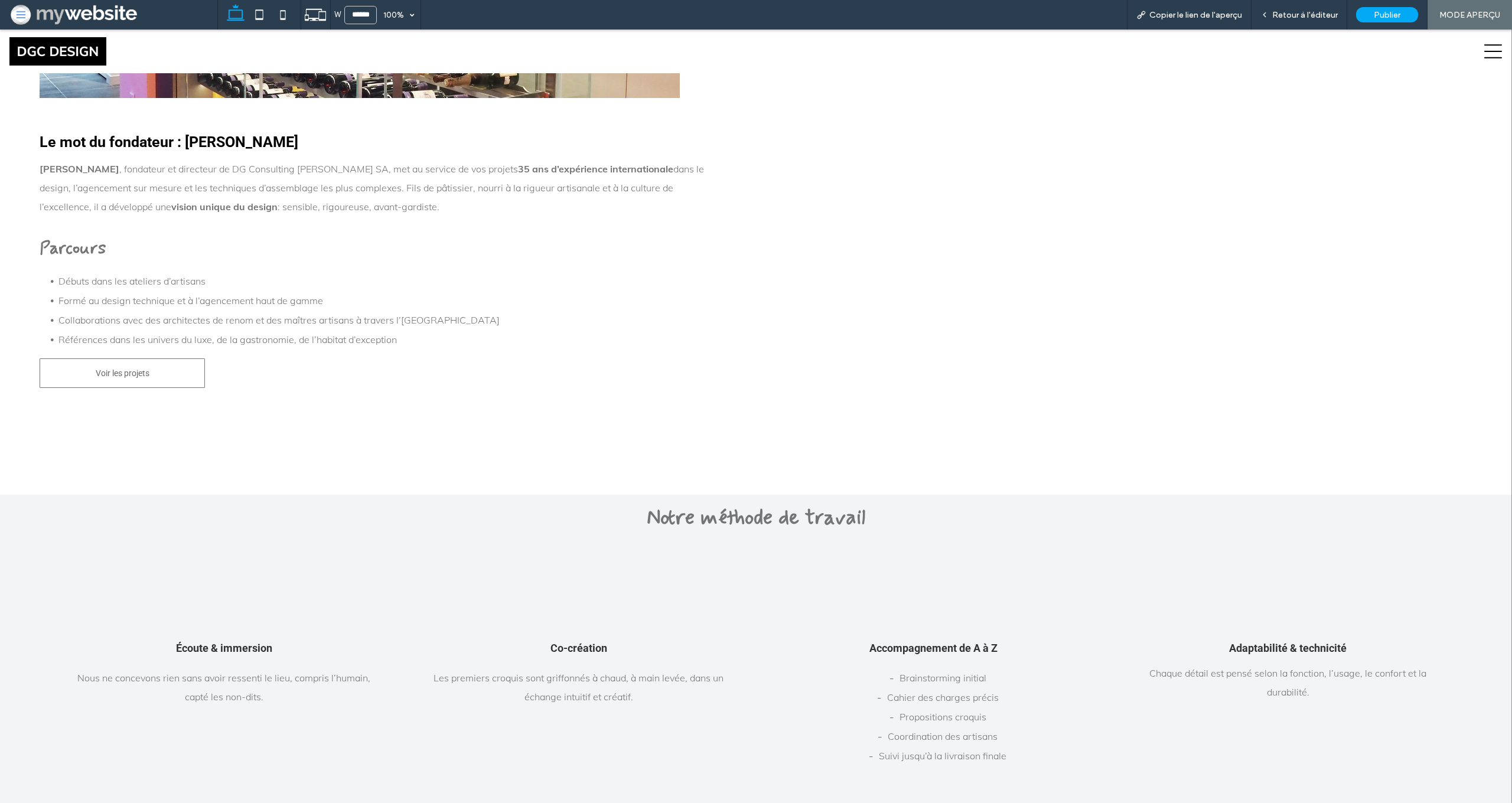
scroll to position [400, 0]
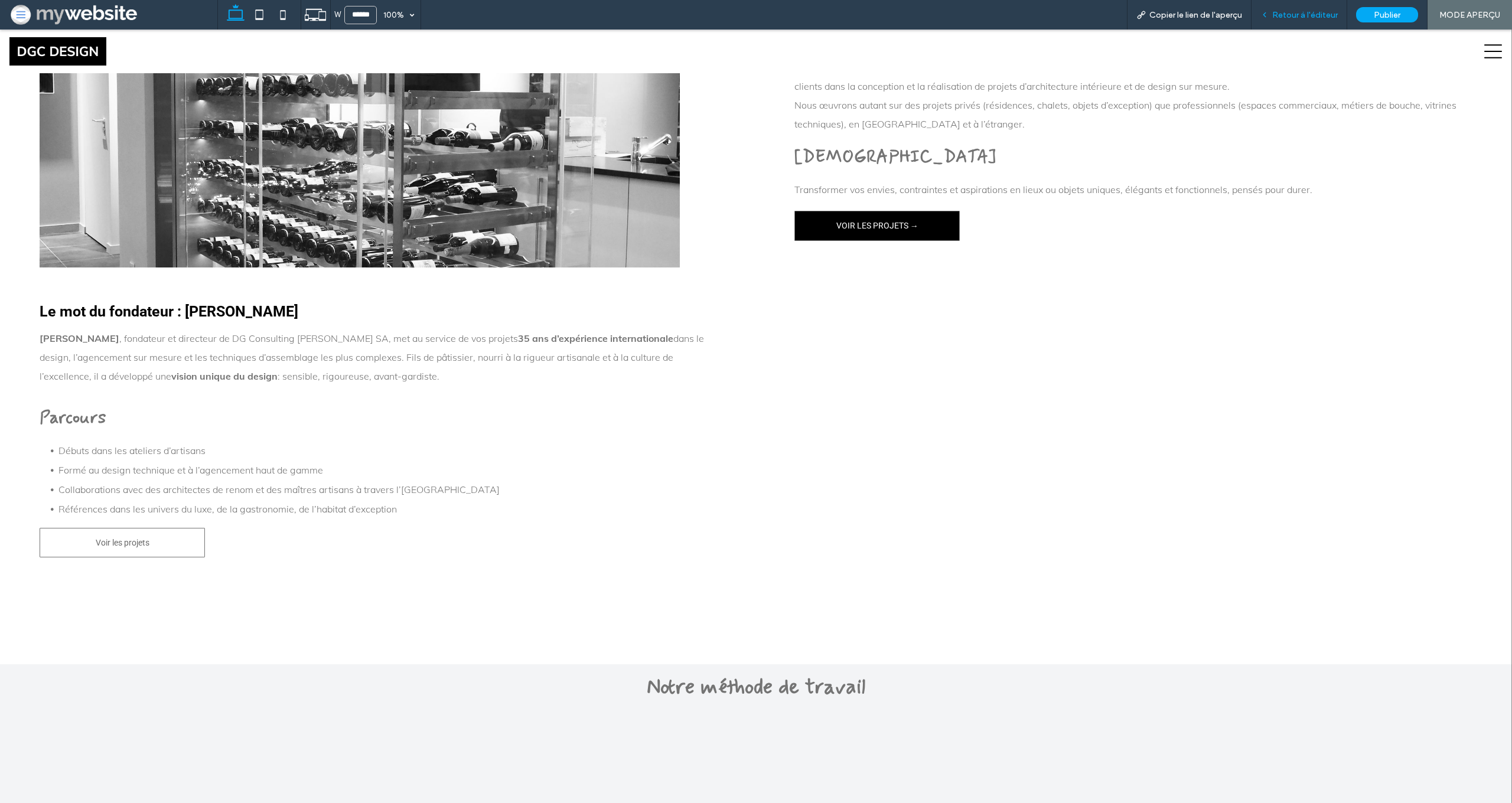
click at [1290, 16] on span "Retour à l'éditeur" at bounding box center [1305, 15] width 65 height 10
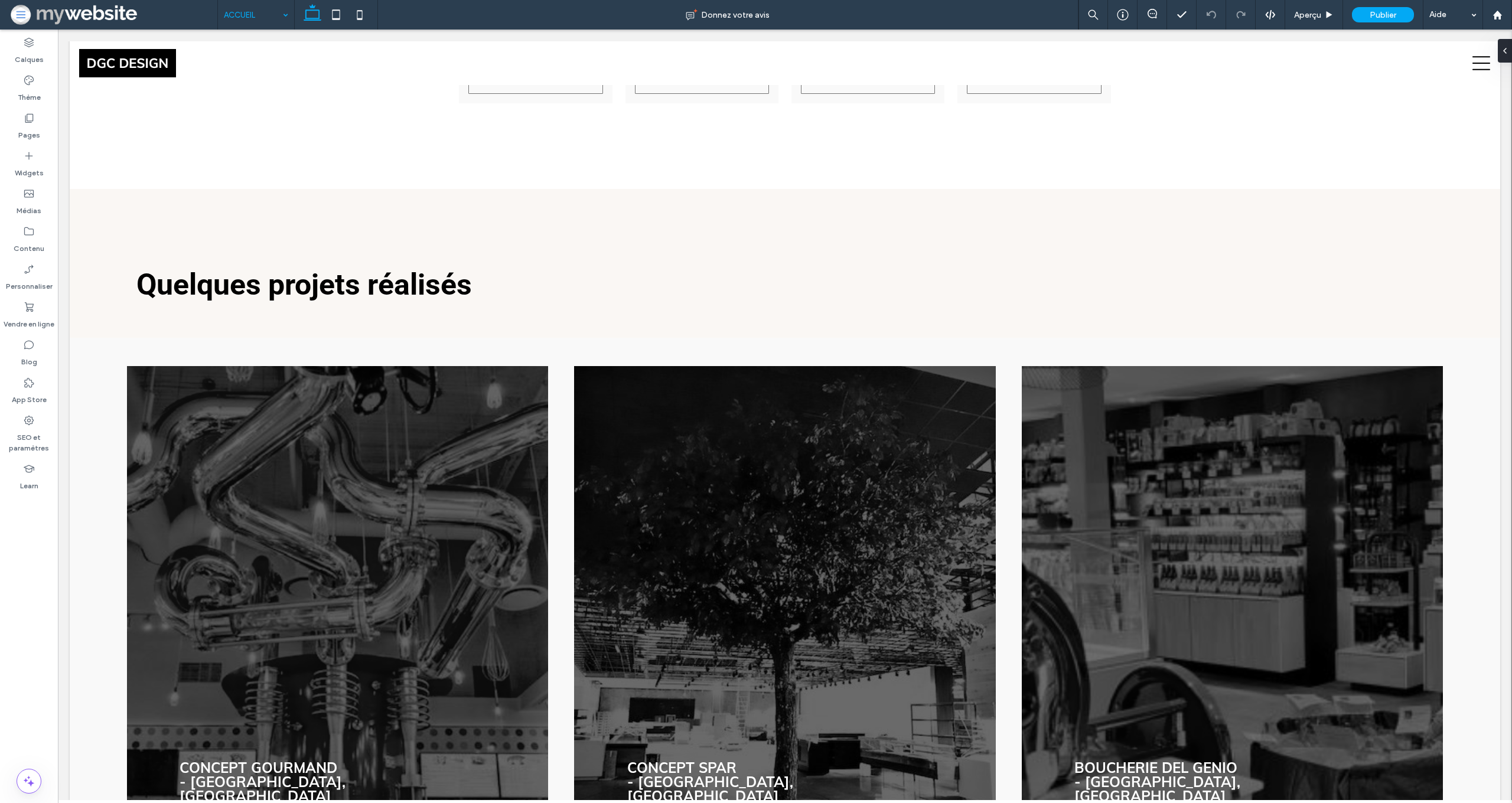
scroll to position [2303, 0]
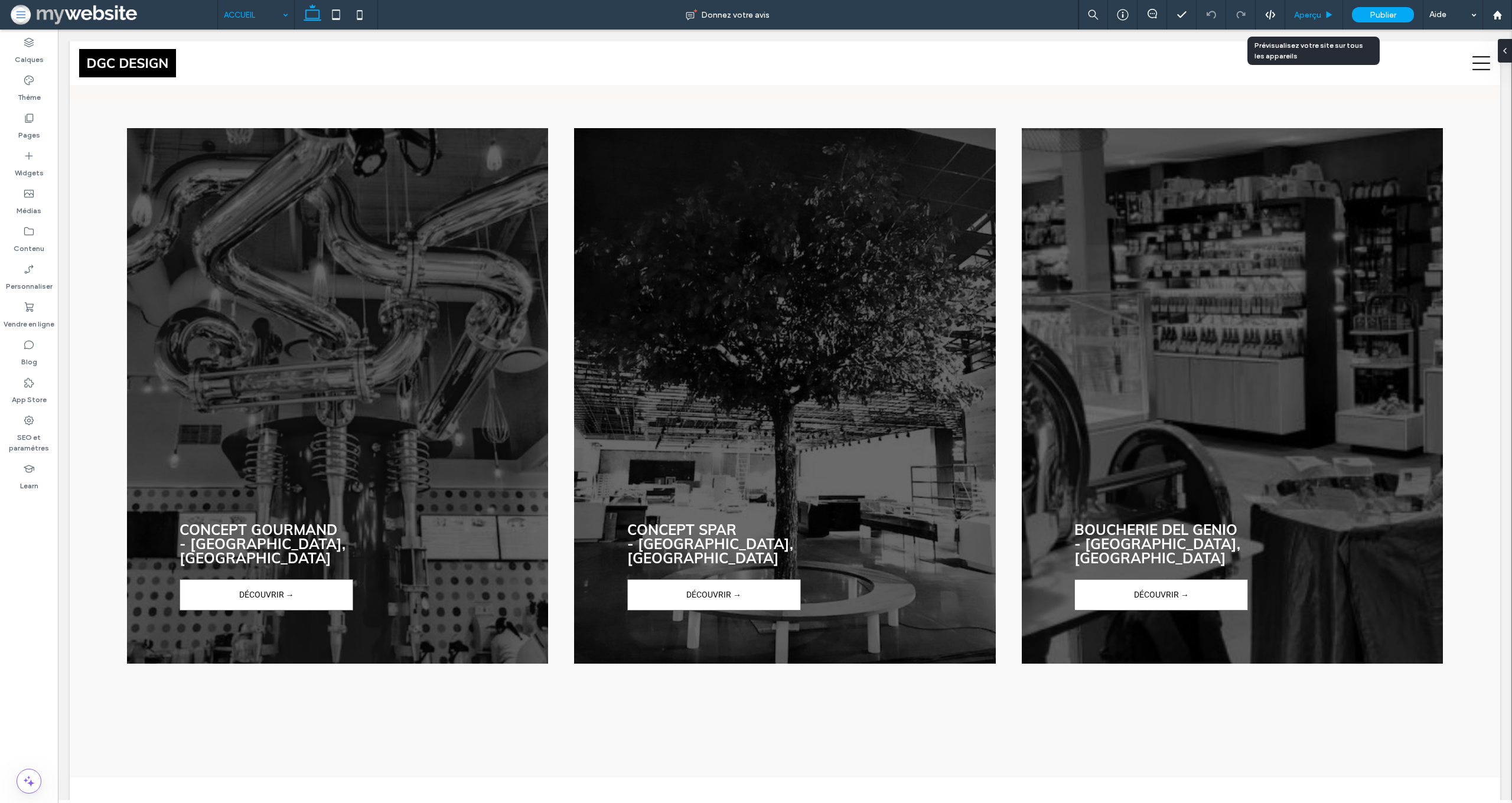
click at [1301, 28] on div "Aperçu" at bounding box center [1313, 15] width 57 height 29
click at [1318, 19] on span "Aperçu" at bounding box center [1309, 15] width 27 height 10
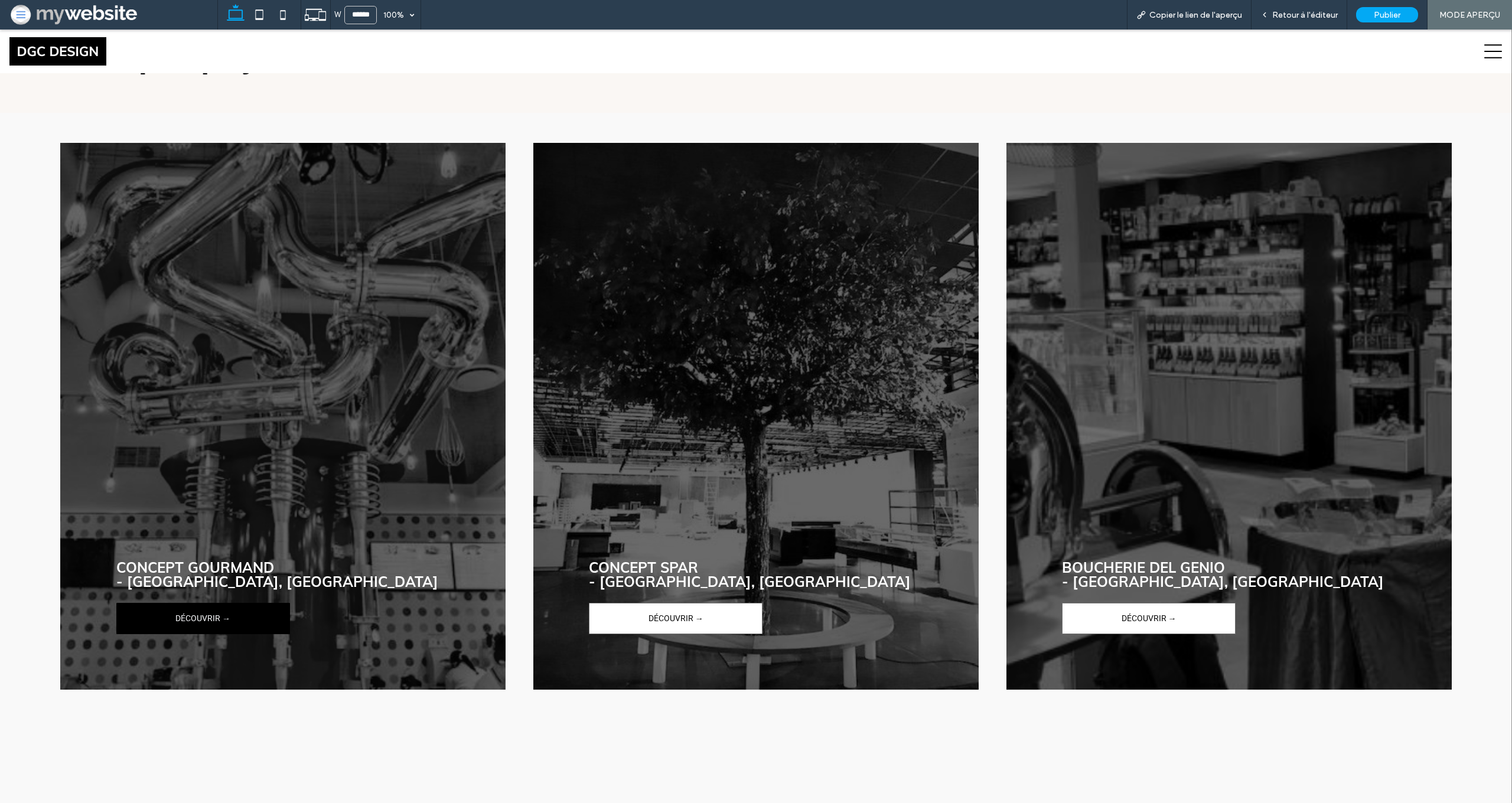
click at [242, 619] on link "DÉCOUVRIR →" at bounding box center [203, 619] width 173 height 31
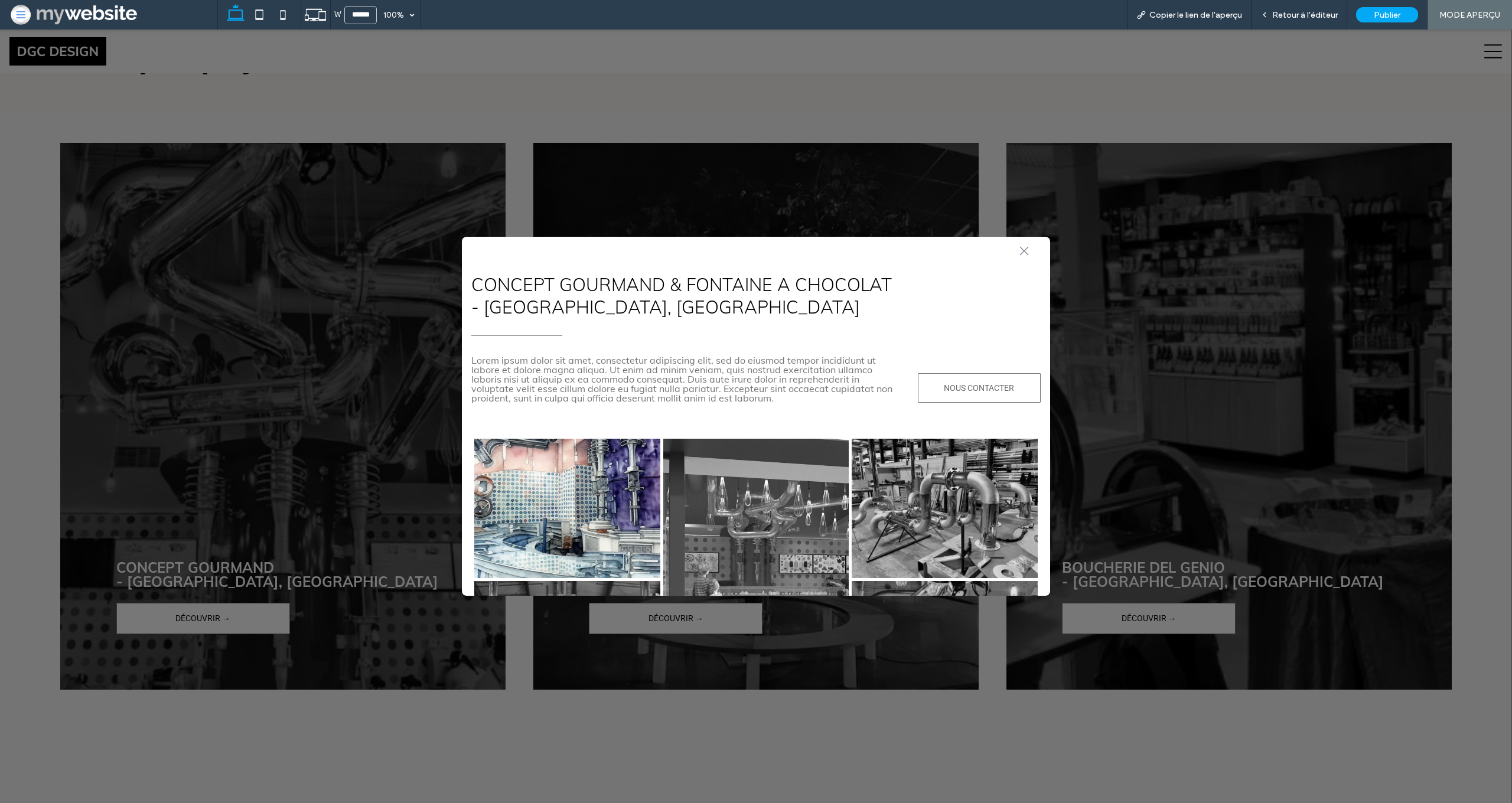
click at [587, 514] on link at bounding box center [567, 508] width 186 height 139
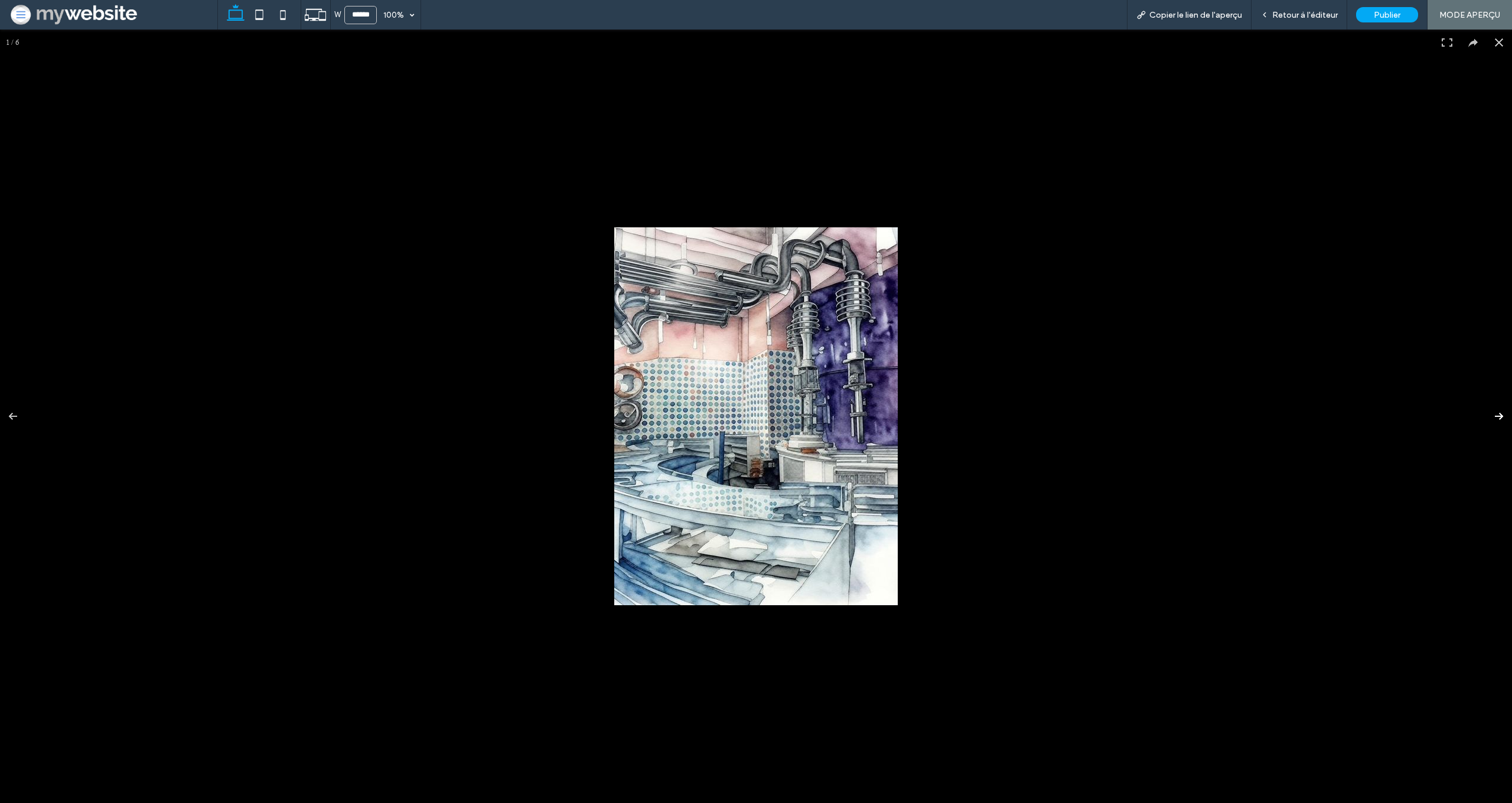
click at [1498, 416] on button at bounding box center [1492, 416] width 41 height 59
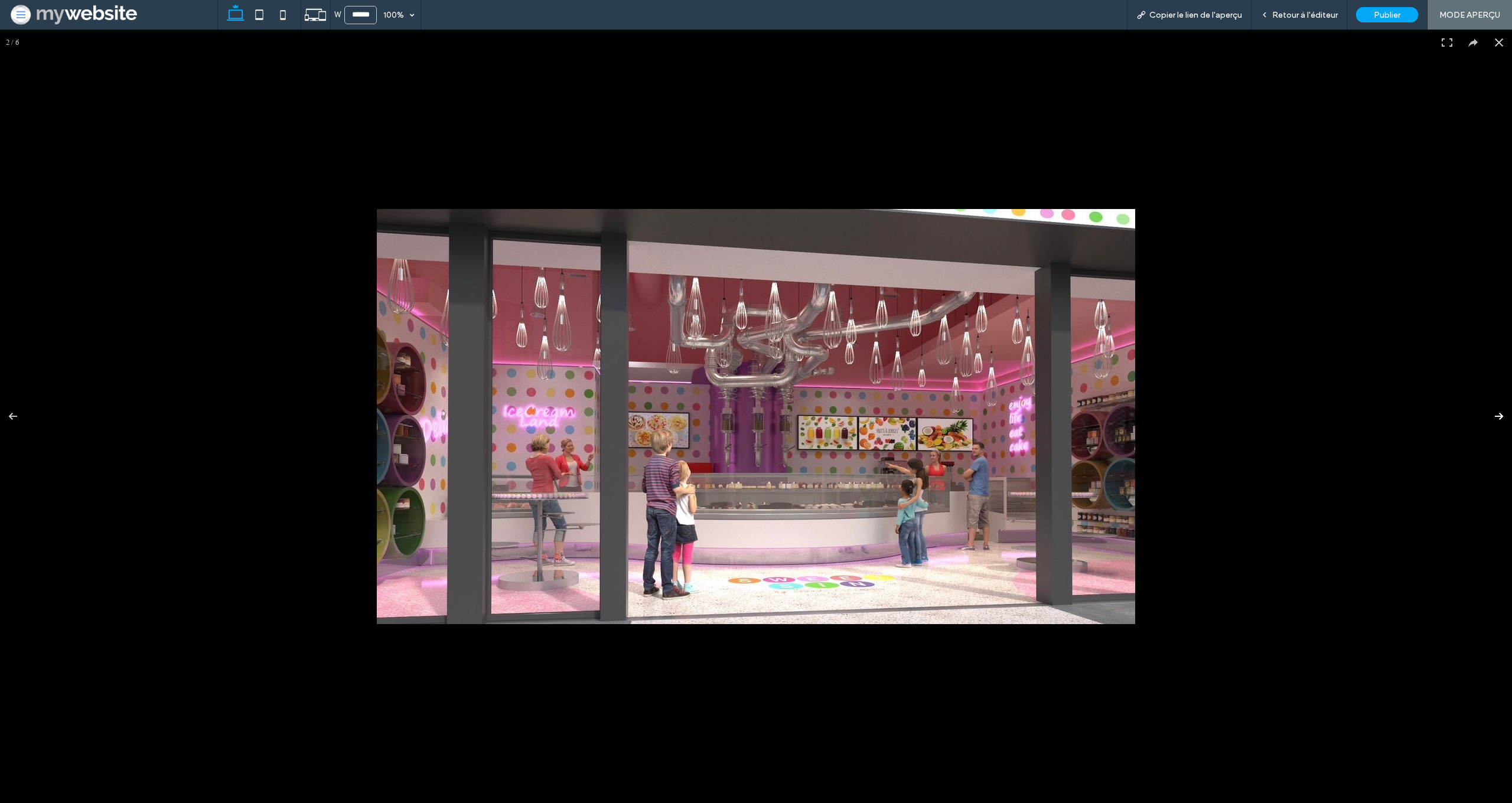
click at [1498, 416] on button at bounding box center [1492, 416] width 41 height 59
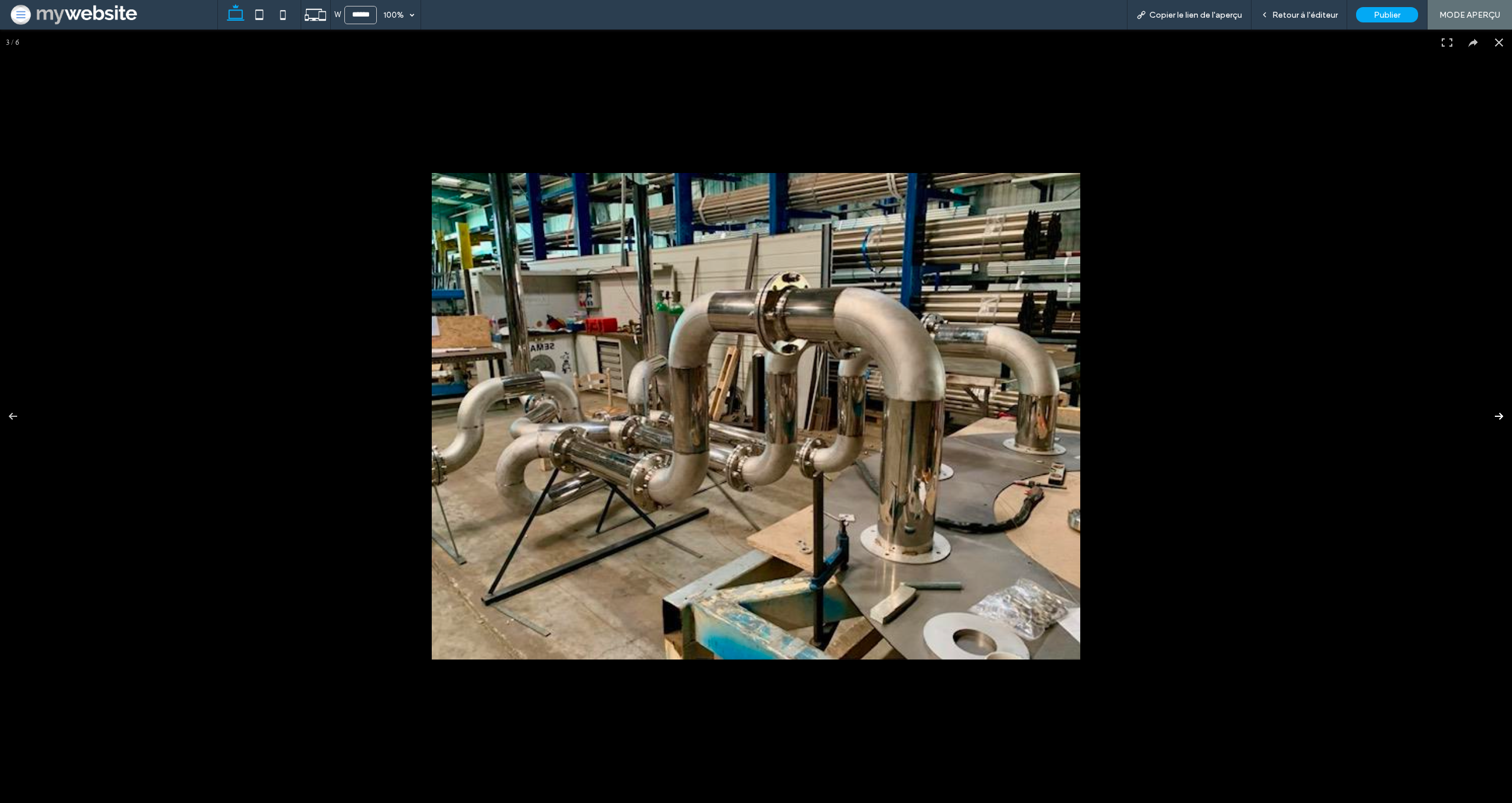
click at [1498, 416] on button at bounding box center [1492, 416] width 41 height 59
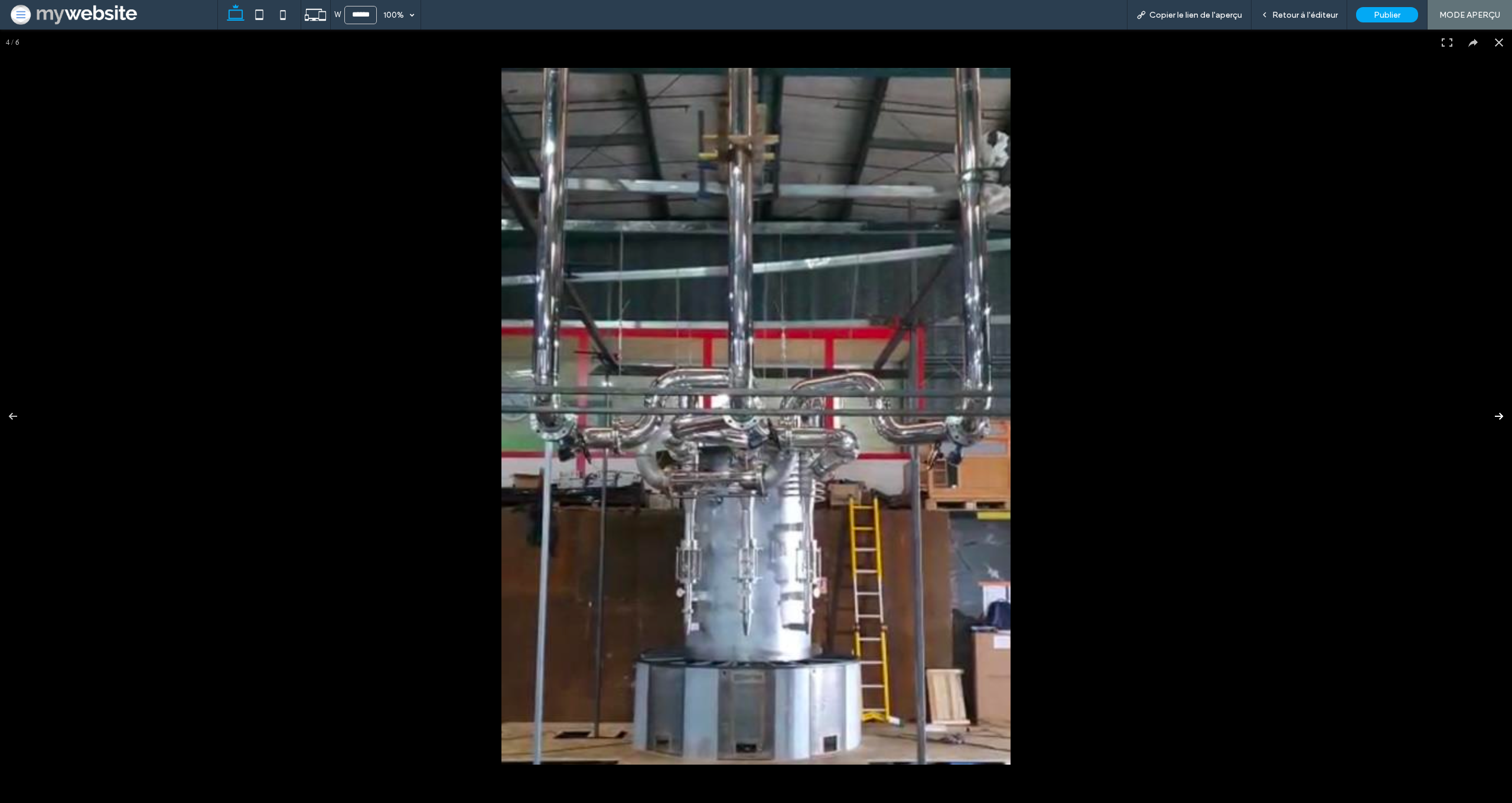
click at [1498, 416] on button at bounding box center [1492, 416] width 41 height 59
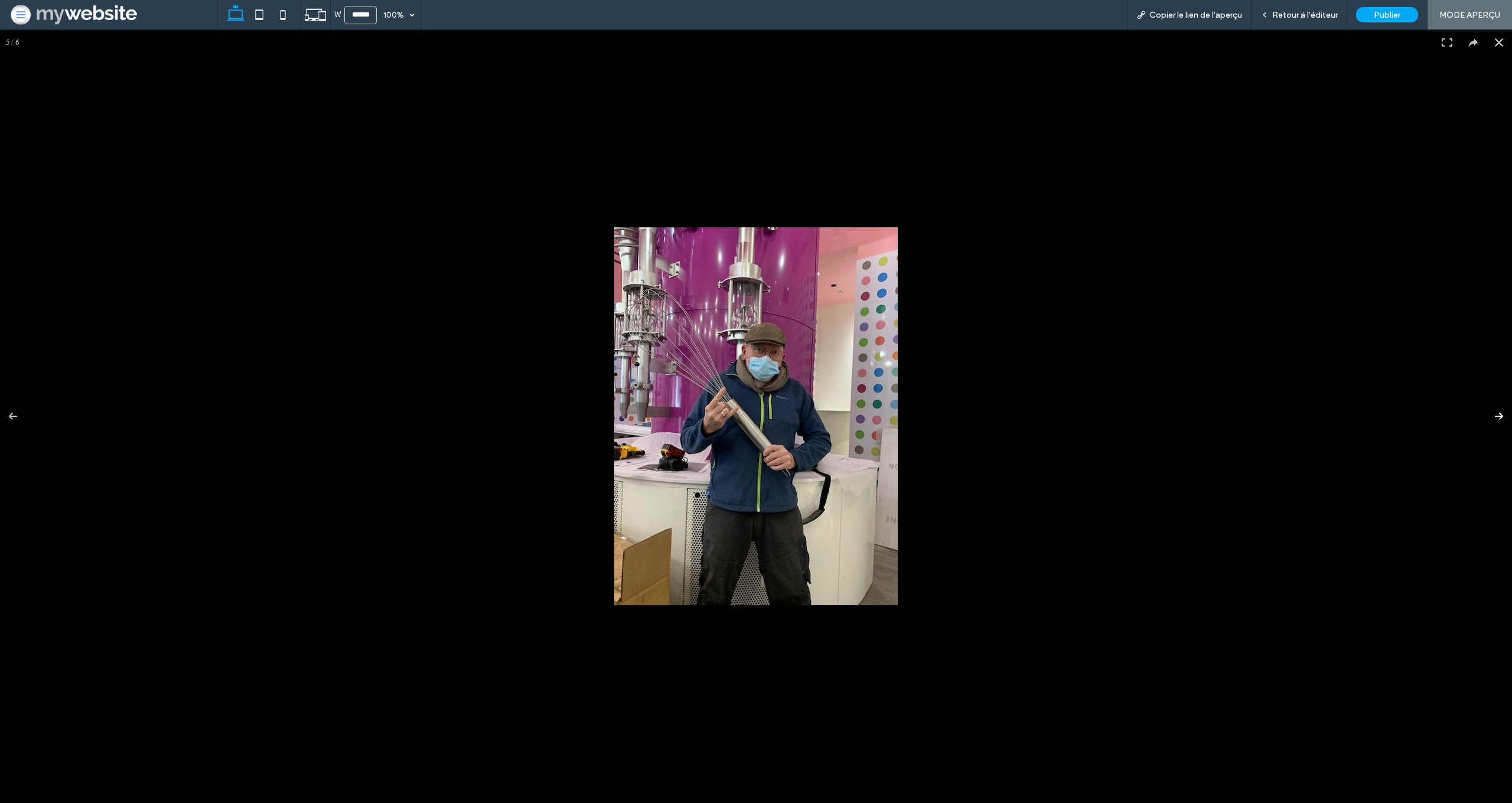
click at [1498, 416] on button at bounding box center [1492, 416] width 41 height 59
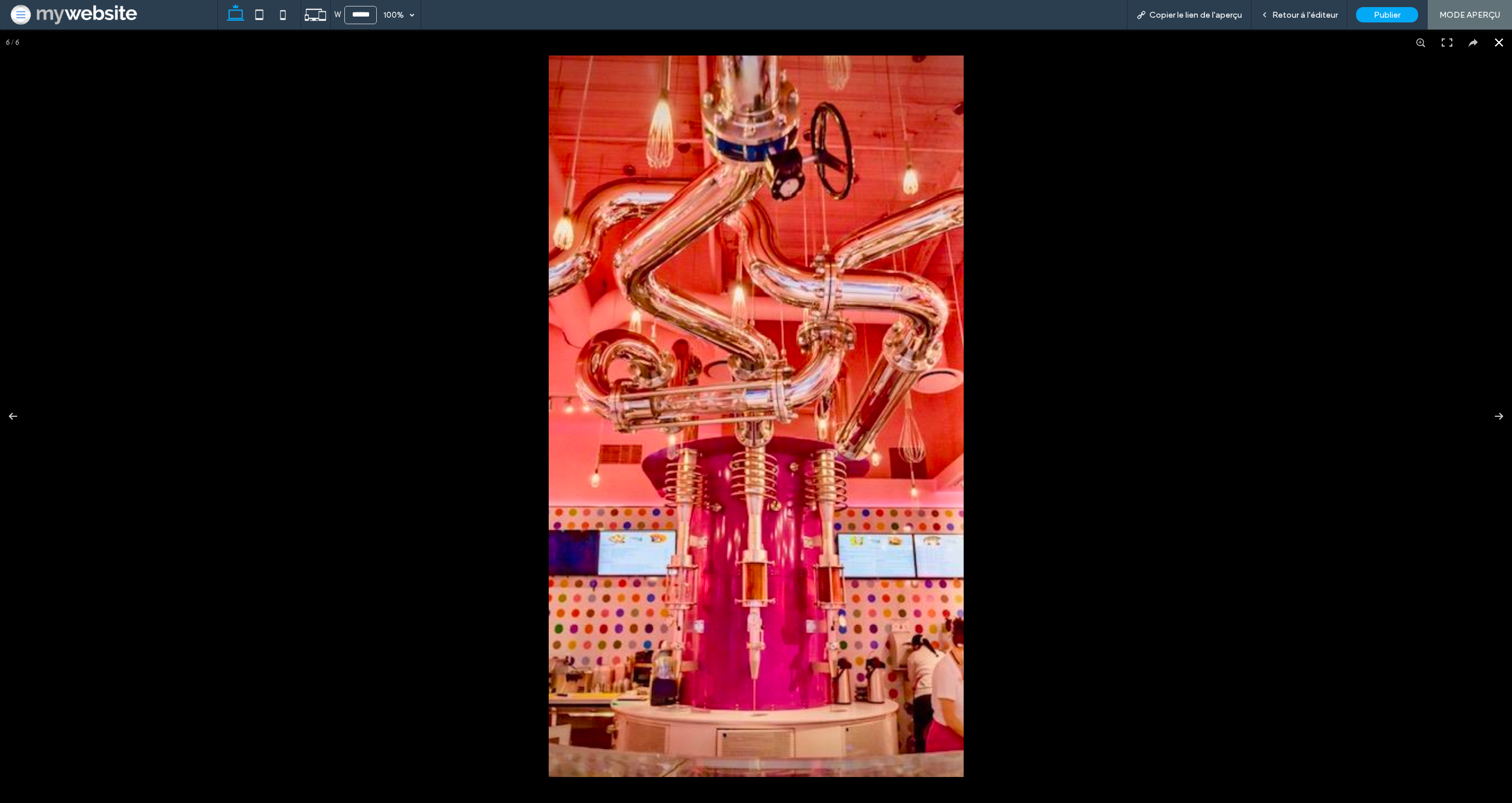
click at [1184, 380] on div at bounding box center [1222, 399] width 1346 height 688
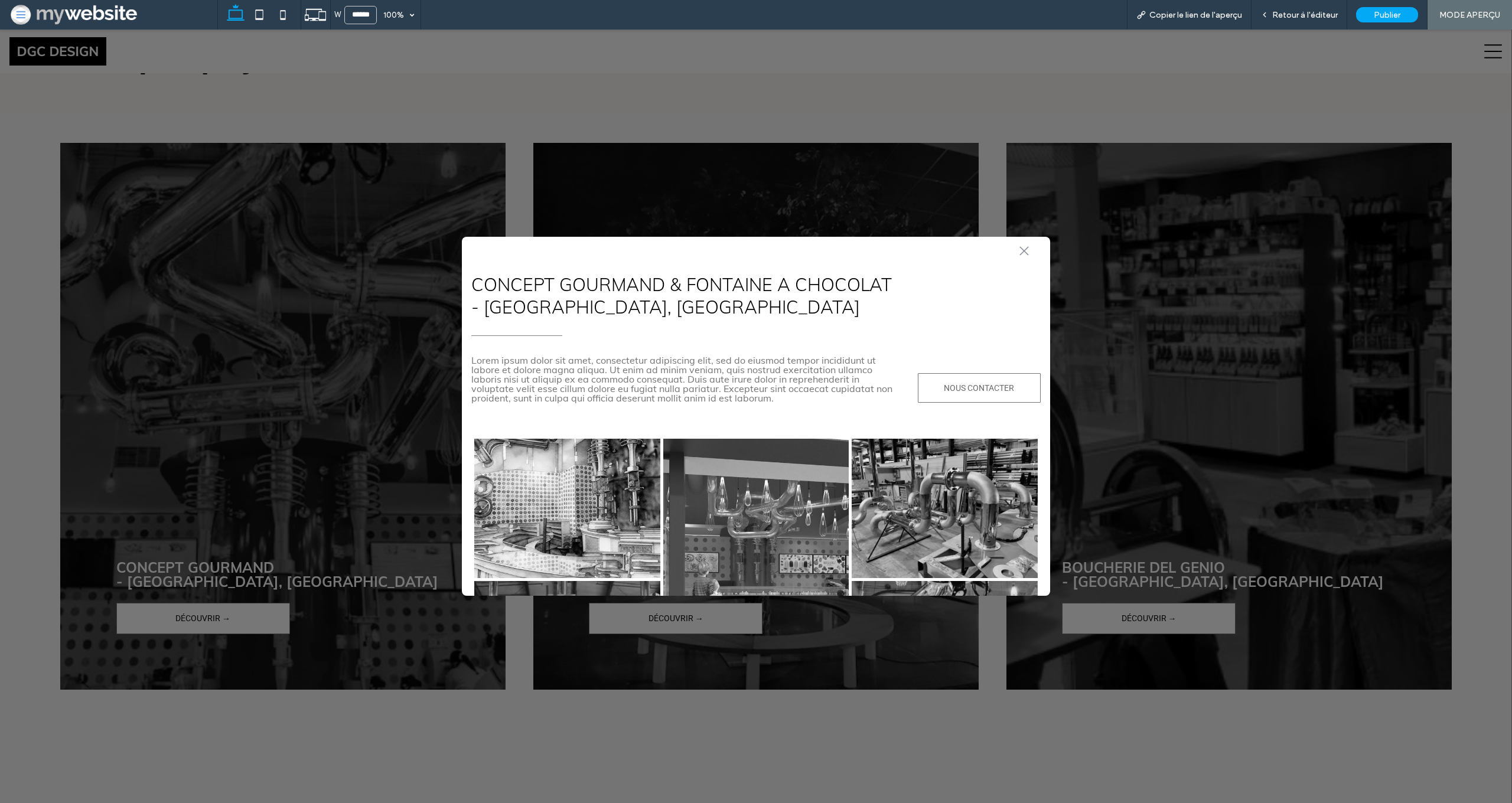
click at [1018, 253] on div ".st0-1091118977{fill-rule:evenodd;clip-rule:evenodd;}" at bounding box center [756, 248] width 565 height 24
click at [1024, 253] on icon ".st0-1091118977{fill-rule:evenodd;clip-rule:evenodd;}" at bounding box center [1024, 251] width 10 height 10
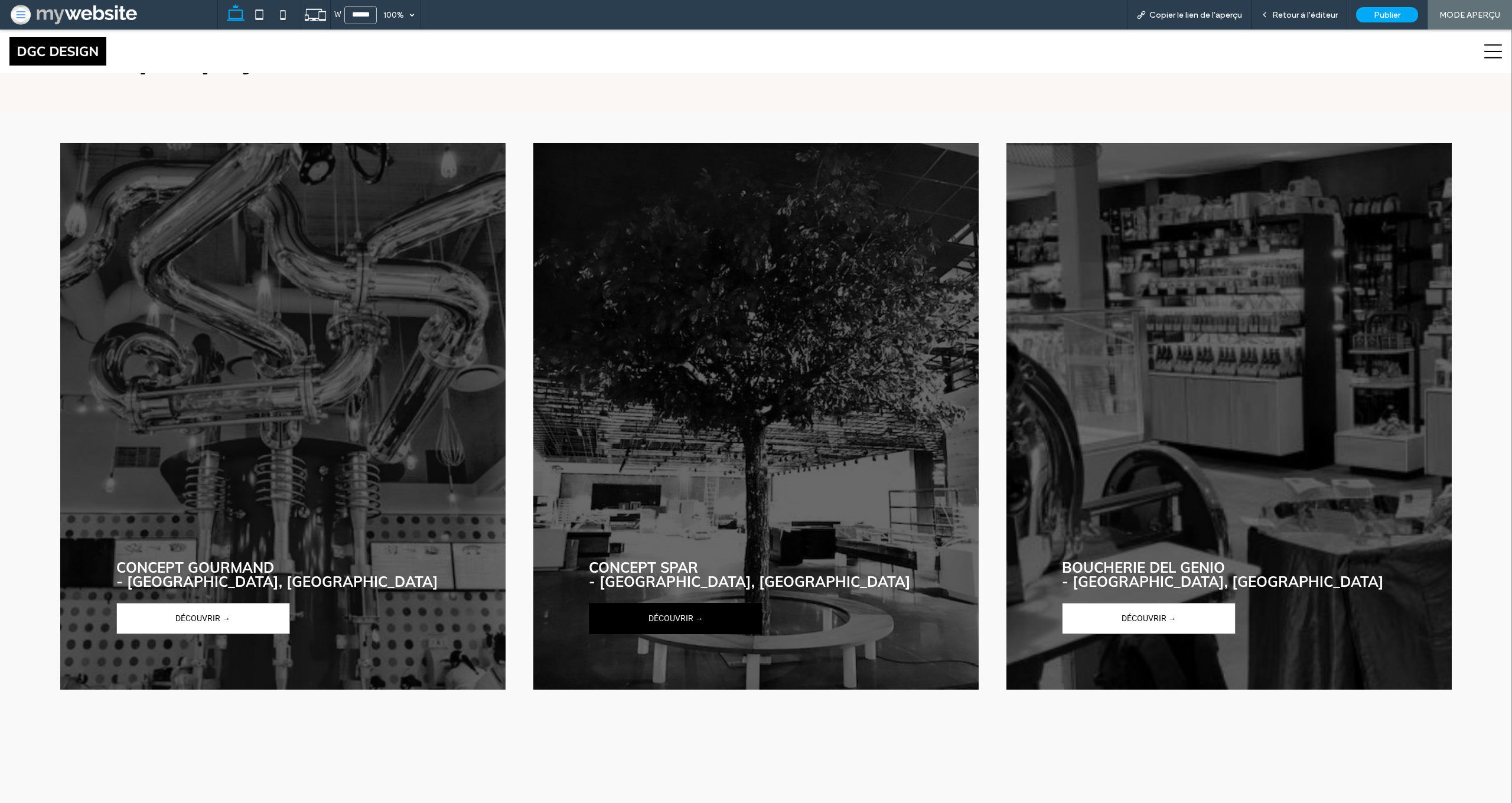
click at [648, 622] on span "DÉCOUVRIR →" at bounding box center [676, 619] width 55 height 29
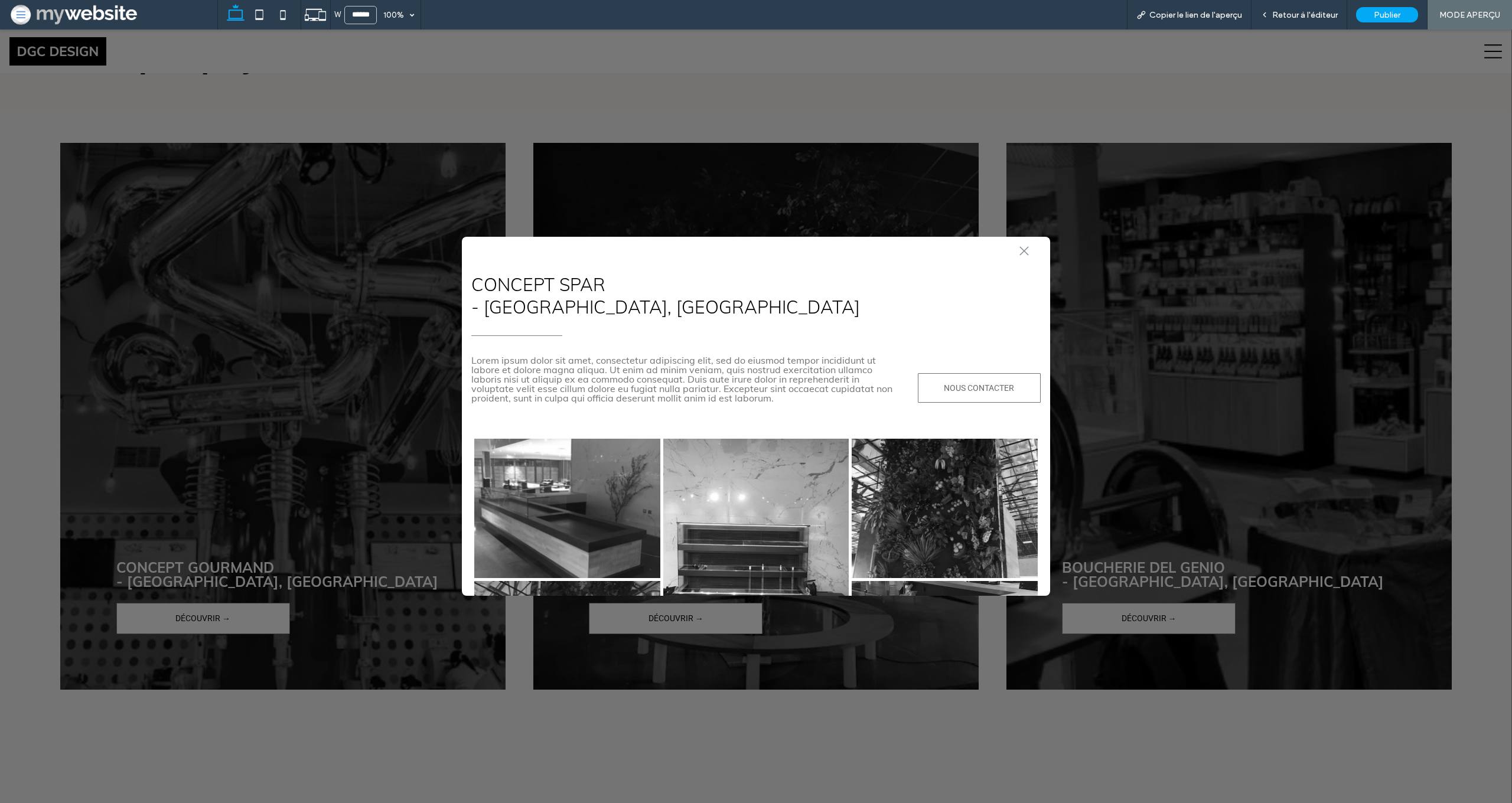
click at [1024, 251] on icon at bounding box center [1023, 250] width 9 height 9
